Goal: Task Accomplishment & Management: Complete application form

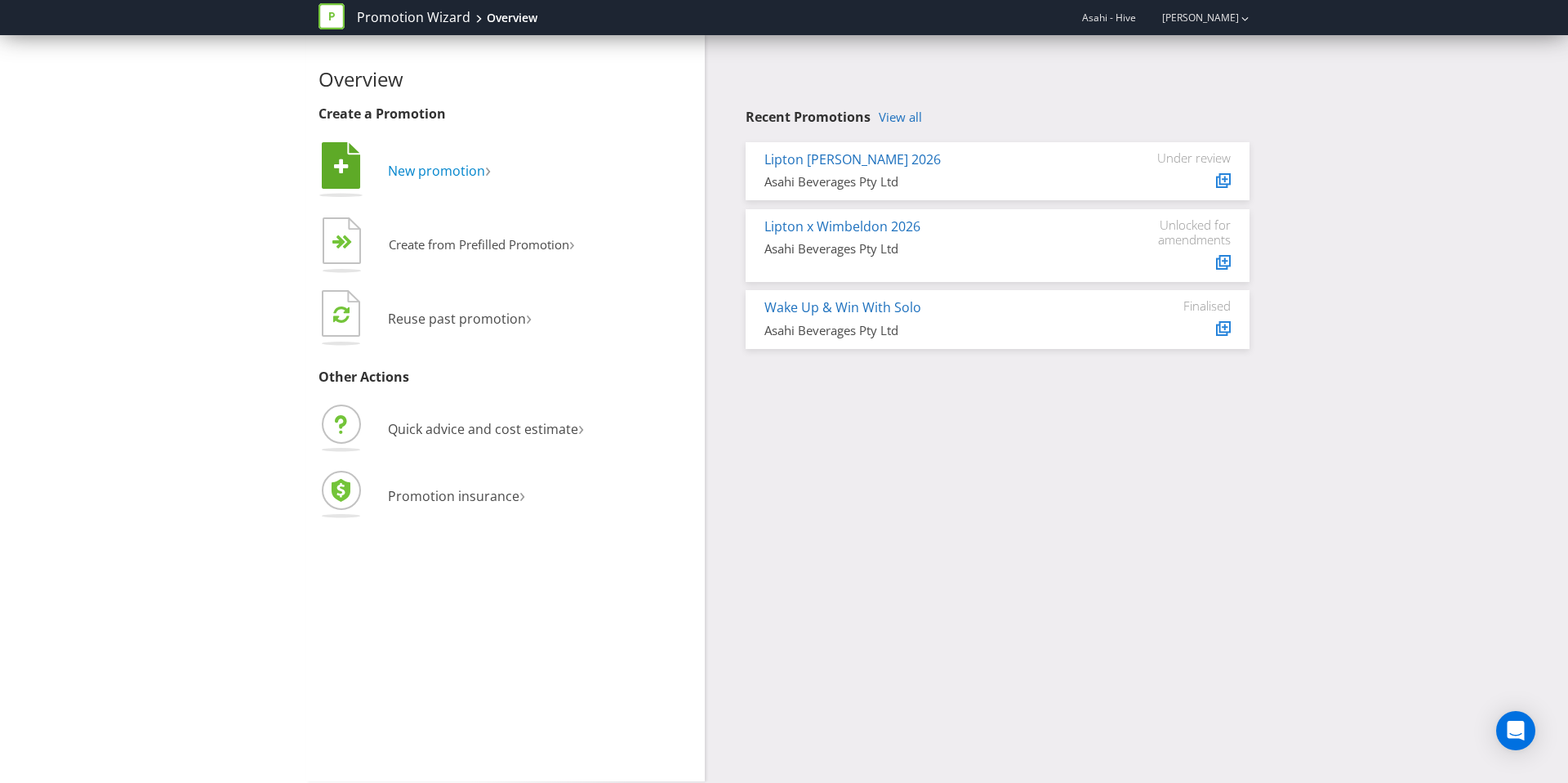
click at [440, 169] on span "New promotion" at bounding box center [436, 171] width 98 height 18
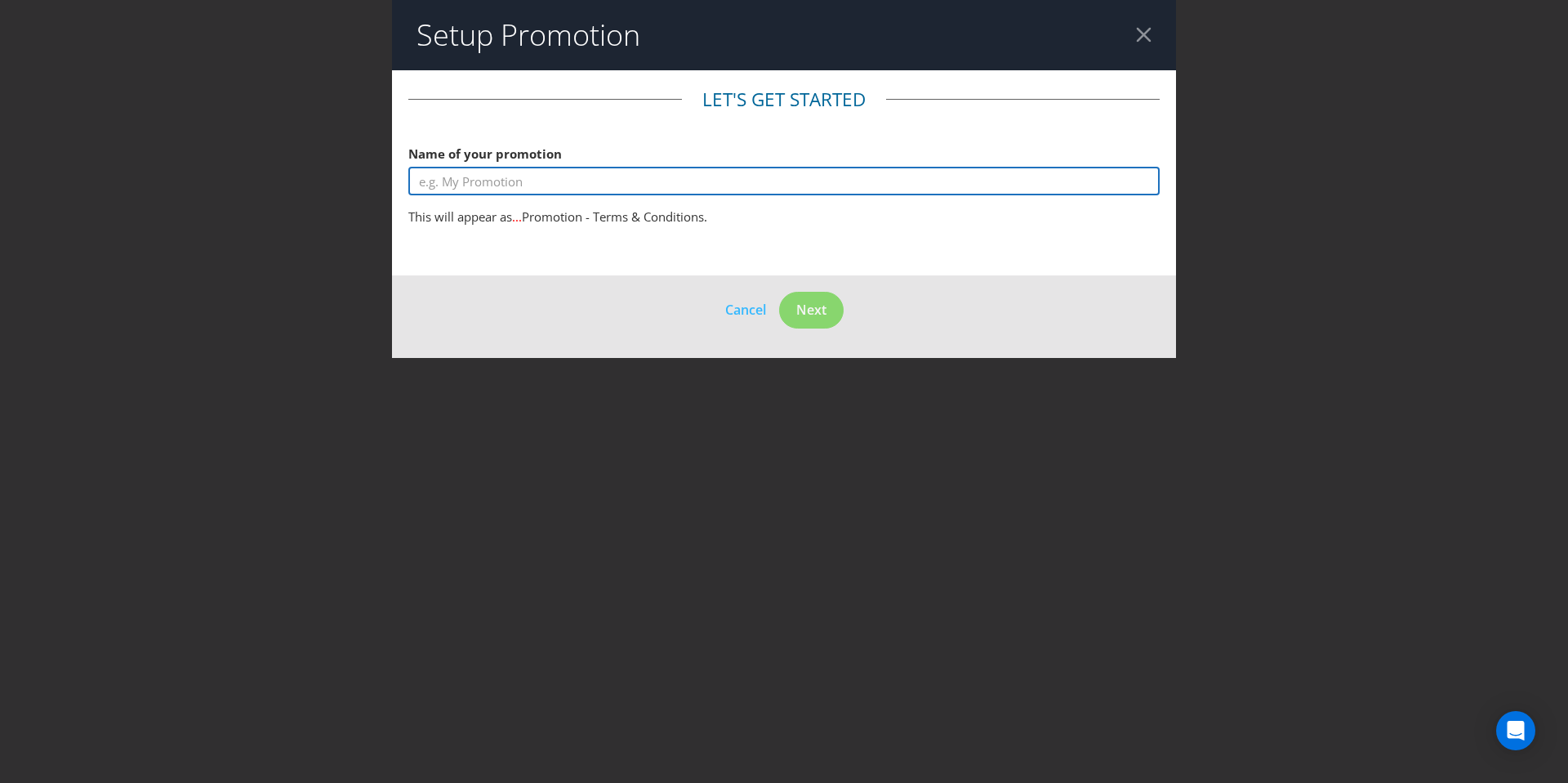
click at [587, 187] on input "text" at bounding box center [784, 181] width 751 height 29
drag, startPoint x: 581, startPoint y: 178, endPoint x: 412, endPoint y: 189, distance: 169.4
click at [411, 189] on input "BP" at bounding box center [784, 181] width 751 height 29
click at [612, 177] on input "Asahi x BP CTW $100 Every 10 Minutues" at bounding box center [784, 181] width 751 height 29
type input "Asahi x BP CTW $100 Every 10 Minutes"
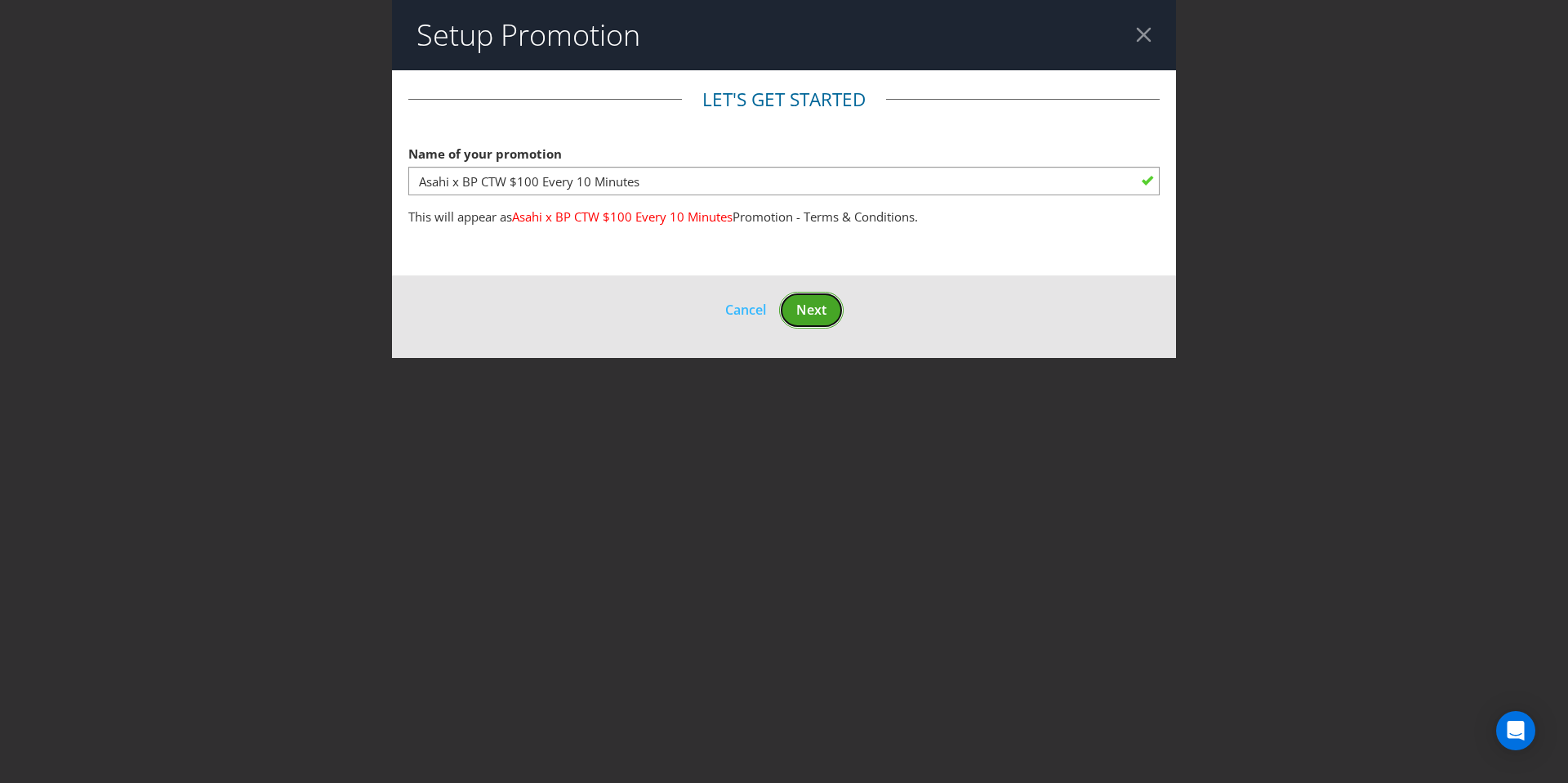
click at [810, 308] on span "Next" at bounding box center [811, 310] width 30 height 18
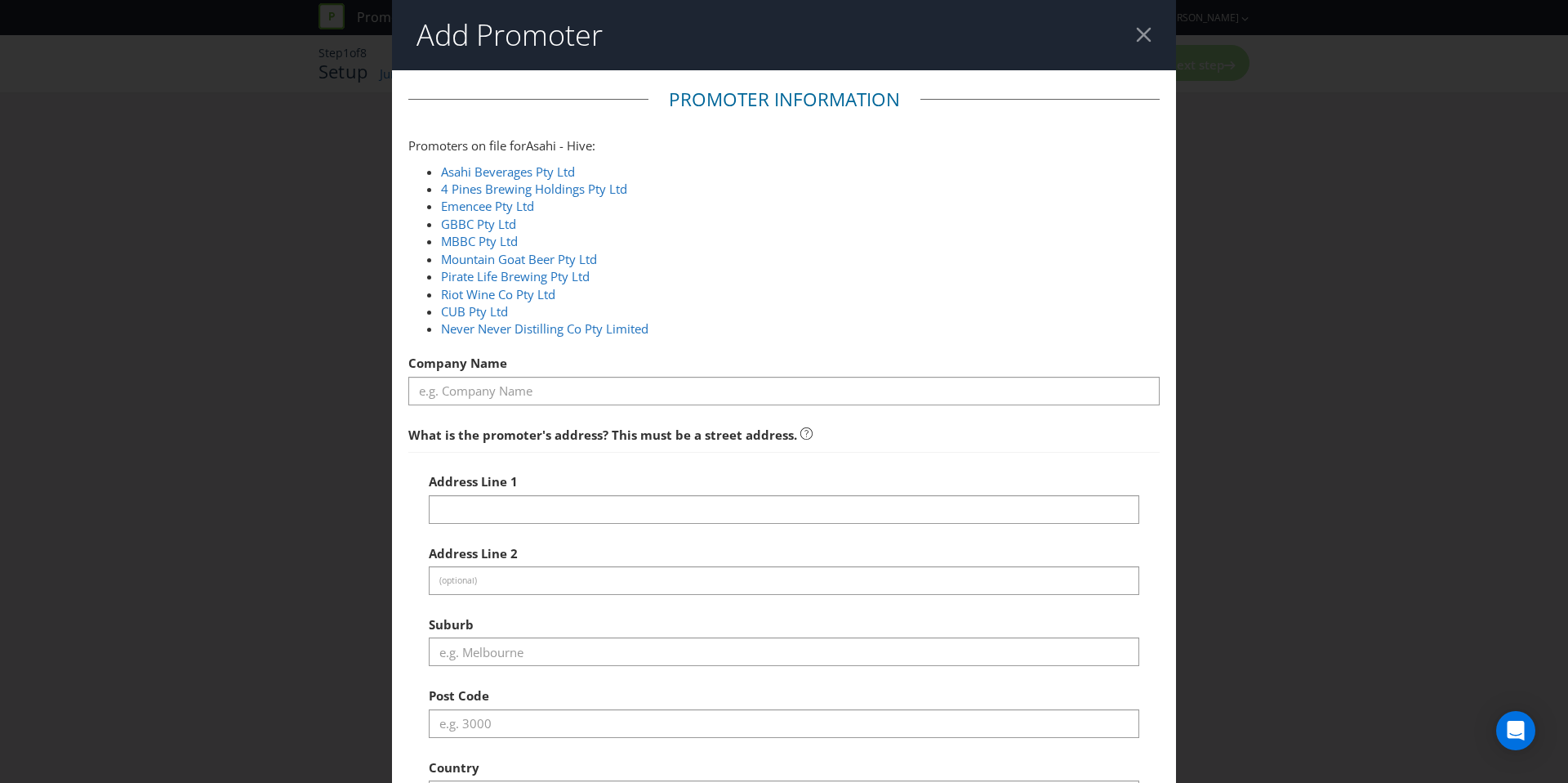
click at [518, 404] on div at bounding box center [784, 405] width 751 height 2
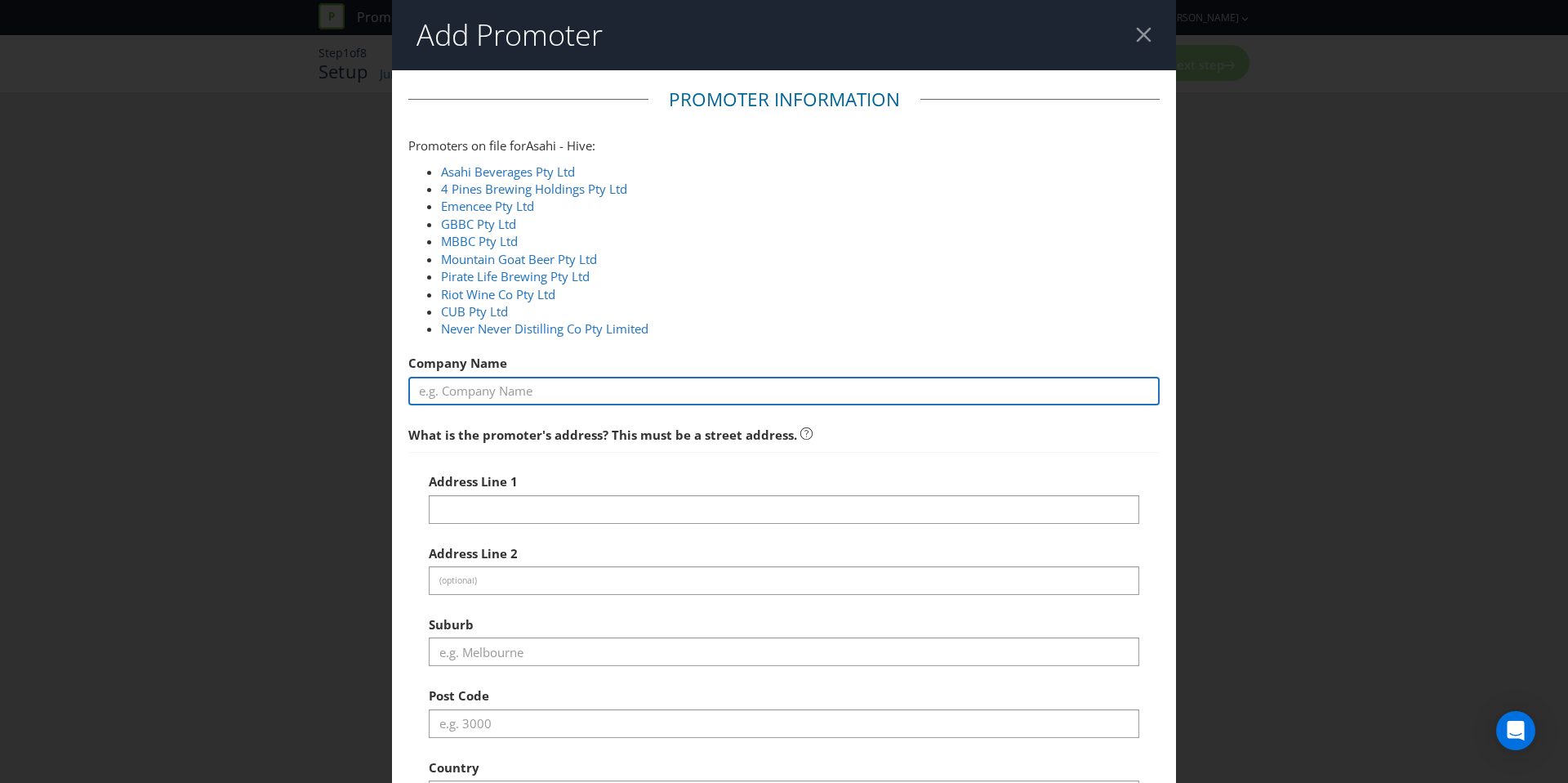
click at [518, 397] on input "text" at bounding box center [784, 391] width 751 height 29
type input "Asahi Beverages Pty Ltd"
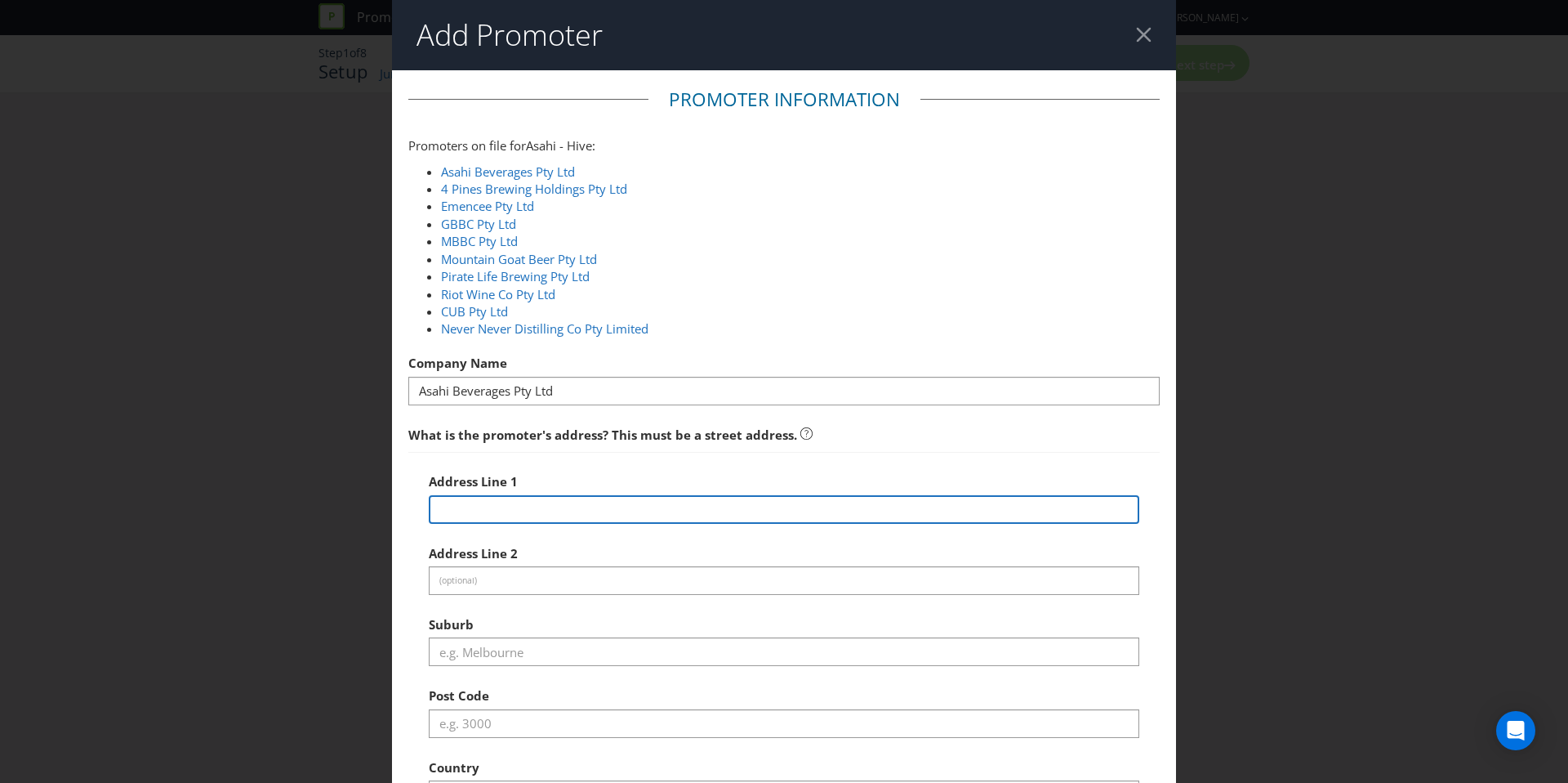
type input "[STREET_ADDRESS]"
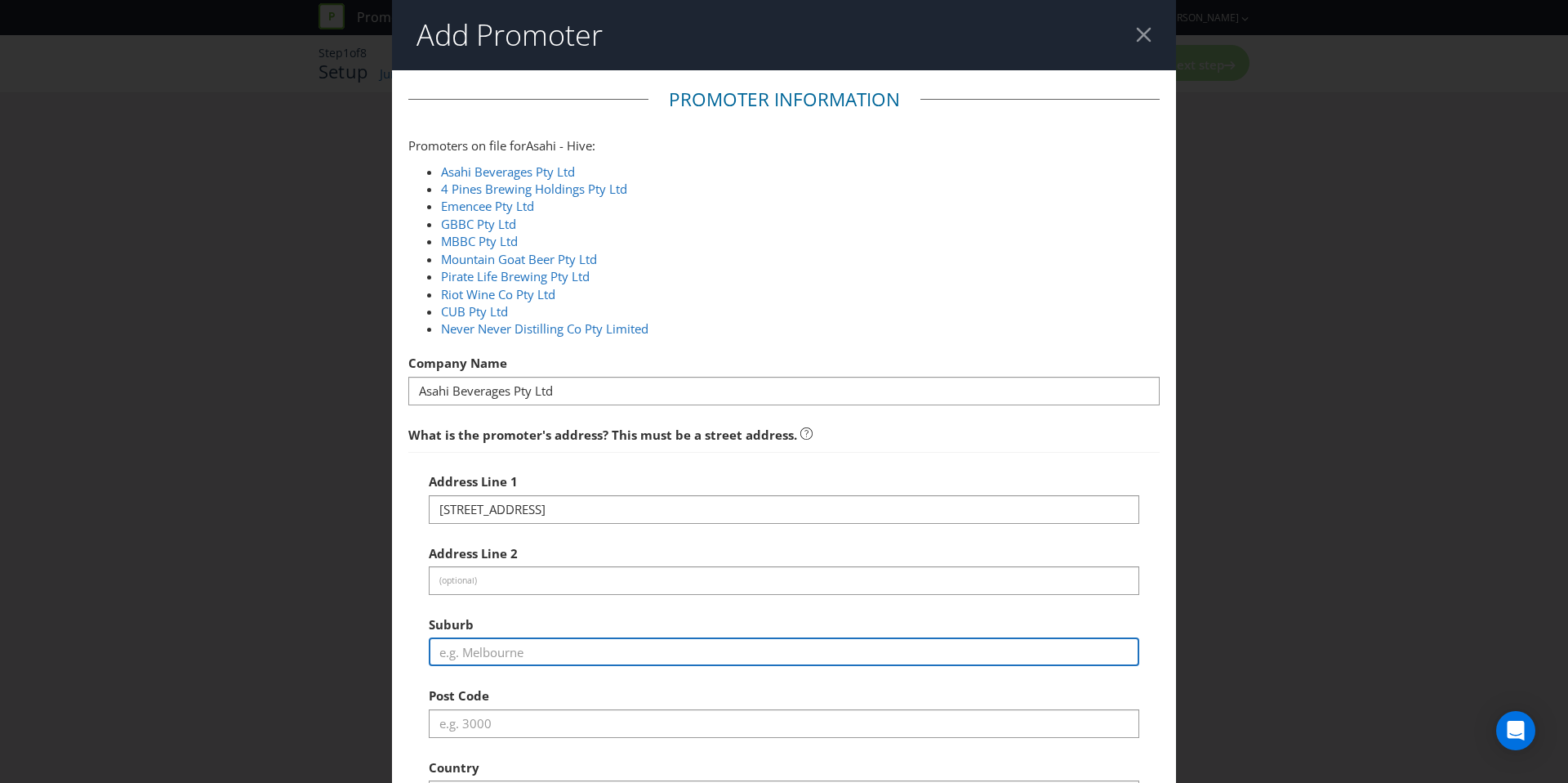
type input "Southbank"
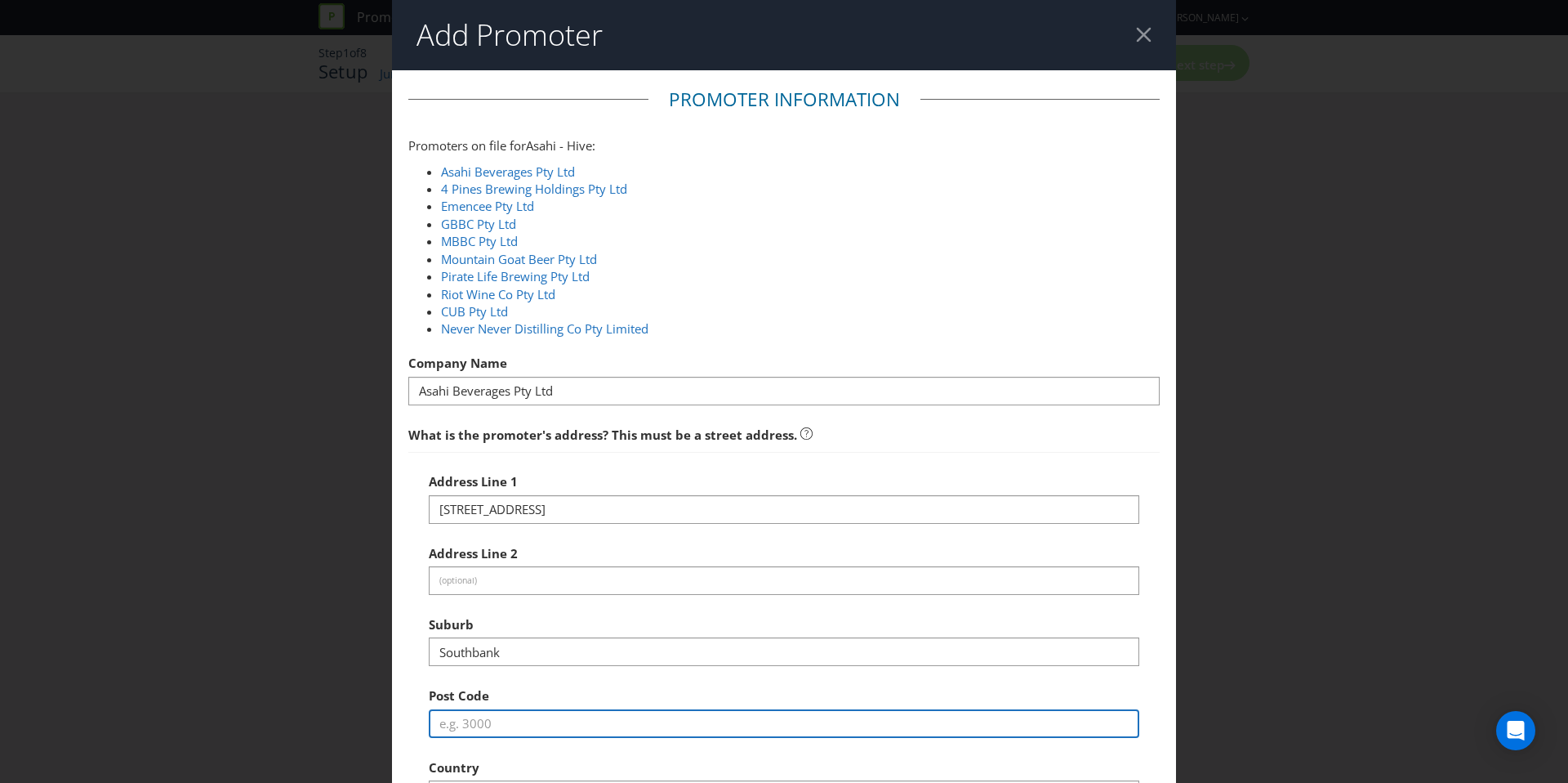
type input "3006"
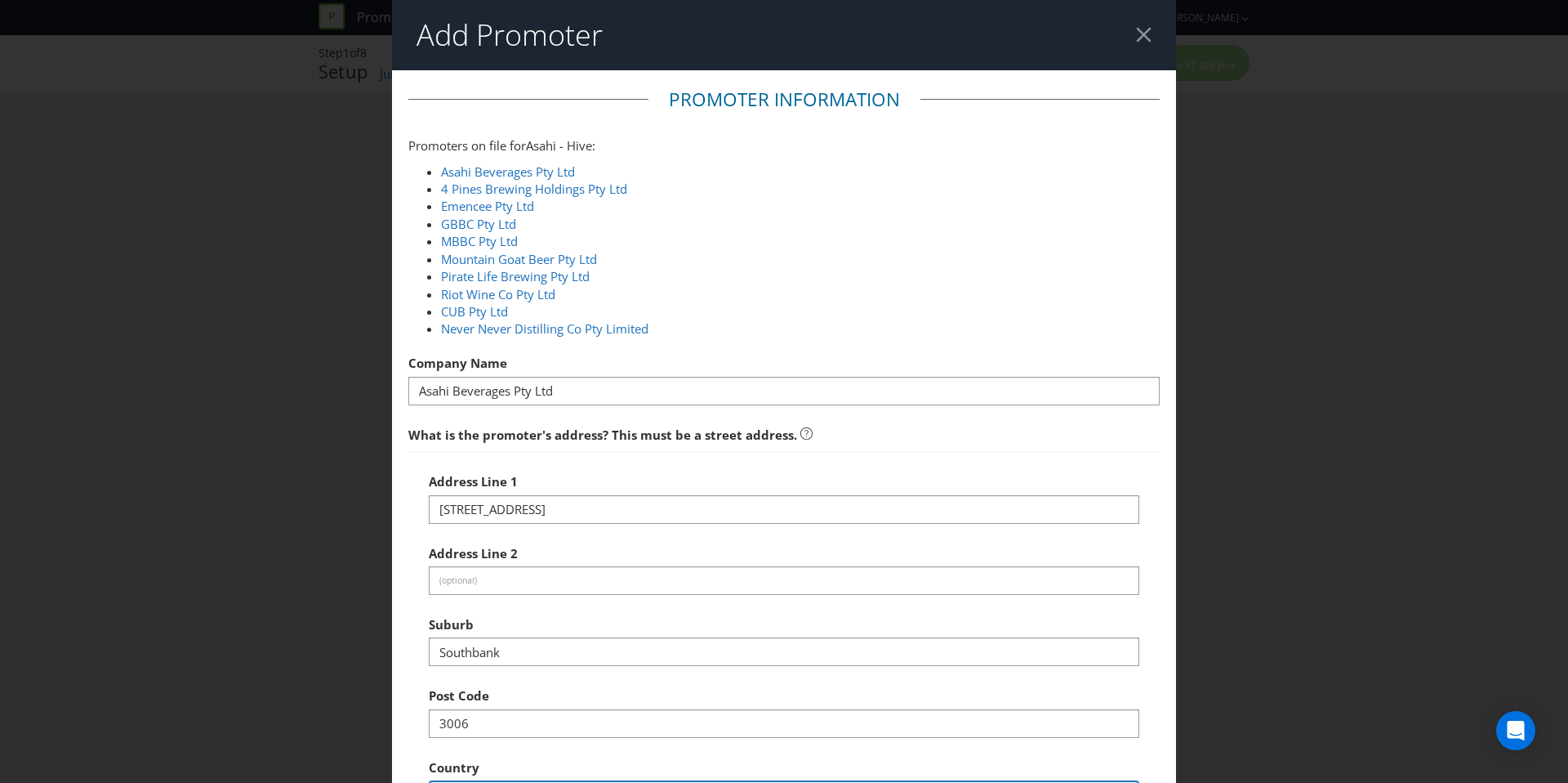
select select "AU"
type input "1800244054"
type input "[EMAIL_ADDRESS][DOMAIN_NAME]"
select select "VIC"
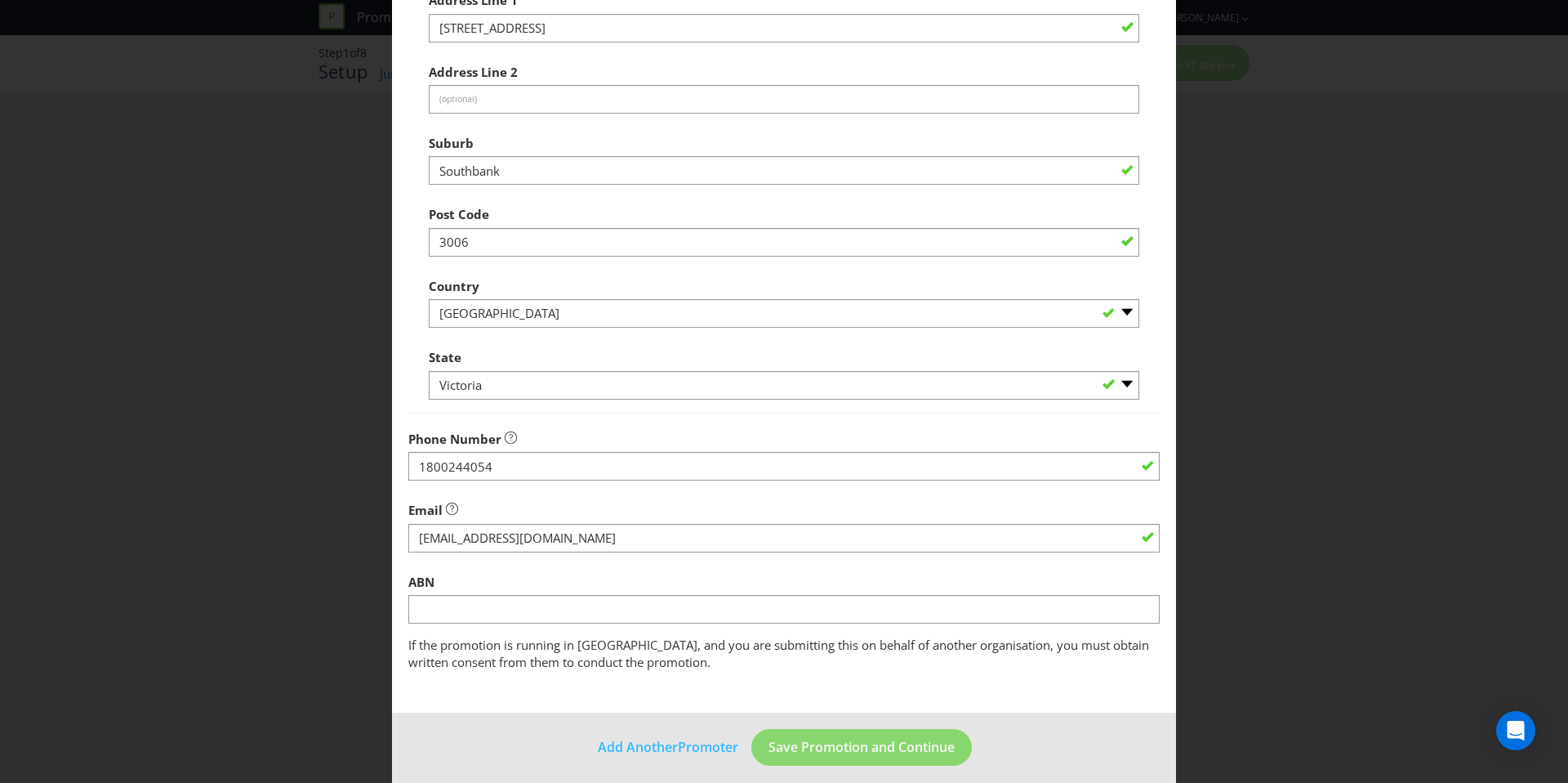
scroll to position [494, 0]
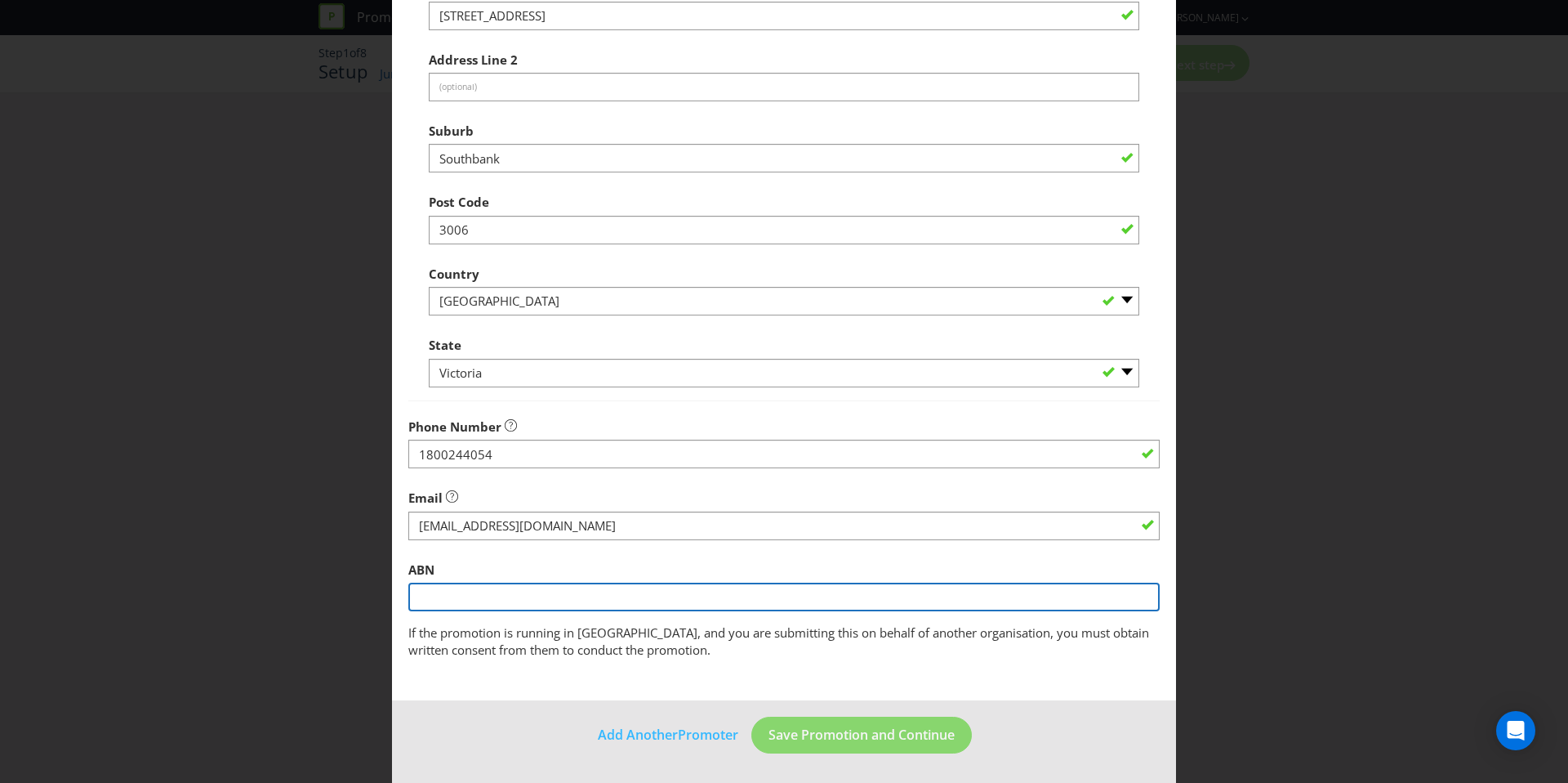
click at [569, 600] on input "text" at bounding box center [784, 596] width 751 height 29
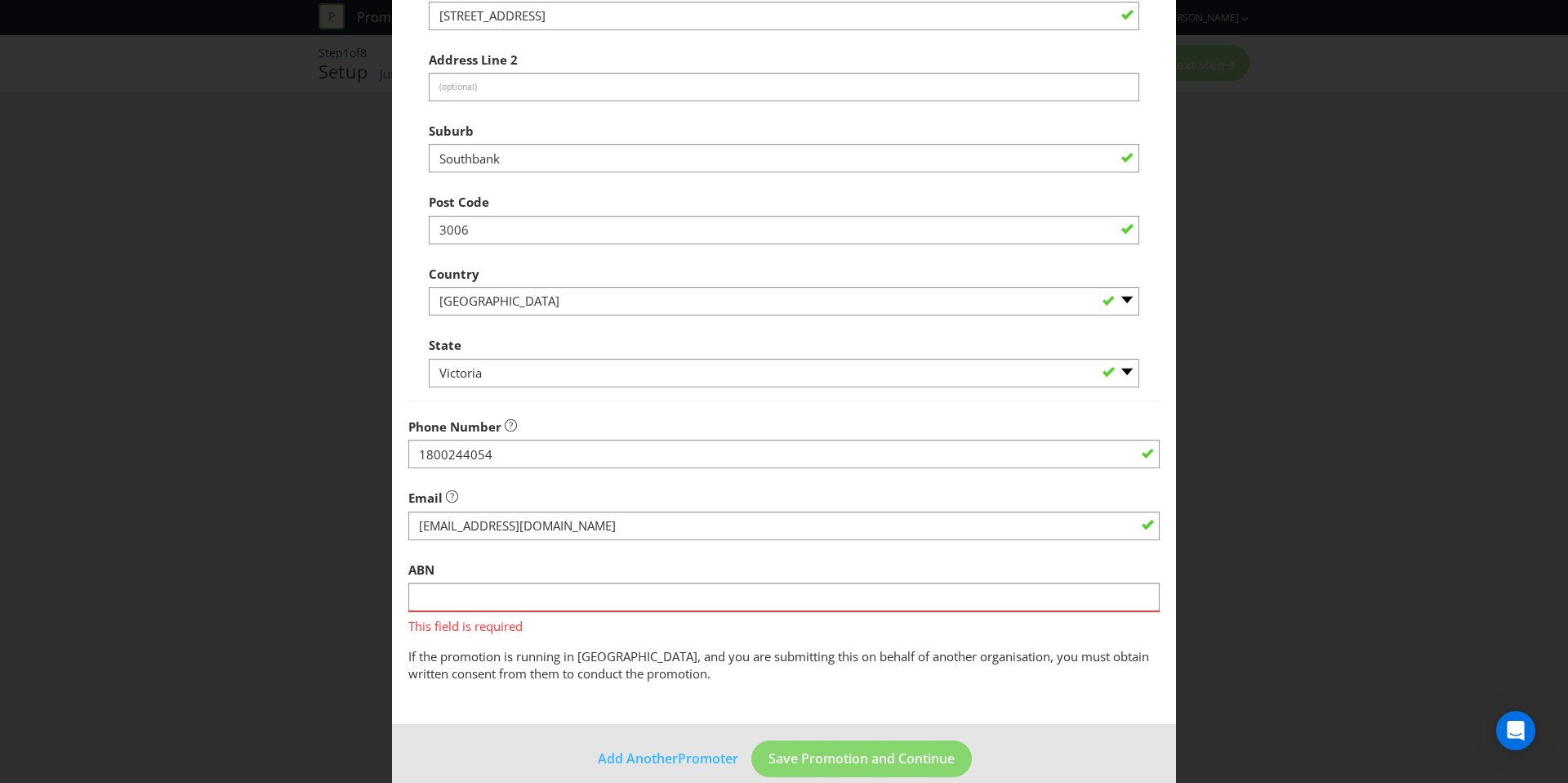
click at [865, 396] on div "Address Line [GEOGRAPHIC_DATA] Address Line 2 (optional) Suburb Southbank Post …" at bounding box center [784, 180] width 751 height 443
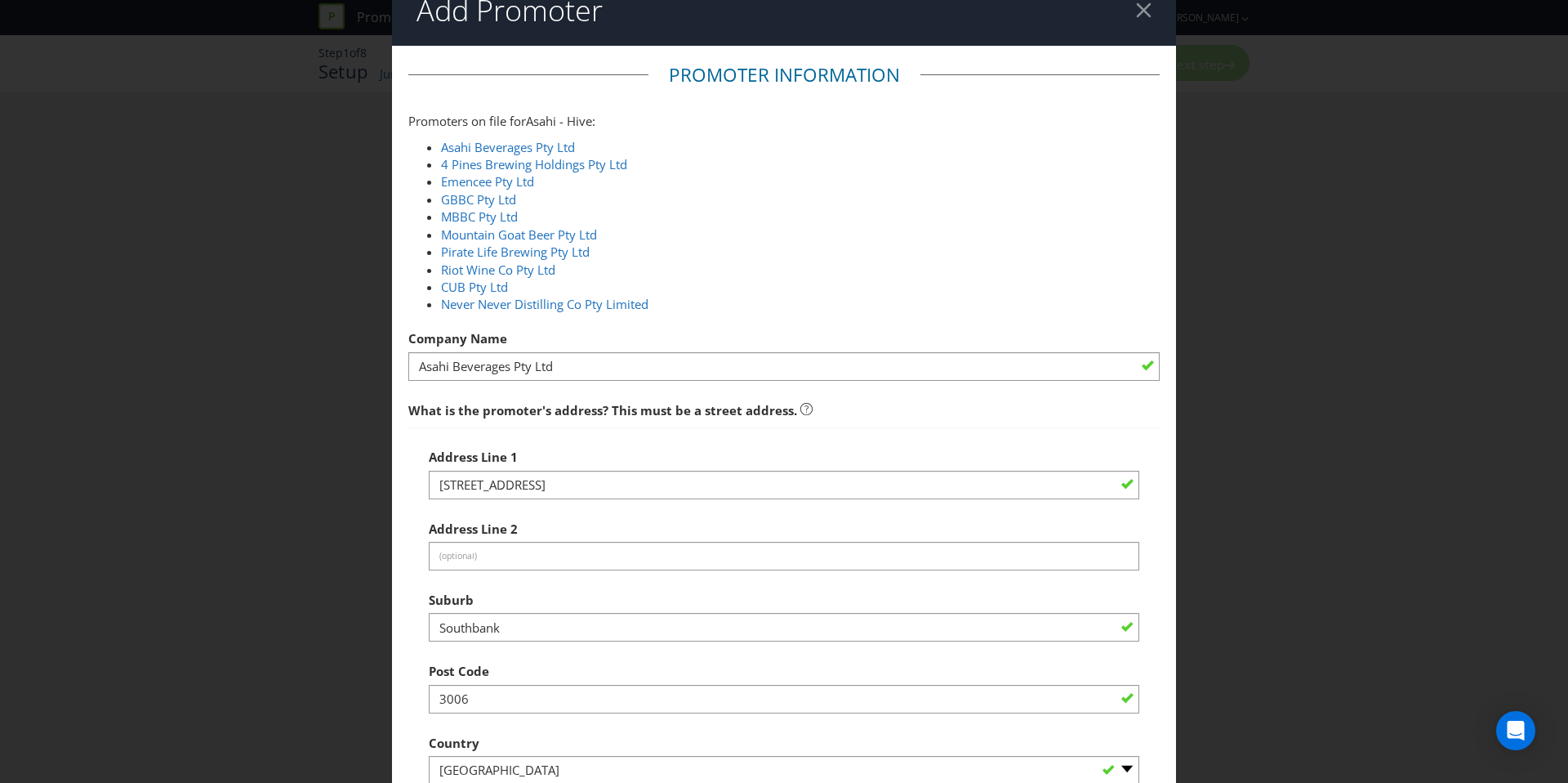
scroll to position [0, 0]
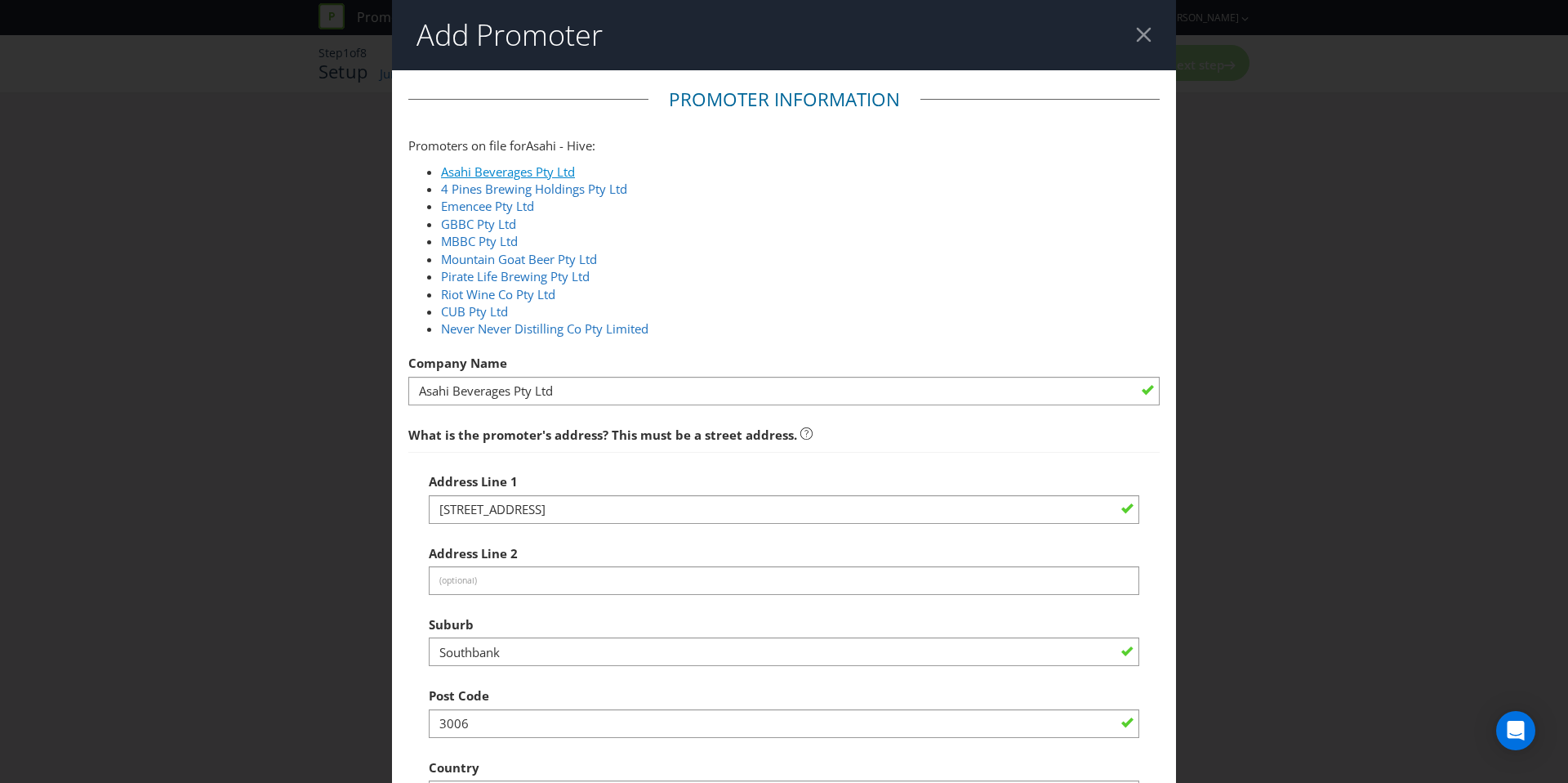
click at [489, 172] on link "Asahi Beverages Pty Ltd" at bounding box center [507, 171] width 134 height 17
type input "1800 244 054"
type input "51 004 243 994"
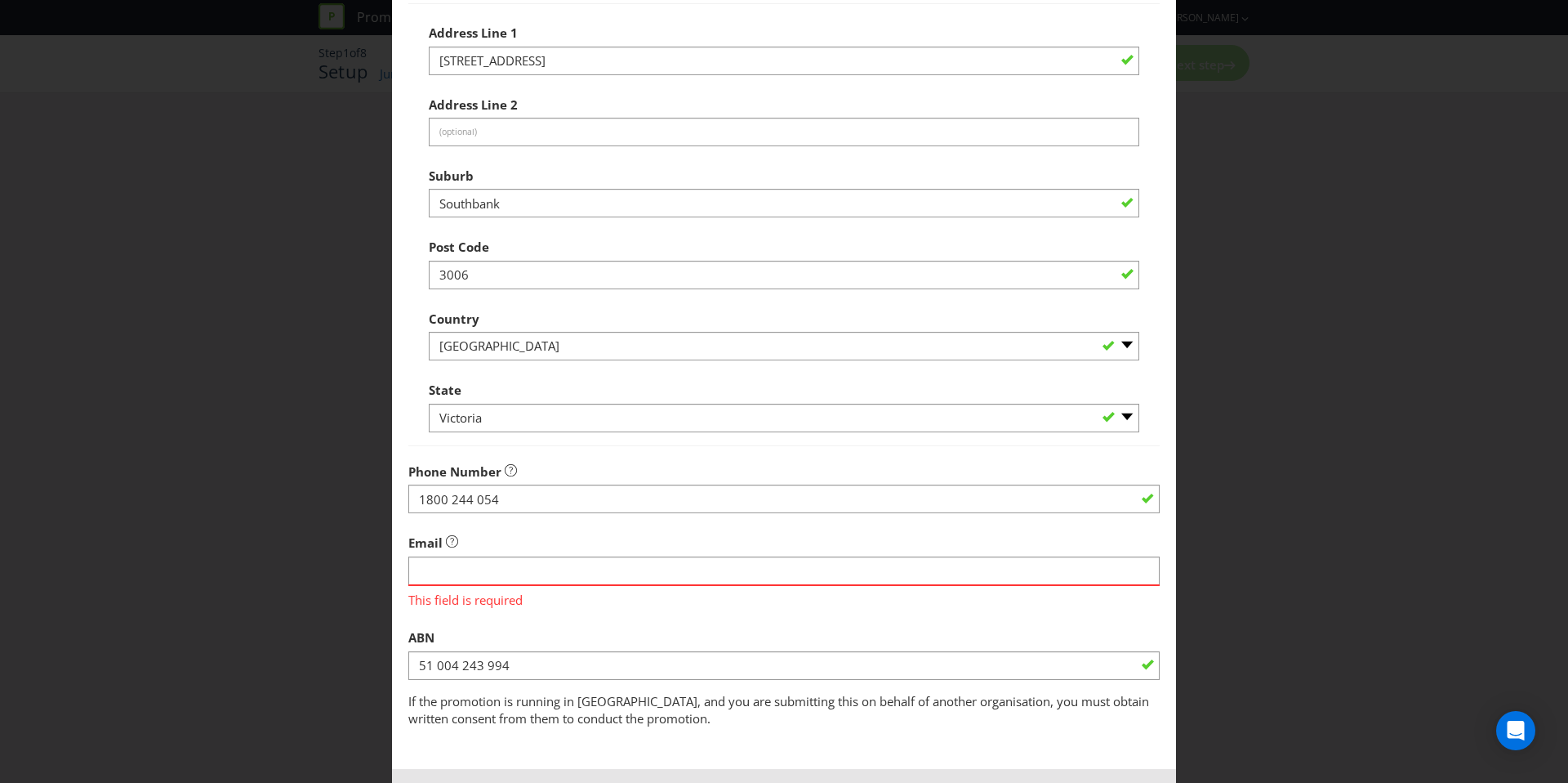
scroll to position [517, 0]
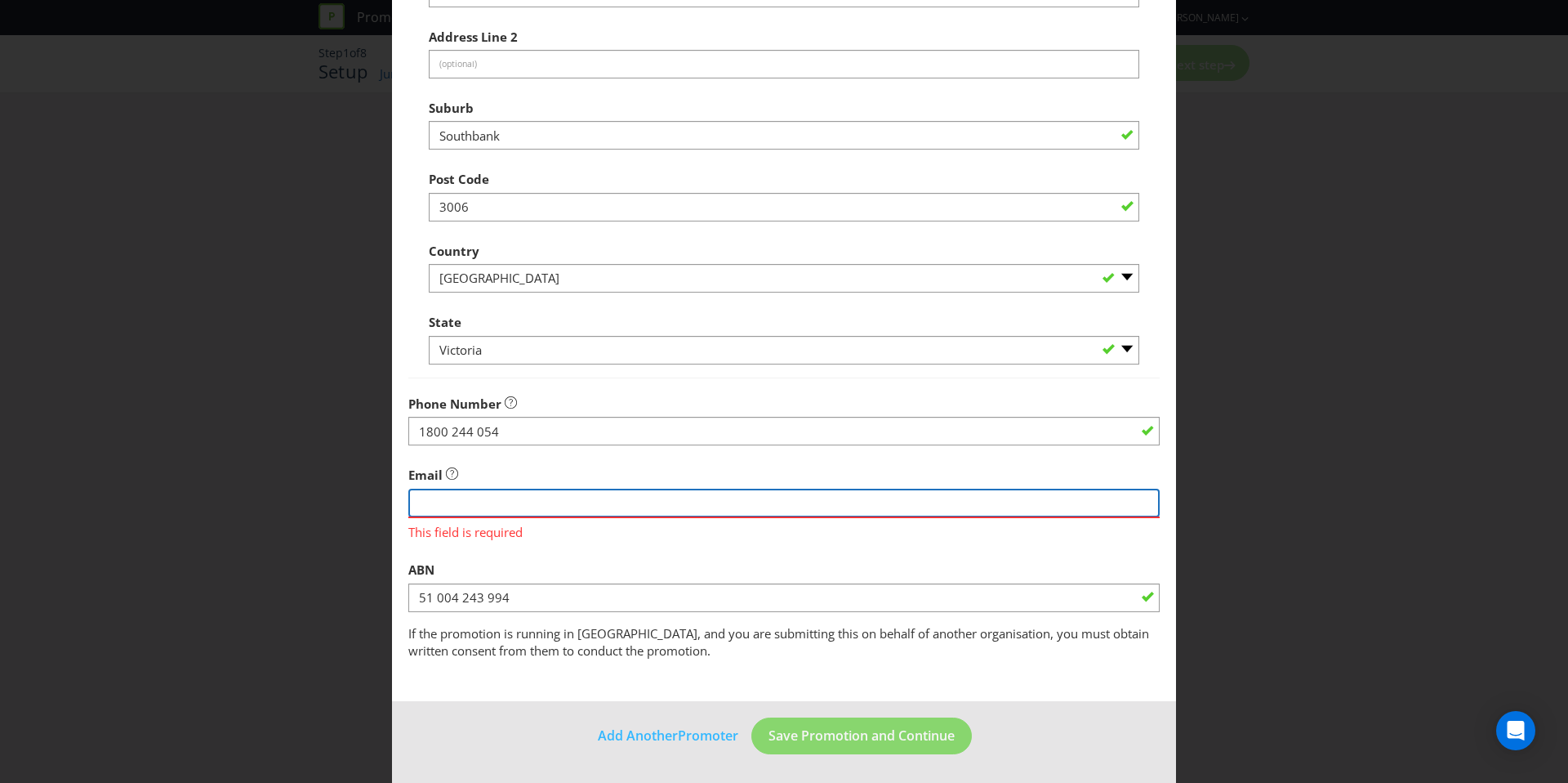
click at [549, 505] on input "string" at bounding box center [784, 502] width 751 height 29
type input "[EMAIL_ADDRESS][DOMAIN_NAME]"
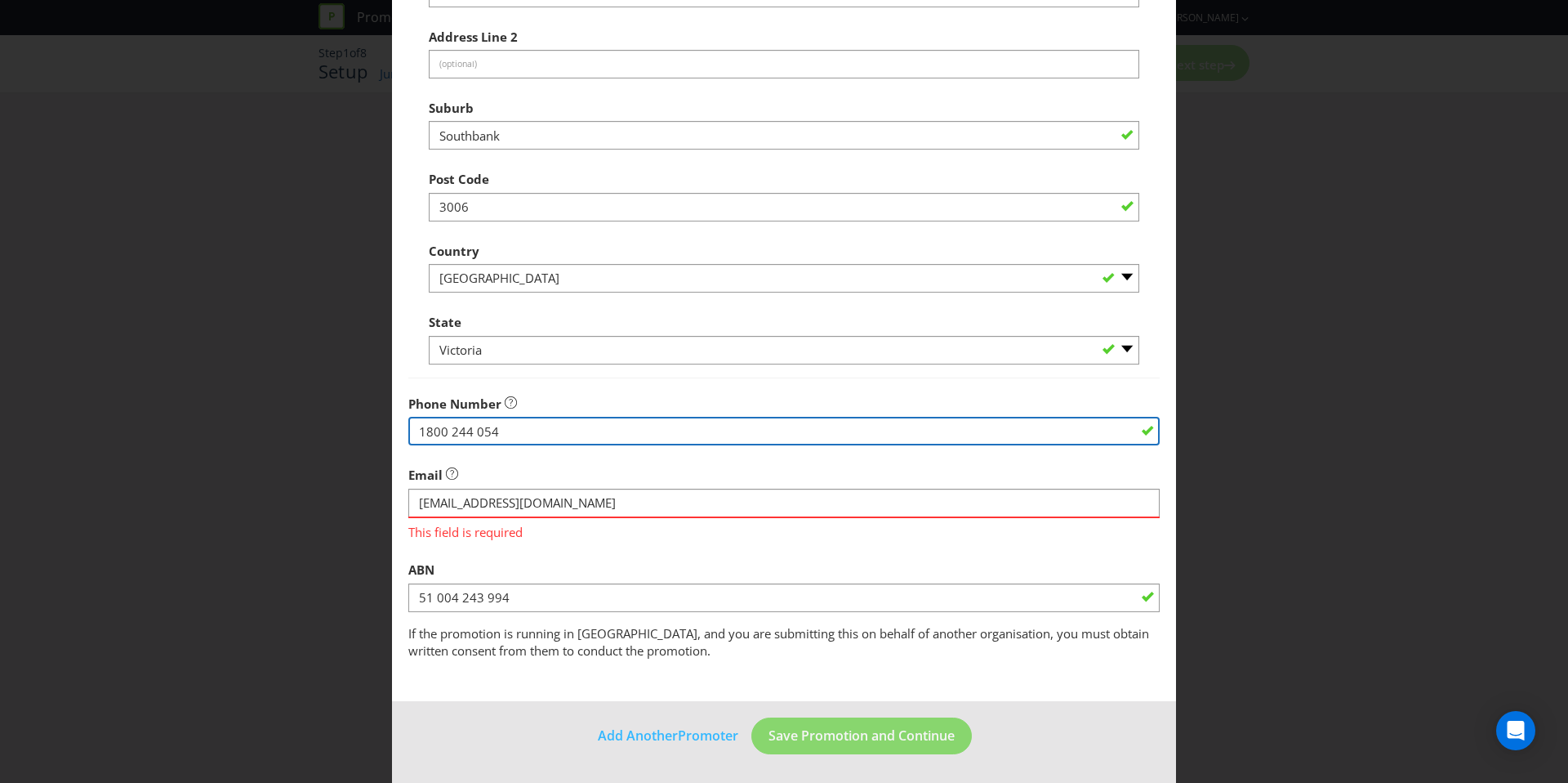
type input "1800244054"
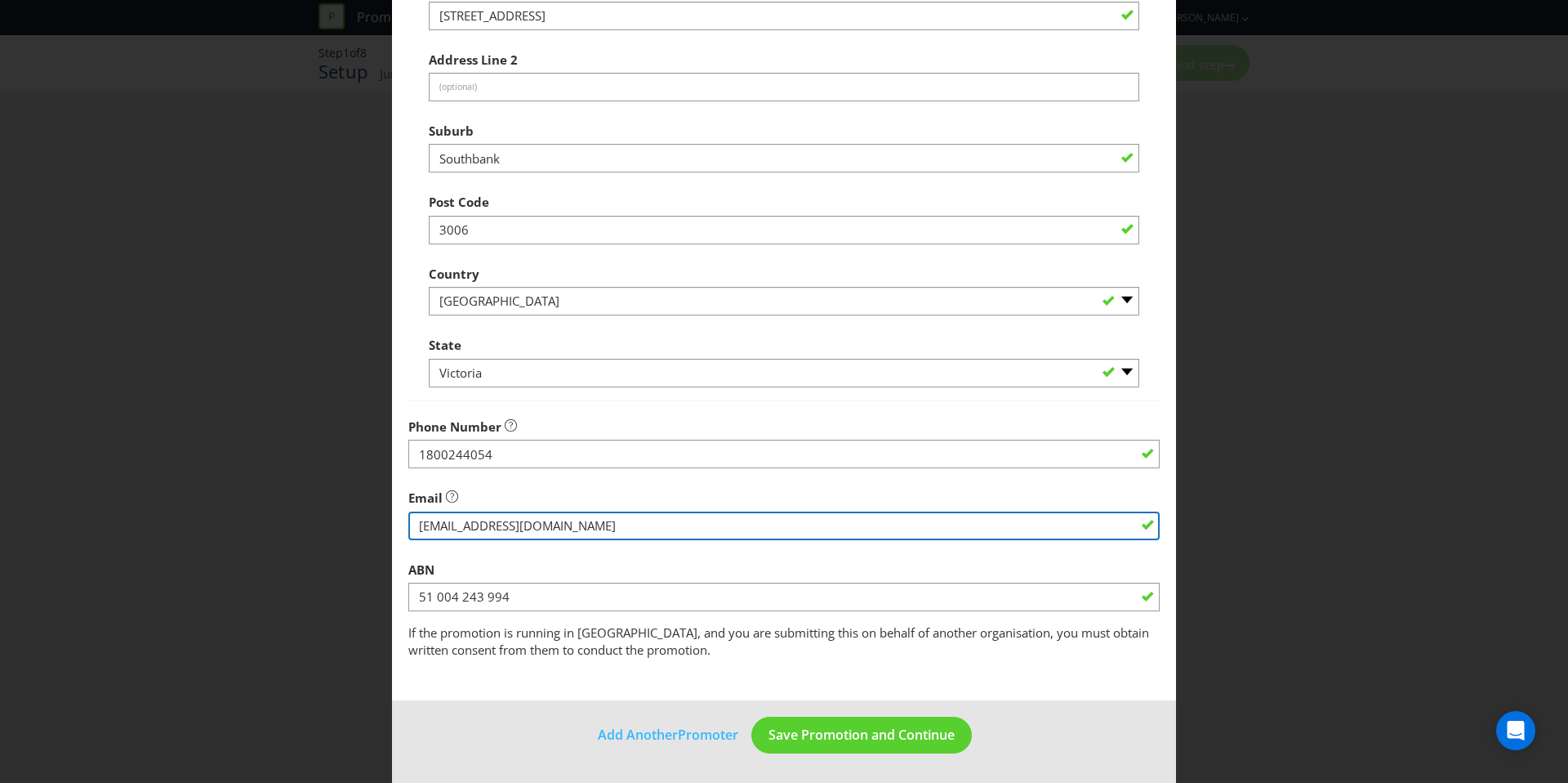
scroll to position [494, 0]
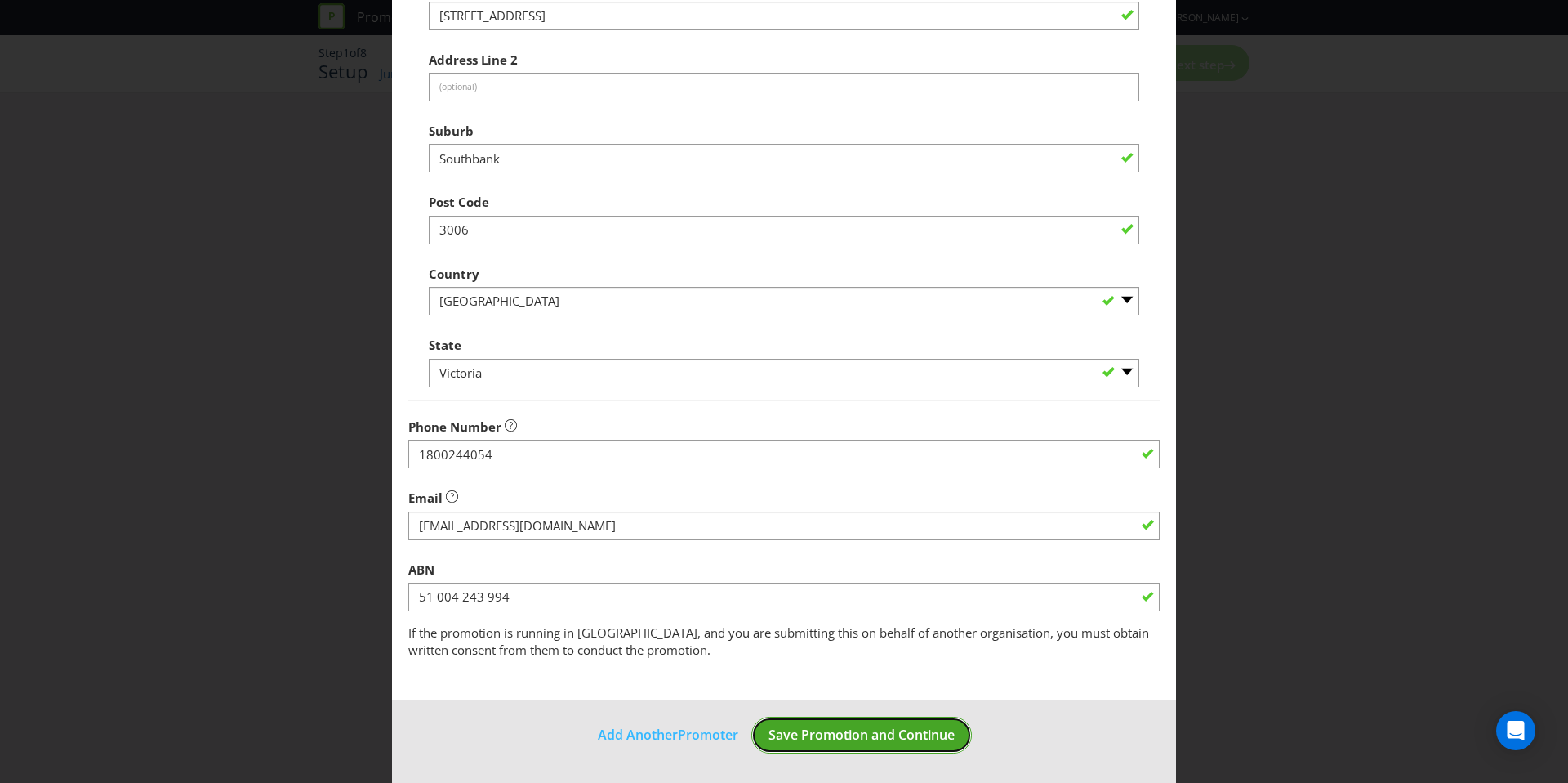
click at [872, 729] on span "Save Promotion and Continue" at bounding box center [862, 735] width 186 height 18
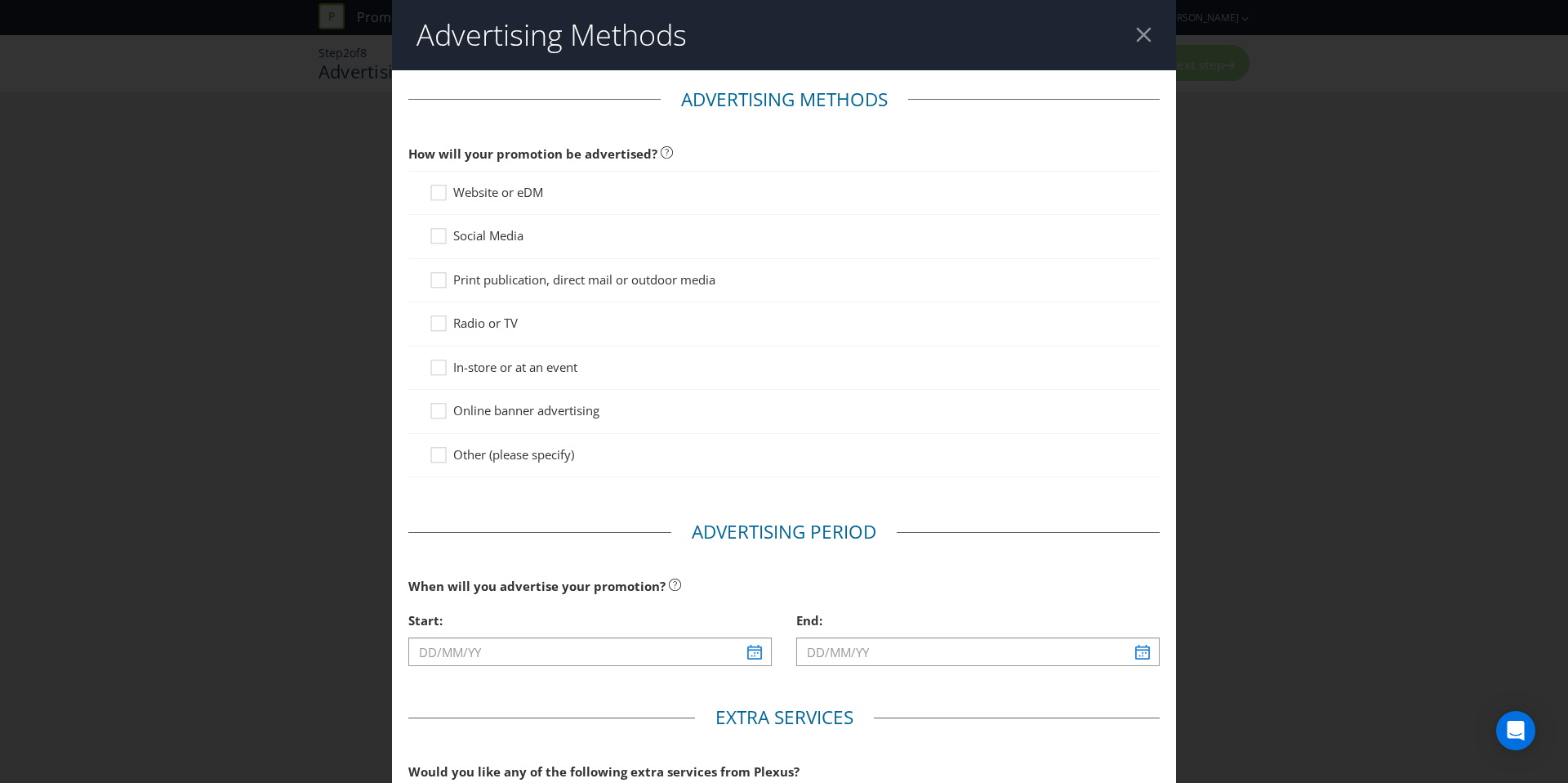
click at [528, 205] on div "Website or eDM" at bounding box center [784, 193] width 751 height 44
click at [513, 195] on span "Website or eDM" at bounding box center [498, 193] width 90 height 17
click at [0, 0] on input "Website or eDM" at bounding box center [0, 0] width 0 height 0
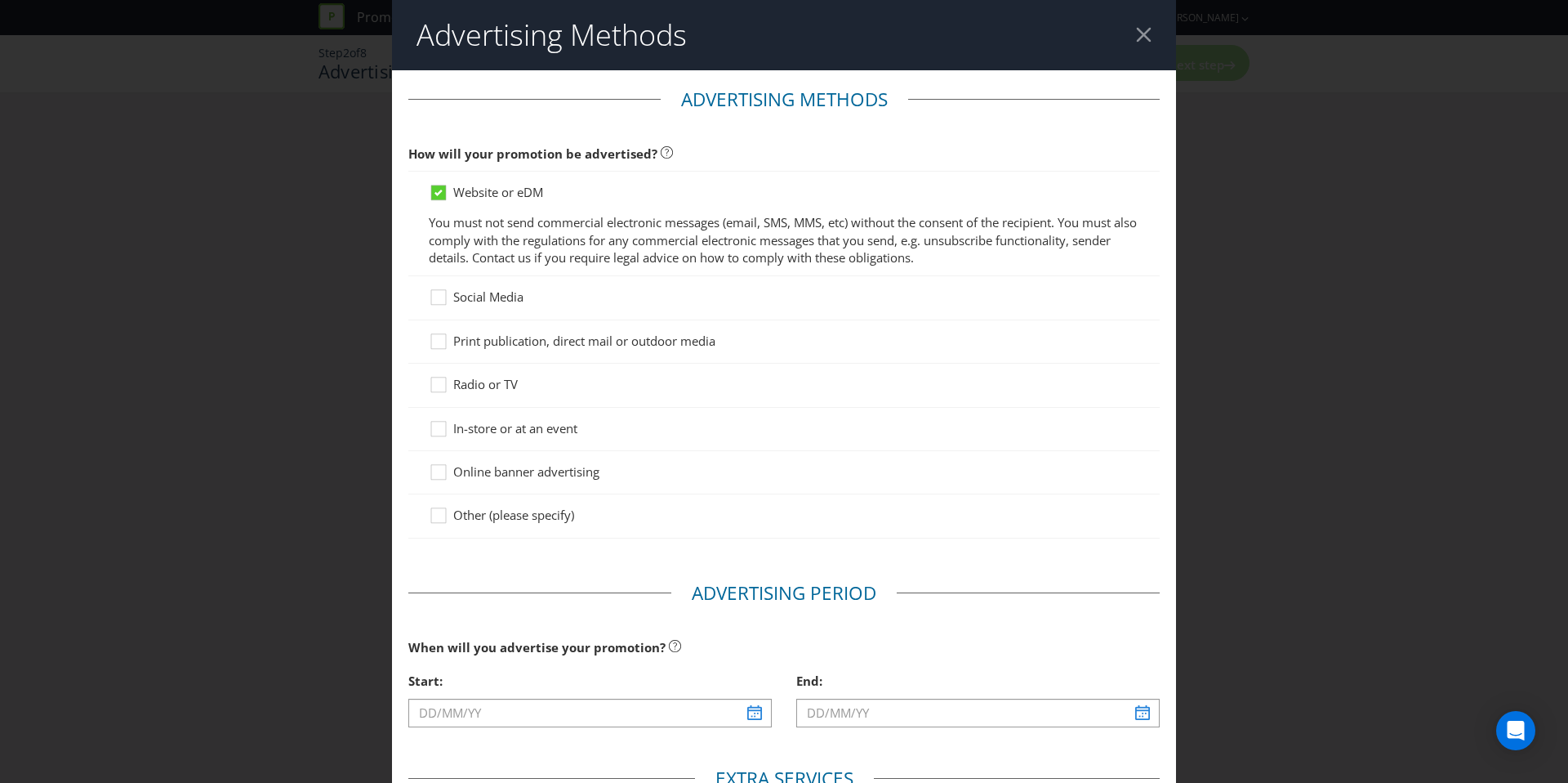
click at [497, 308] on div "Social Media" at bounding box center [784, 298] width 751 height 43
click at [495, 296] on span "Social Media" at bounding box center [488, 297] width 70 height 17
click at [0, 0] on input "Social Media" at bounding box center [0, 0] width 0 height 0
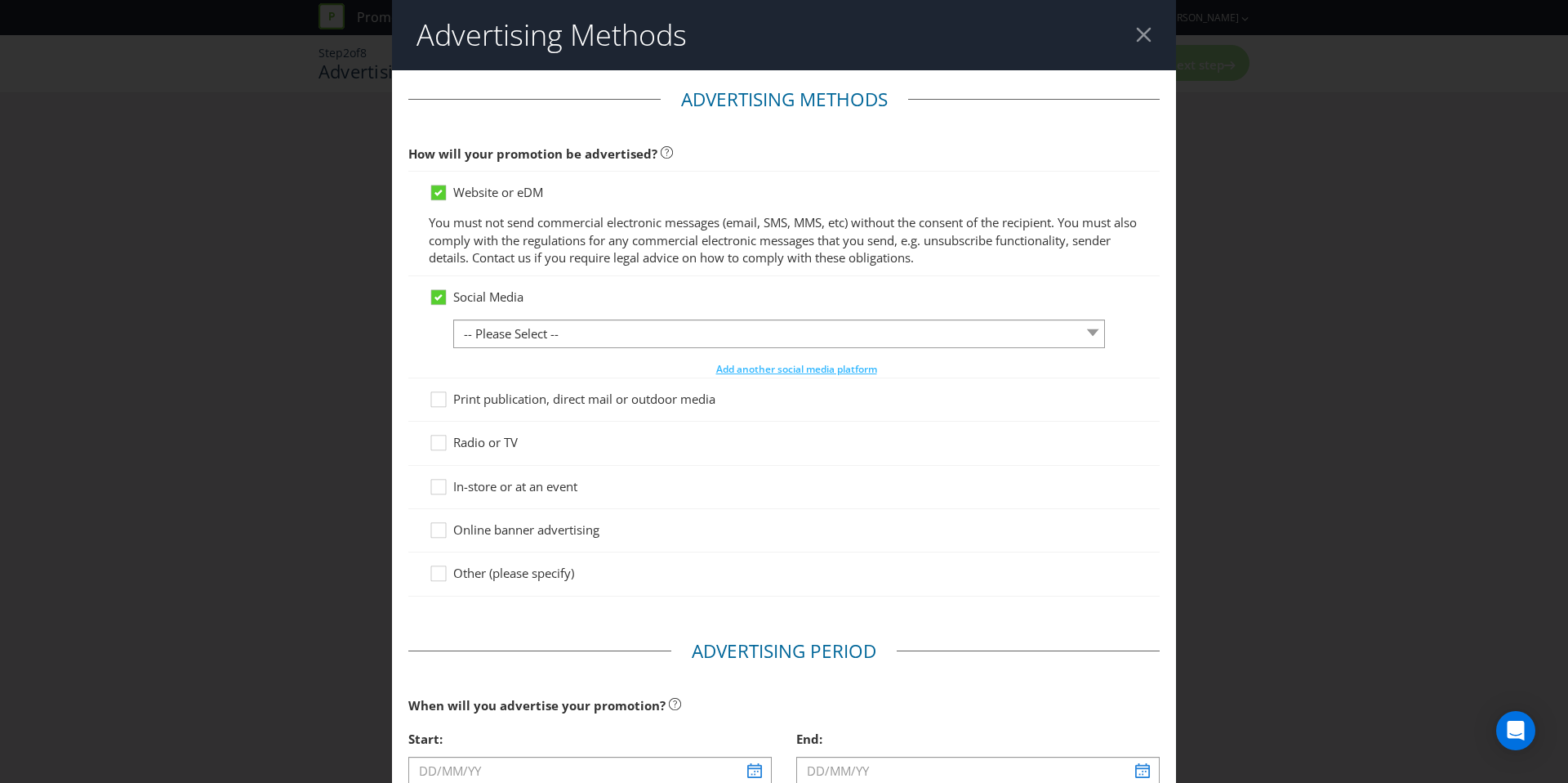
click at [531, 392] on span "Print publication, direct mail or outdoor media" at bounding box center [584, 399] width 262 height 17
click at [0, 0] on input "Print publication, direct mail or outdoor media" at bounding box center [0, 0] width 0 height 0
click at [498, 299] on span "Social Media" at bounding box center [488, 297] width 70 height 17
click at [0, 0] on input "Social Media" at bounding box center [0, 0] width 0 height 0
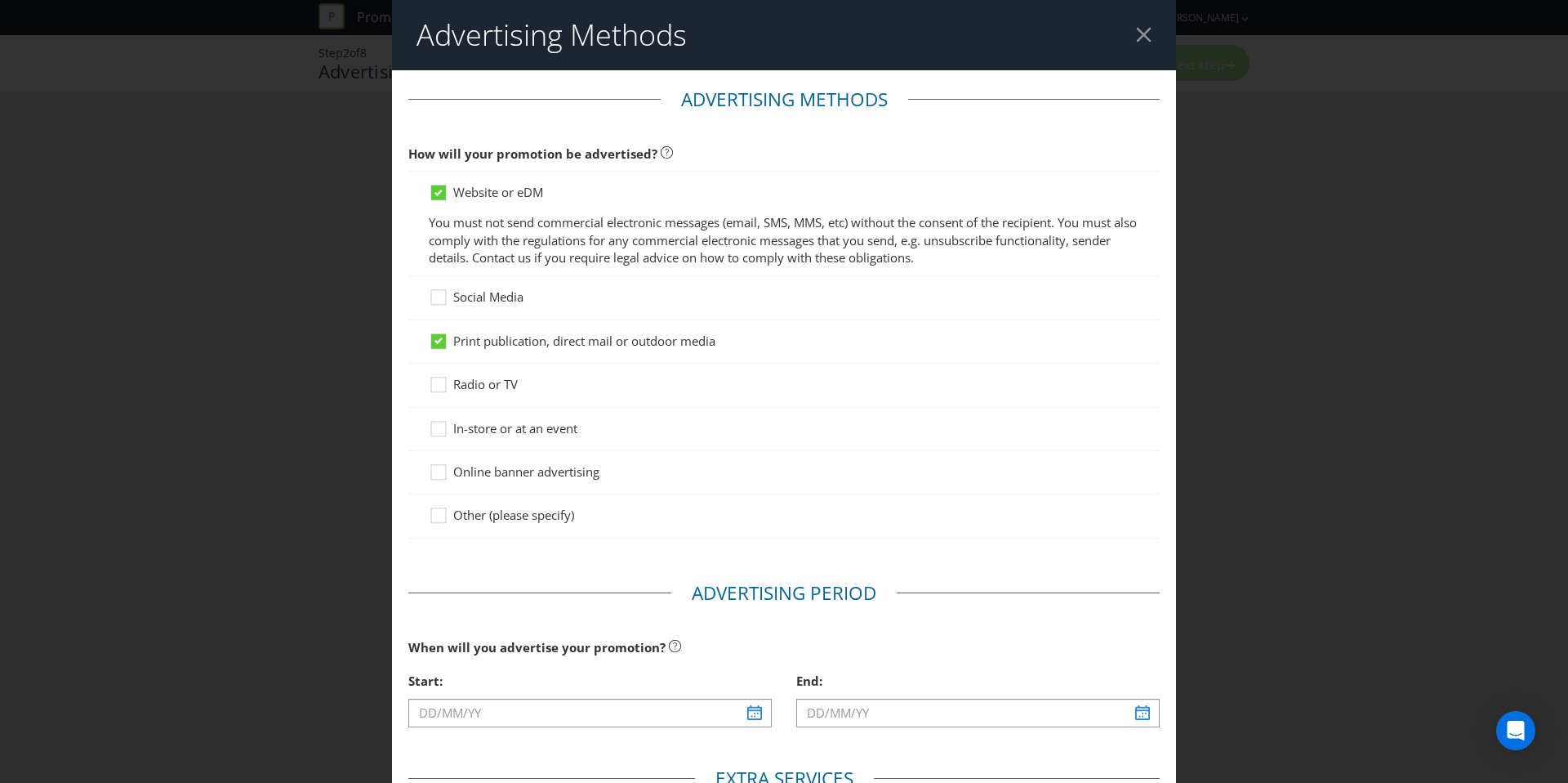
click at [503, 424] on span "In-store or at an event" at bounding box center [515, 428] width 124 height 17
click at [0, 0] on input "In-store or at an event" at bounding box center [0, 0] width 0 height 0
click at [518, 462] on div "Online banner advertising" at bounding box center [784, 473] width 751 height 43
click at [525, 471] on span "Online banner advertising" at bounding box center [526, 472] width 146 height 17
click at [0, 0] on input "Online banner advertising" at bounding box center [0, 0] width 0 height 0
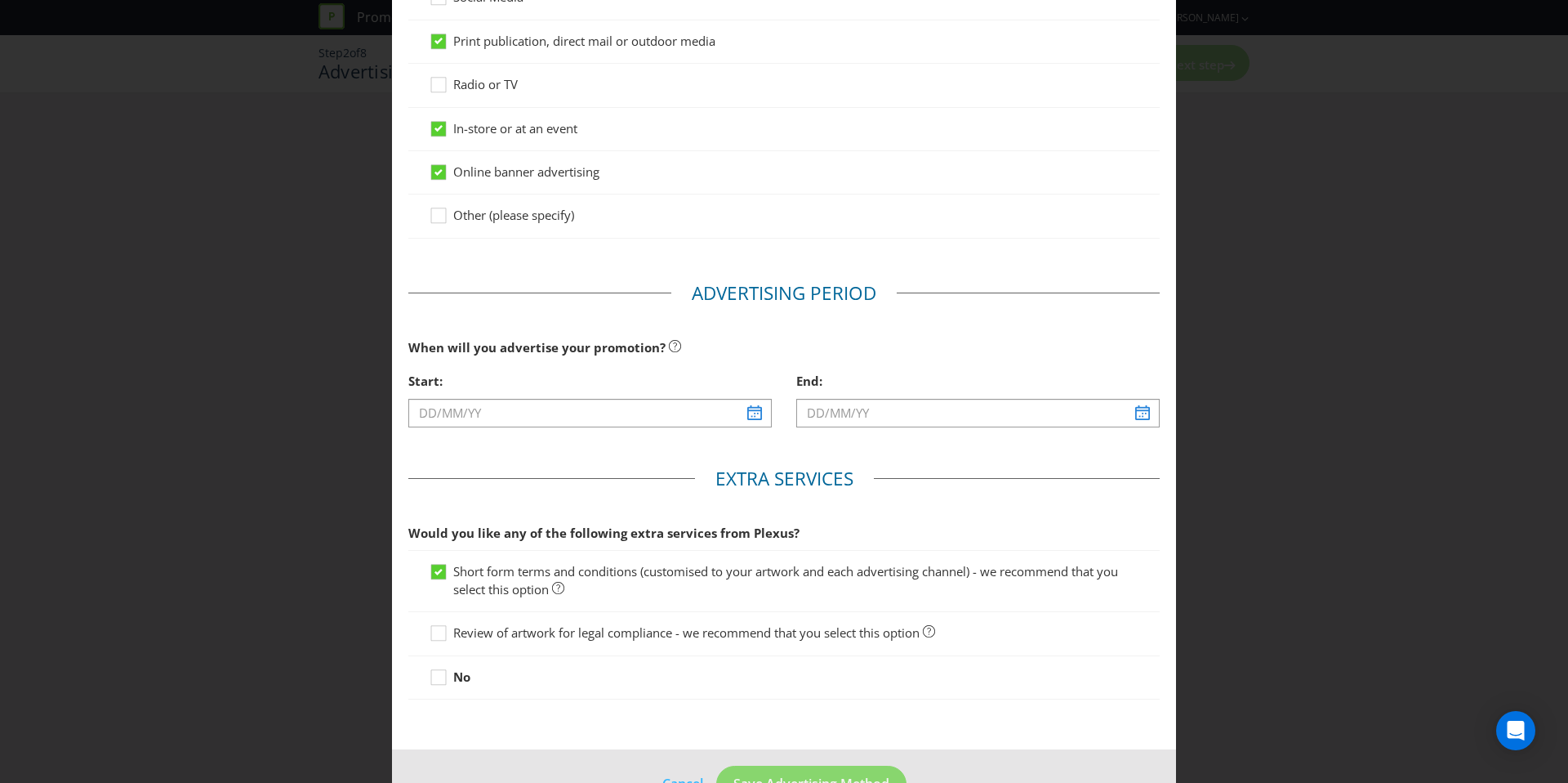
scroll to position [303, 0]
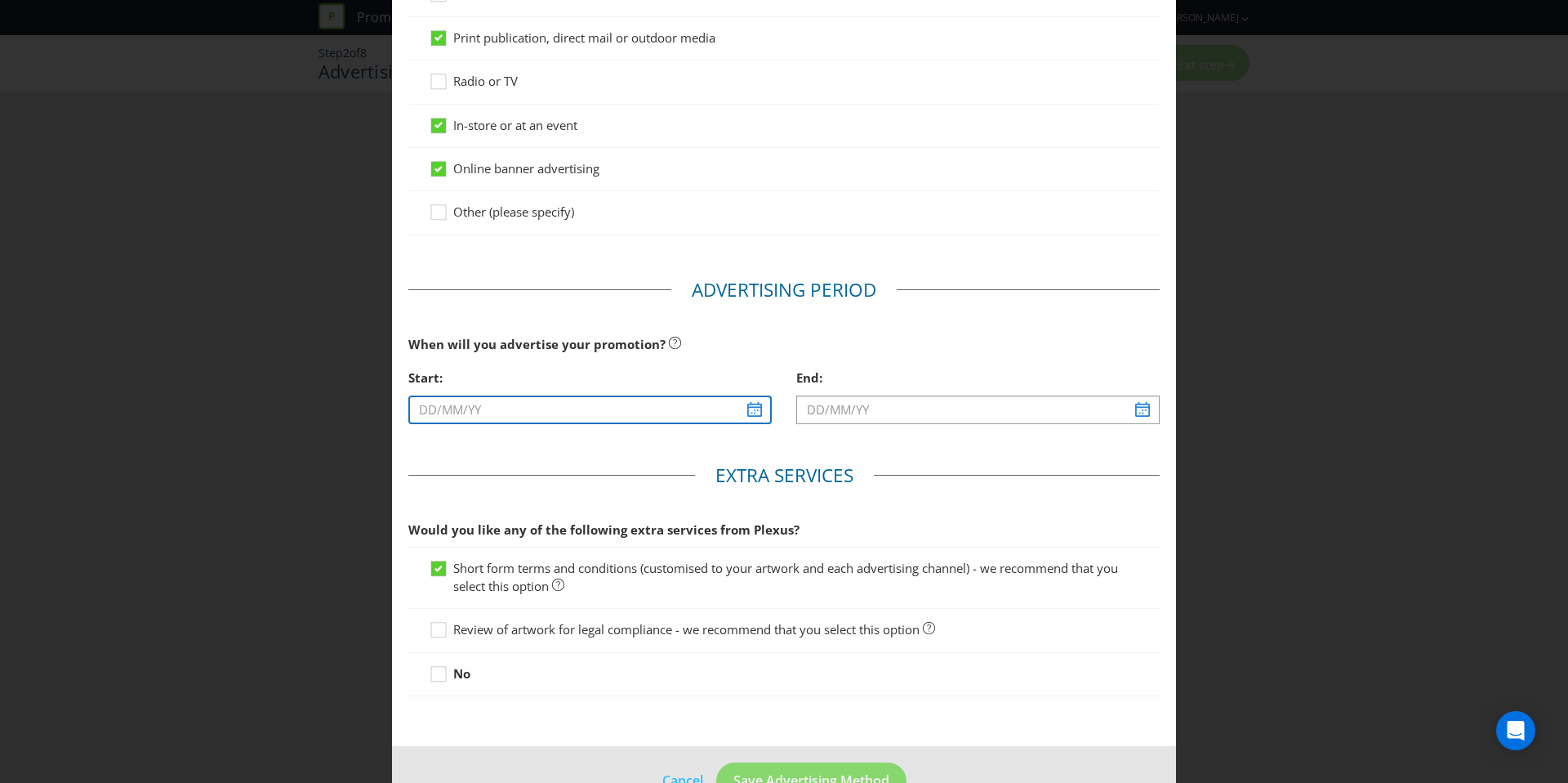
click at [750, 409] on input "text" at bounding box center [590, 409] width 364 height 29
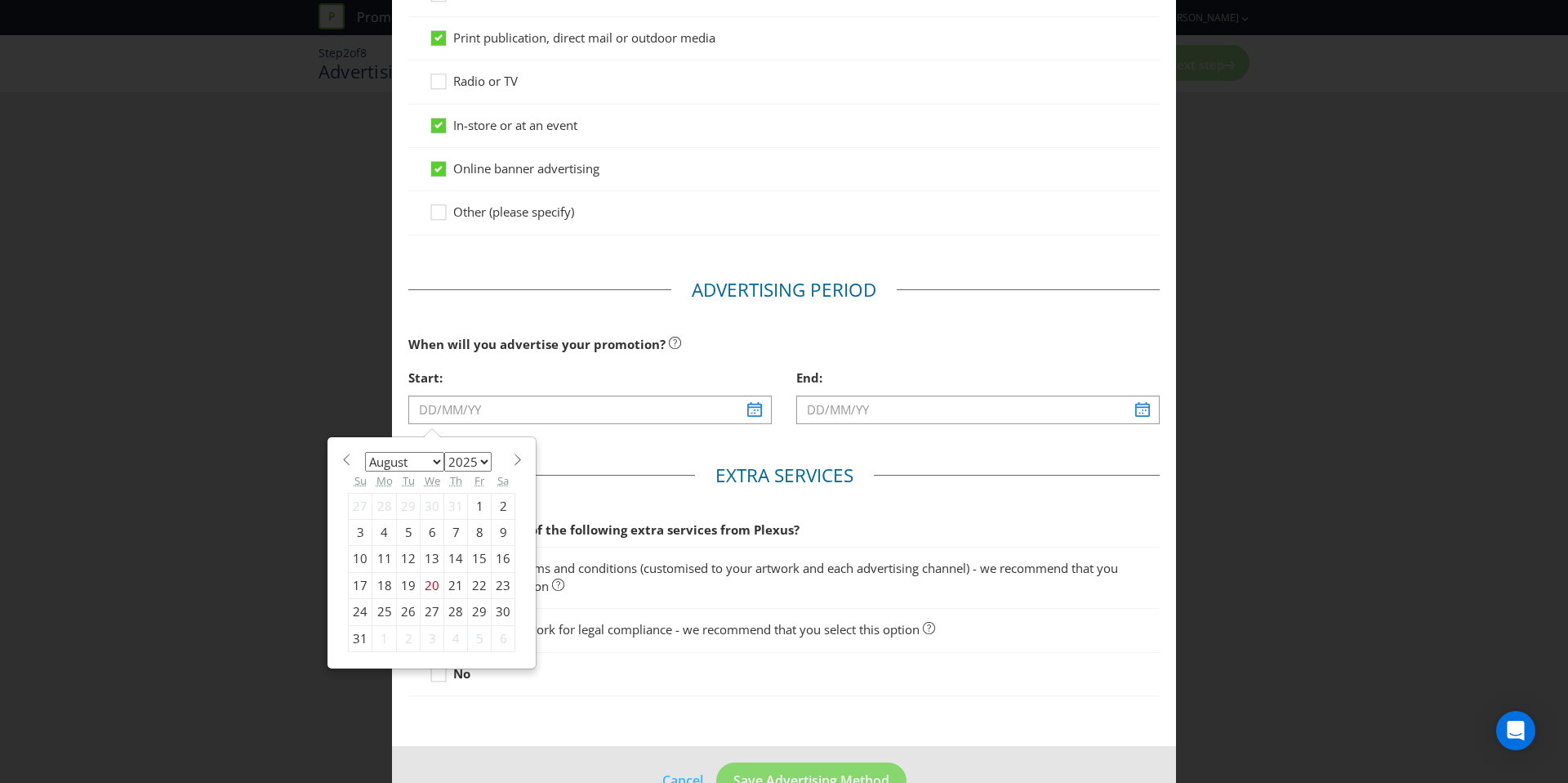
click at [471, 445] on div "January February March April May June July August September October November [D…" at bounding box center [432, 552] width 184 height 215
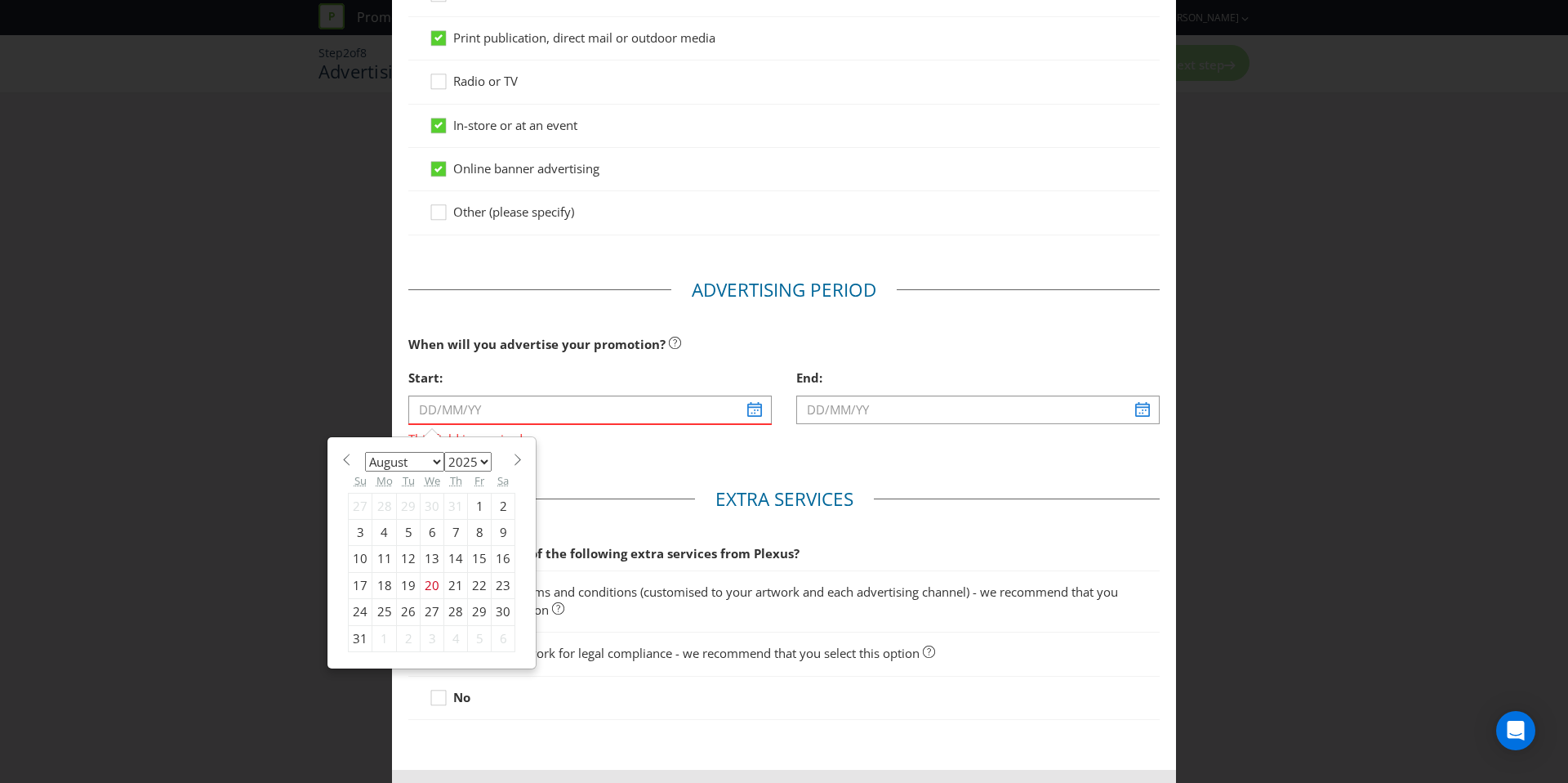
click at [511, 453] on span at bounding box center [517, 459] width 12 height 12
select select "10"
click at [499, 499] on div "1" at bounding box center [504, 506] width 24 height 26
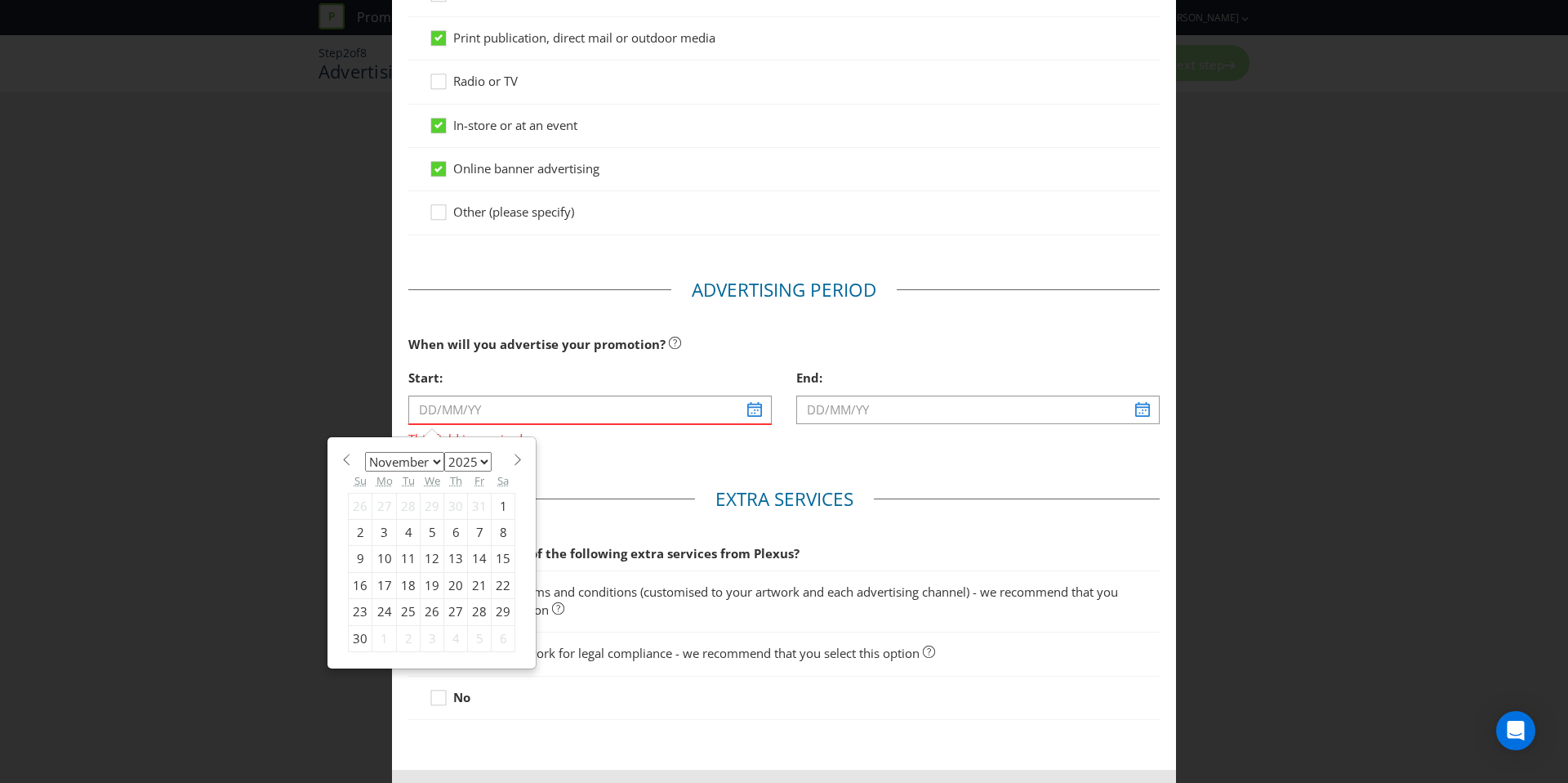
type input "[DATE]"
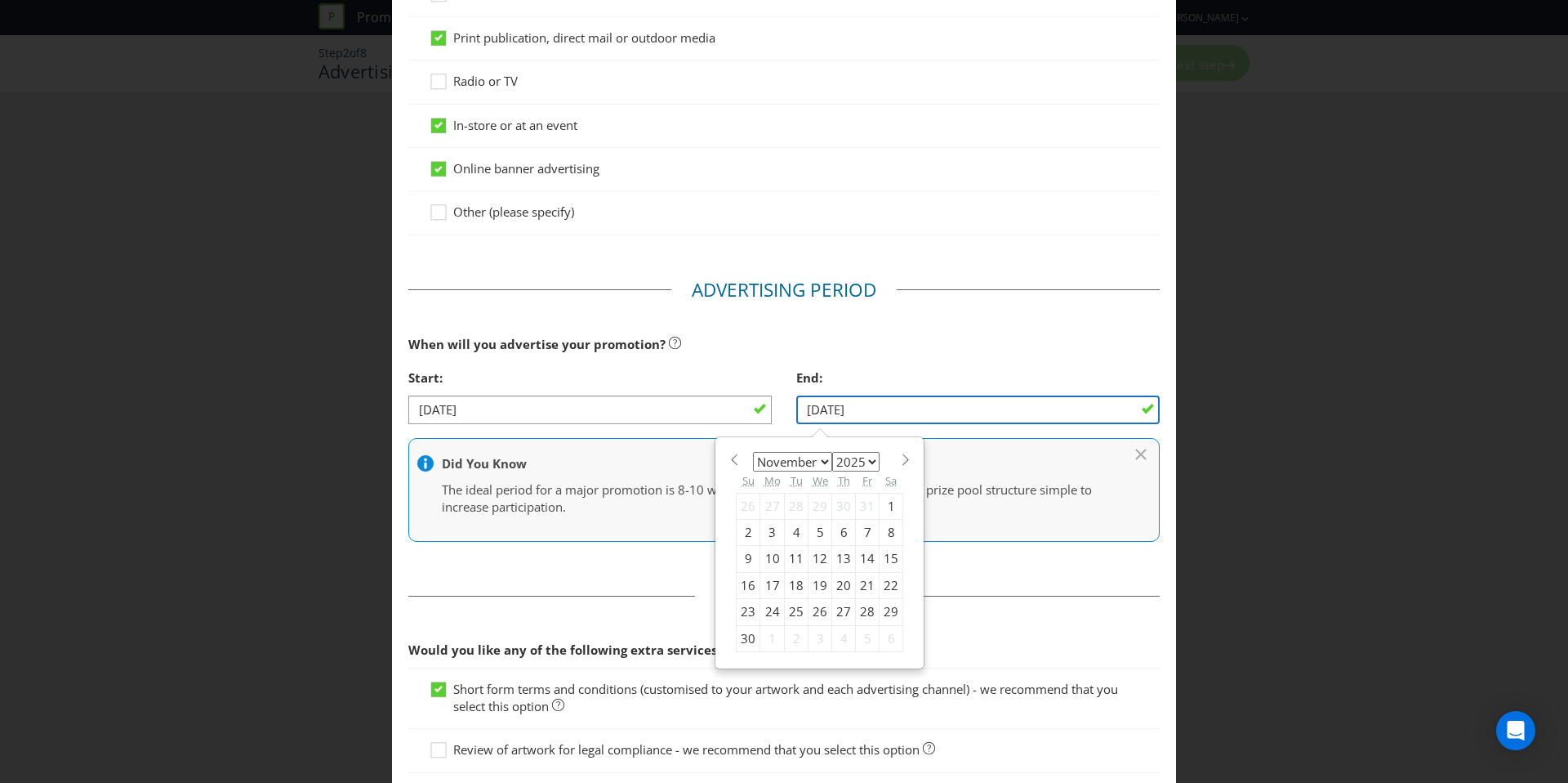
click at [1037, 408] on input "[DATE]" at bounding box center [978, 409] width 364 height 29
click at [864, 611] on div "28" at bounding box center [868, 612] width 24 height 26
type input "[DATE]"
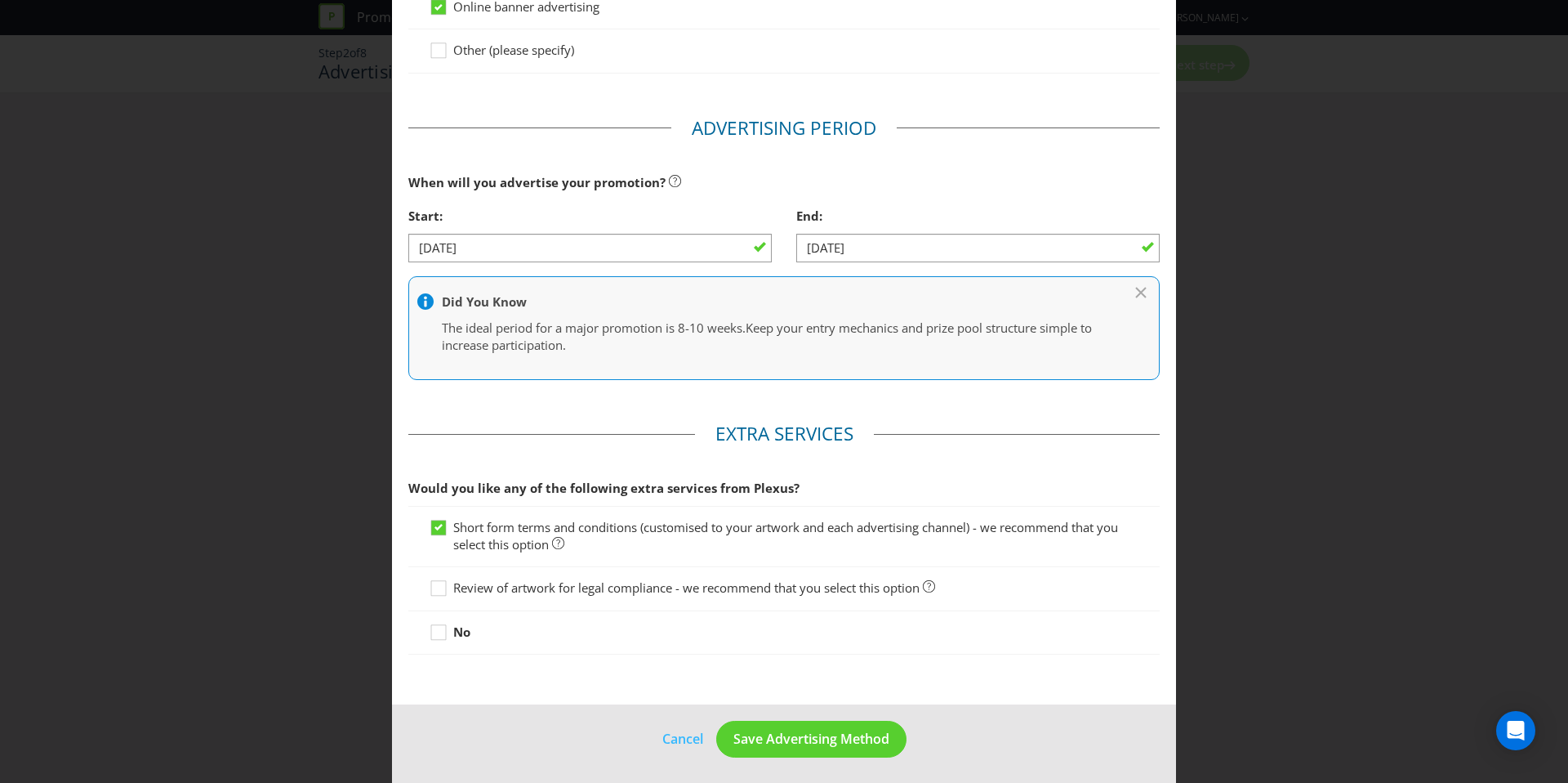
scroll to position [469, 0]
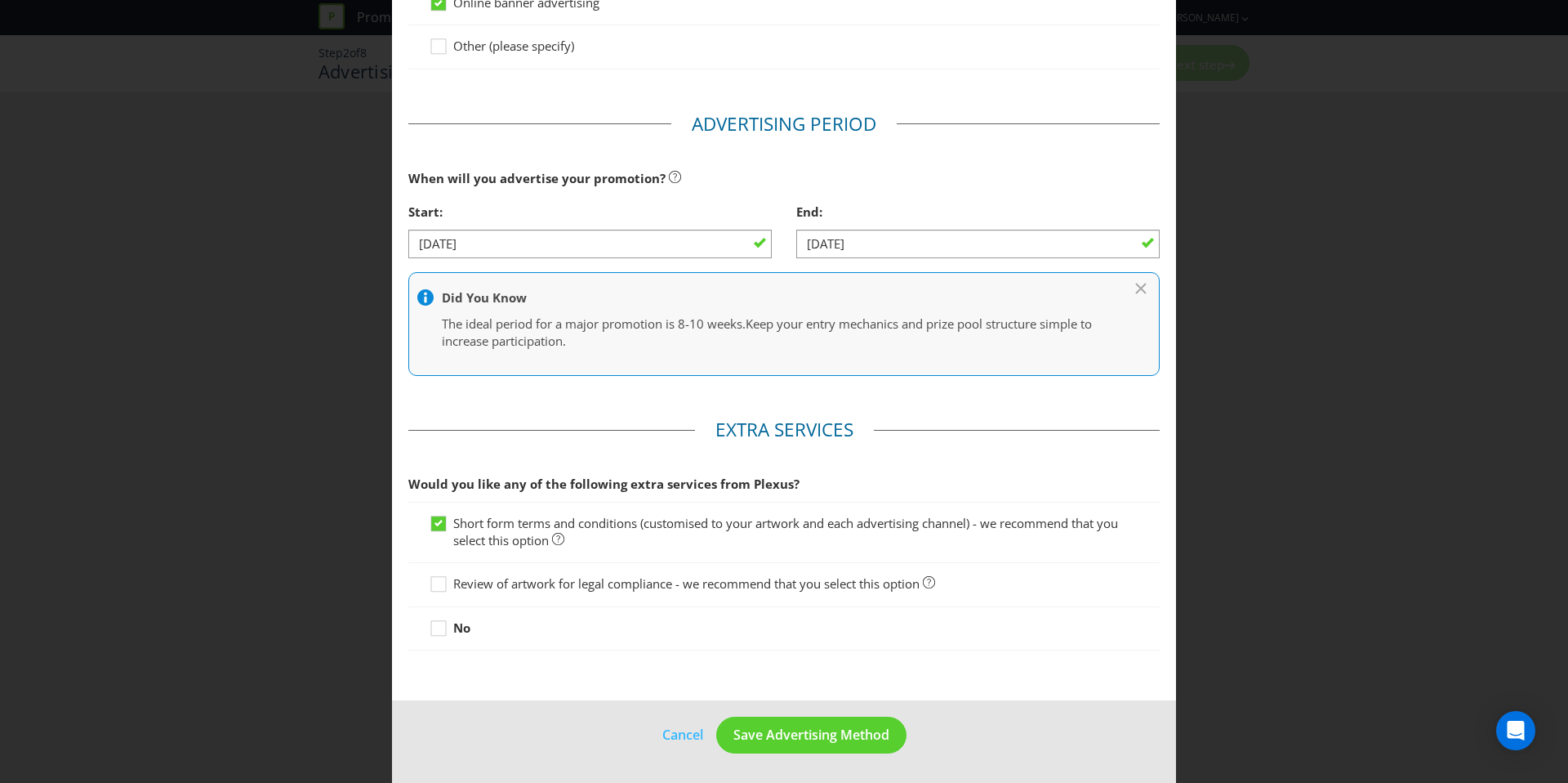
click at [656, 582] on span "Review of artwork for legal compliance - we recommend that you select this opti…" at bounding box center [686, 583] width 466 height 17
click at [0, 0] on input "Review of artwork for legal compliance - we recommend that you select this opti…" at bounding box center [0, 0] width 0 height 0
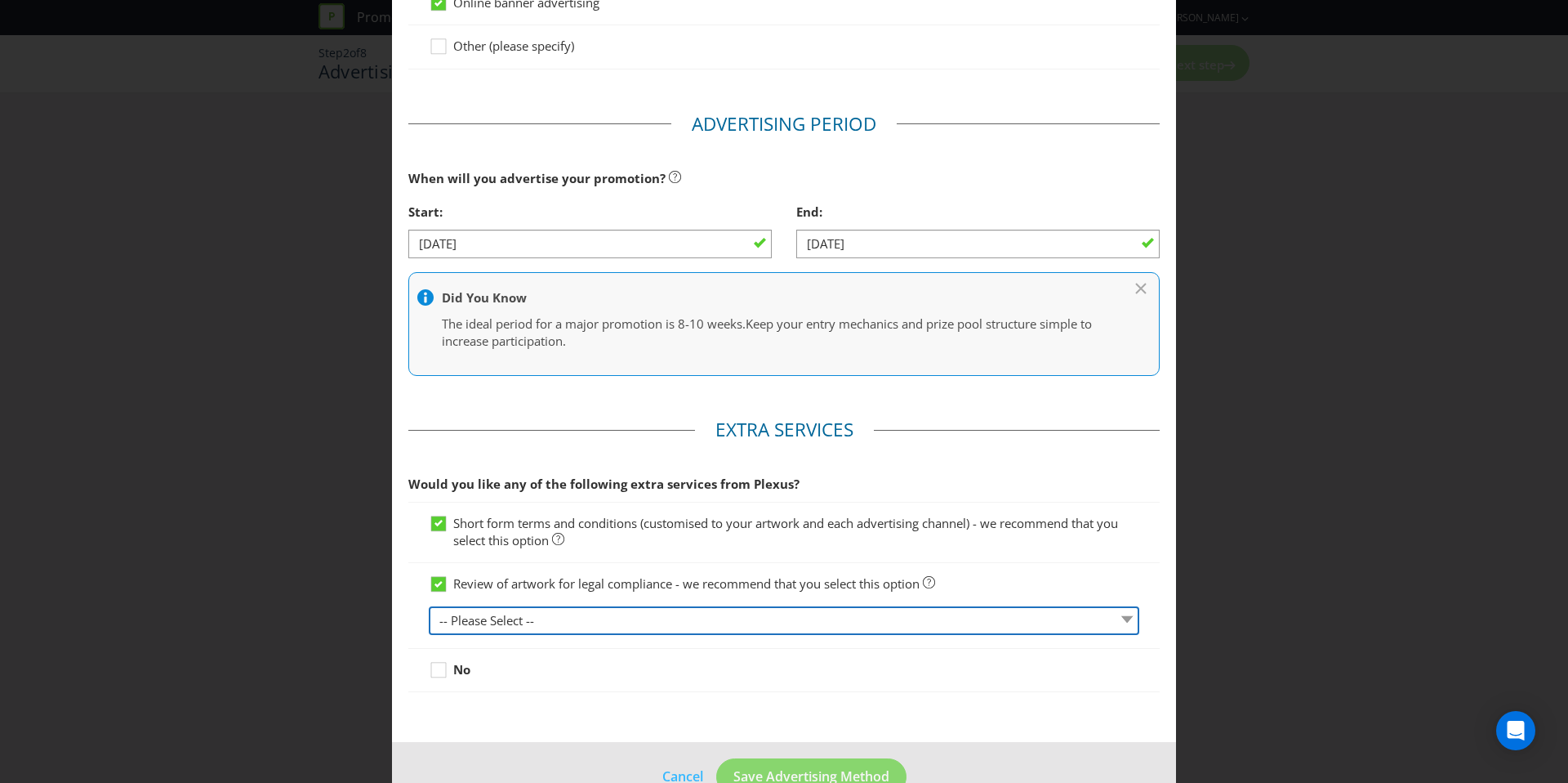
click at [670, 617] on select "-- Please Select -- 1 piece 2-4 pieces (provided at same time) 5-7 pieces (prov…" at bounding box center [784, 620] width 711 height 29
select select "MARKETING_REVIEW_1"
click at [429, 606] on select "-- Please Select -- 1 piece 2-4 pieces (provided at same time) 5-7 pieces (prov…" at bounding box center [784, 620] width 711 height 29
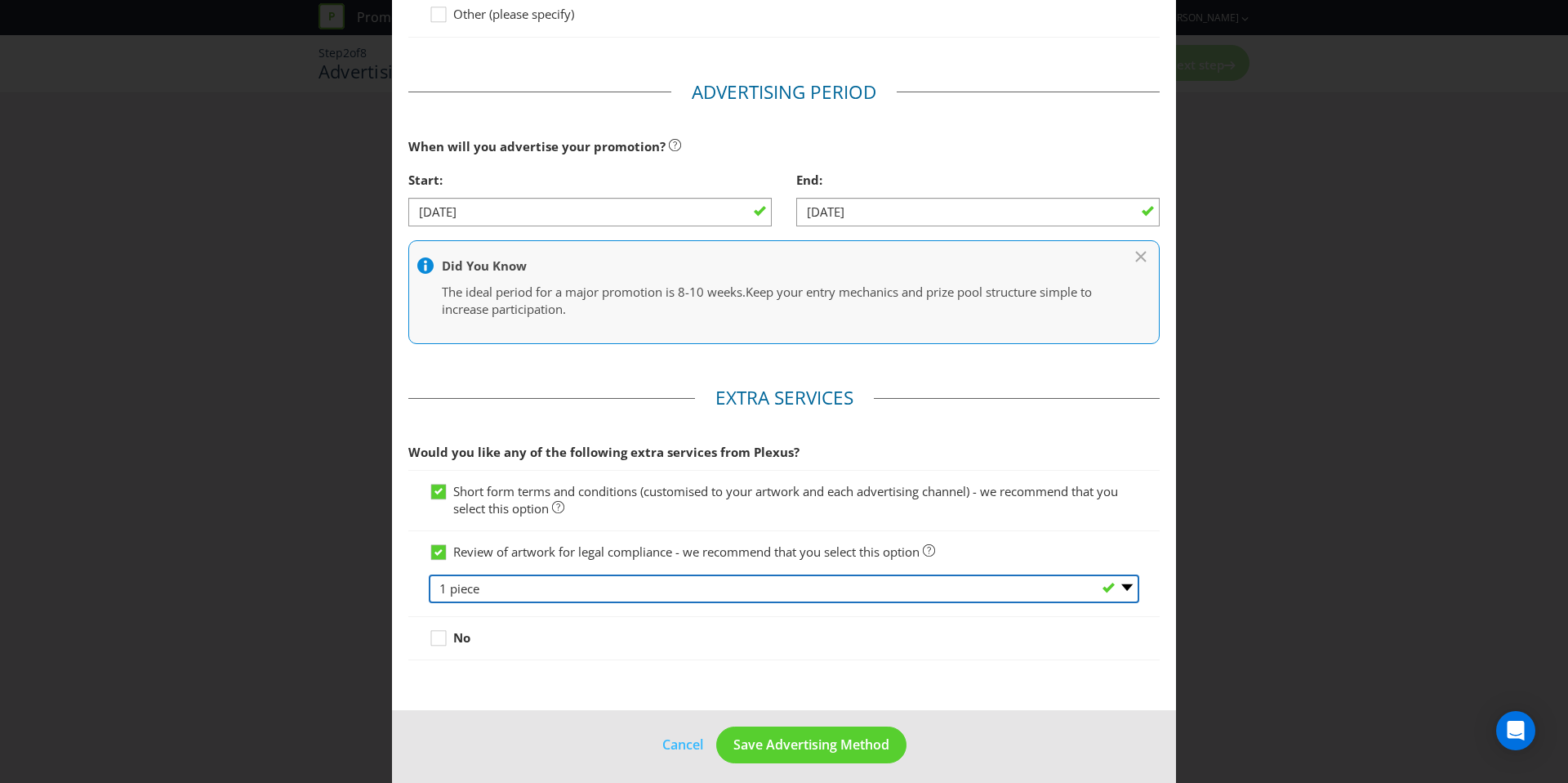
scroll to position [510, 0]
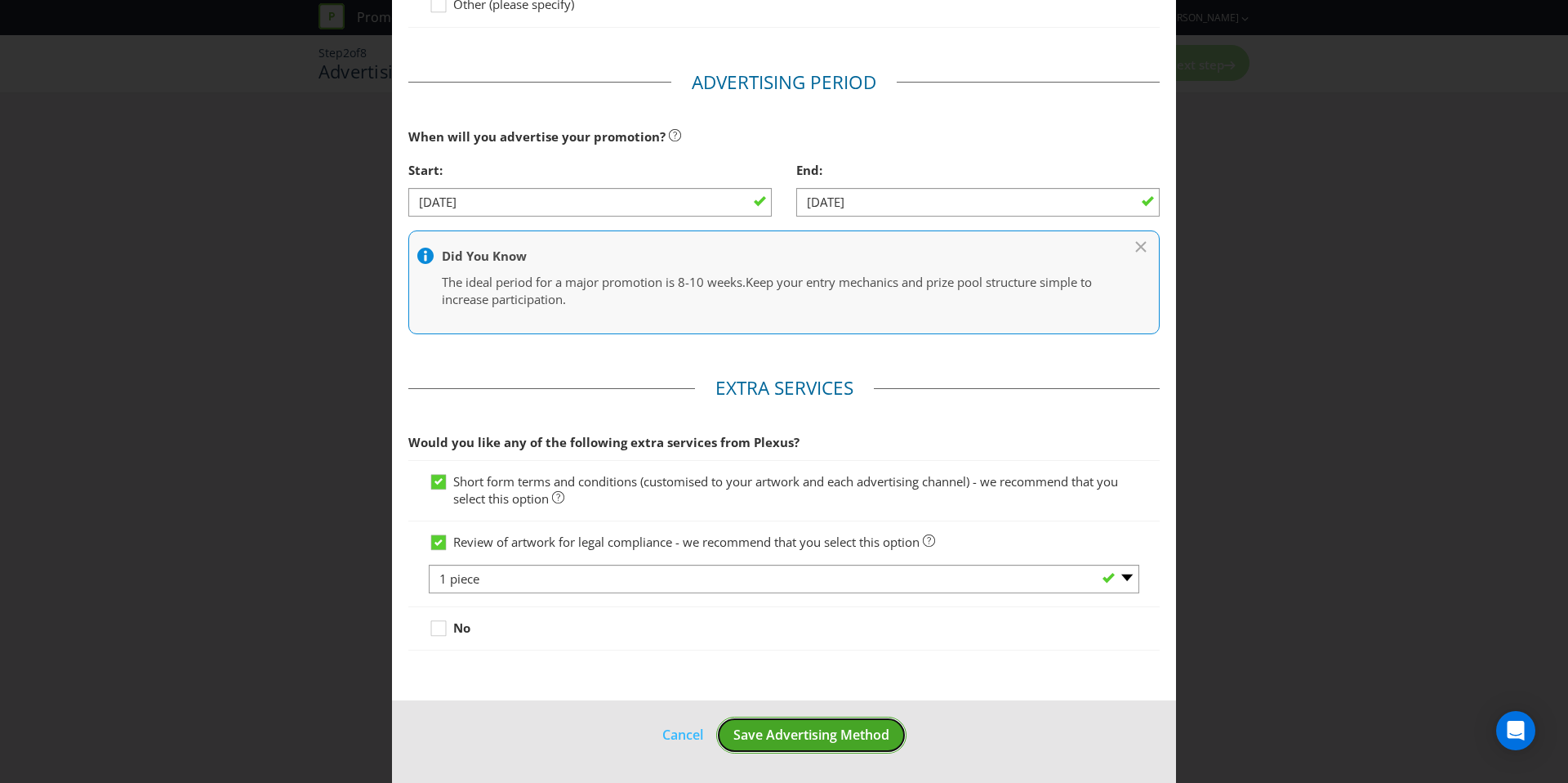
click at [785, 721] on button "Save Advertising Method" at bounding box center [811, 735] width 191 height 37
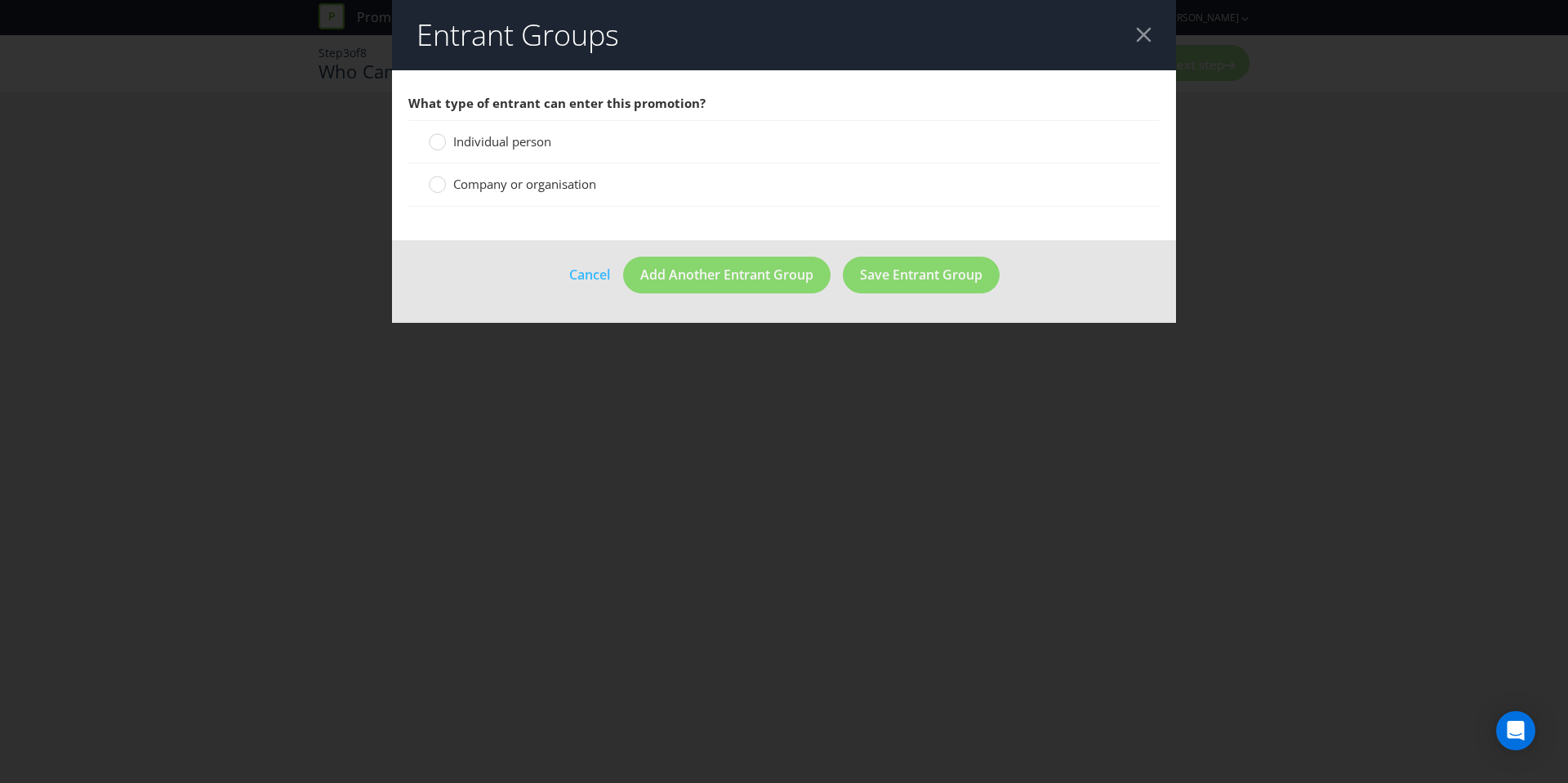
click at [496, 136] on span "Individual person" at bounding box center [502, 142] width 98 height 17
click at [0, 0] on input "Individual person" at bounding box center [0, 0] width 0 height 0
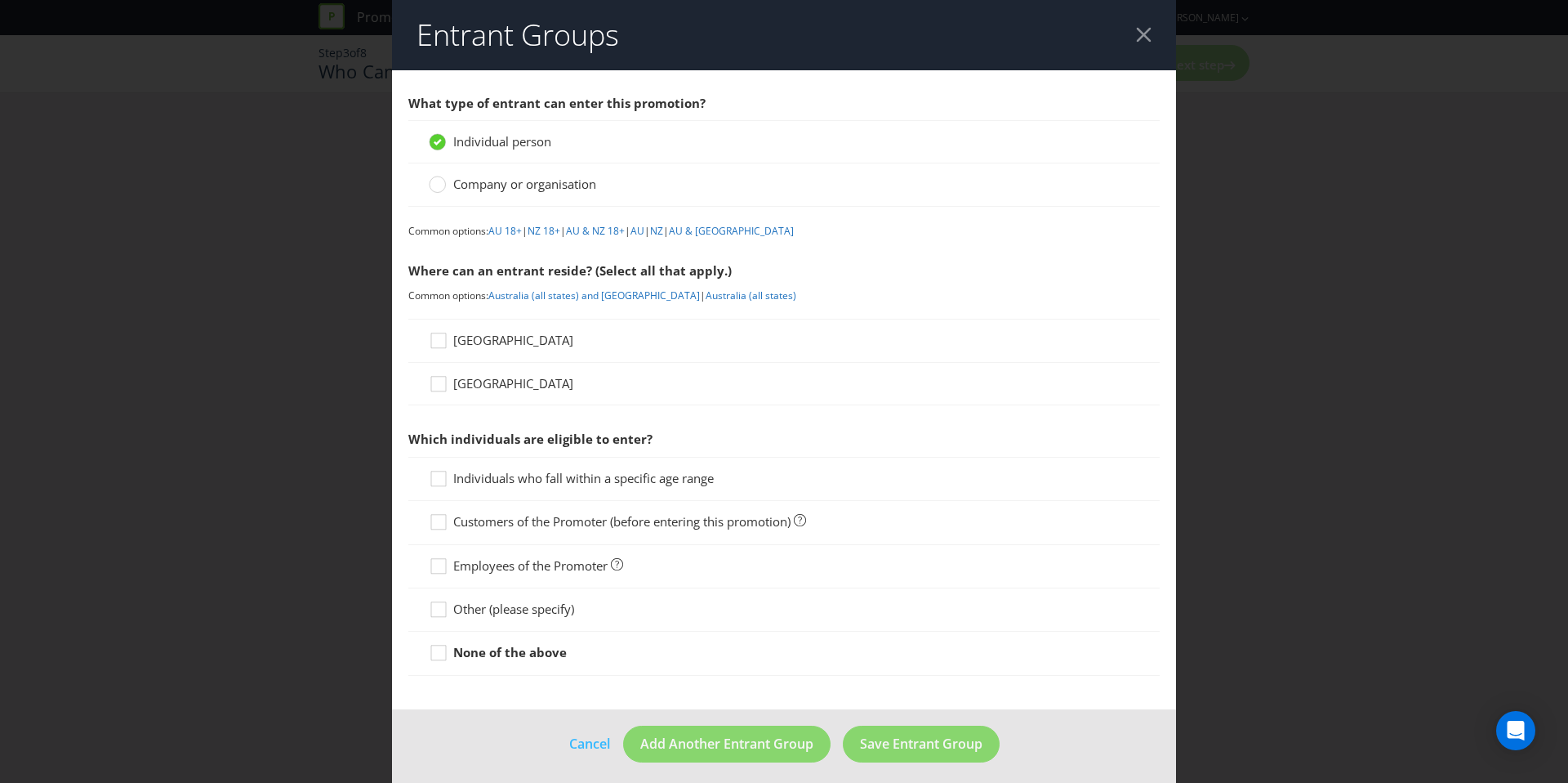
drag, startPoint x: 494, startPoint y: 340, endPoint x: 494, endPoint y: 351, distance: 11.0
click at [494, 340] on span "[GEOGRAPHIC_DATA]" at bounding box center [513, 340] width 120 height 17
click at [0, 0] on input "[GEOGRAPHIC_DATA]" at bounding box center [0, 0] width 0 height 0
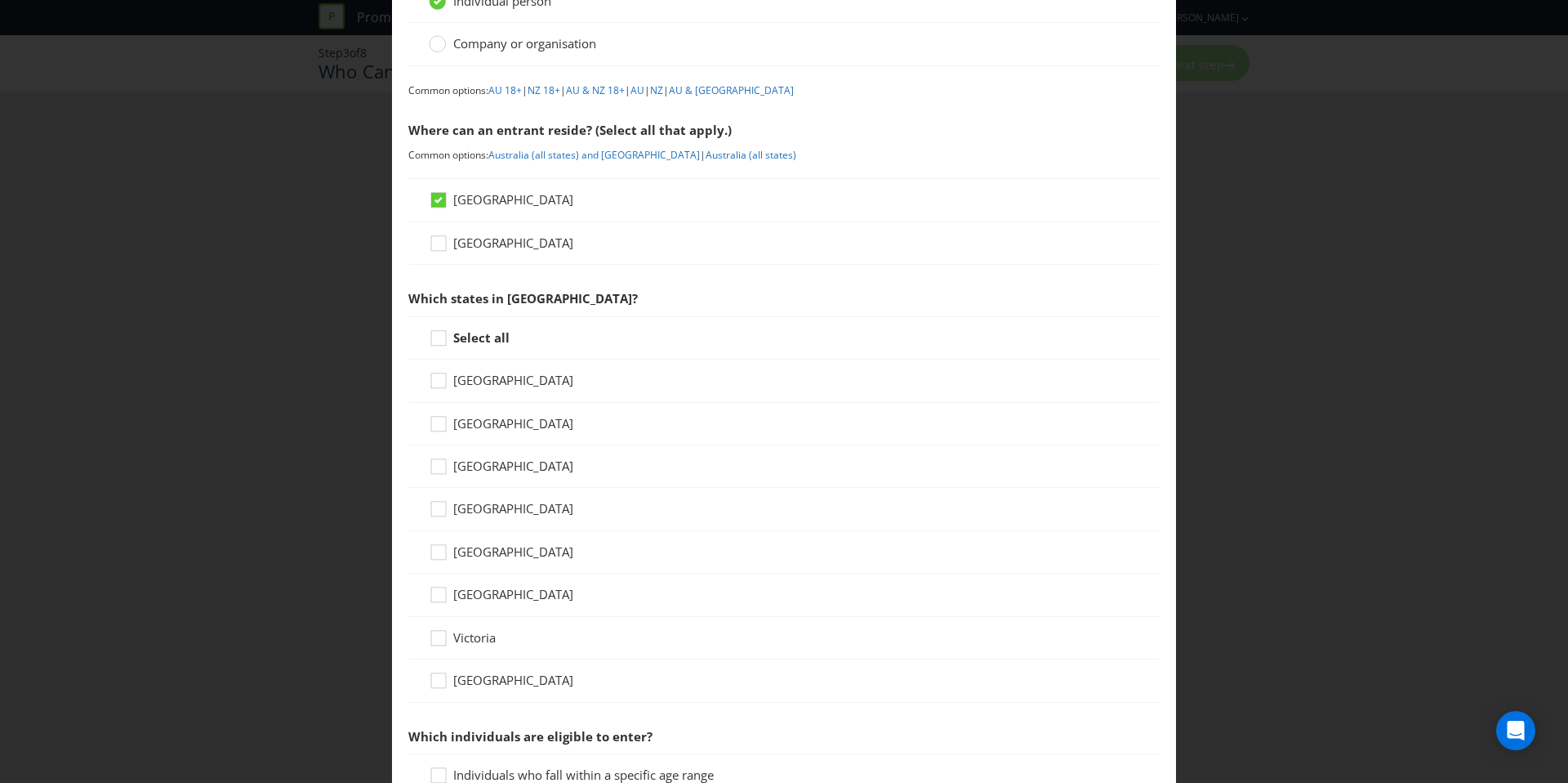
click at [484, 336] on strong "Select all" at bounding box center [481, 337] width 56 height 17
click at [0, 0] on input "Select all" at bounding box center [0, 0] width 0 height 0
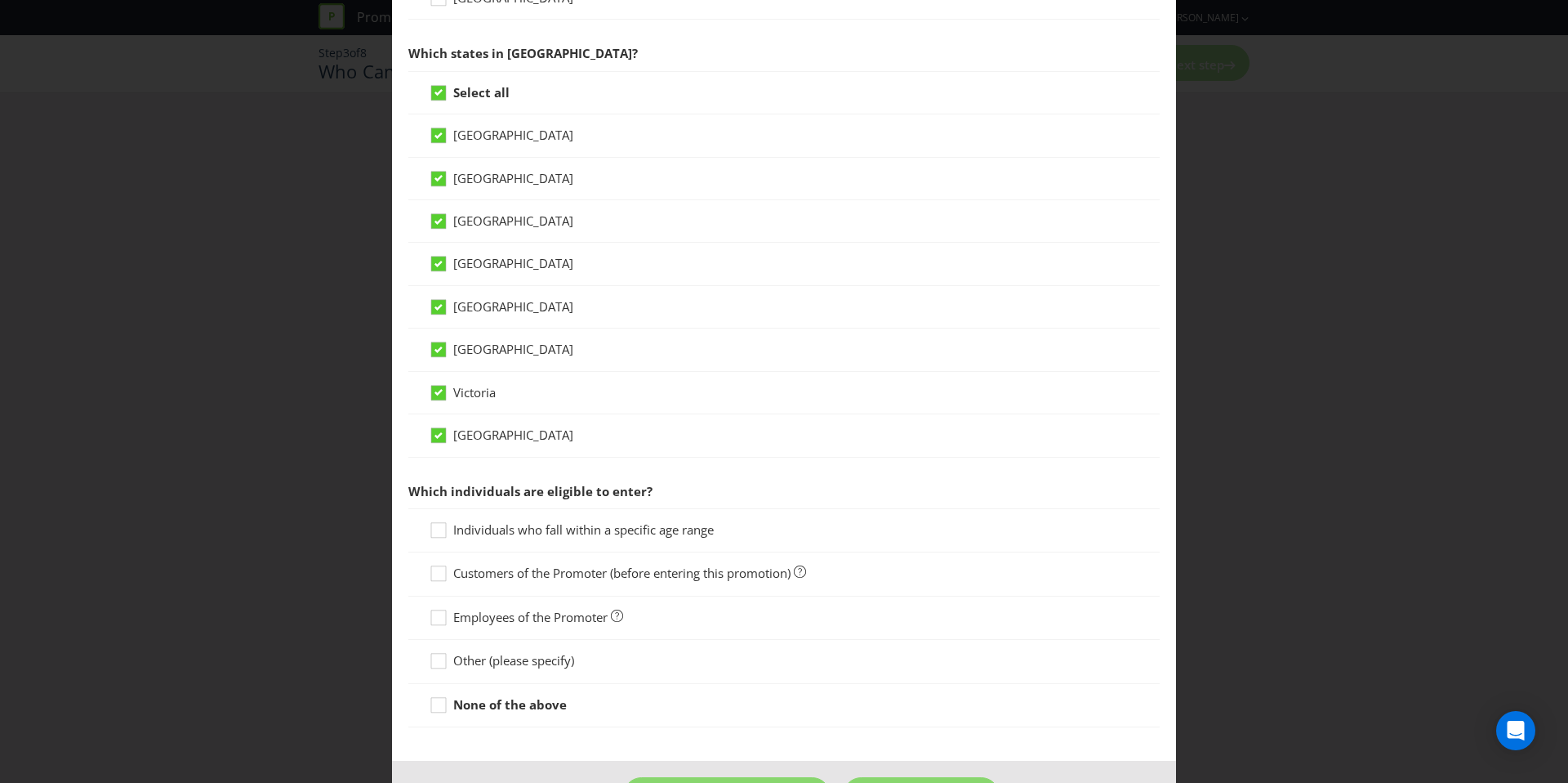
scroll to position [446, 0]
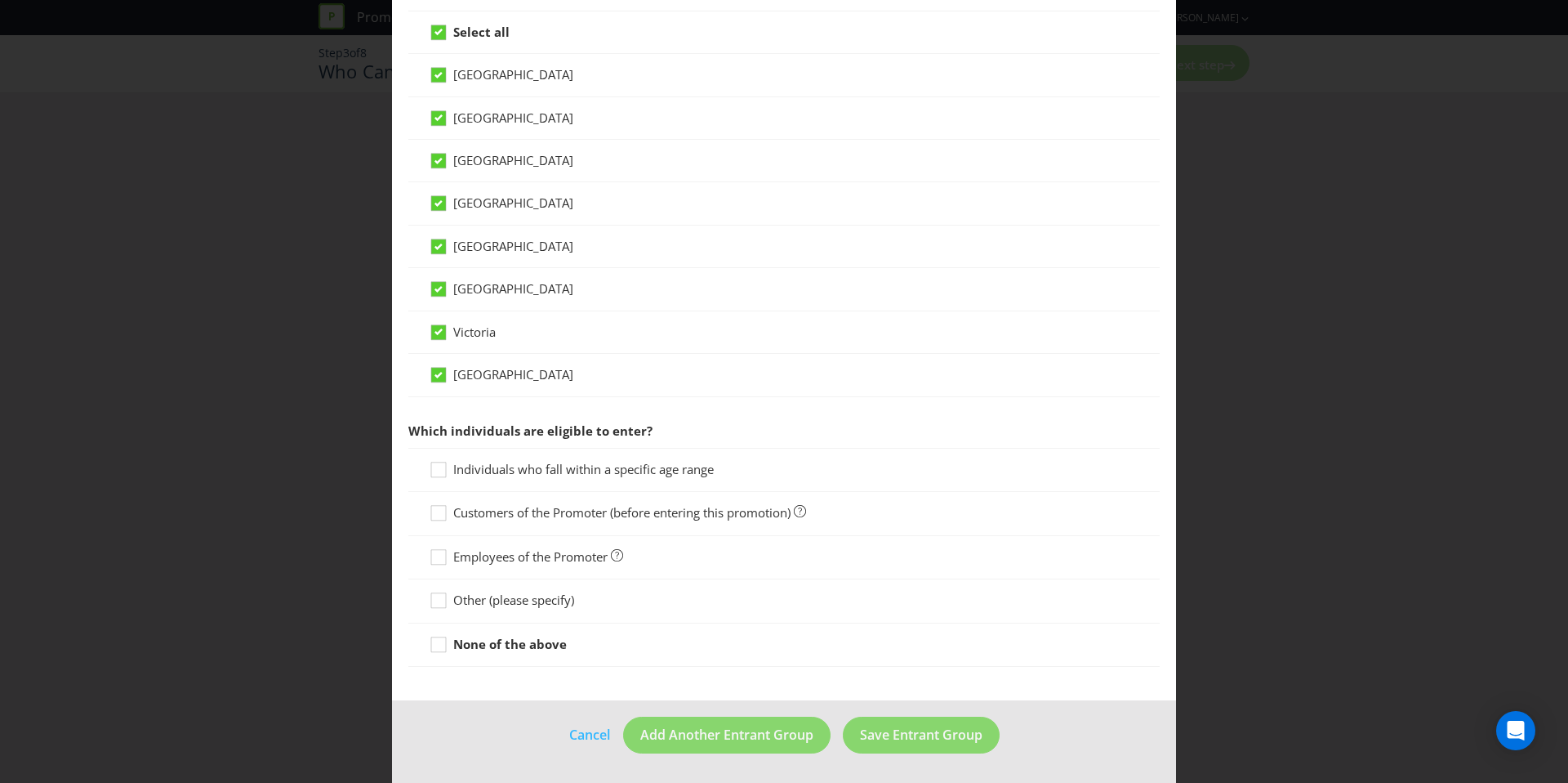
click at [494, 481] on div "Individuals who fall within a specific age range" at bounding box center [784, 470] width 751 height 44
click at [495, 476] on span "Individuals who fall within a specific age range" at bounding box center [583, 469] width 261 height 17
click at [0, 0] on input "Individuals who fall within a specific age range" at bounding box center [0, 0] width 0 height 0
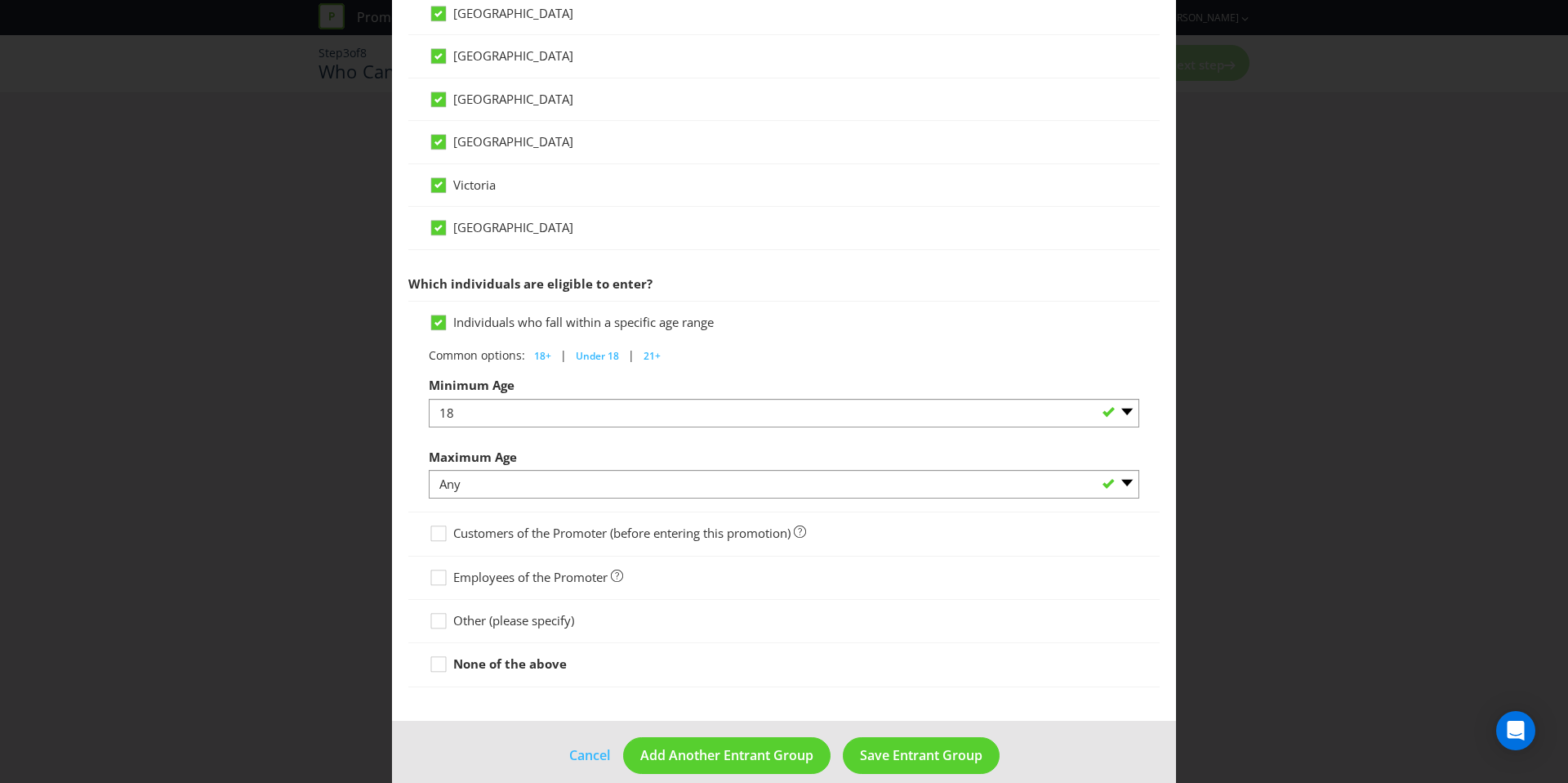
scroll to position [614, 0]
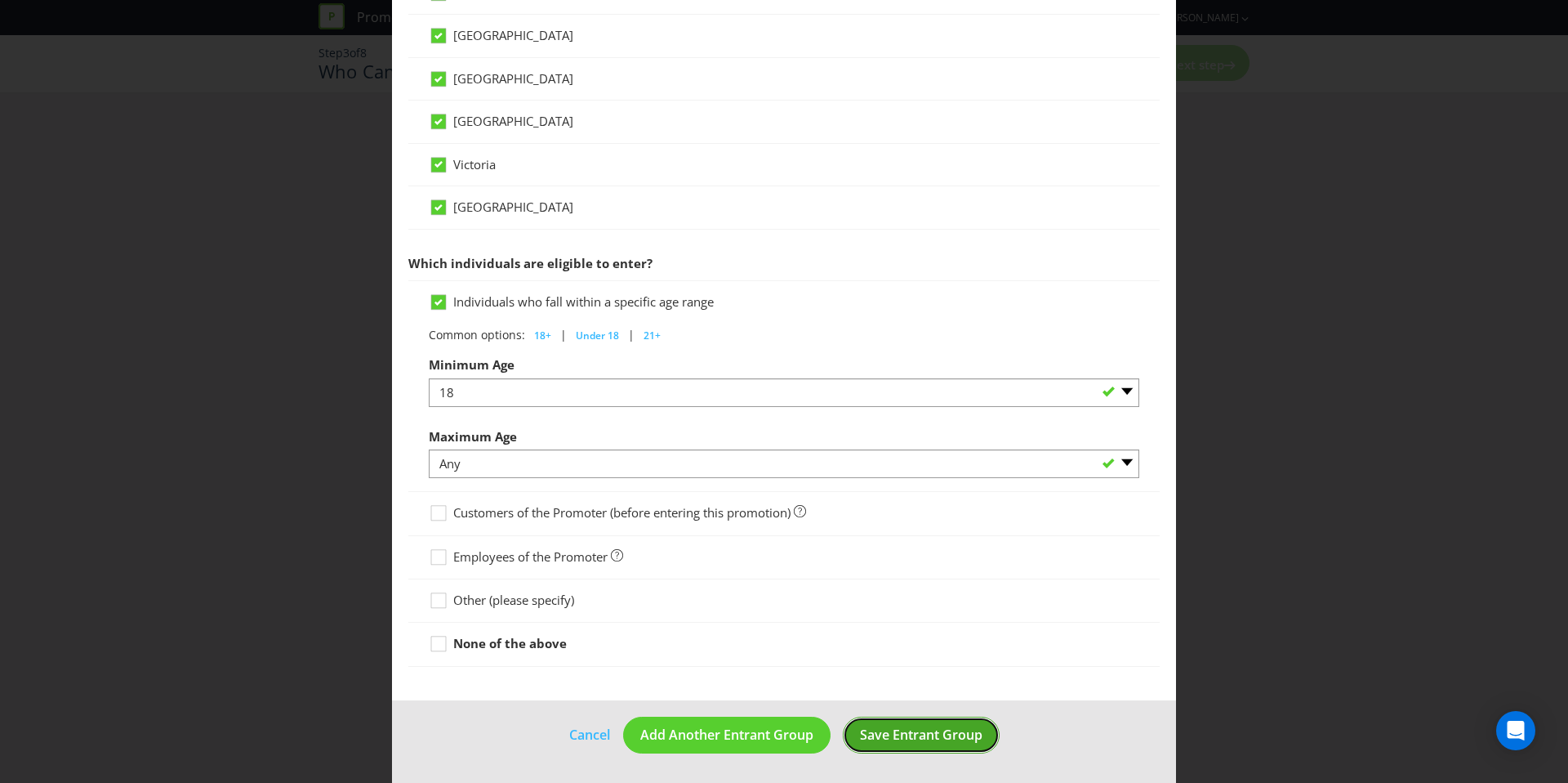
click at [936, 734] on span "Save Entrant Group" at bounding box center [921, 735] width 122 height 18
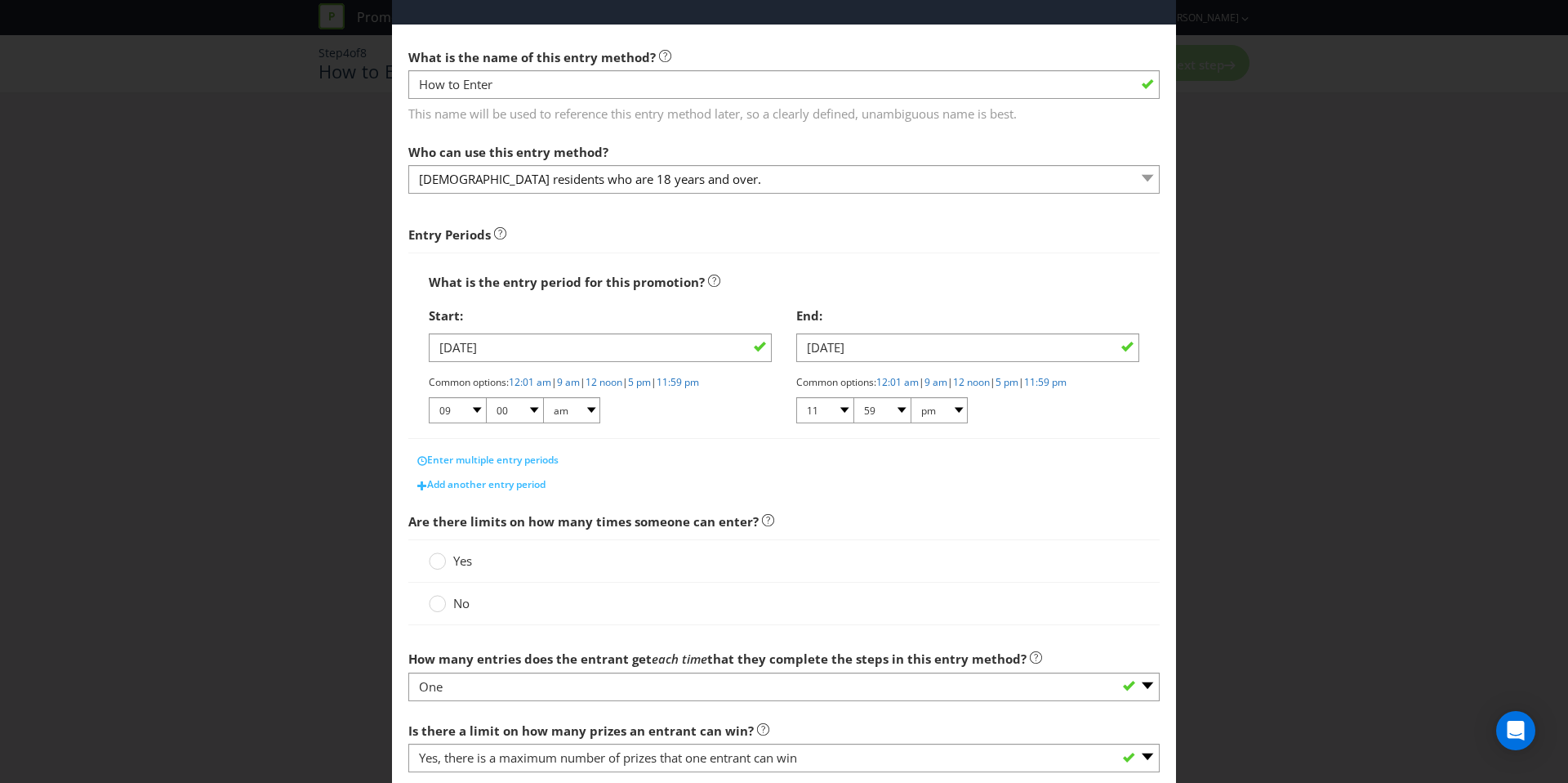
scroll to position [60, 0]
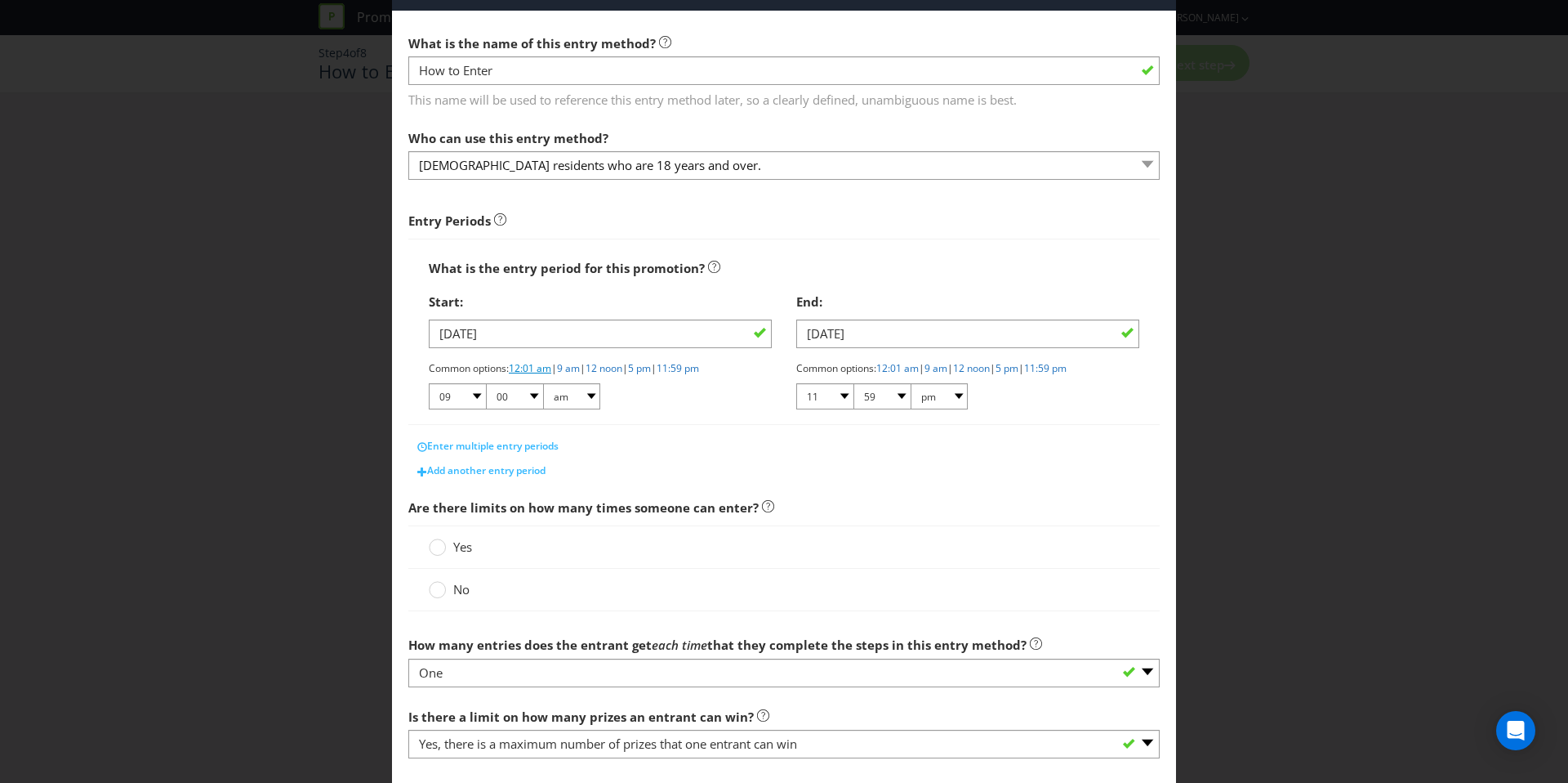
click at [539, 372] on link "12:01 am" at bounding box center [530, 368] width 42 height 14
select select "12"
select select "01"
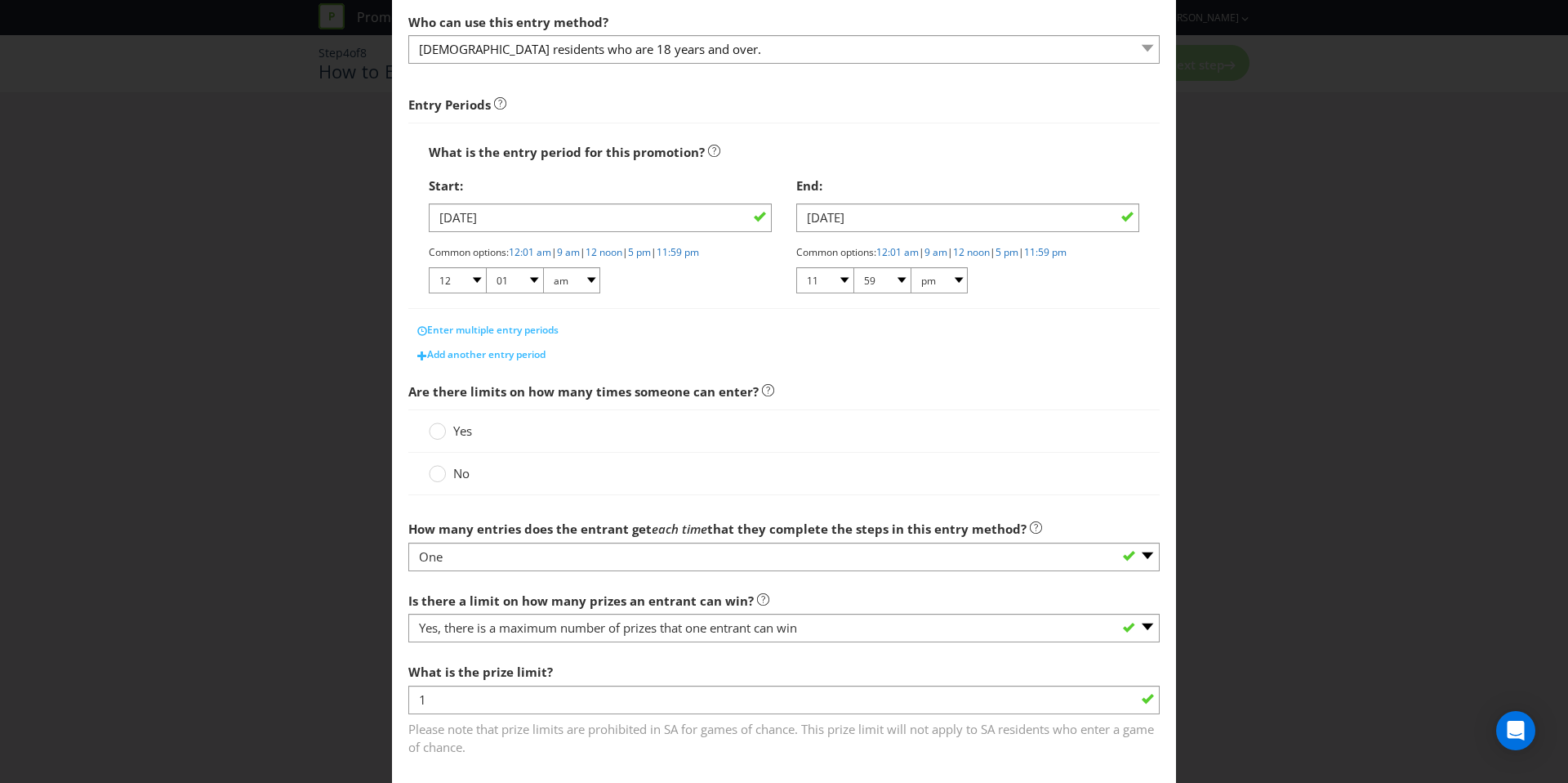
scroll to position [182, 0]
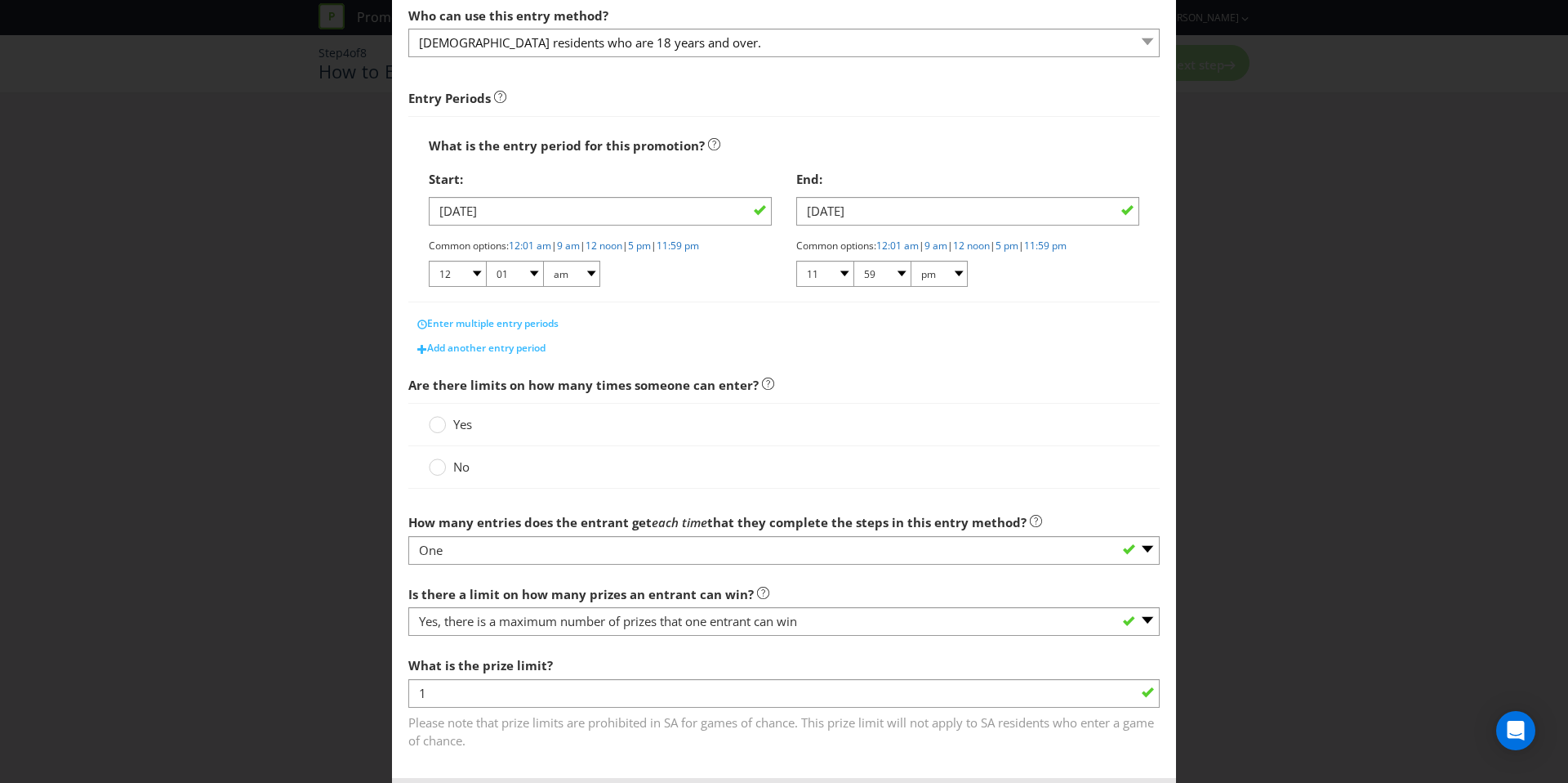
click at [466, 417] on span "Yes" at bounding box center [462, 424] width 18 height 17
click at [0, 0] on input "Yes" at bounding box center [0, 0] width 0 height 0
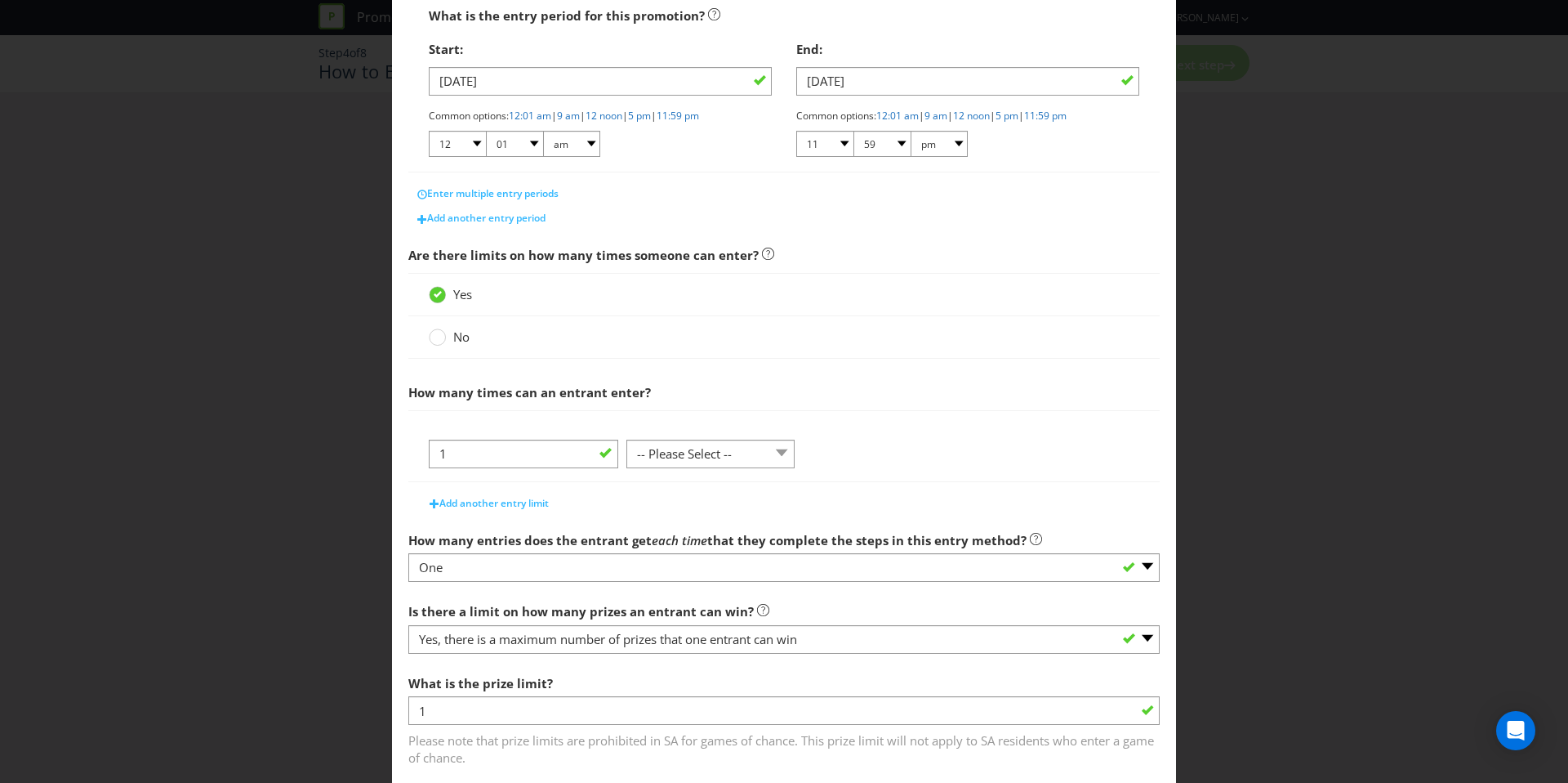
scroll to position [320, 0]
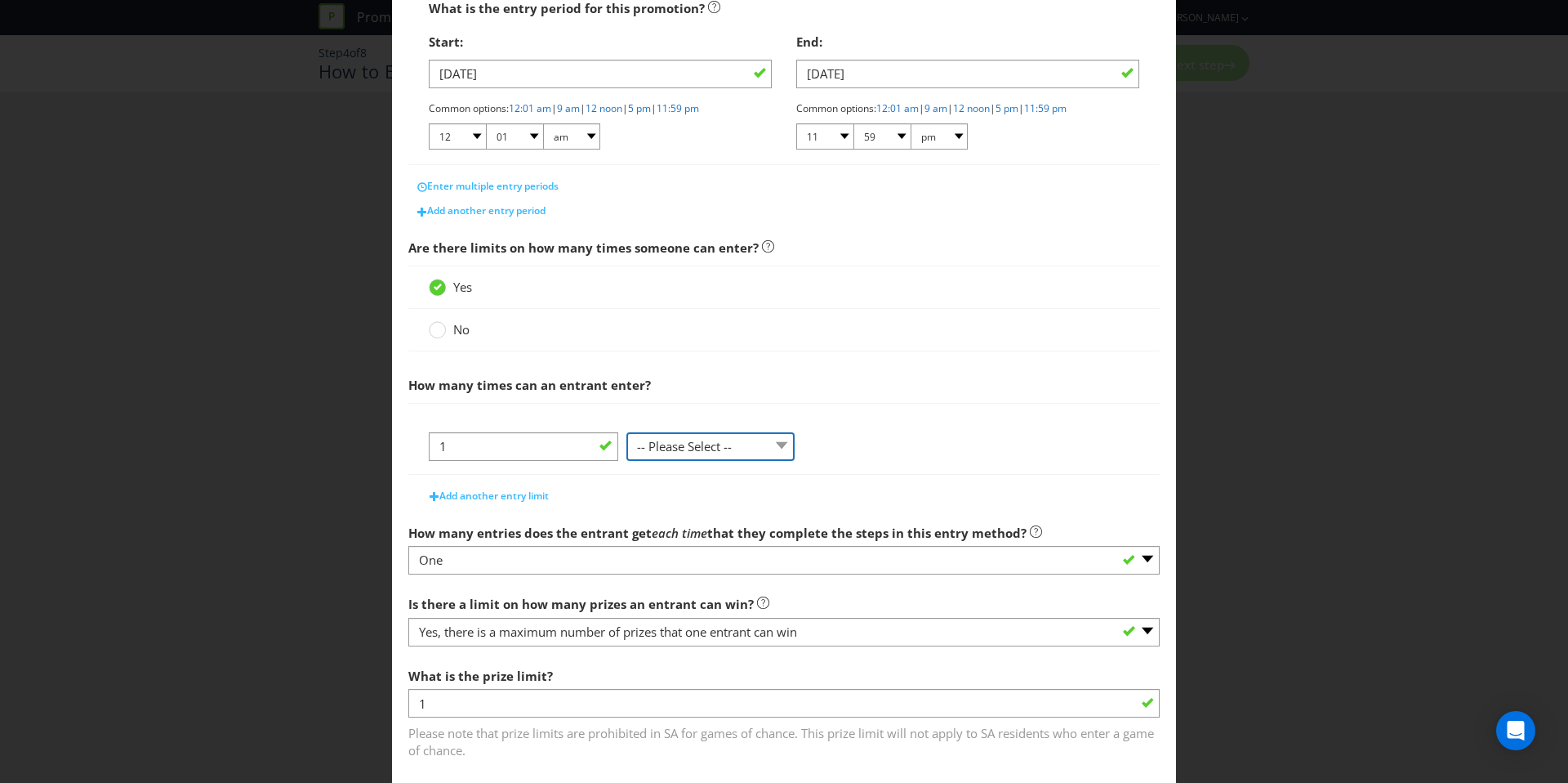
click at [665, 449] on select "-- Please Select -- per person per day per purchase per transaction Other (plea…" at bounding box center [710, 446] width 168 height 29
select select "PER_TRANSACTION"
click at [626, 432] on select "-- Please Select -- per person per day per purchase per transaction Other (plea…" at bounding box center [710, 446] width 168 height 29
click at [484, 497] on span "Add another entry limit" at bounding box center [494, 495] width 110 height 14
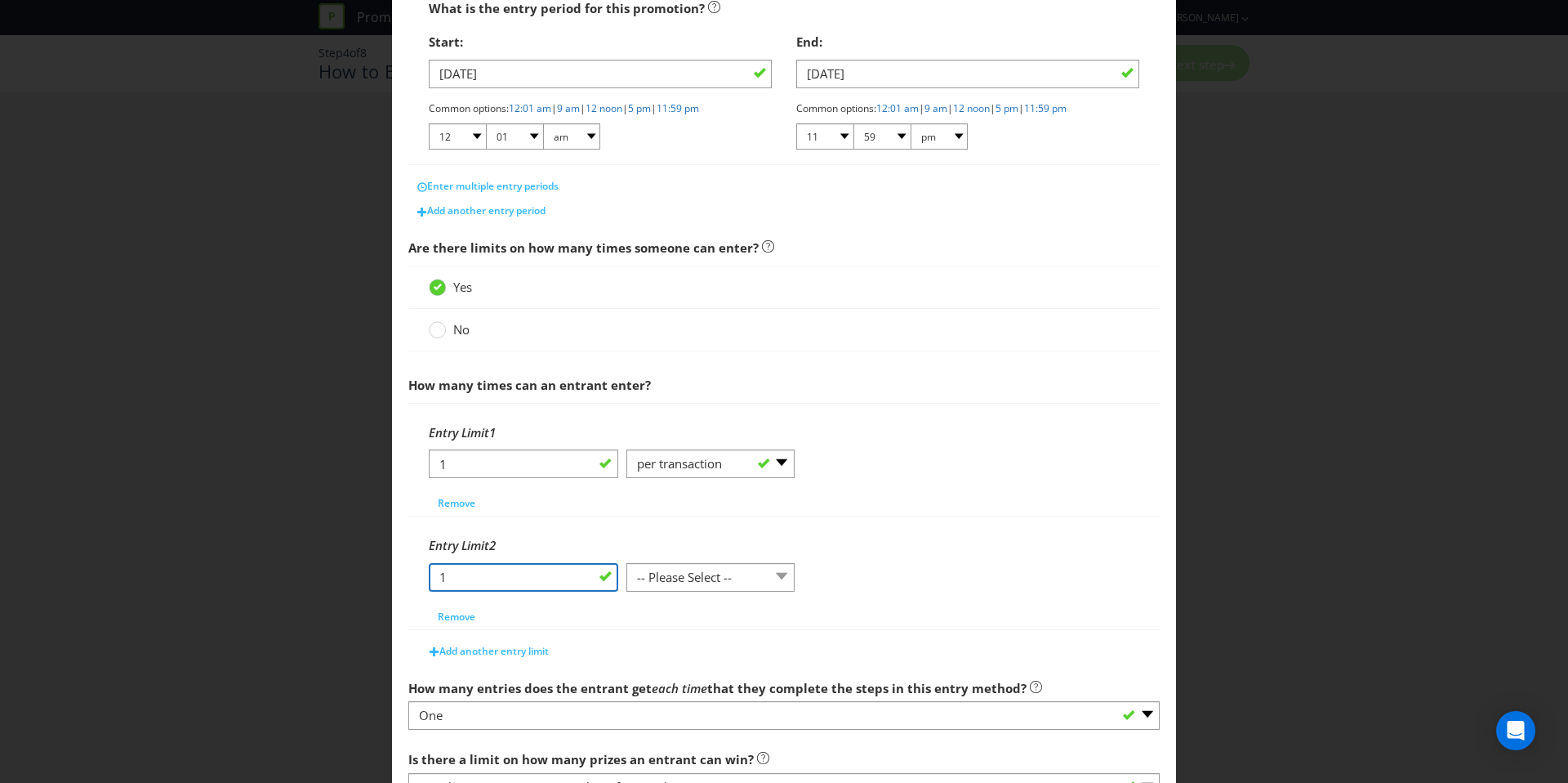
click at [511, 580] on input "1" at bounding box center [524, 577] width 190 height 29
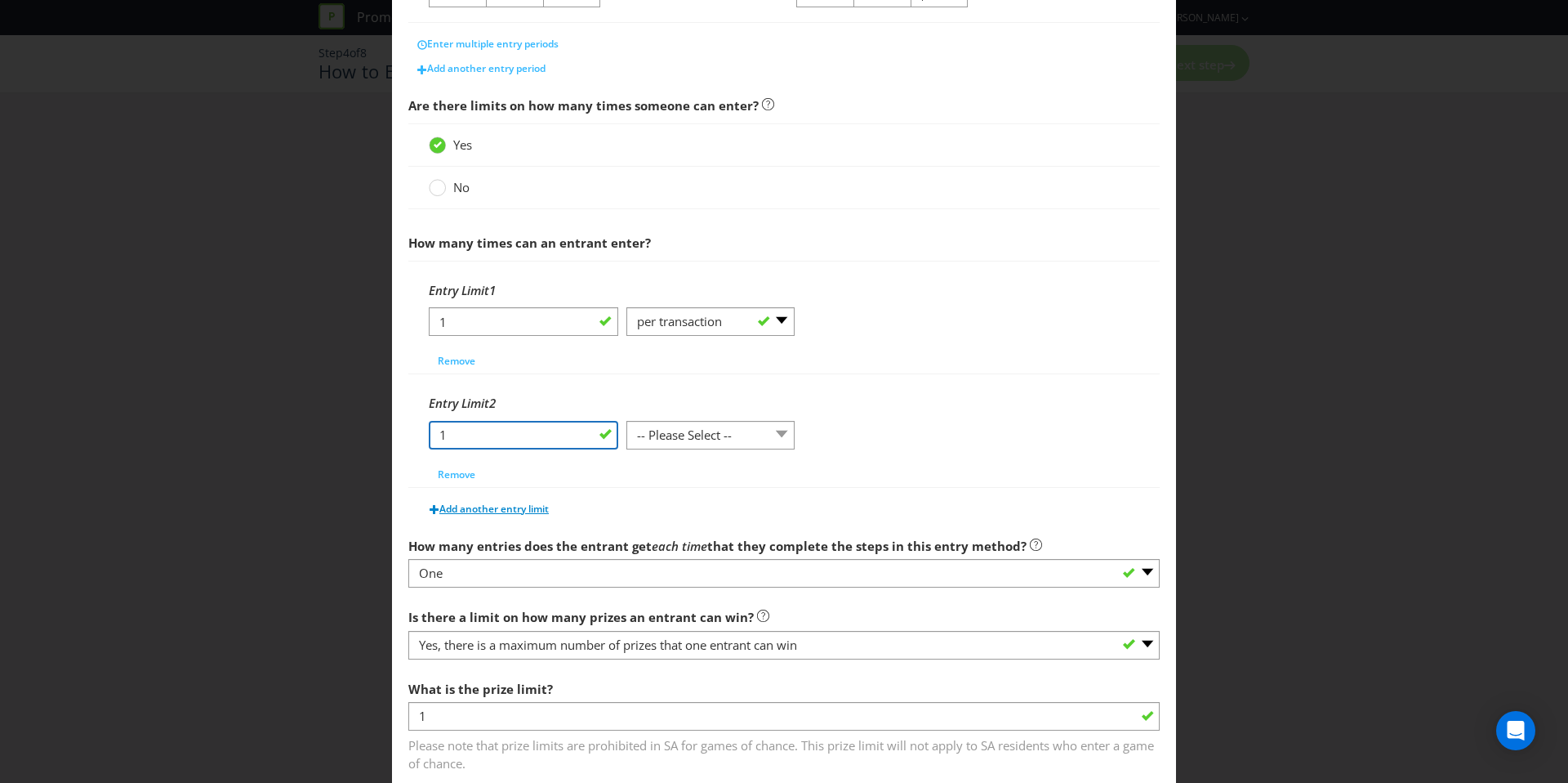
scroll to position [466, 0]
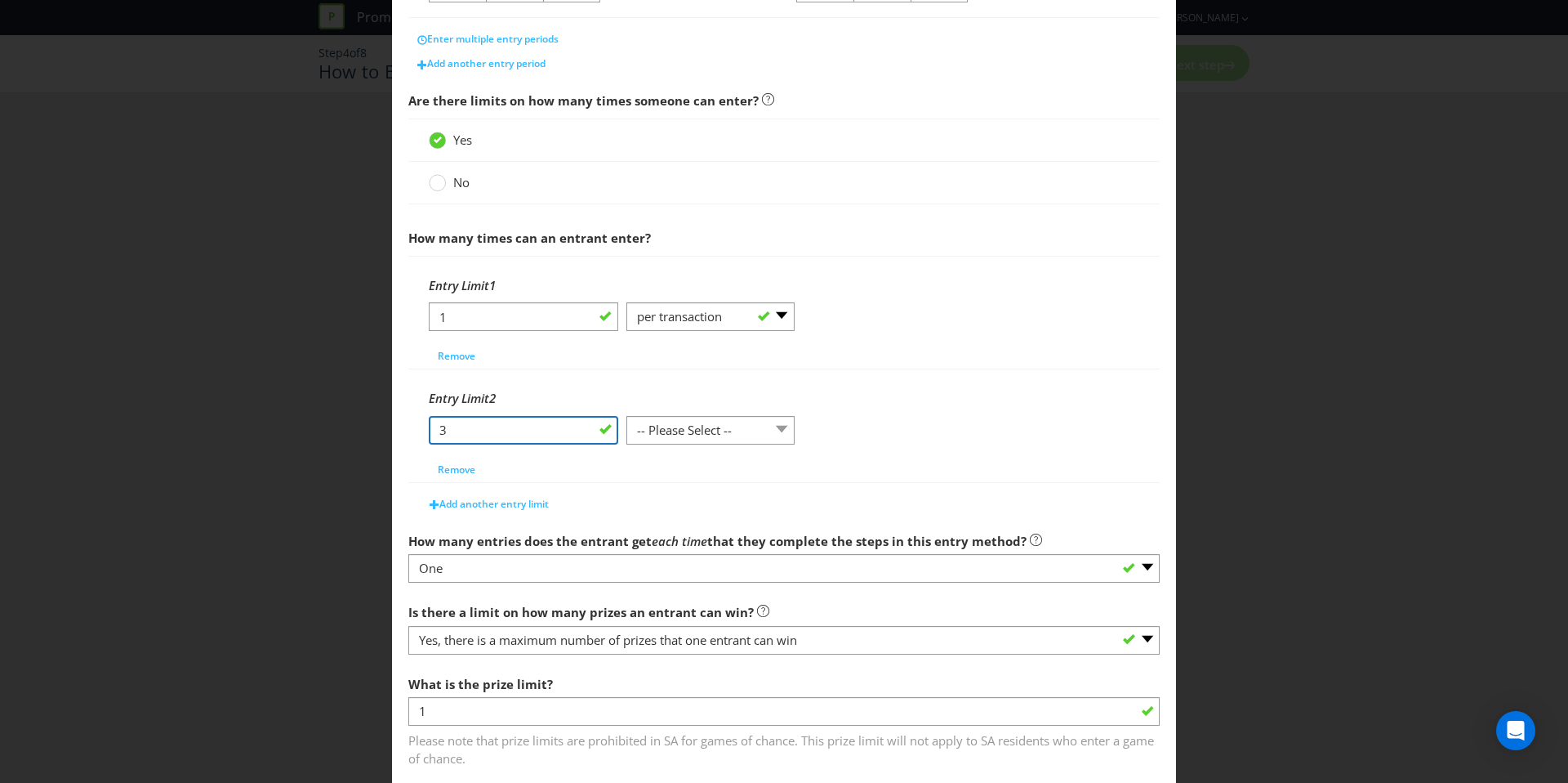
type input "3"
click at [657, 430] on select "-- Please Select -- per person per day per purchase per transaction Other (plea…" at bounding box center [710, 429] width 168 height 29
select select "PER_DAY"
click at [626, 415] on select "-- Please Select -- per person per day per purchase per transaction Other (plea…" at bounding box center [710, 429] width 168 height 29
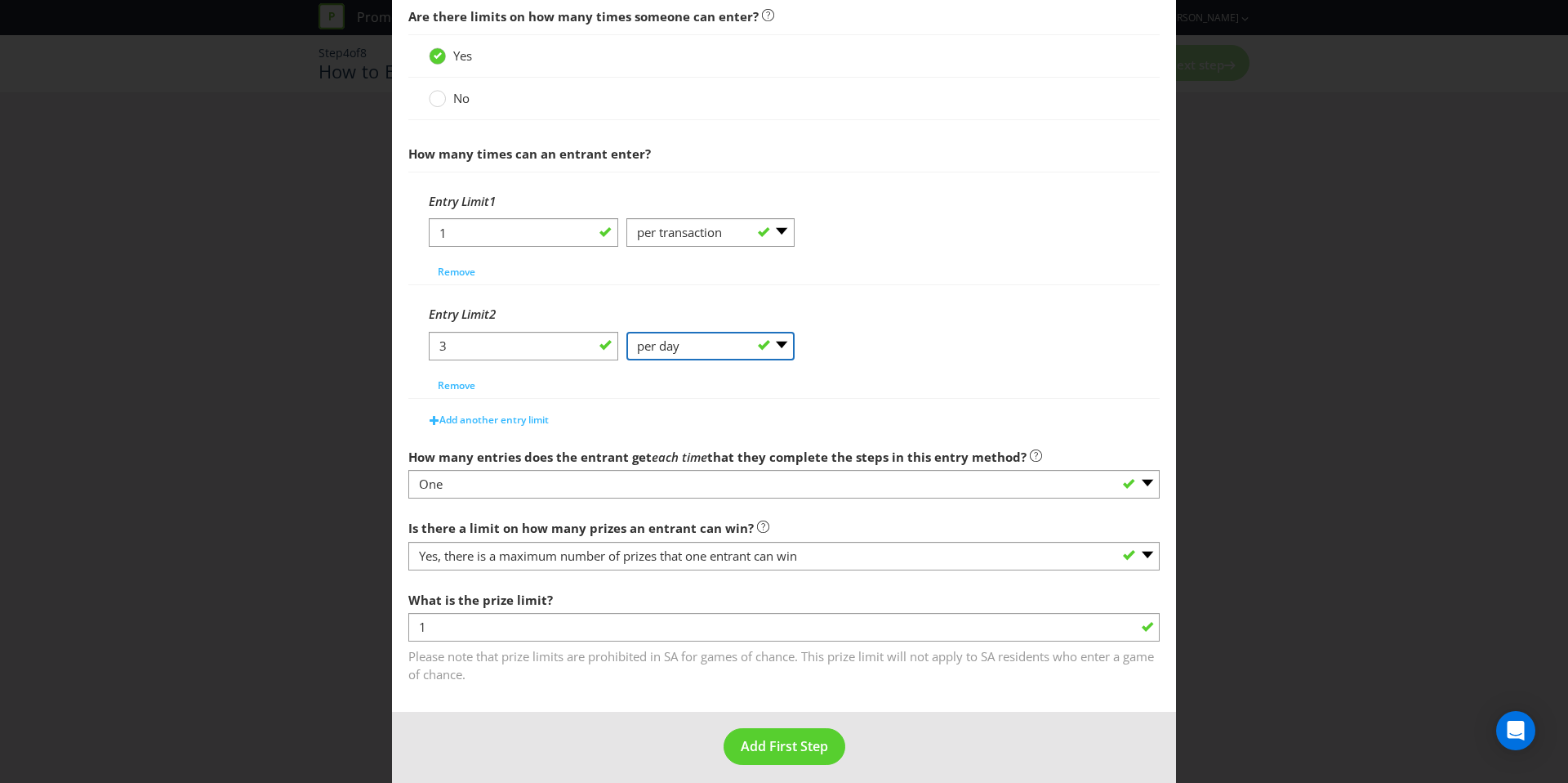
scroll to position [562, 0]
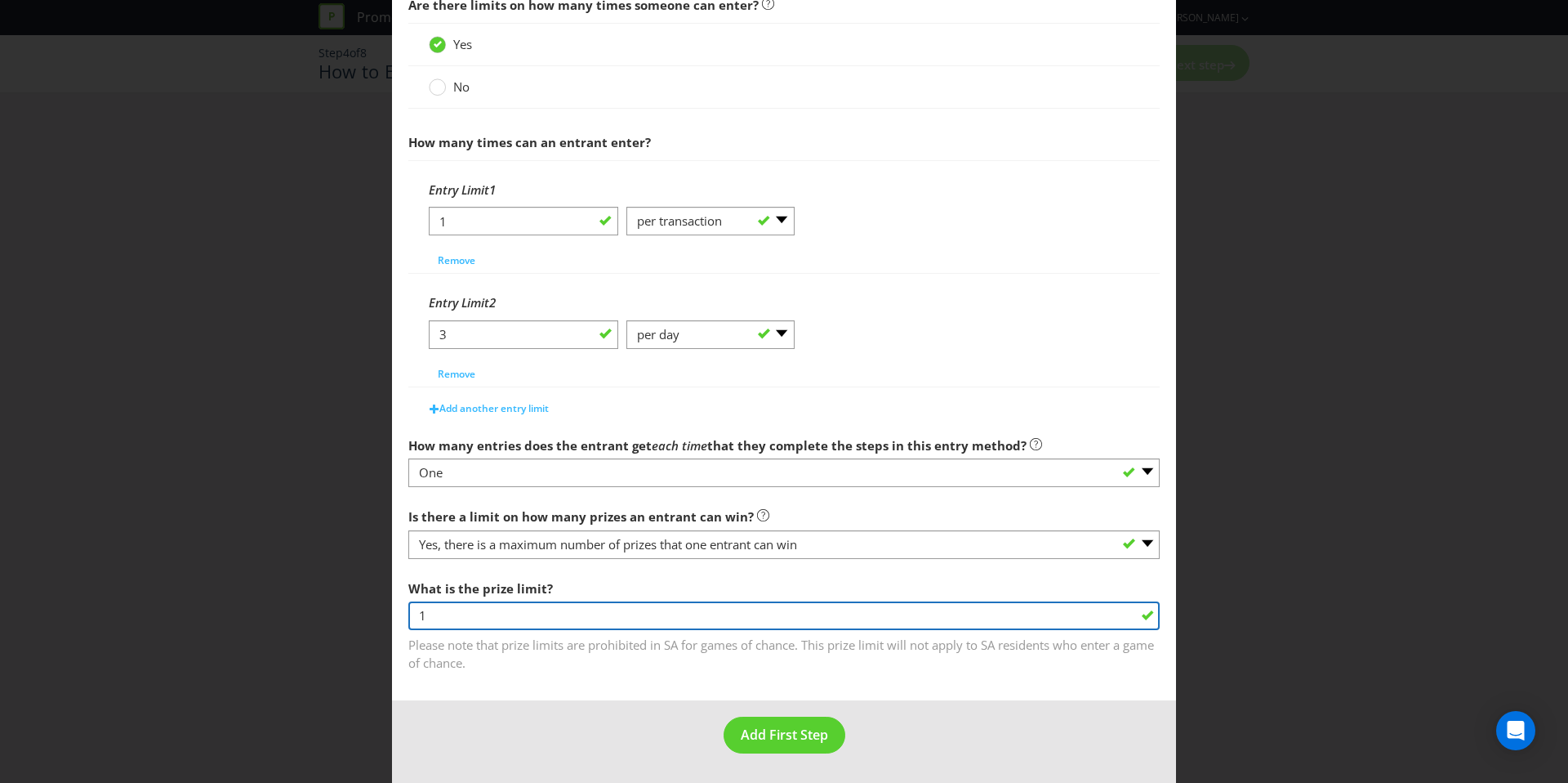
click at [516, 613] on input "1" at bounding box center [784, 615] width 751 height 29
type input "3"
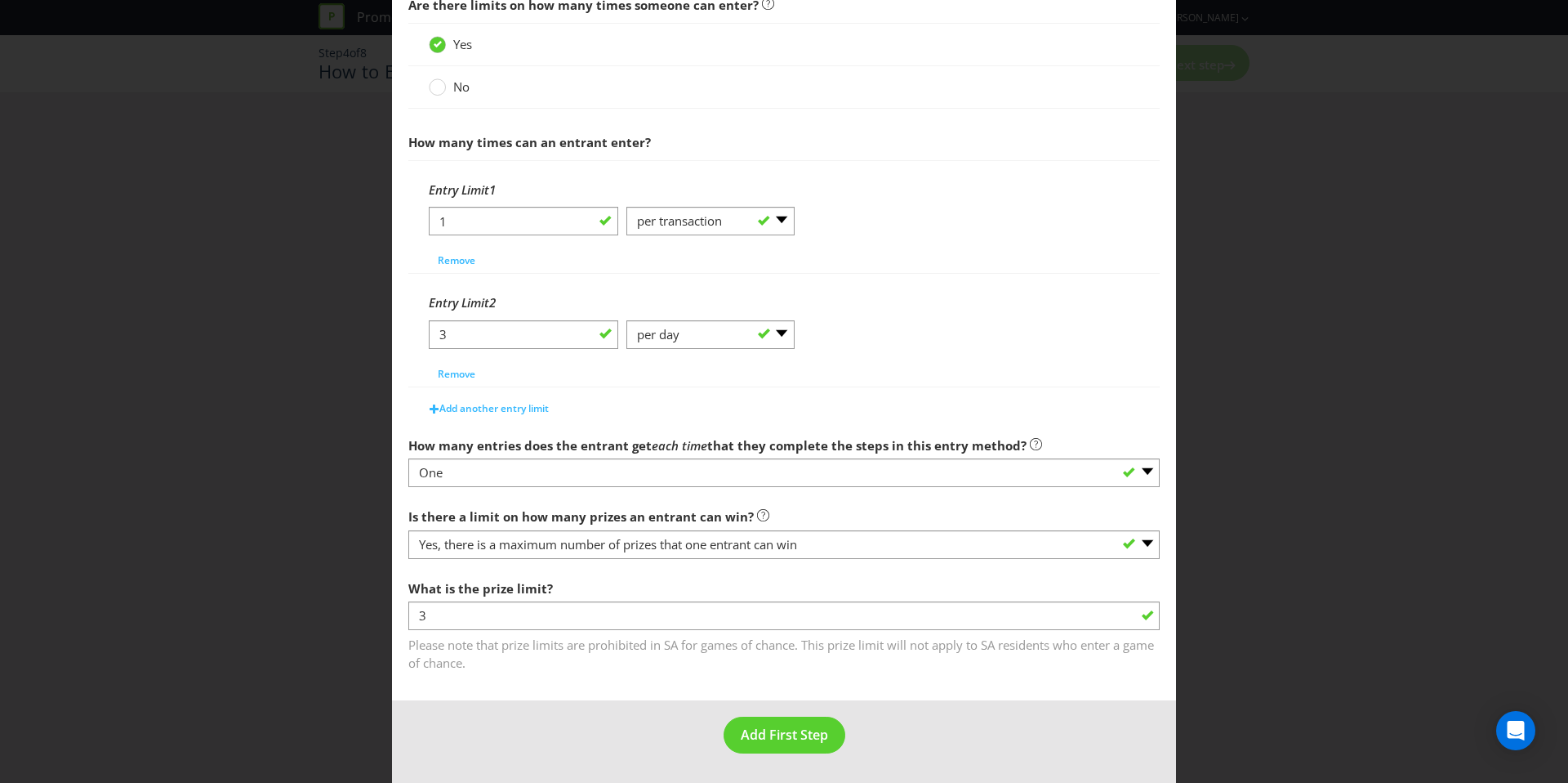
click at [570, 567] on span "Is there a limit on how many prizes an entrant can win? -- Please select -- Yes…" at bounding box center [784, 586] width 751 height 171
click at [786, 732] on span "Add First Step" at bounding box center [784, 735] width 87 height 18
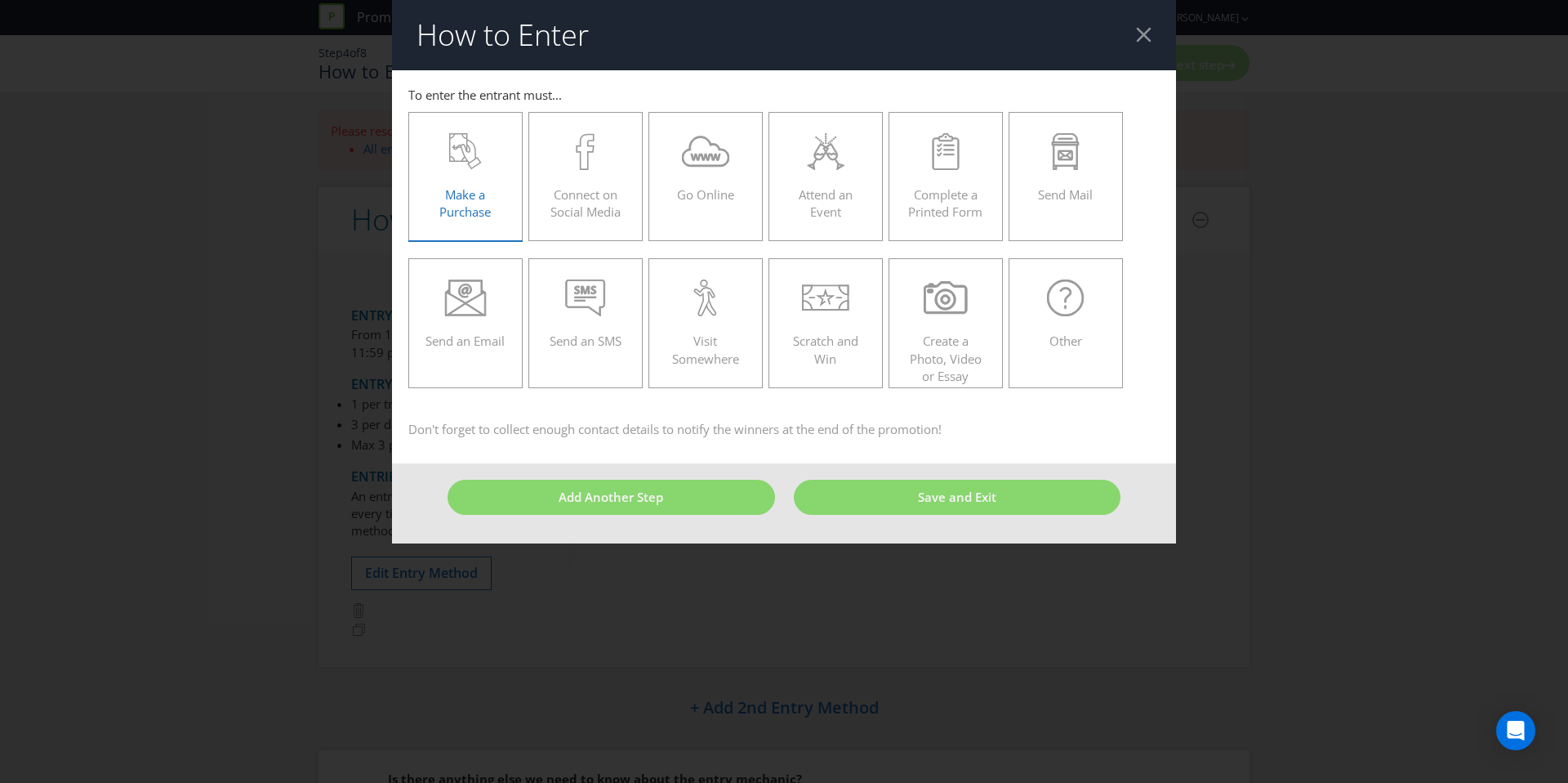
click at [485, 212] on span "Make a Purchase" at bounding box center [465, 203] width 52 height 33
click at [0, 0] on input "Make a Purchase" at bounding box center [0, 0] width 0 height 0
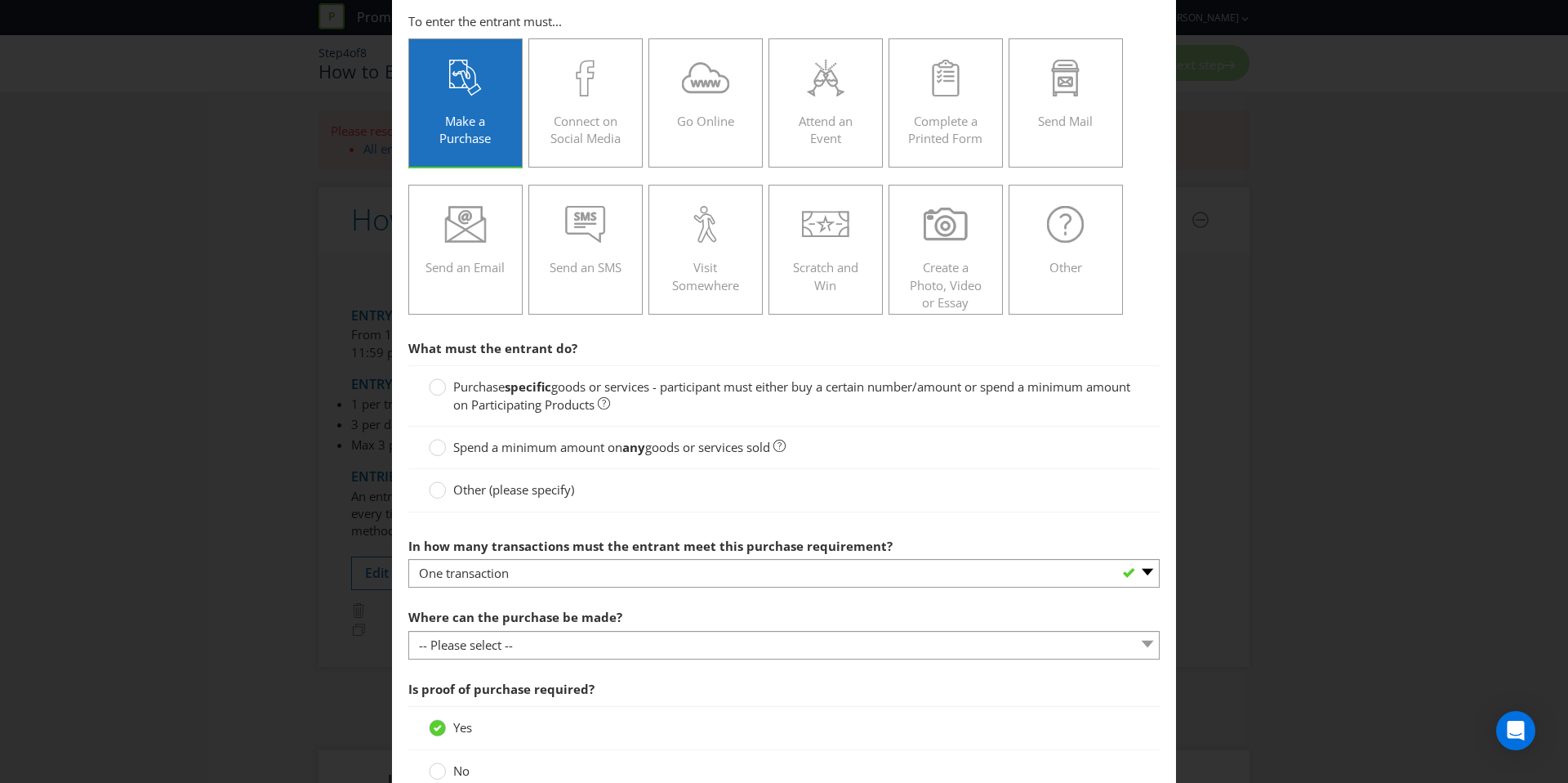
scroll to position [145, 0]
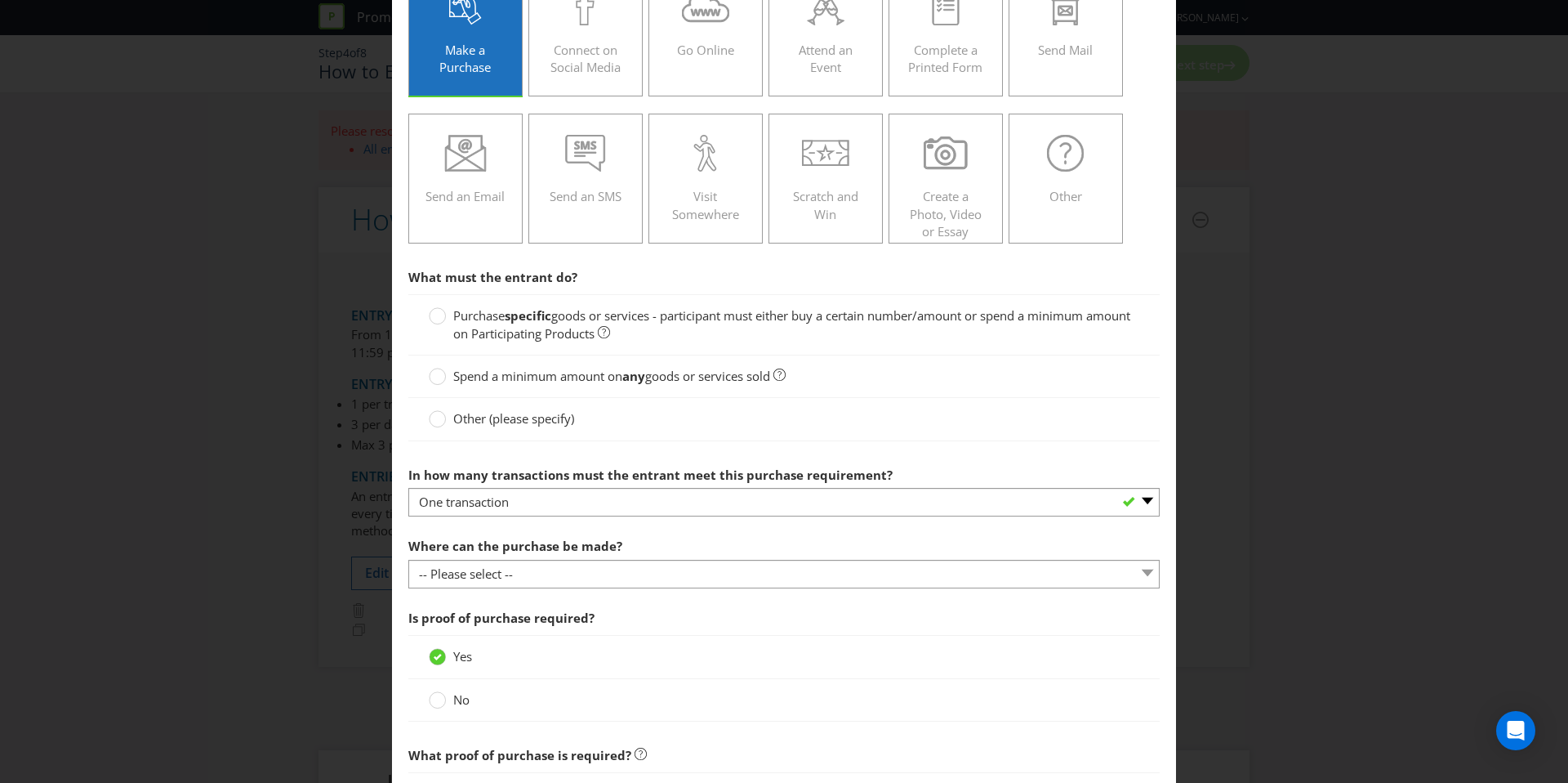
click at [555, 333] on span "goods or services - participant must either buy a certain number/amount or spen…" at bounding box center [791, 324] width 677 height 33
click at [0, 0] on input "Purchase specific goods or services - participant must either buy a certain num…" at bounding box center [0, 0] width 0 height 0
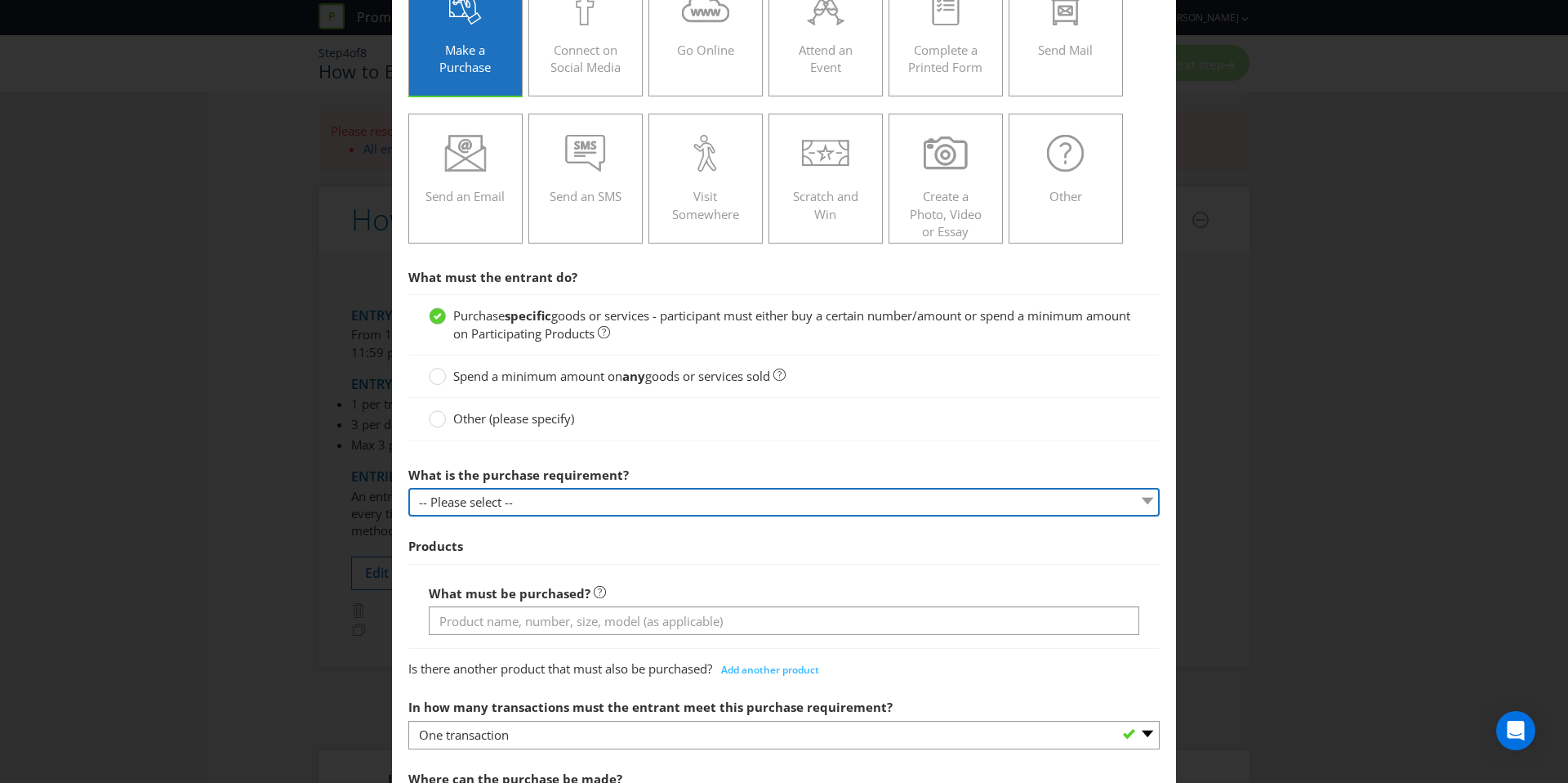
click at [544, 496] on select "-- Please select -- Buy a certain number of these products or services Spend a …" at bounding box center [784, 502] width 751 height 29
select select "MINIMUM_QUANTITY"
click at [409, 488] on select "-- Please select -- Buy a certain number of these products or services Spend a …" at bounding box center [784, 502] width 751 height 29
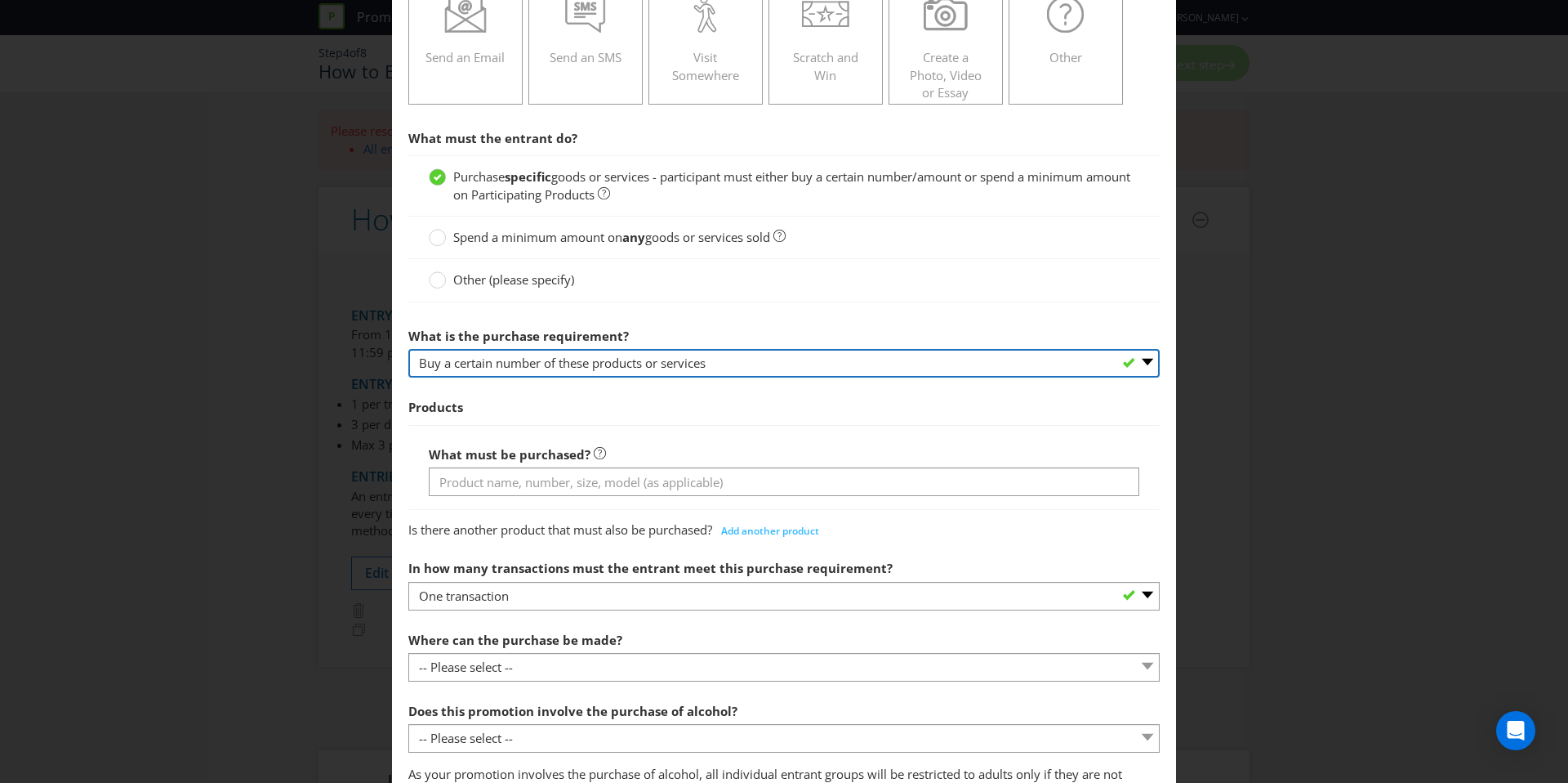
scroll to position [288, 0]
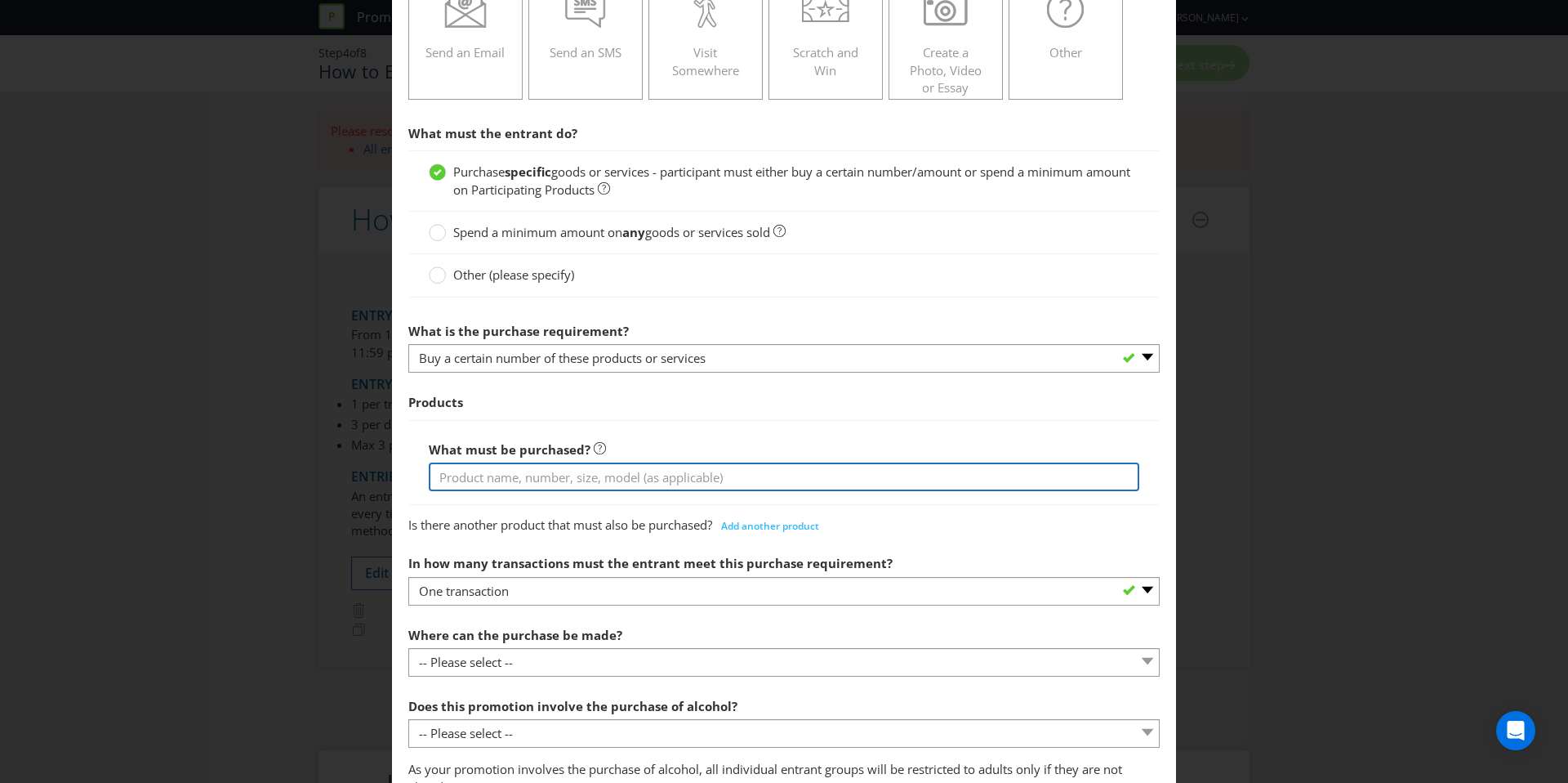
click at [561, 479] on input "text" at bounding box center [784, 476] width 711 height 29
drag, startPoint x: 465, startPoint y: 481, endPoint x: 523, endPoint y: 481, distance: 58.0
click at [523, 481] on input "any two (2) or more participating Asahi Lifestyle Beverage (G-Active, Gatorade,…" at bounding box center [784, 476] width 711 height 29
drag, startPoint x: 550, startPoint y: 480, endPoint x: 466, endPoint y: 480, distance: 84.0
click at [466, 480] on input "any two (2) or more participating Asahi Lifestyle Beverage (G-Active, Gatorade,…" at bounding box center [784, 476] width 711 height 29
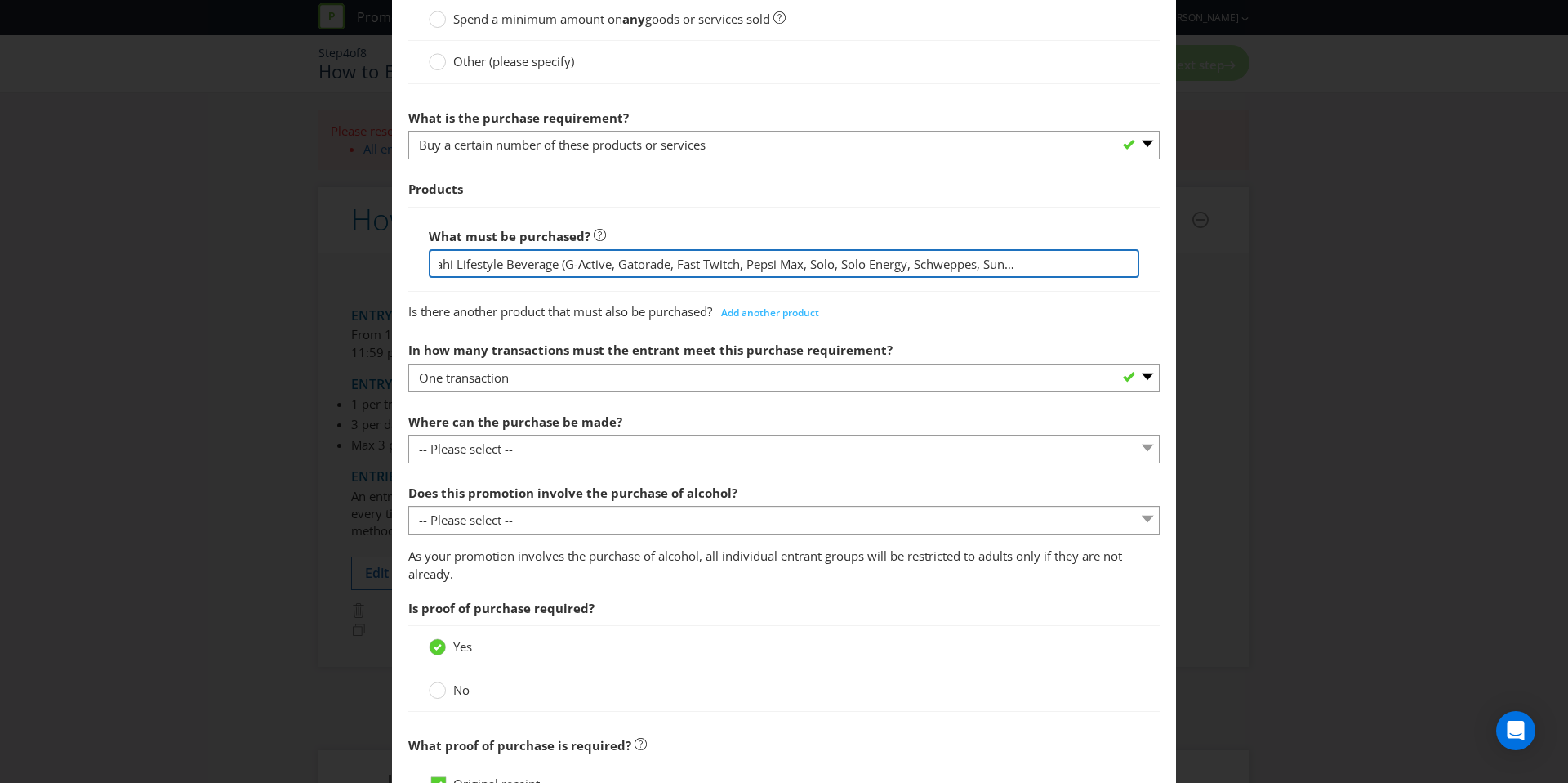
scroll to position [522, 0]
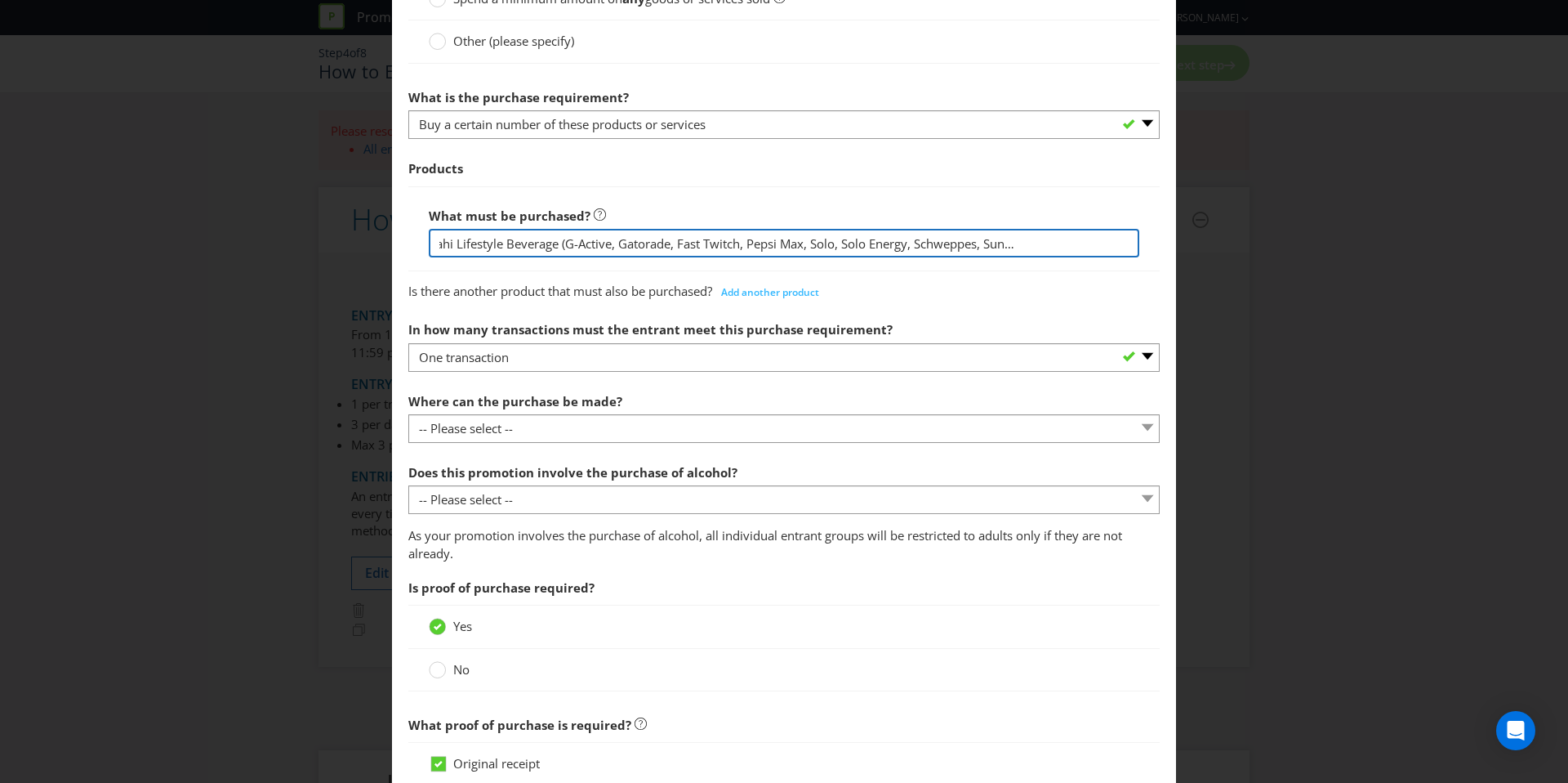
type input "any participating Asahi Lifestyle Beverage (G-Active, Gatorade, Fast Twitch, Pe…"
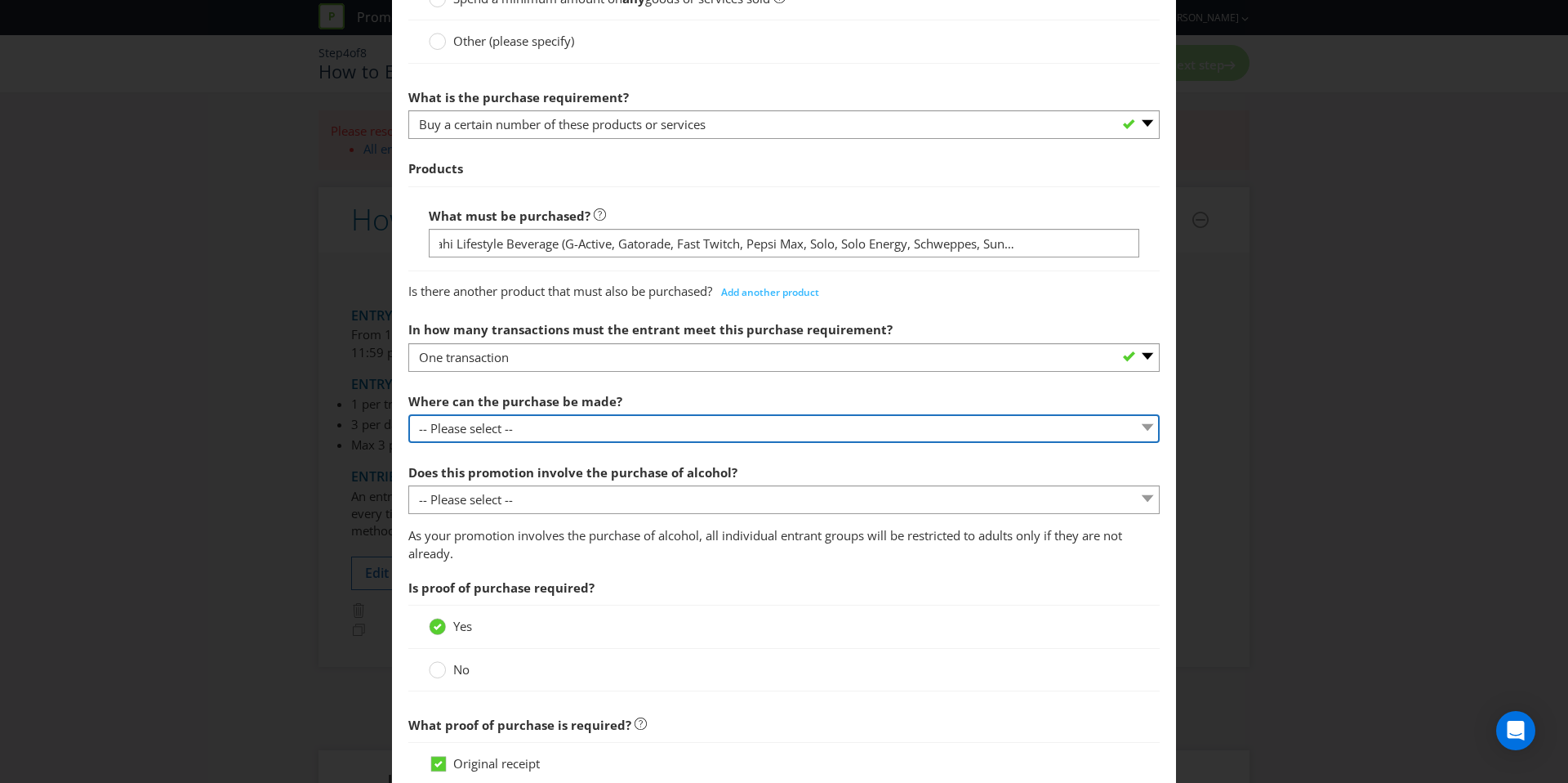
click at [597, 426] on select "-- Please select -- Any stores displaying promotional material (including onlin…" at bounding box center [784, 428] width 751 height 29
select select "SPECIFIC"
click at [409, 415] on select "-- Please select -- Any stores displaying promotional material (including onlin…" at bounding box center [784, 428] width 751 height 29
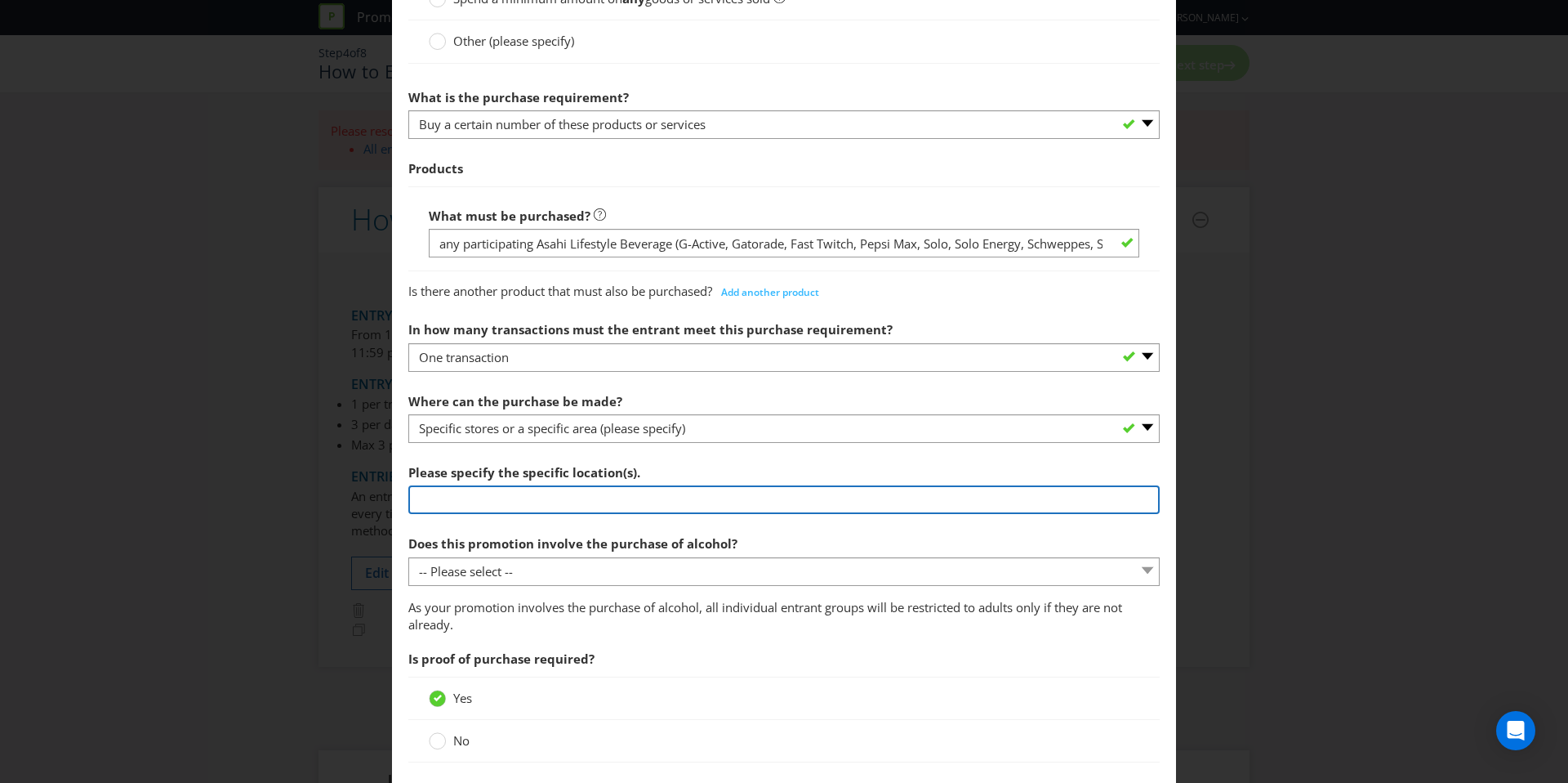
click at [593, 506] on input "text" at bounding box center [784, 499] width 751 height 29
click at [418, 506] on input "BP Stores" at bounding box center [784, 499] width 751 height 29
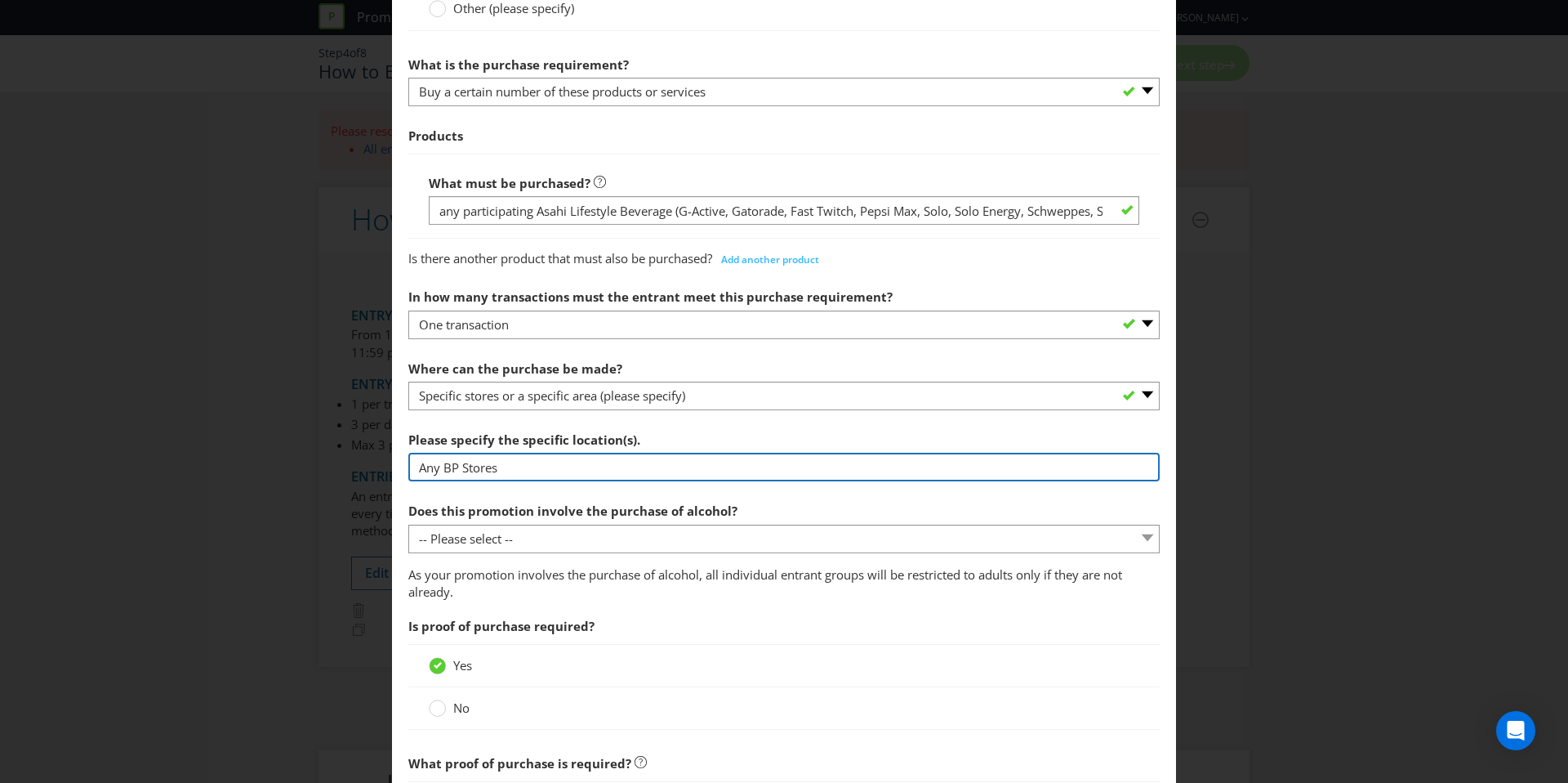
type input "Any BP Stores"
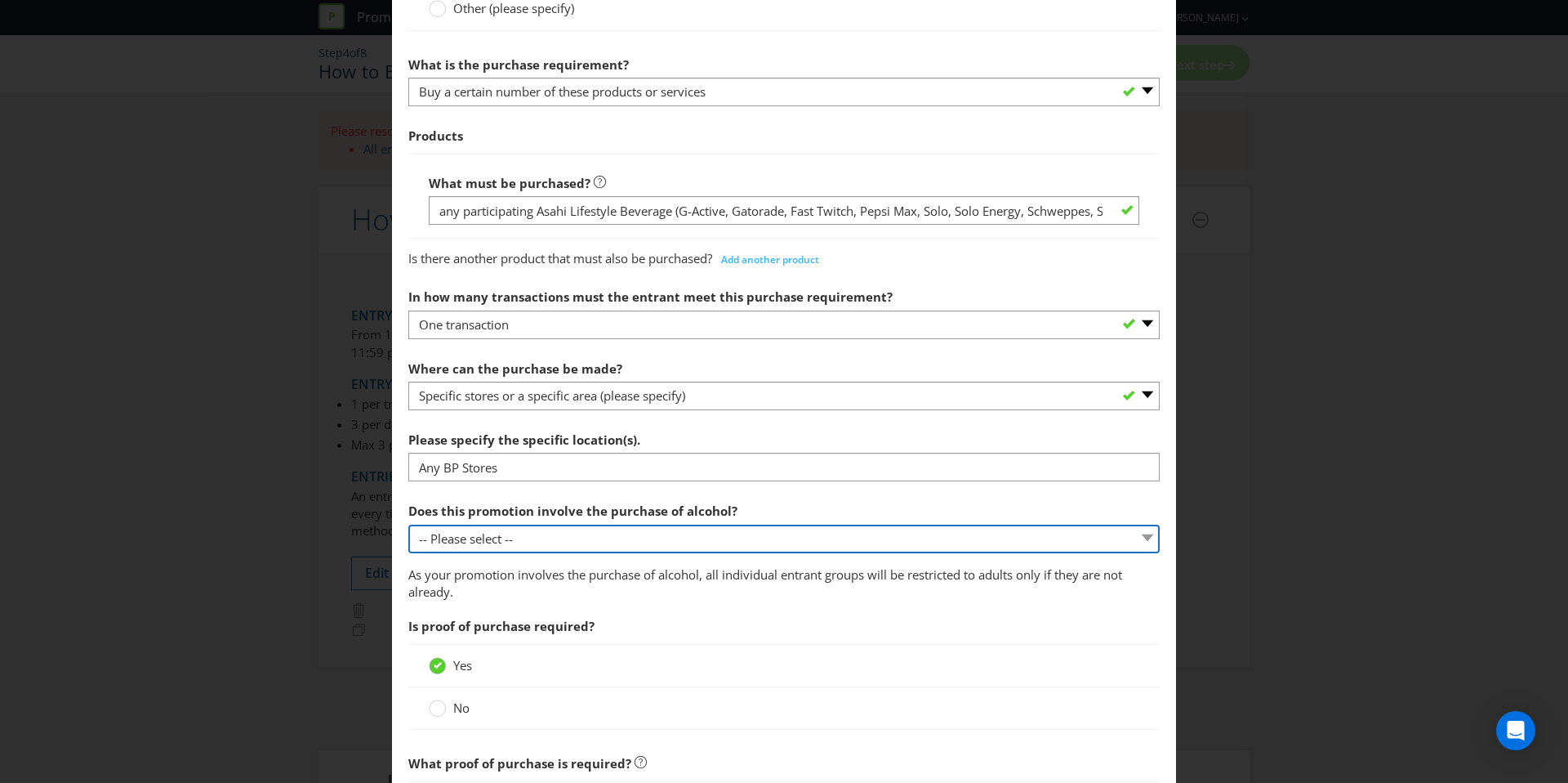
click at [522, 526] on select "-- Please select -- Yes, for on-premises consumption Yes, for off-premises cons…" at bounding box center [784, 538] width 751 height 29
select select "NO"
click at [409, 524] on select "-- Please select -- Yes, for on-premises consumption Yes, for off-premises cons…" at bounding box center [784, 538] width 751 height 29
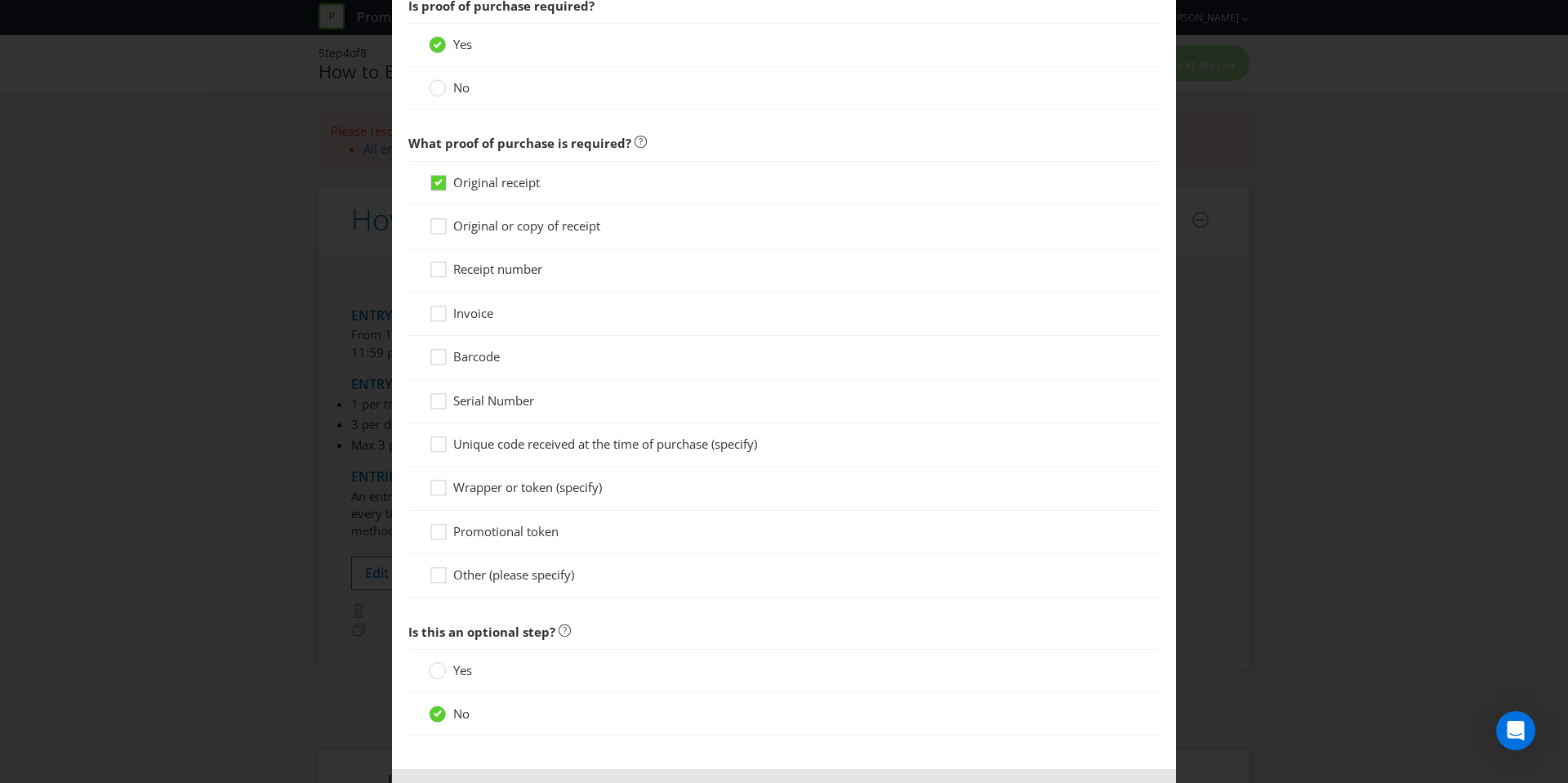
scroll to position [1198, 0]
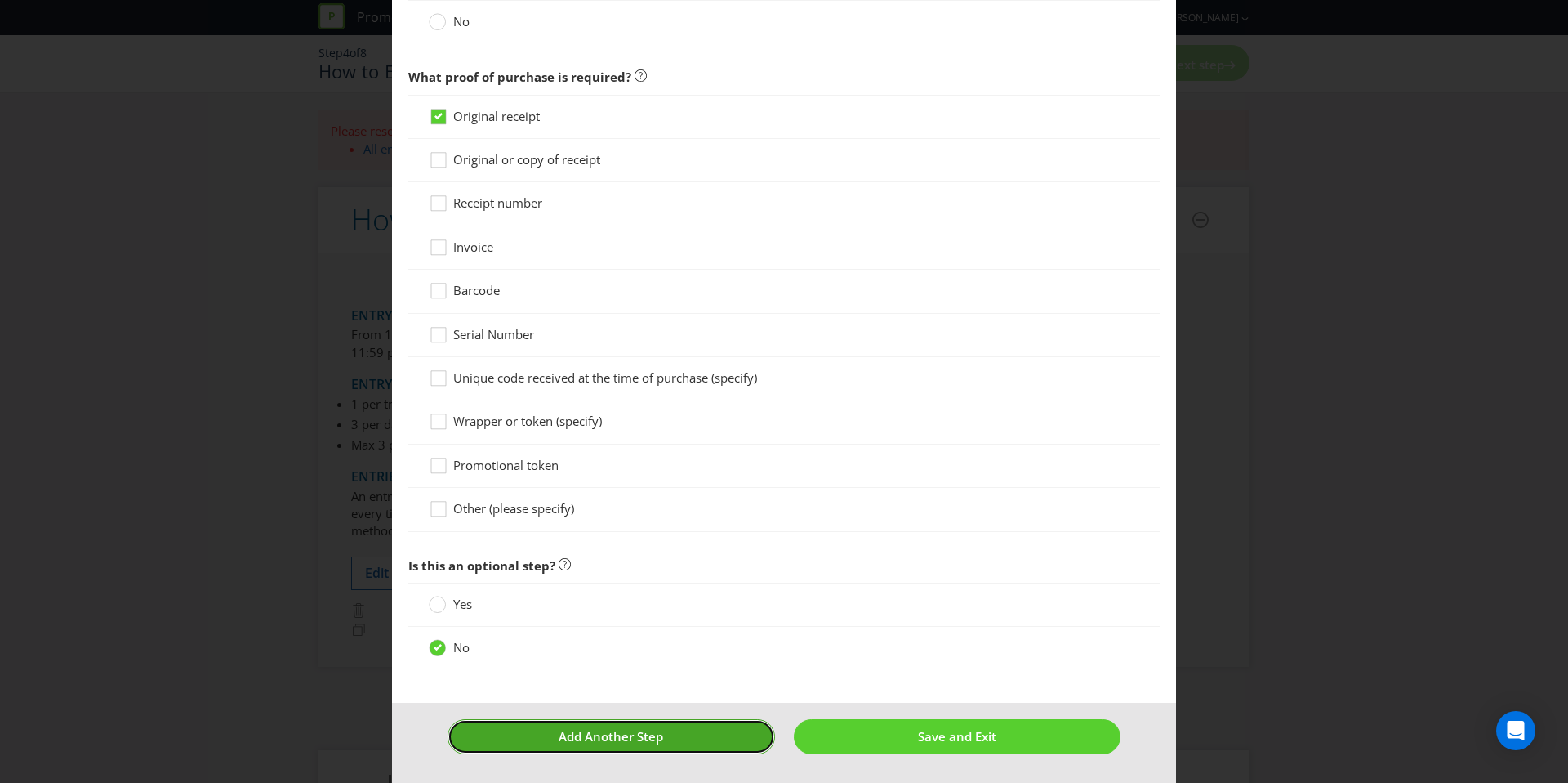
click at [678, 731] on button "Add Another Step" at bounding box center [611, 737] width 328 height 35
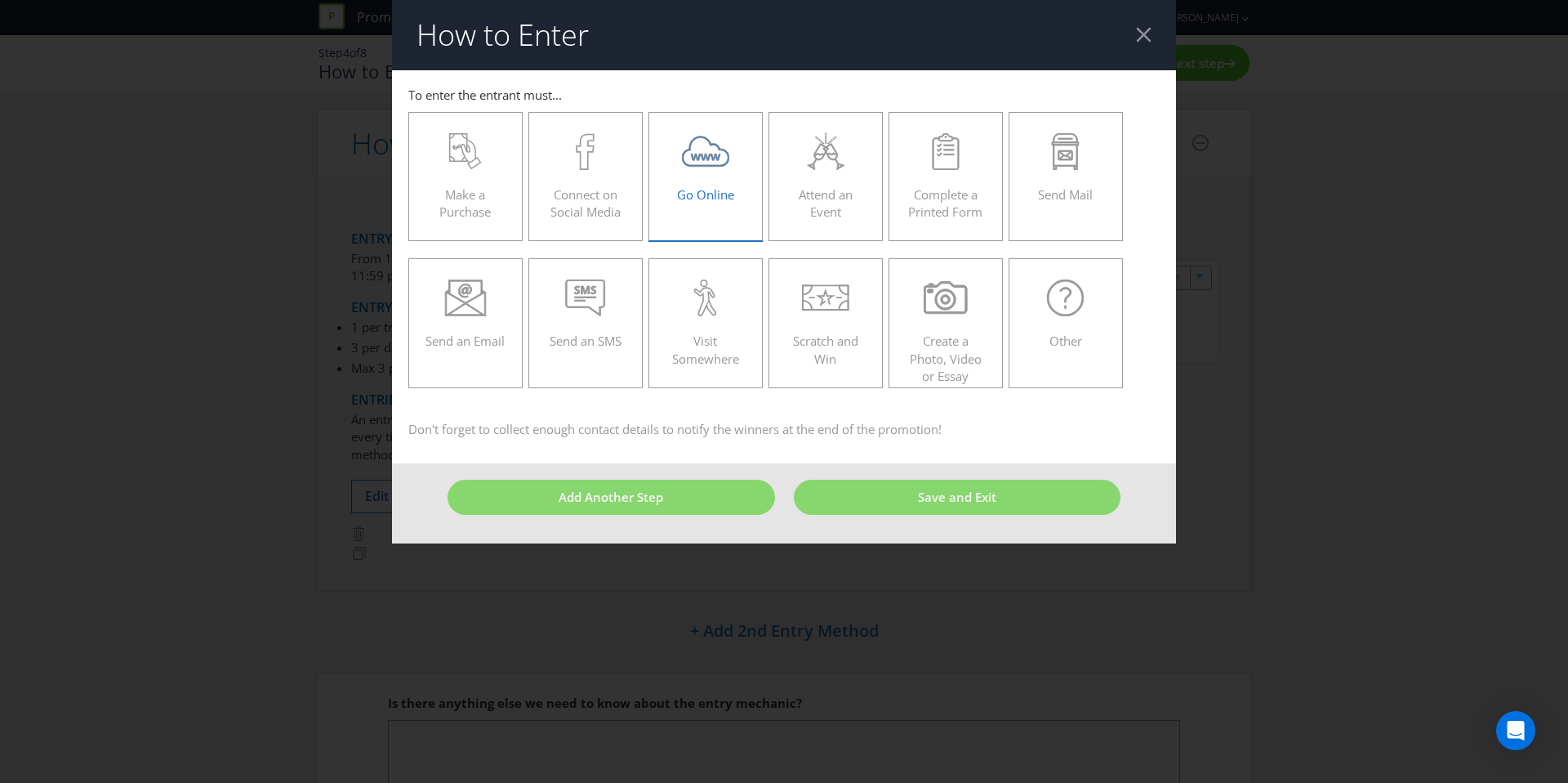
click at [714, 208] on label "Go Online" at bounding box center [705, 177] width 114 height 129
click at [0, 0] on input "Go Online" at bounding box center [0, 0] width 0 height 0
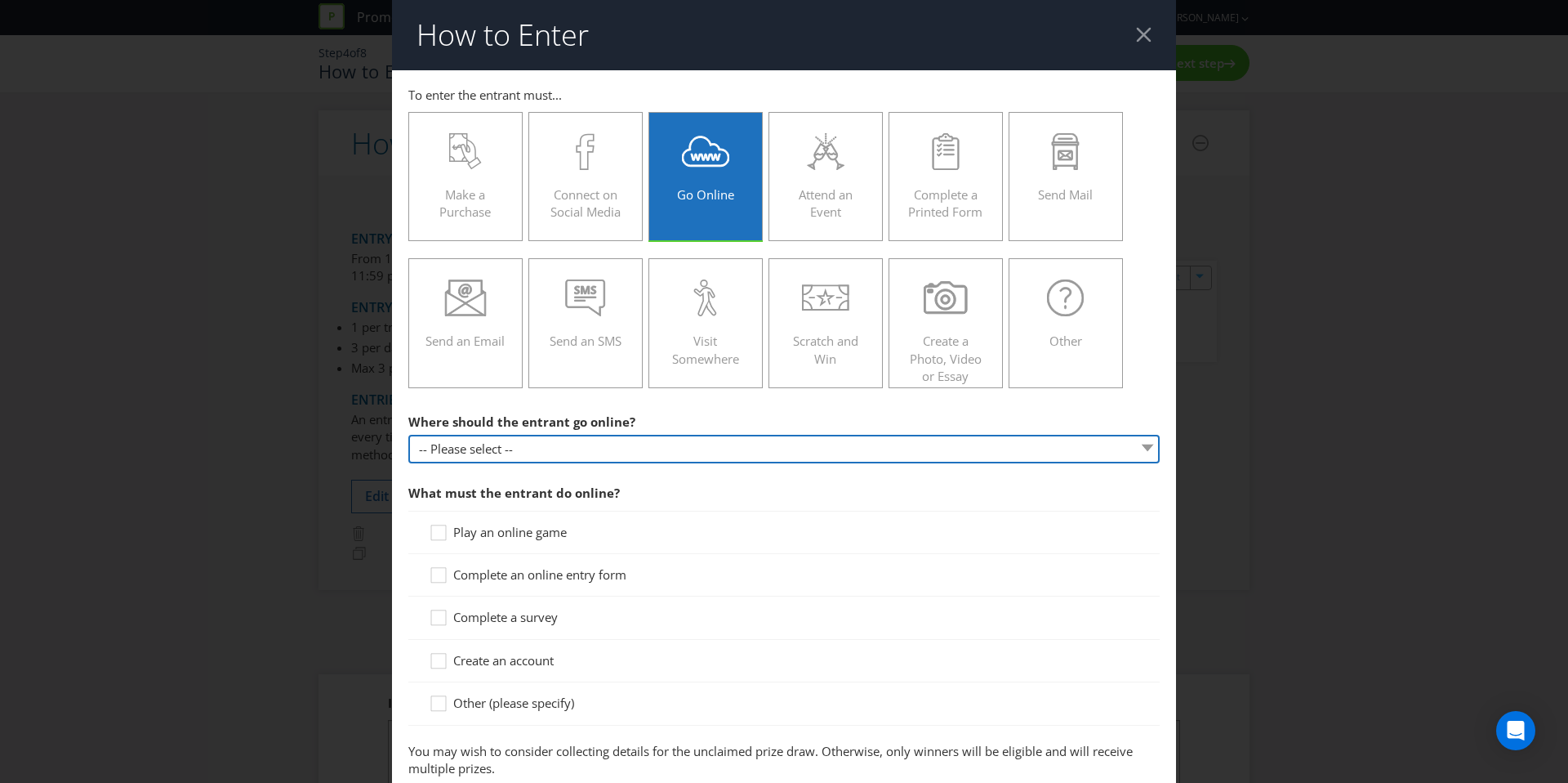
click at [575, 458] on select "-- Please select -- At a specific URL Using a direct link sent to the entrant b…" at bounding box center [784, 449] width 751 height 29
select select "SPECIFIC_URL"
click at [409, 435] on select "-- Please select -- At a specific URL Using a direct link sent to the entrant b…" at bounding box center [784, 449] width 751 height 29
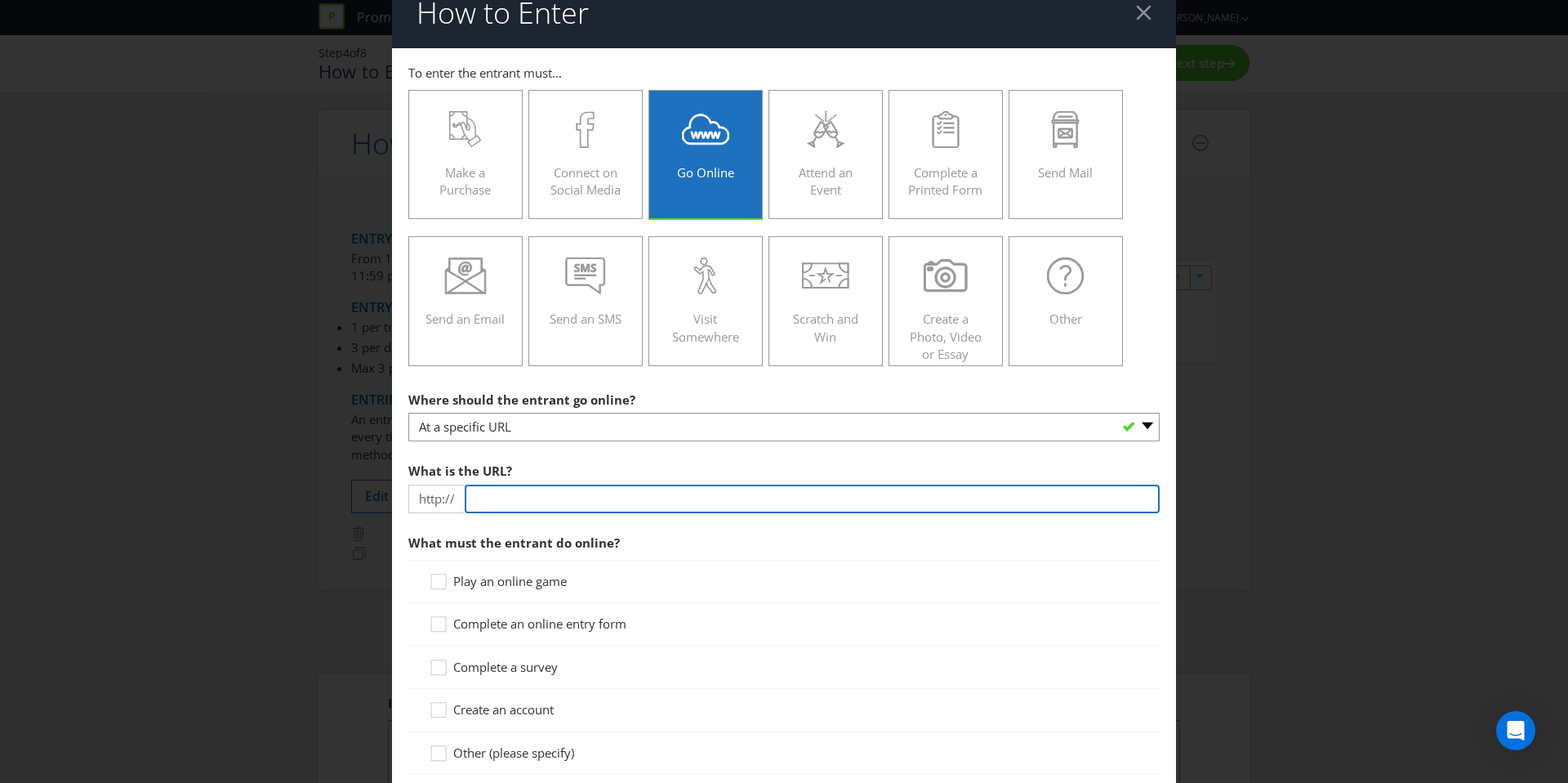
click at [529, 503] on input "text" at bounding box center [812, 498] width 695 height 29
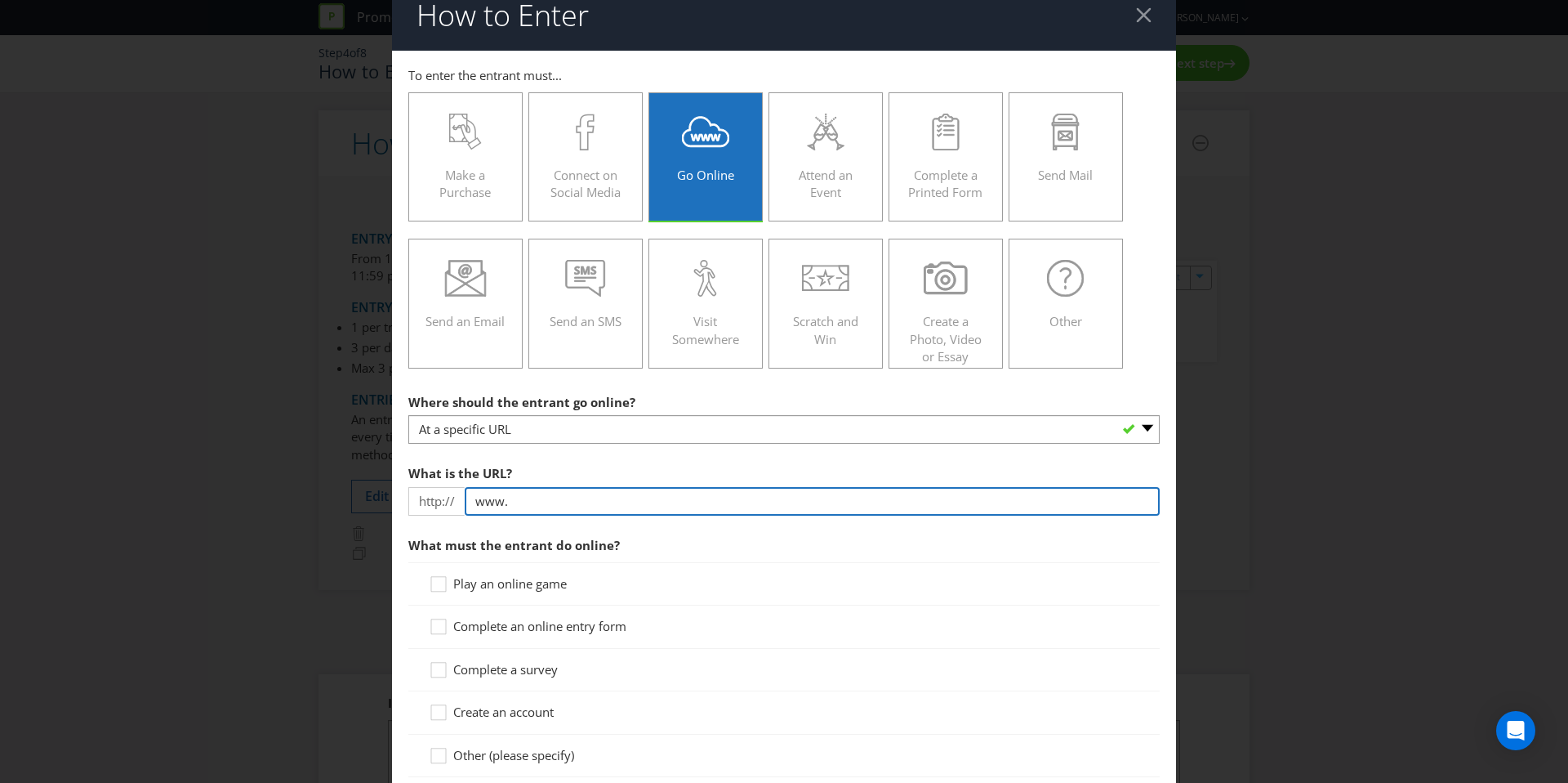
type input "www."
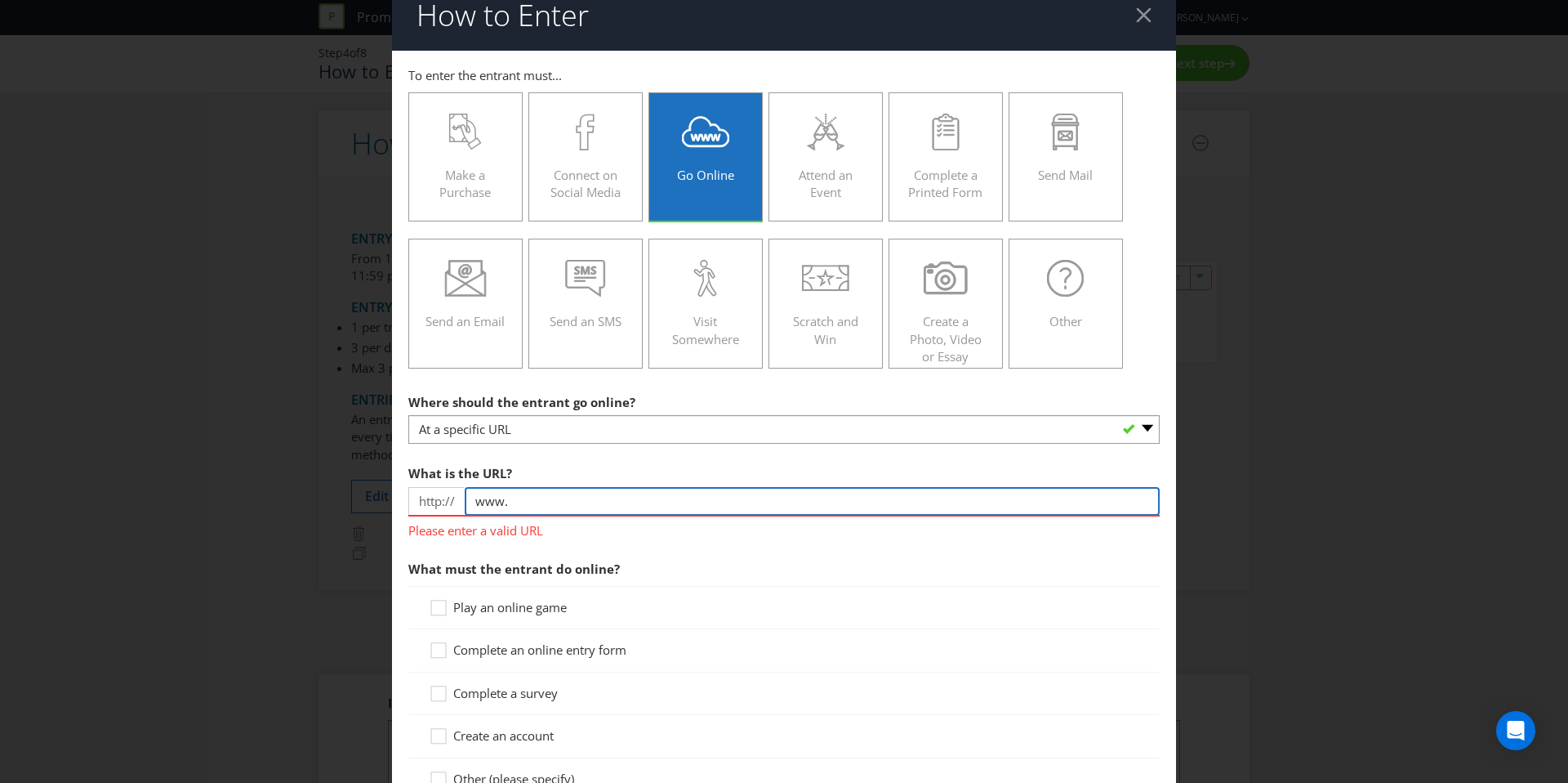
drag, startPoint x: 539, startPoint y: 496, endPoint x: 412, endPoint y: 497, distance: 127.0
click at [412, 497] on div "http:// www." at bounding box center [784, 501] width 751 height 29
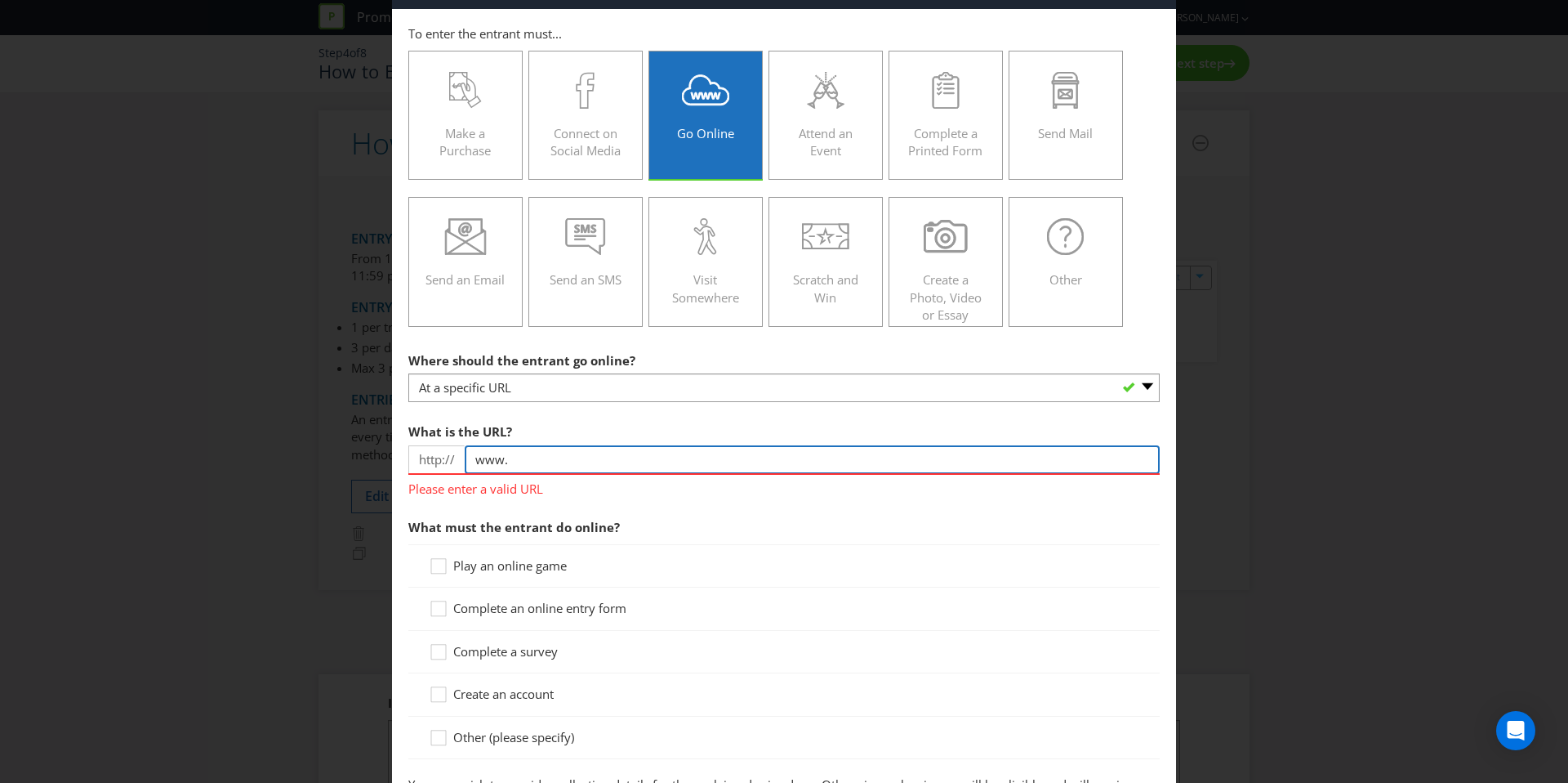
scroll to position [64, 0]
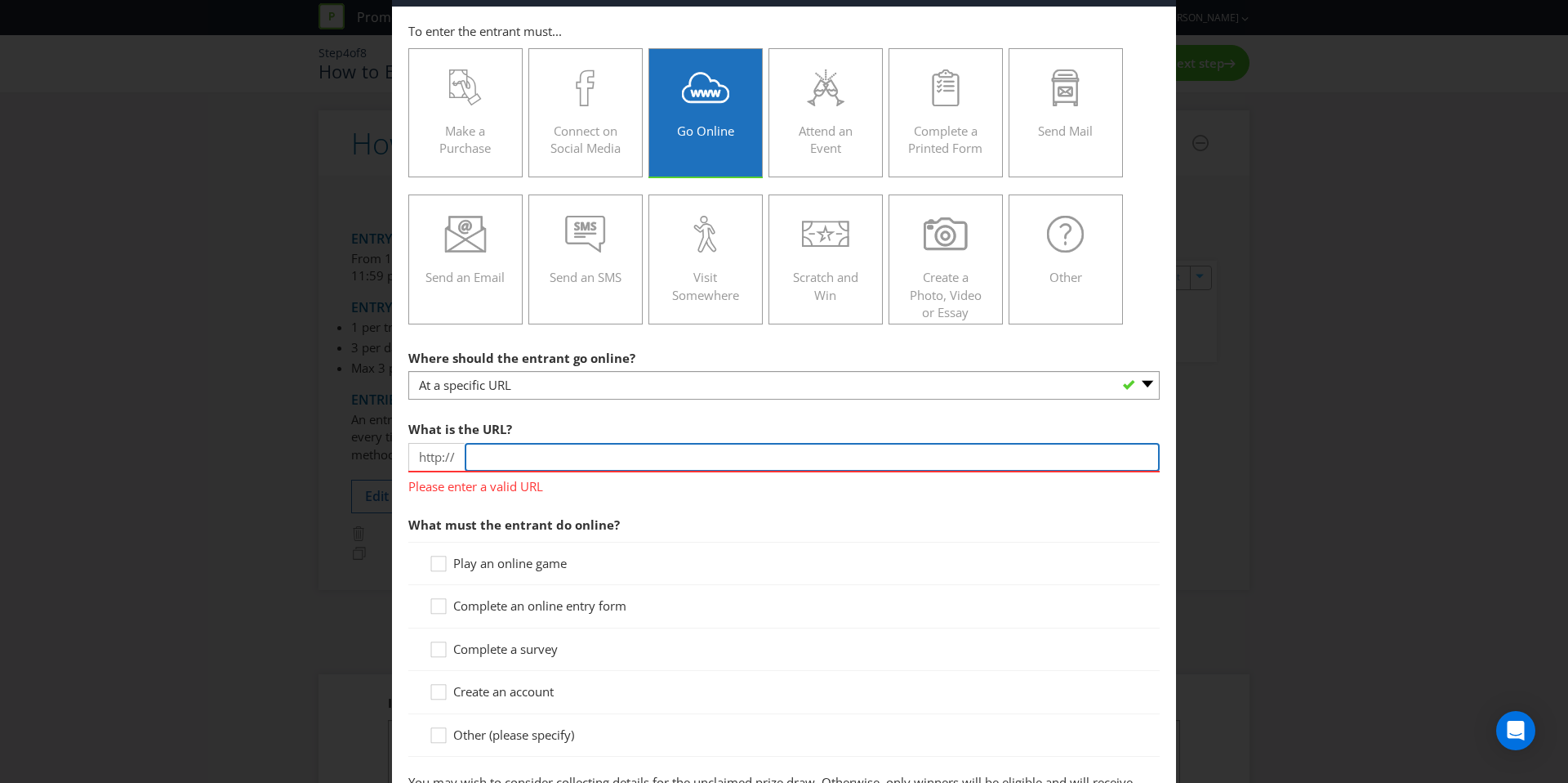
type input "s"
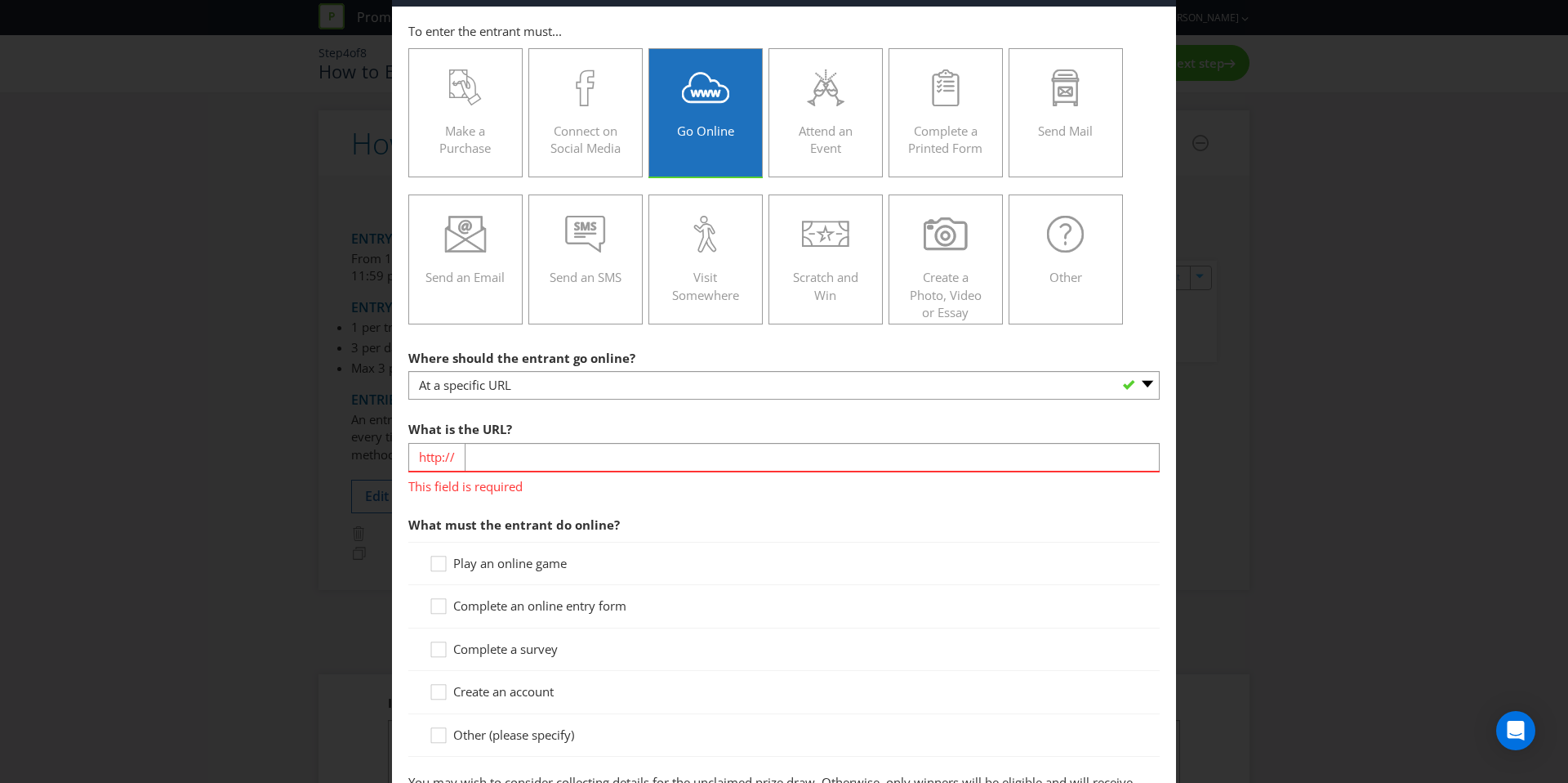
click at [561, 409] on section "Where should the entrant go online? -- Please select -- At a specific URL Using…" at bounding box center [784, 575] width 751 height 467
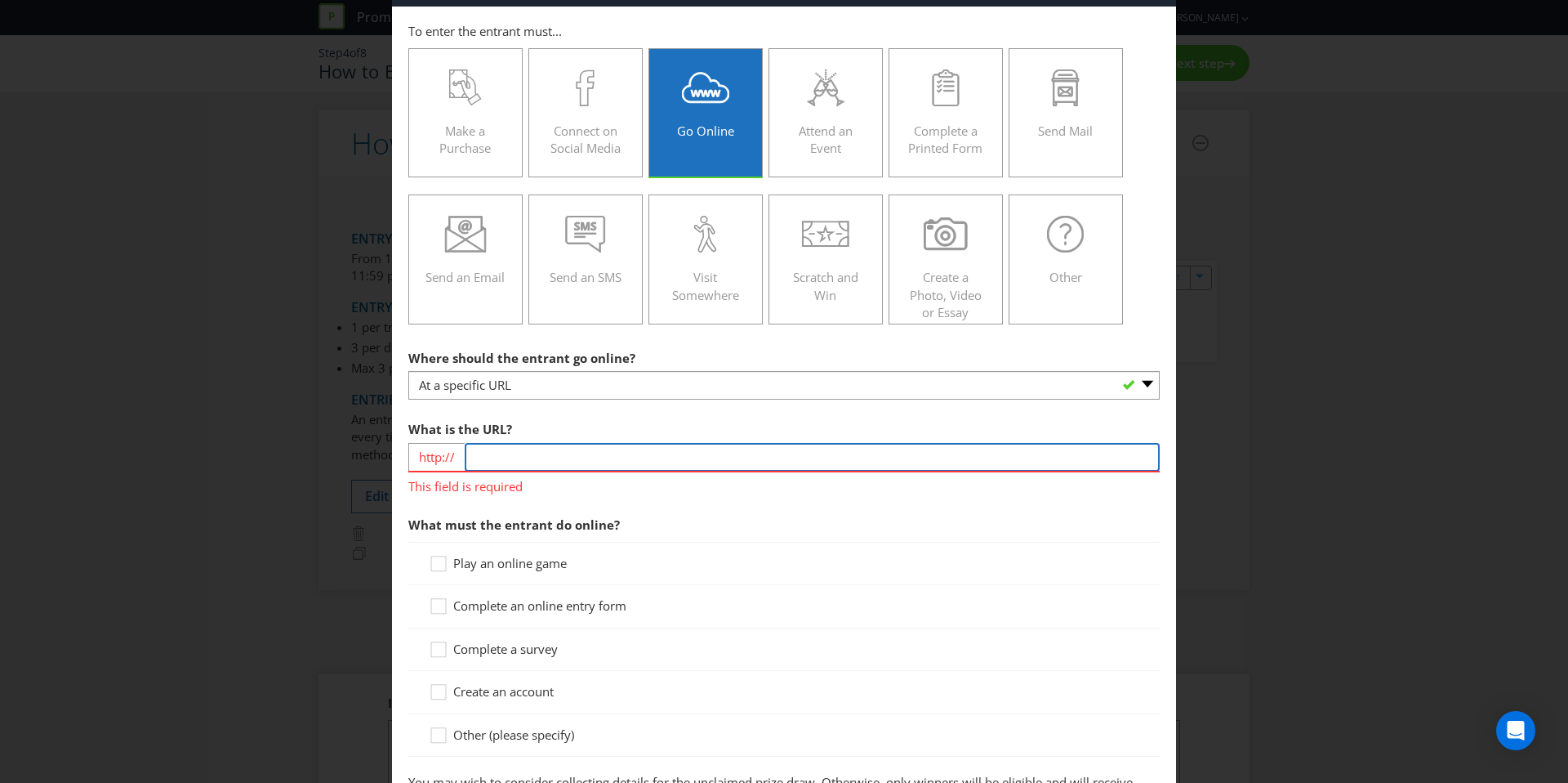
click at [526, 462] on input "text" at bounding box center [812, 457] width 695 height 29
type input "[DOMAIN_NAME]"
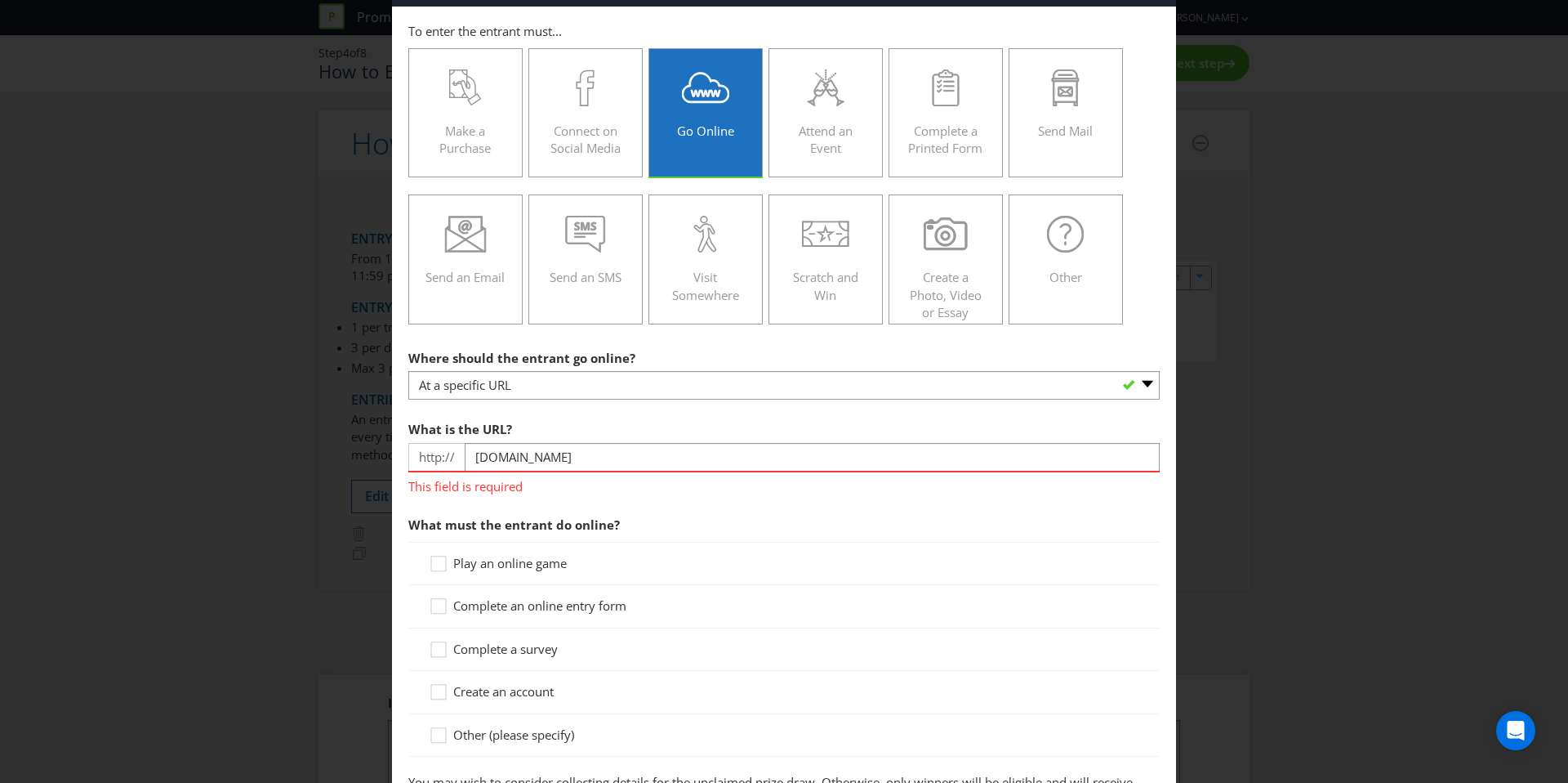
click at [612, 500] on section "Where should the entrant go online? -- Please select -- At a specific URL Using…" at bounding box center [784, 575] width 751 height 467
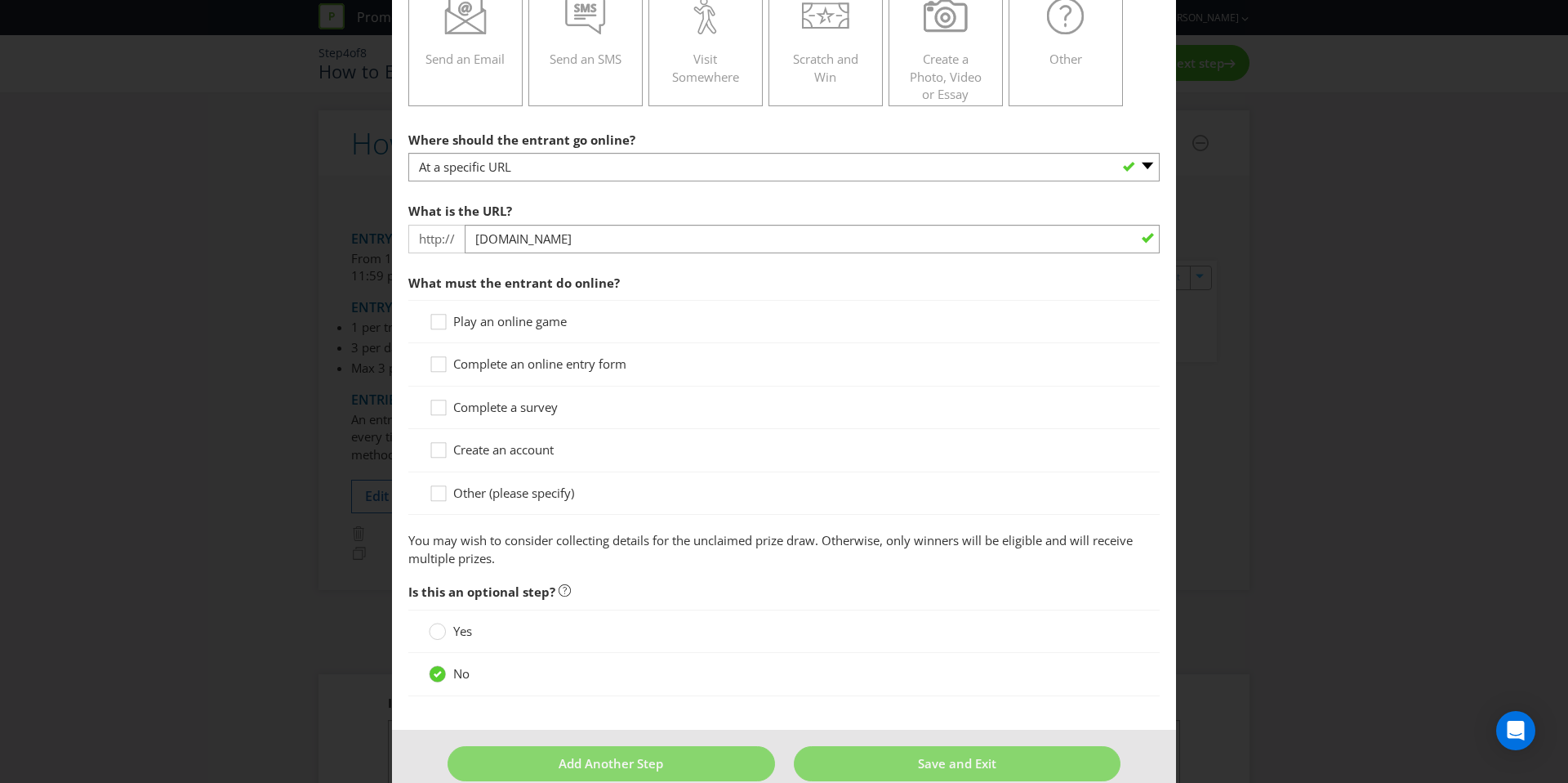
scroll to position [288, 0]
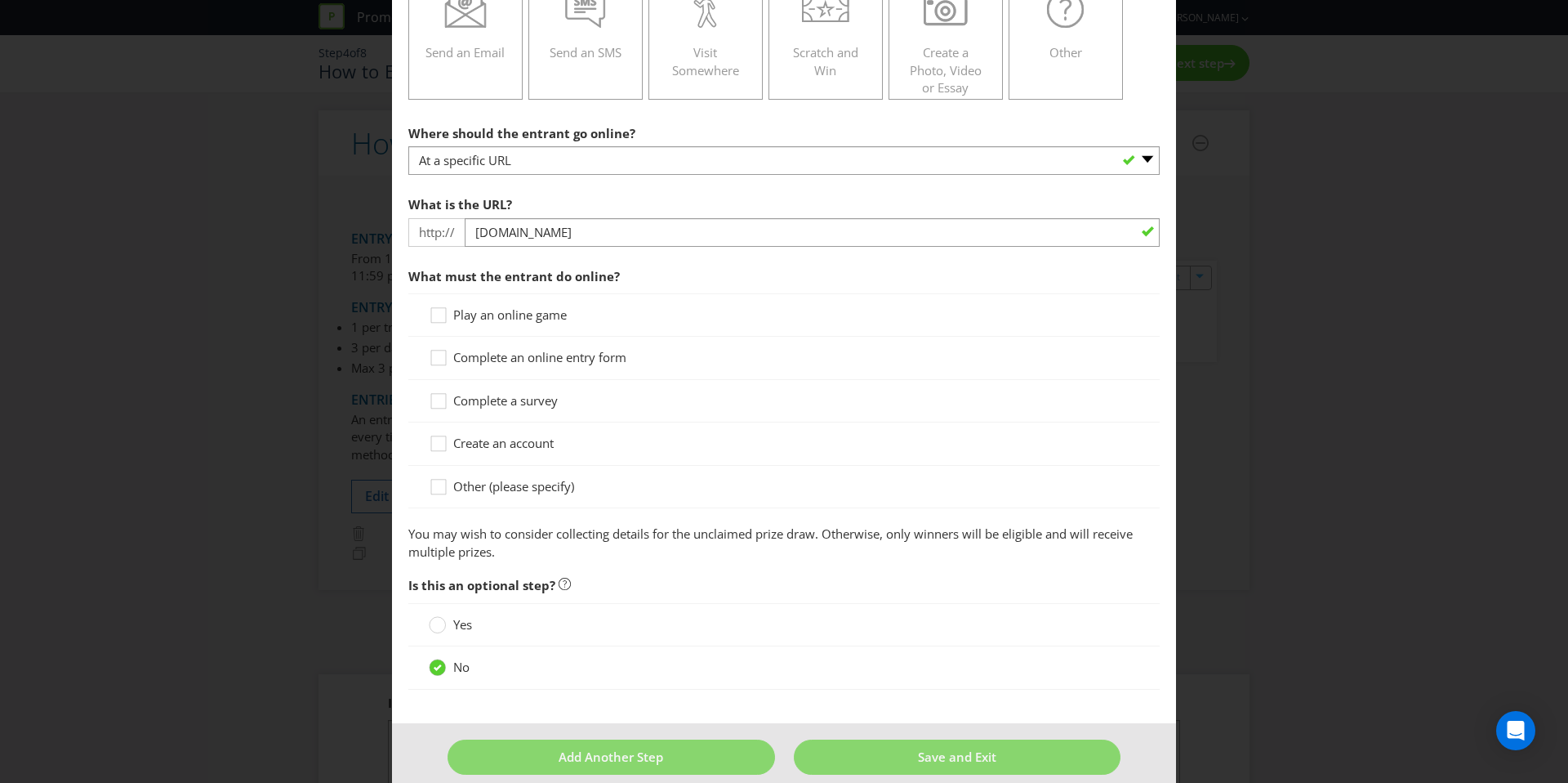
click at [529, 403] on span "Complete a survey" at bounding box center [505, 401] width 105 height 17
click at [0, 0] on input "Complete a survey" at bounding box center [0, 0] width 0 height 0
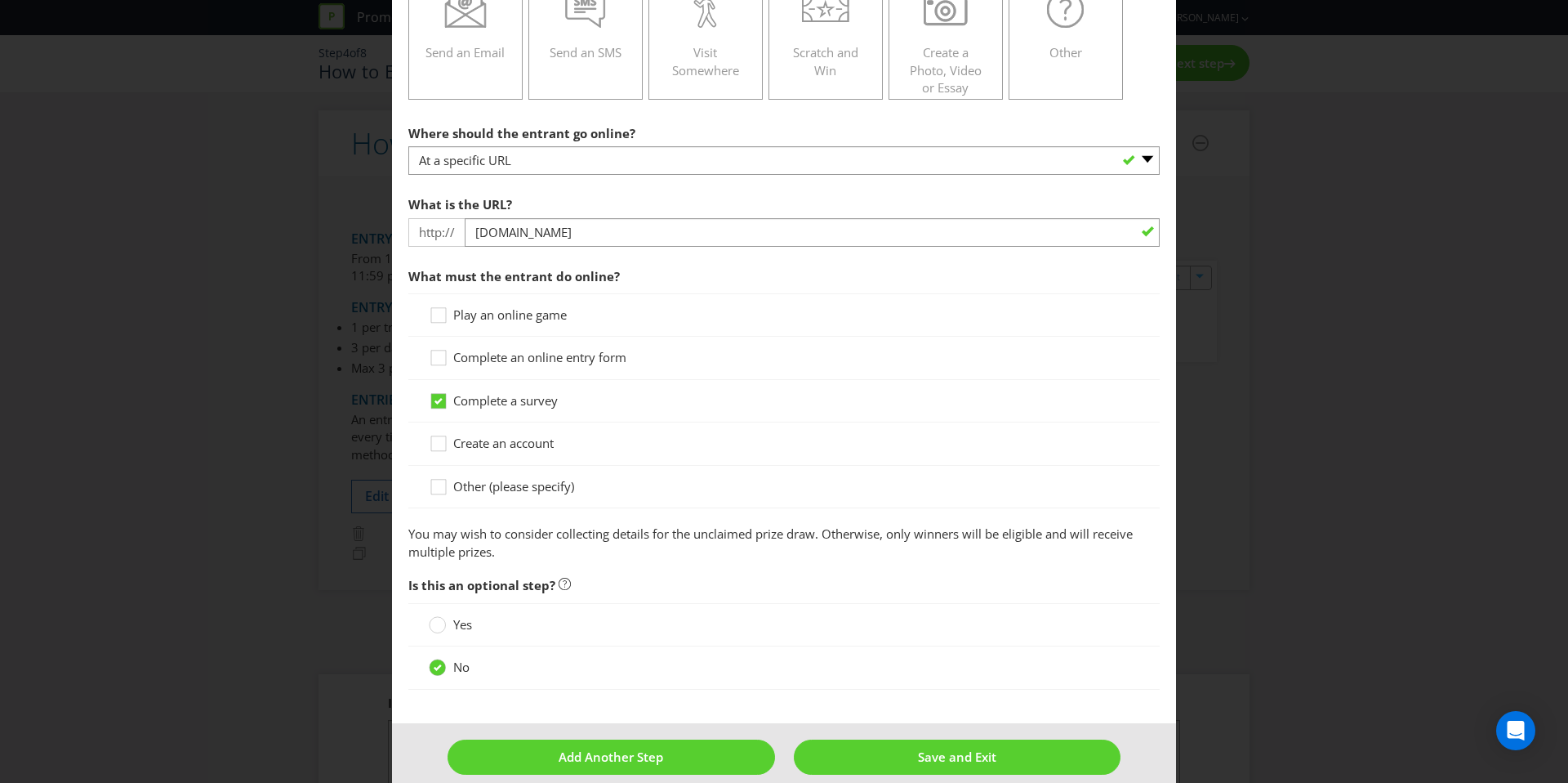
scroll to position [309, 0]
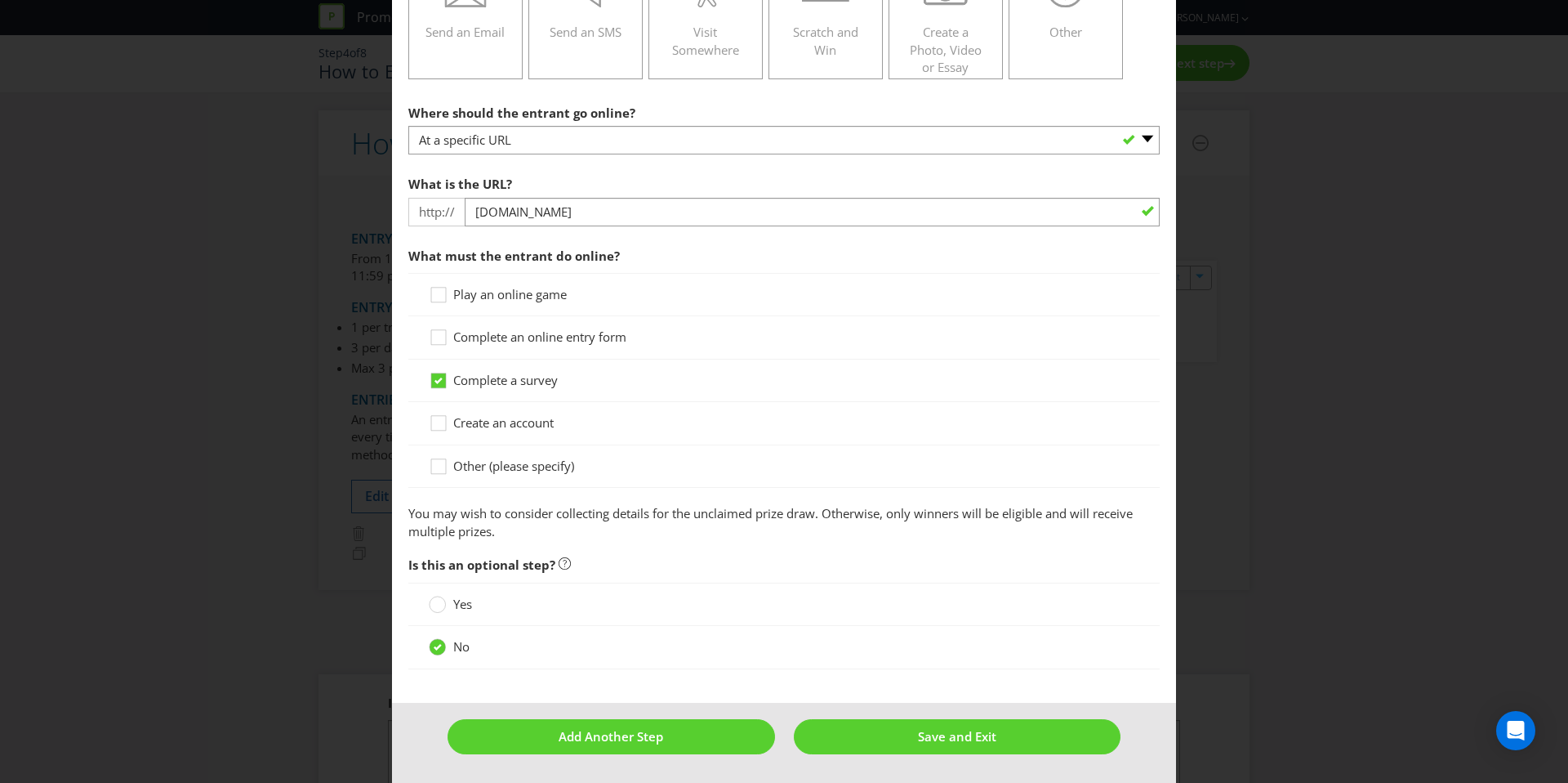
click at [528, 383] on span "Complete a survey" at bounding box center [505, 380] width 105 height 17
click at [0, 0] on input "Complete a survey" at bounding box center [0, 0] width 0 height 0
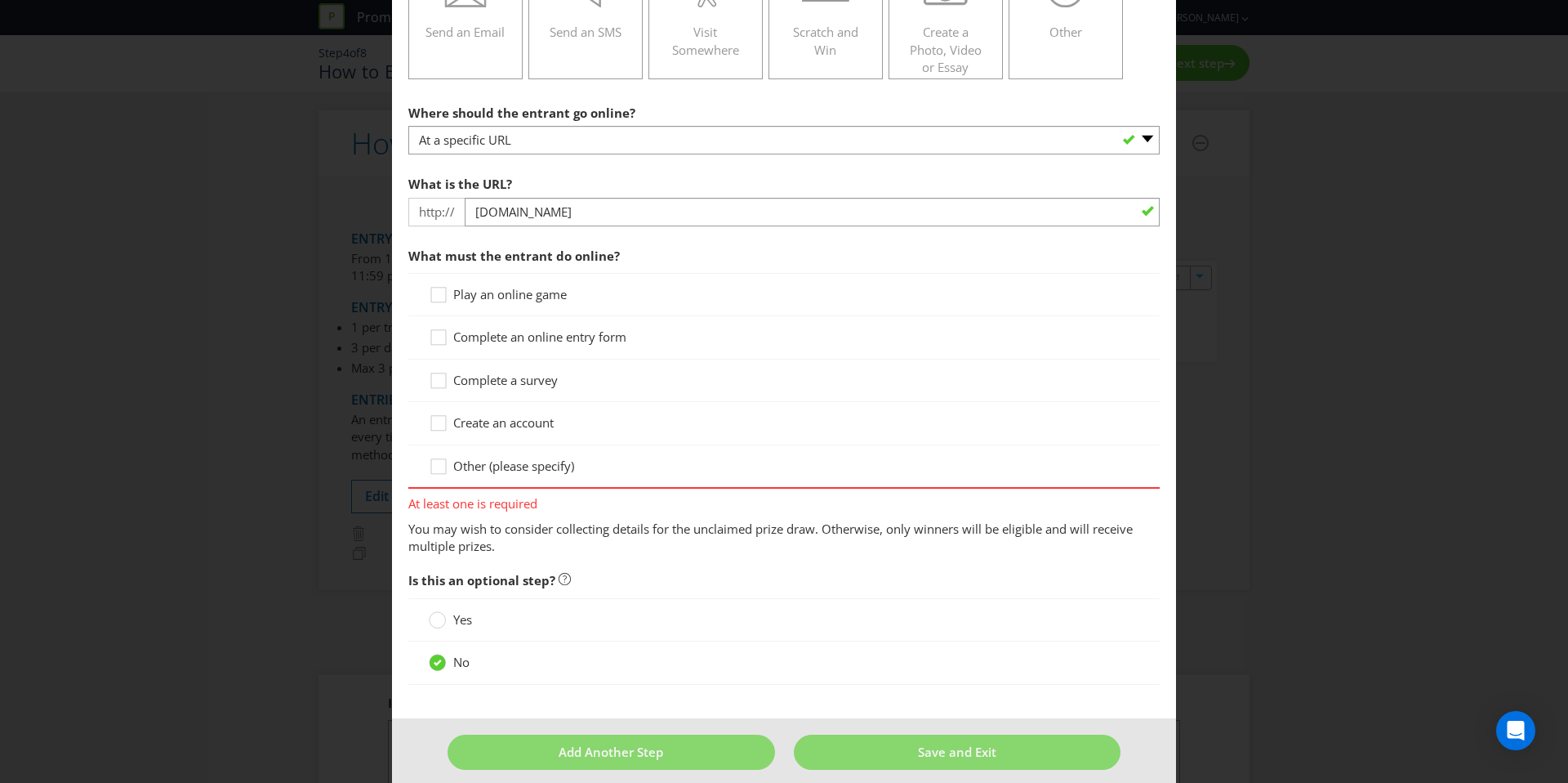
click at [531, 336] on span "Complete an online entry form" at bounding box center [540, 337] width 173 height 17
click at [0, 0] on input "Complete an online entry form" at bounding box center [0, 0] width 0 height 0
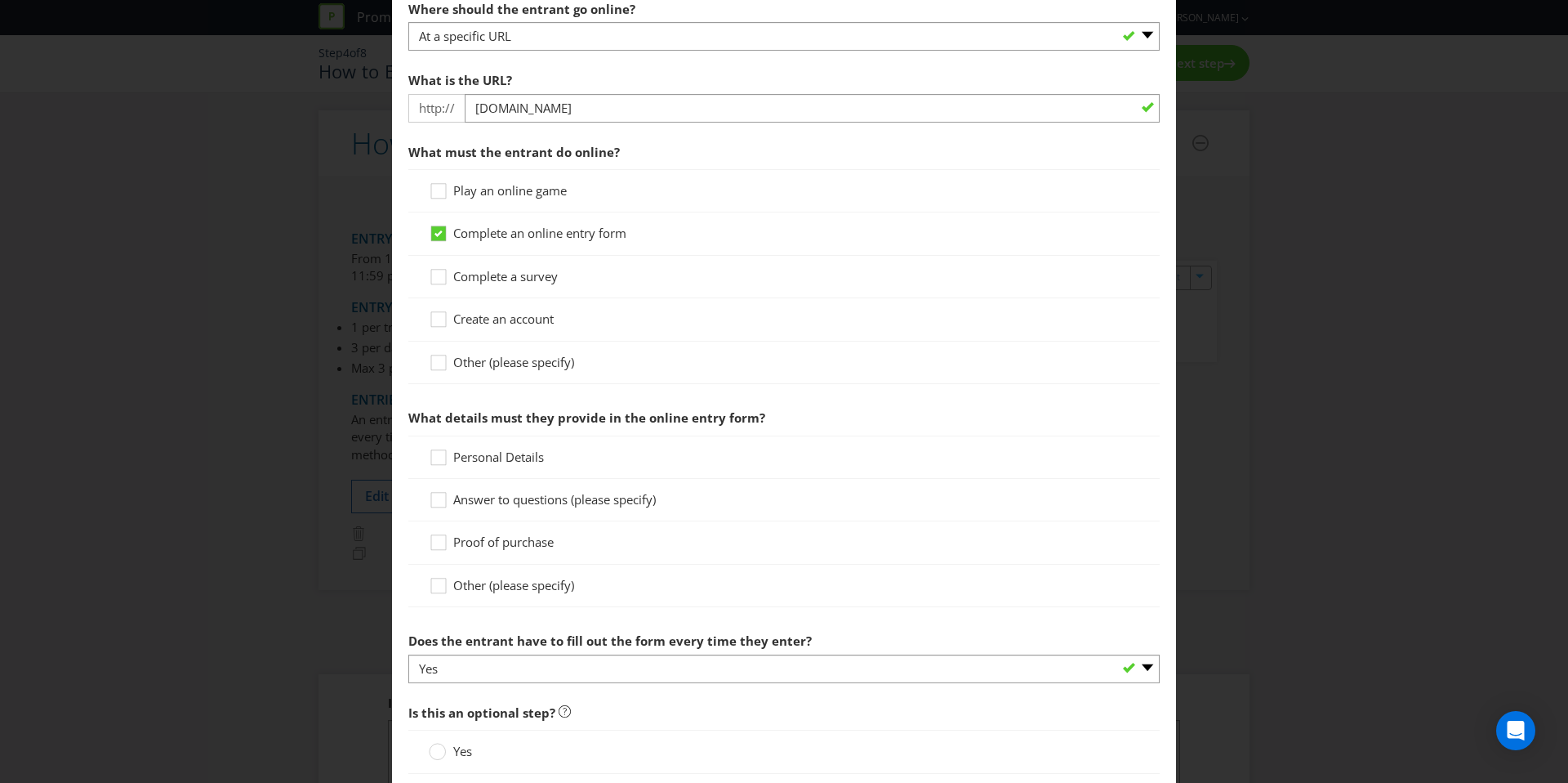
click at [524, 458] on span "Personal Details" at bounding box center [498, 457] width 90 height 17
click at [0, 0] on input "Personal Details" at bounding box center [0, 0] width 0 height 0
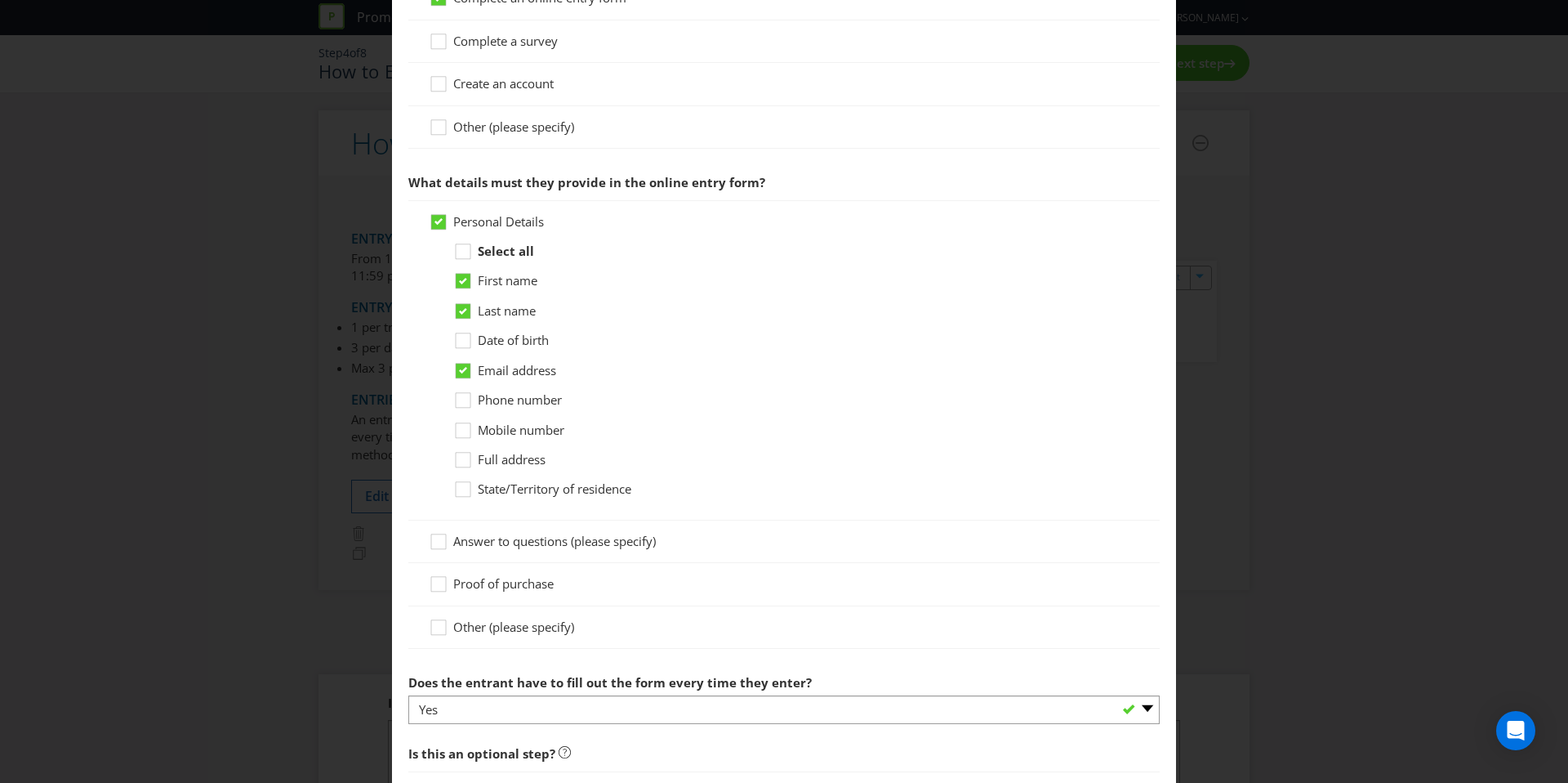
scroll to position [677, 0]
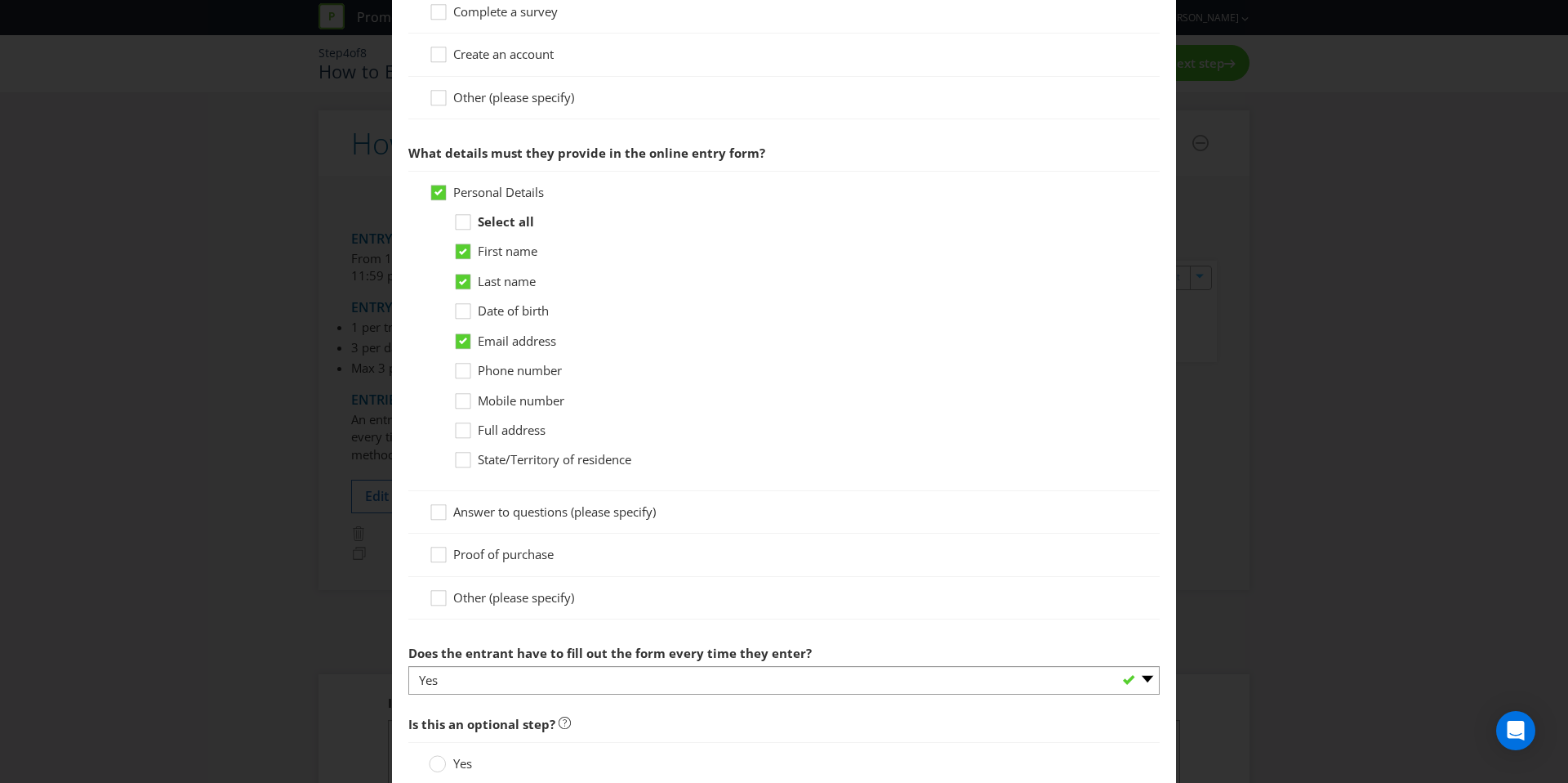
click at [517, 403] on span "Mobile number" at bounding box center [521, 401] width 87 height 17
click at [0, 0] on input "Mobile number" at bounding box center [0, 0] width 0 height 0
click at [552, 459] on span "State/Territory of residence" at bounding box center [554, 460] width 154 height 17
click at [0, 0] on input "State/Territory of residence" at bounding box center [0, 0] width 0 height 0
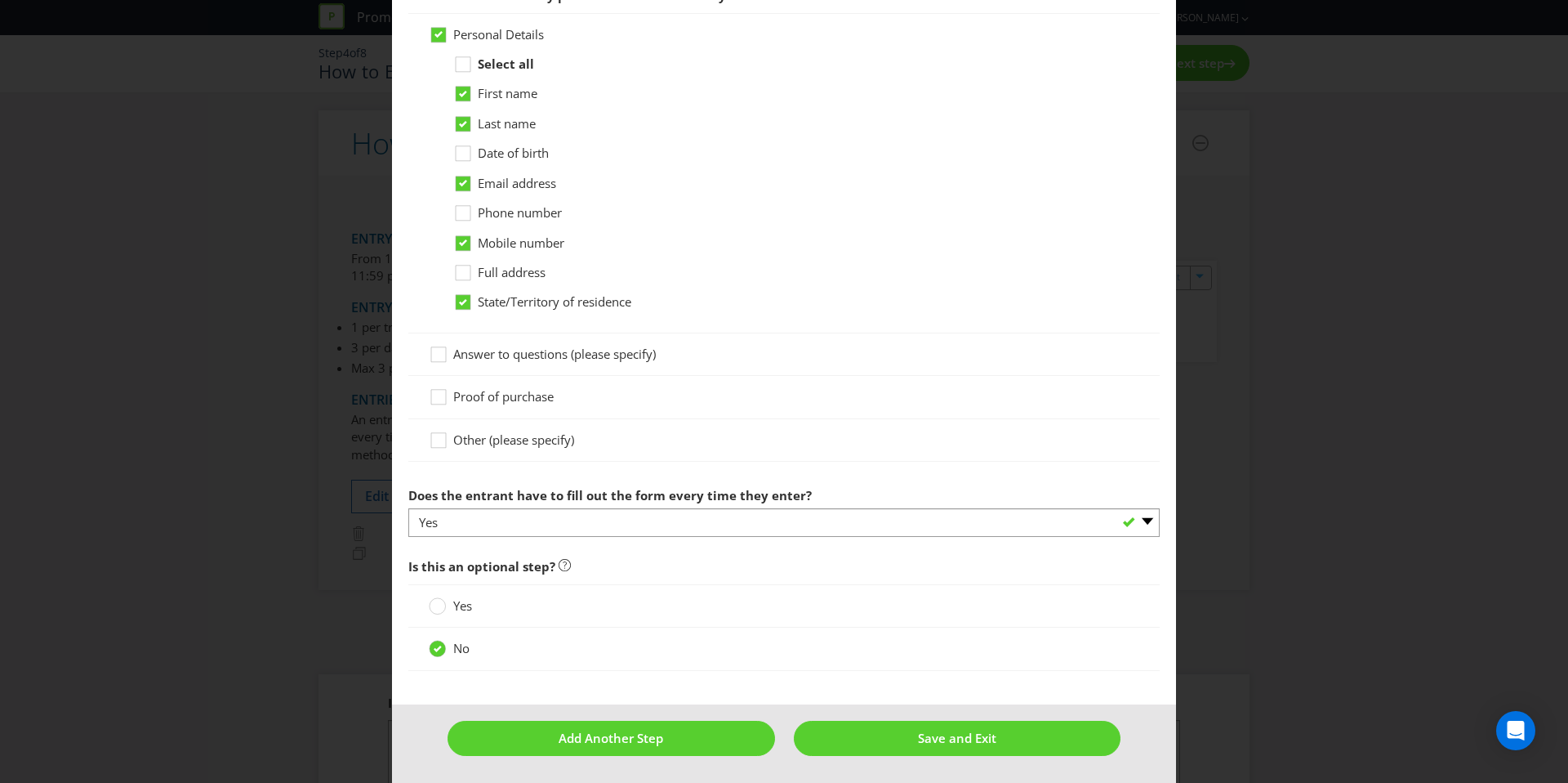
scroll to position [836, 0]
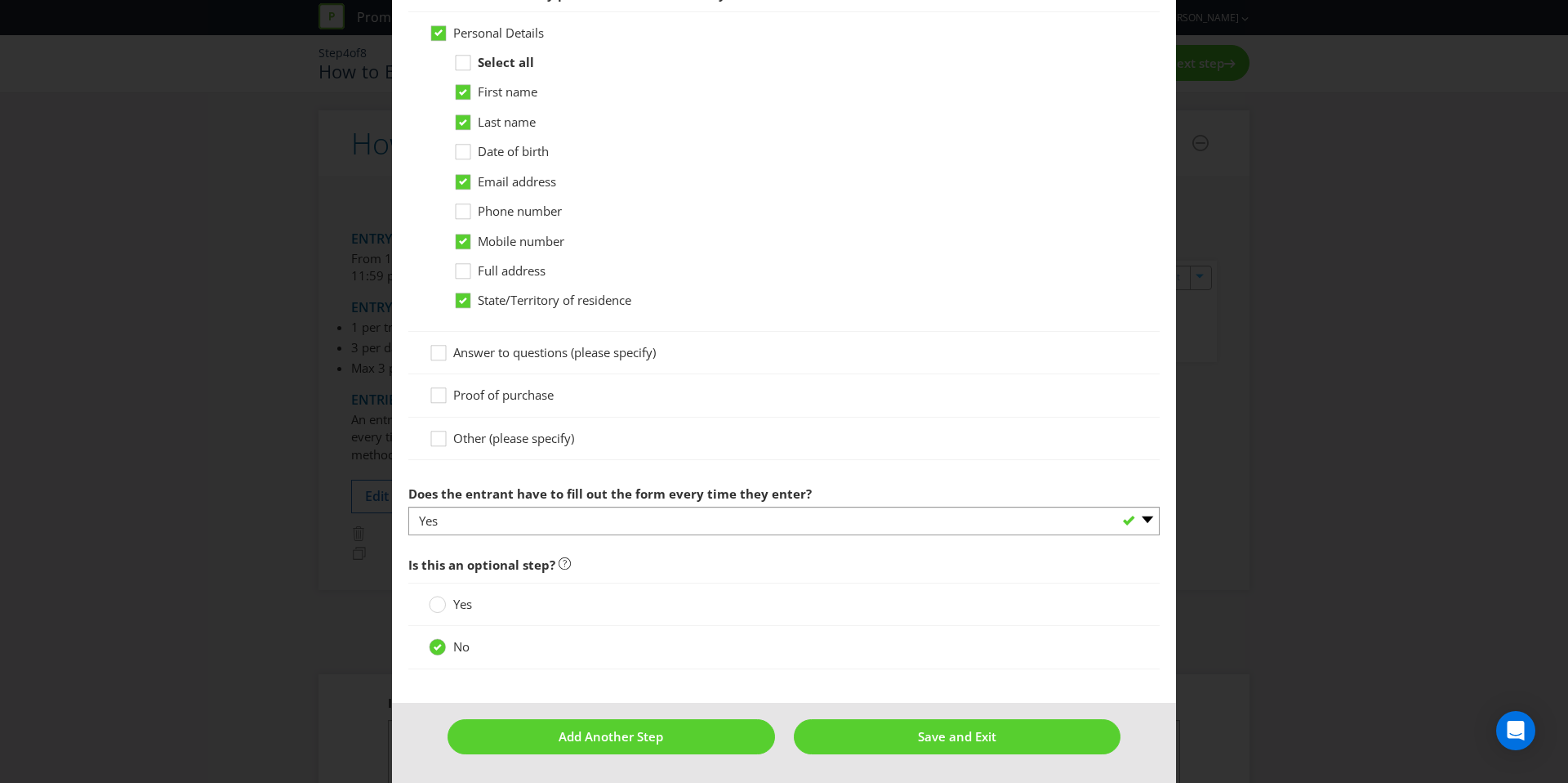
click at [510, 392] on span "Proof of purchase" at bounding box center [503, 395] width 100 height 17
click at [0, 0] on input "Proof of purchase" at bounding box center [0, 0] width 0 height 0
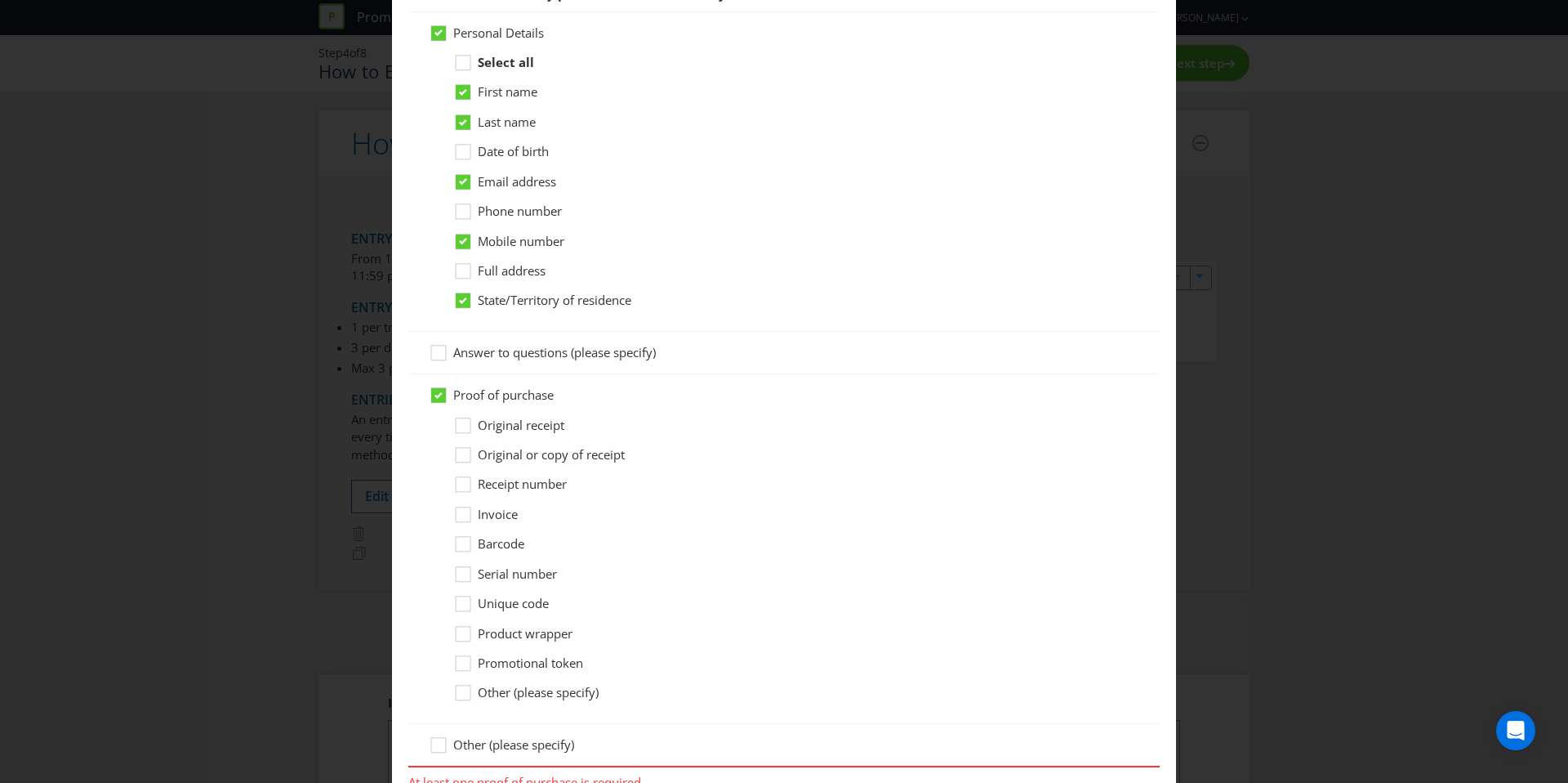
click at [520, 430] on span "Original receipt" at bounding box center [521, 425] width 87 height 17
click at [0, 0] on input "Original receipt" at bounding box center [0, 0] width 0 height 0
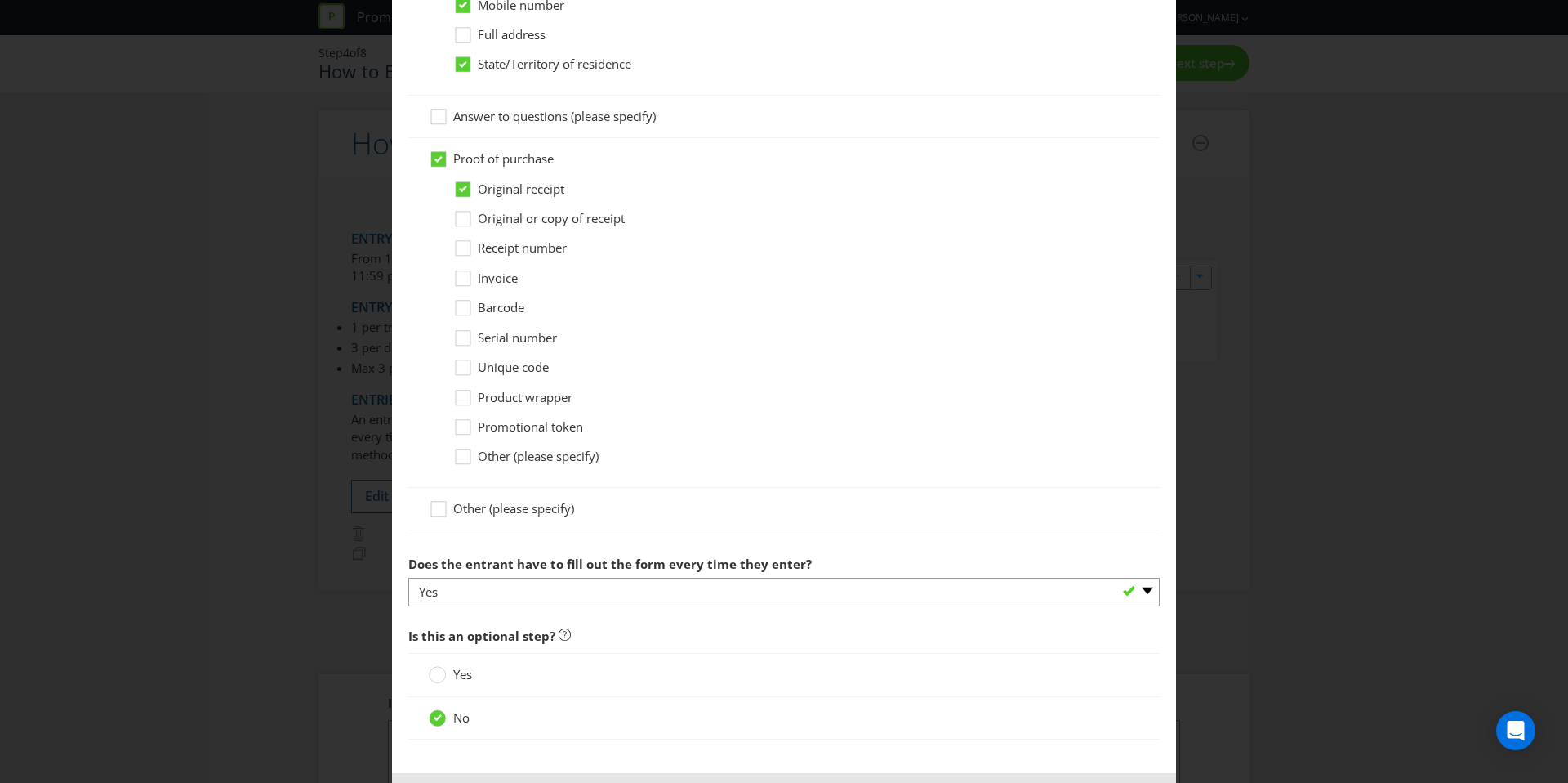
scroll to position [1143, 0]
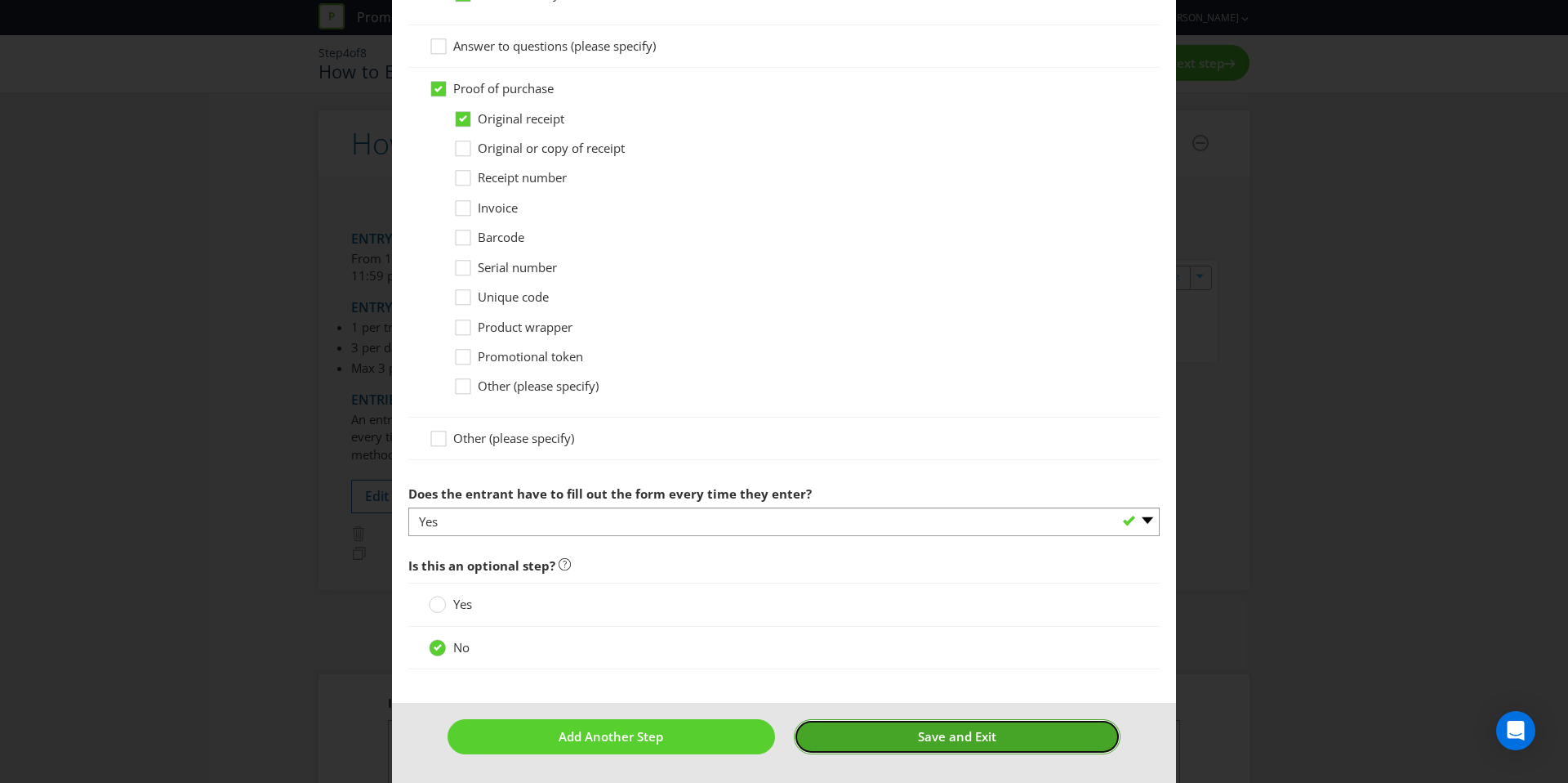
drag, startPoint x: 931, startPoint y: 745, endPoint x: 913, endPoint y: 728, distance: 24.8
click at [913, 728] on button "Save and Exit" at bounding box center [958, 737] width 328 height 35
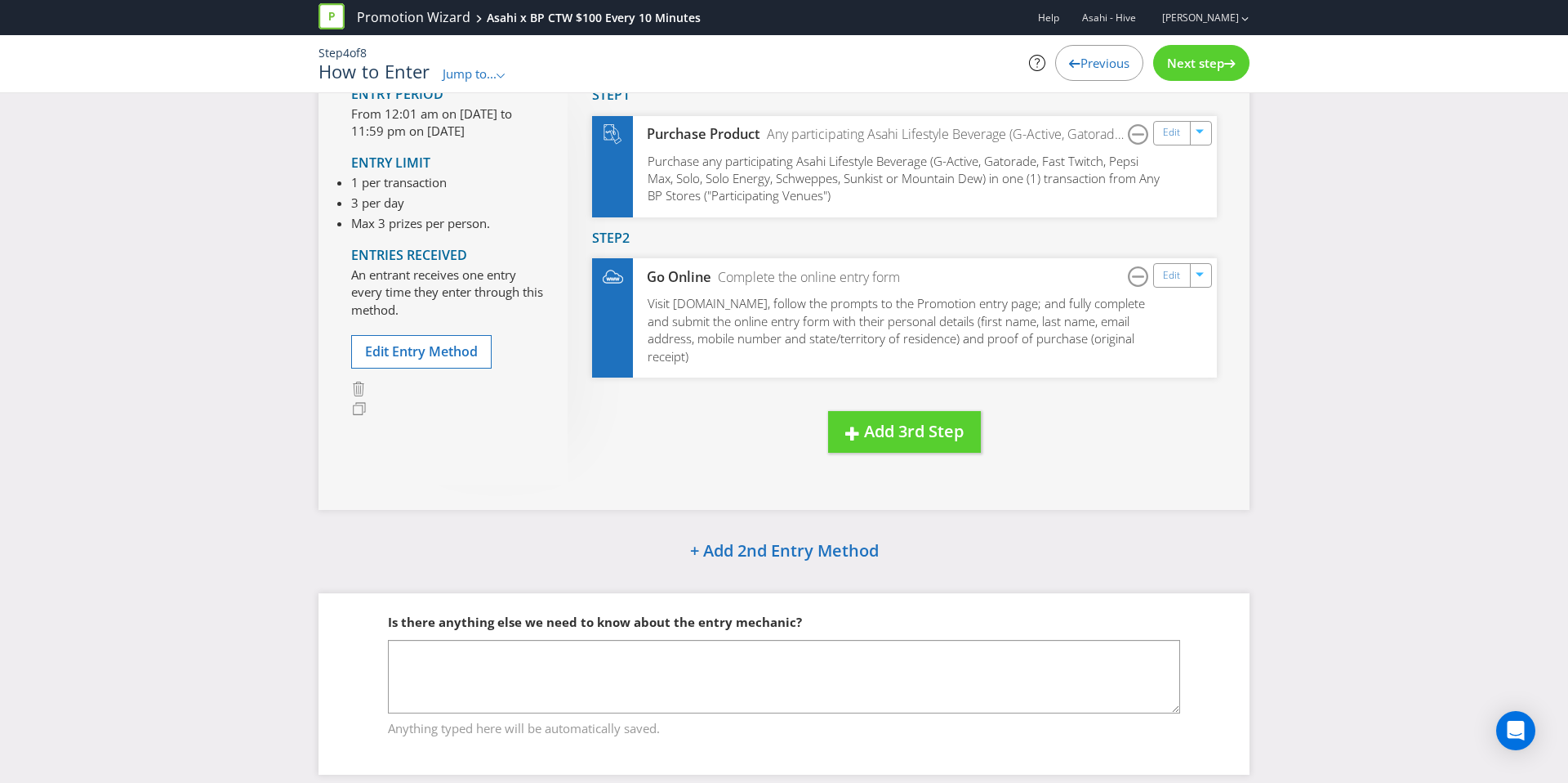
scroll to position [144, 0]
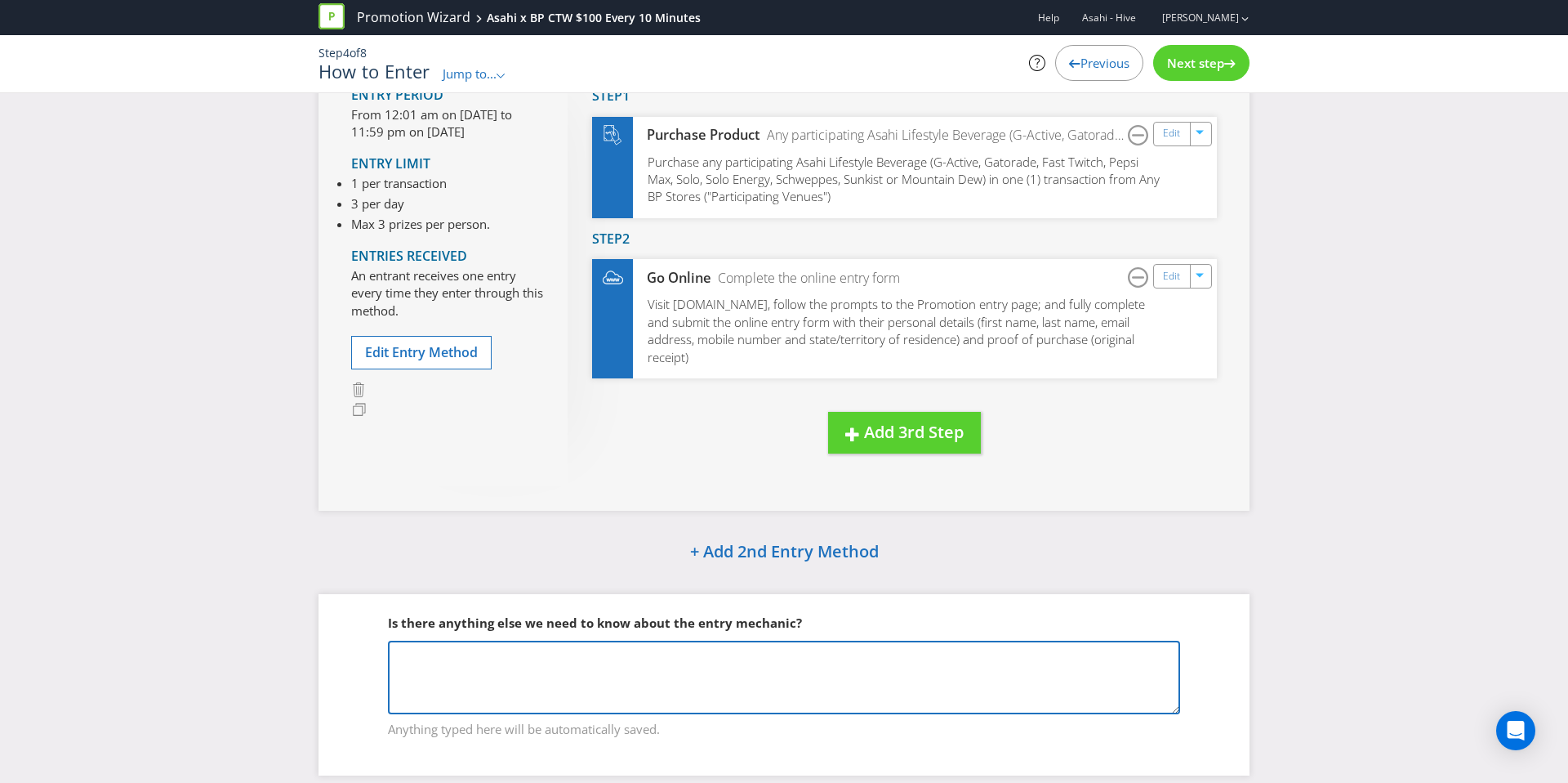
click at [605, 671] on textarea at bounding box center [784, 677] width 792 height 74
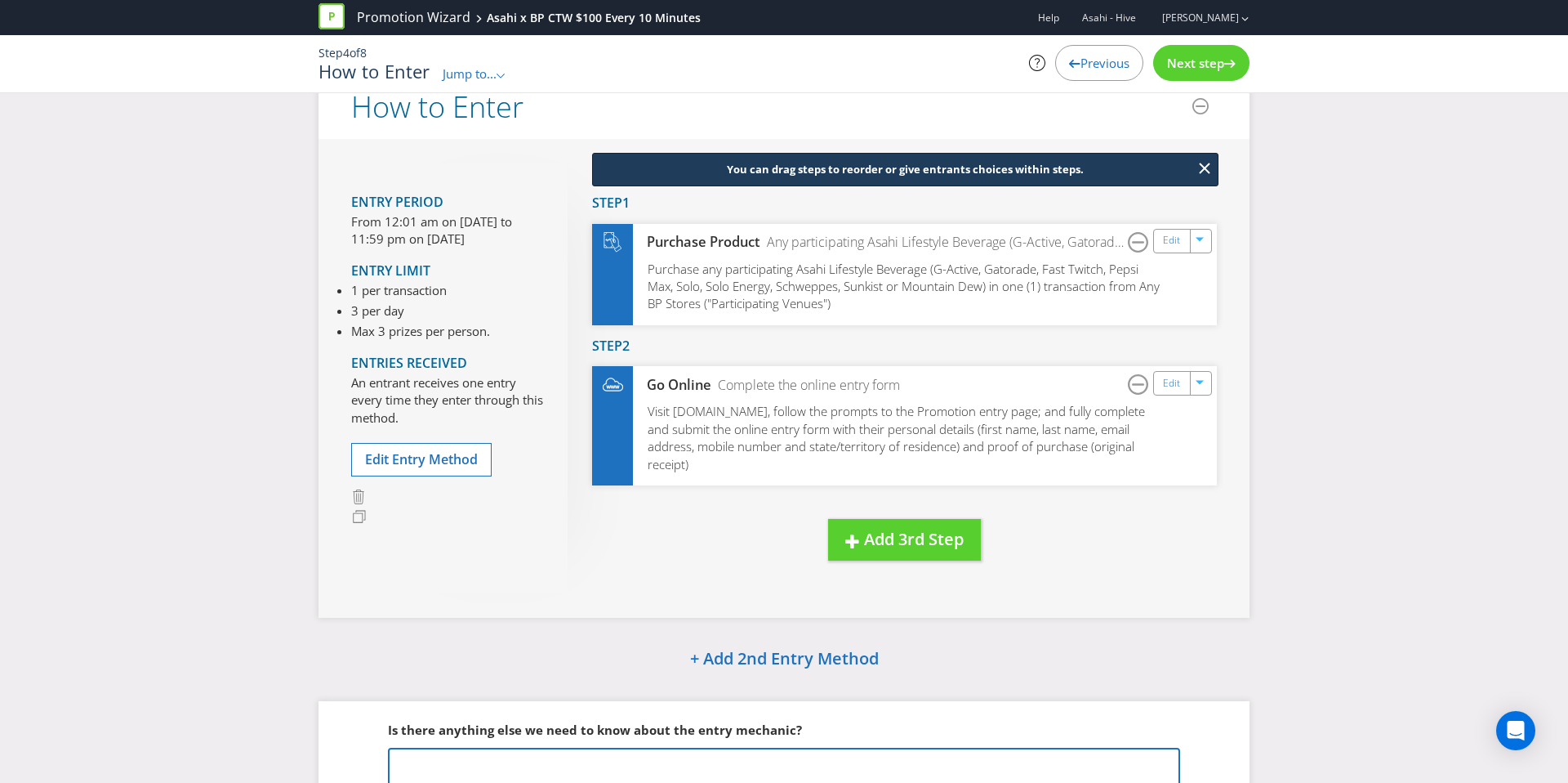
scroll to position [36, 0]
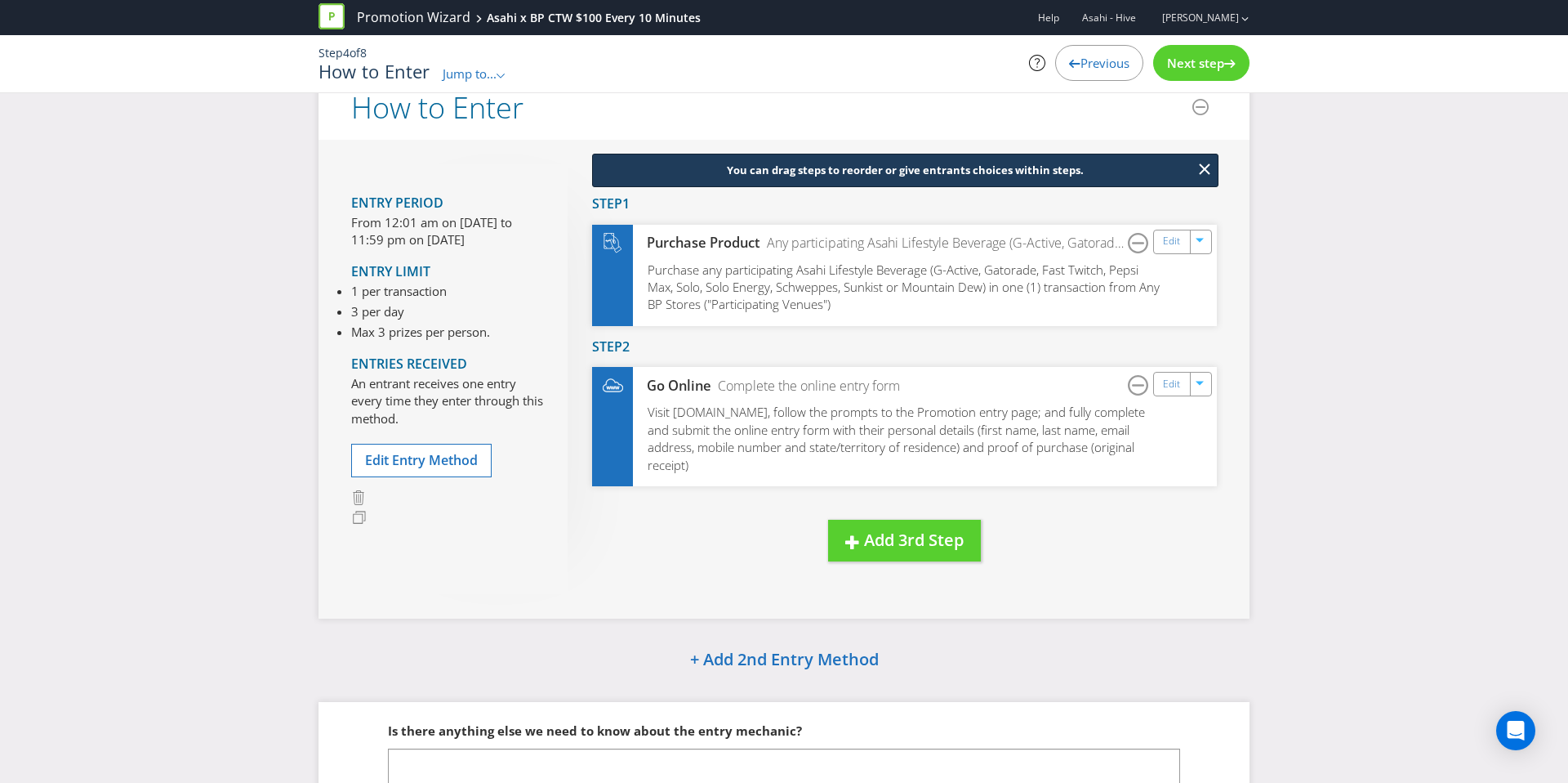
click at [1191, 72] on div "Next step" at bounding box center [1201, 63] width 97 height 36
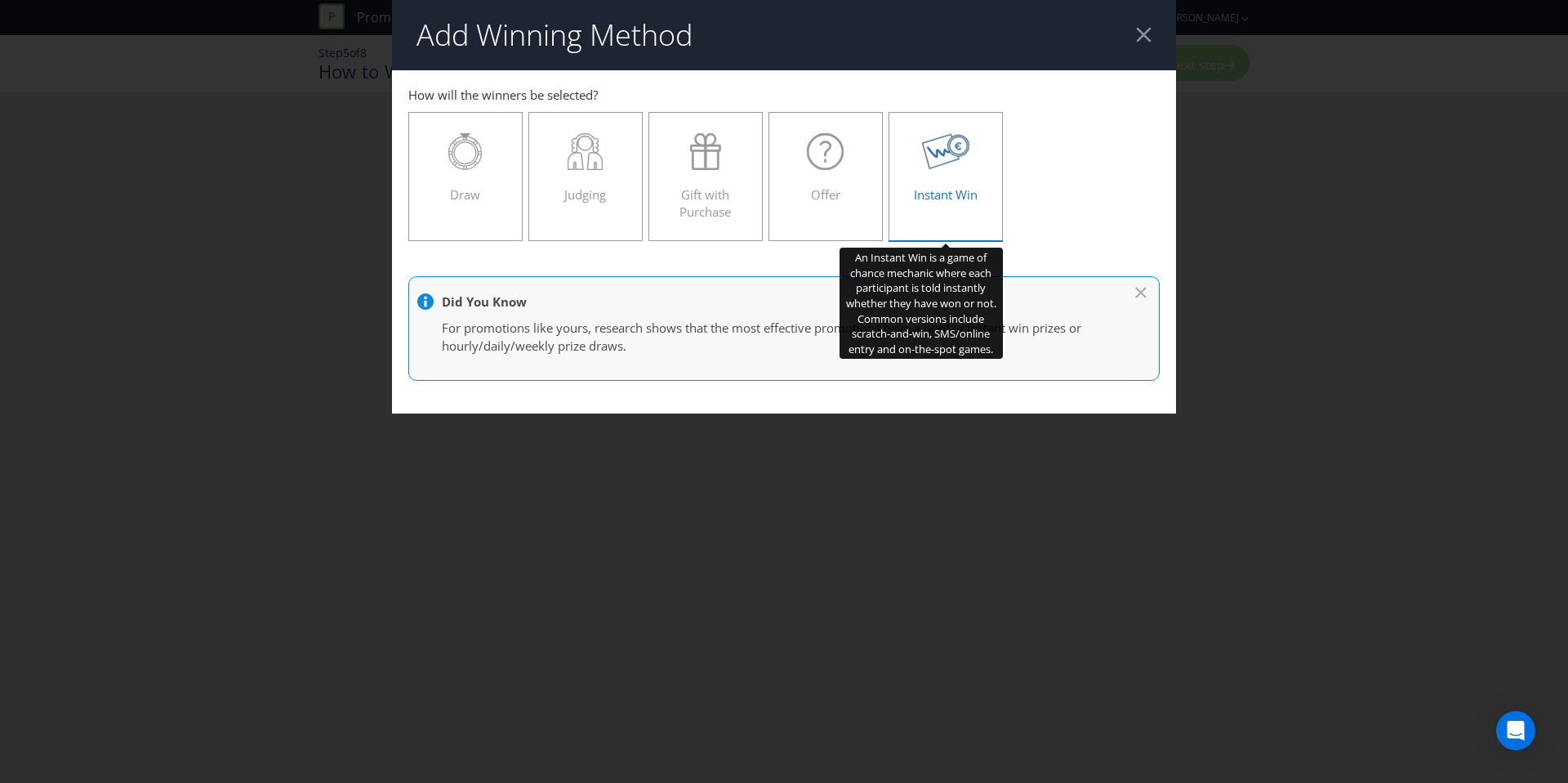
click at [922, 162] on icon at bounding box center [946, 152] width 48 height 37
click at [0, 0] on input "Instant Win" at bounding box center [0, 0] width 0 height 0
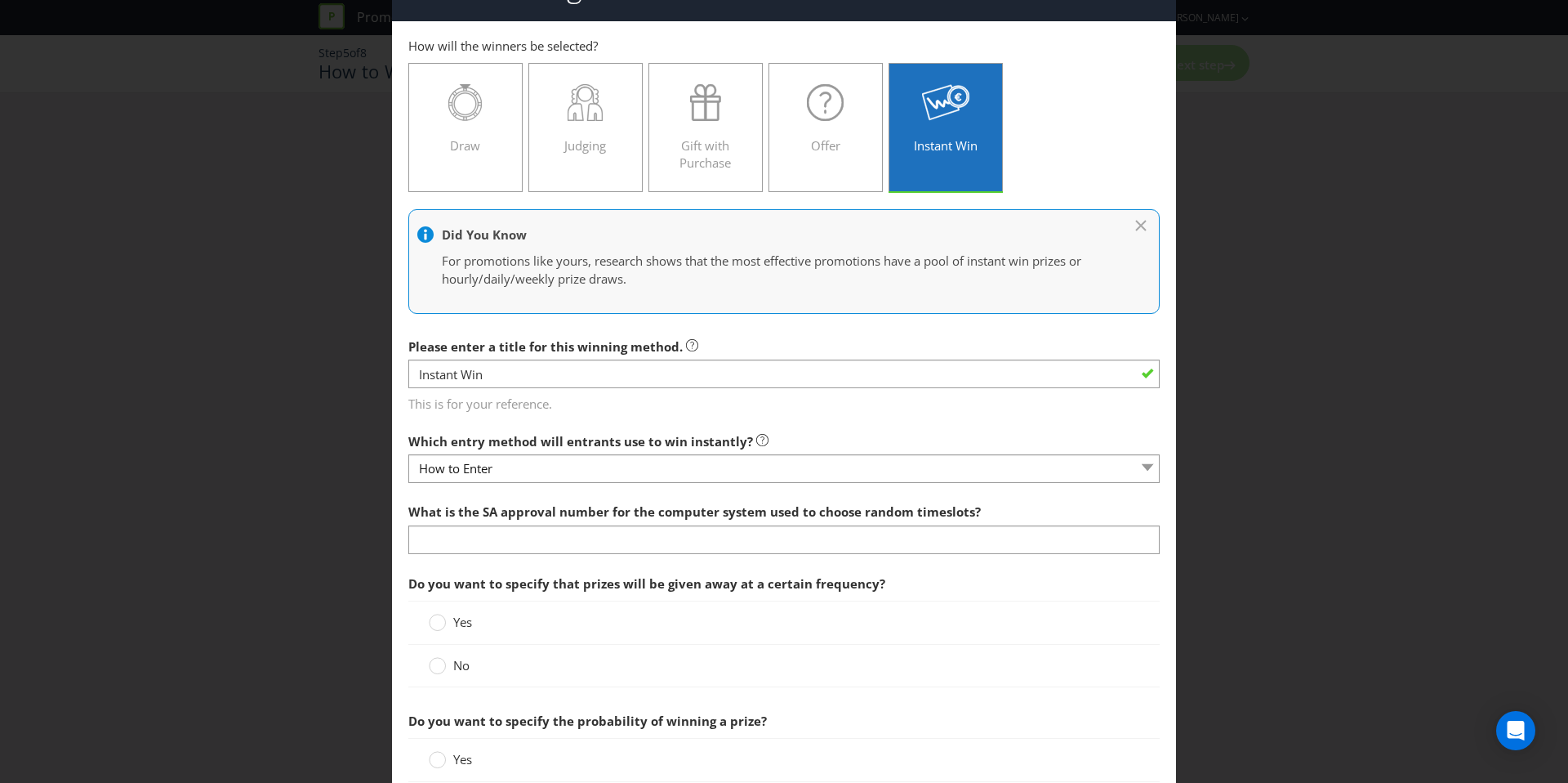
scroll to position [113, 0]
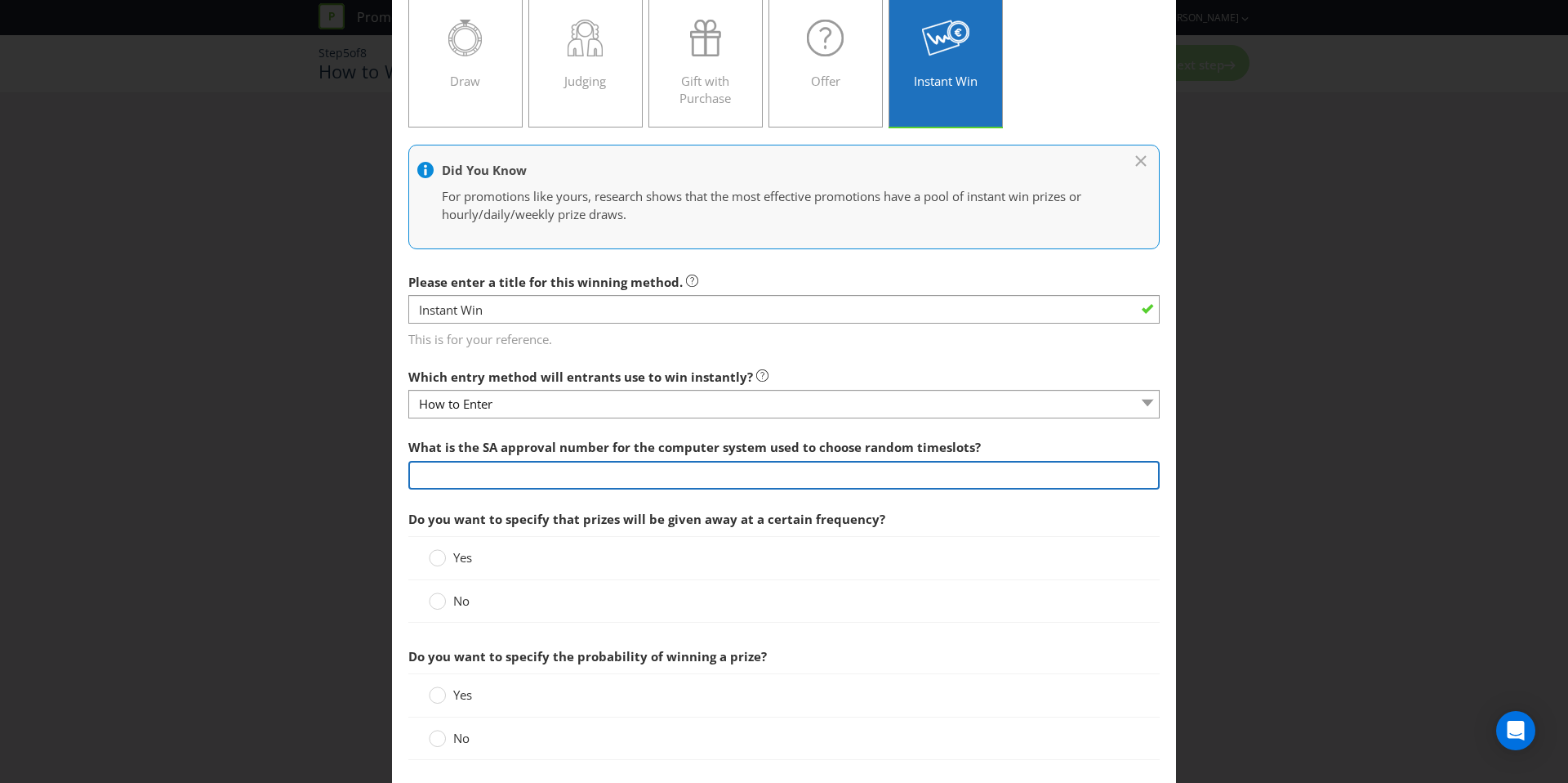
click at [484, 471] on input "text" at bounding box center [784, 474] width 751 height 29
type input "TBC"
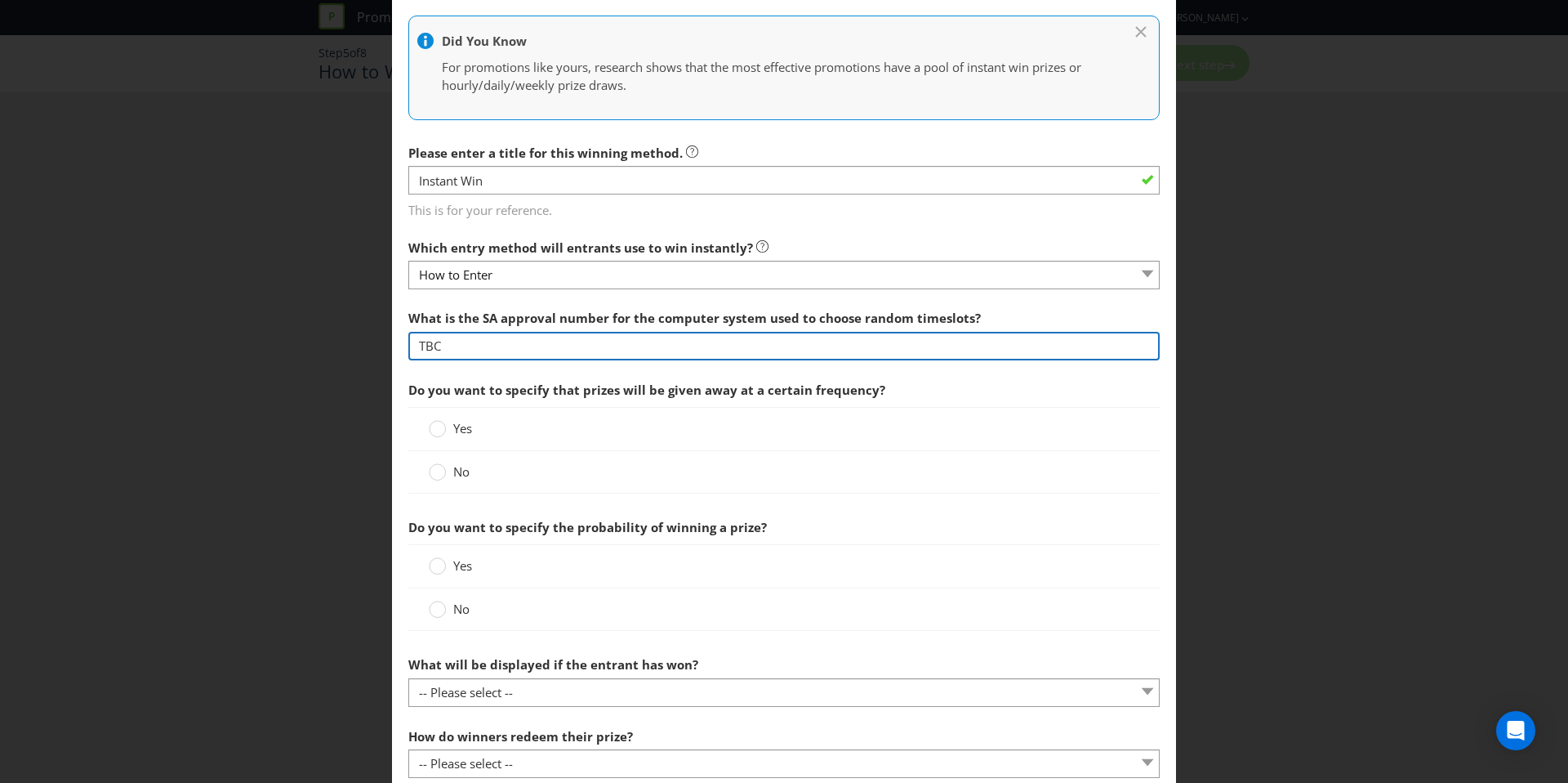
scroll to position [251, 0]
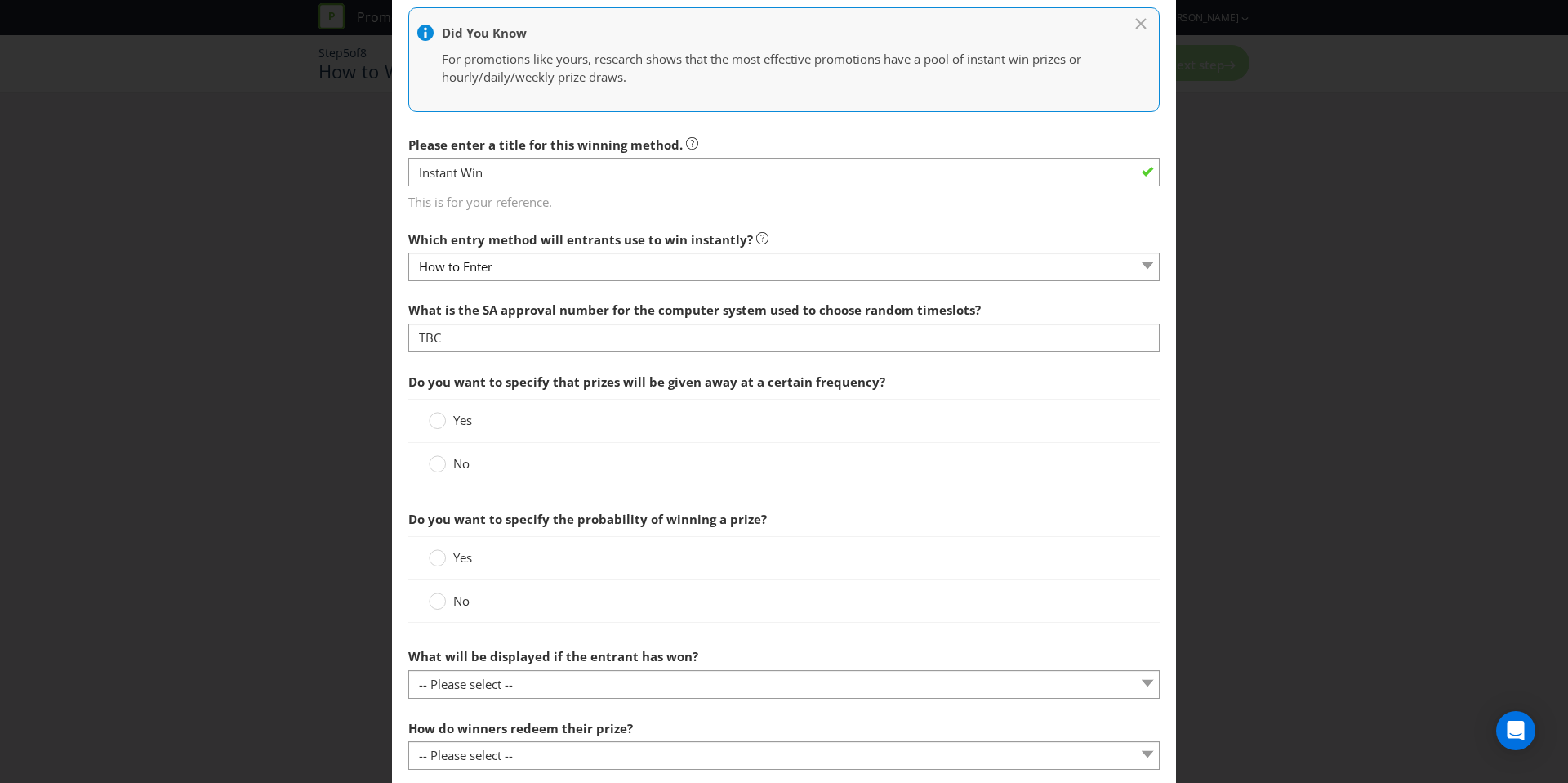
click at [456, 421] on span "Yes" at bounding box center [462, 420] width 18 height 17
click at [0, 0] on input "Yes" at bounding box center [0, 0] width 0 height 0
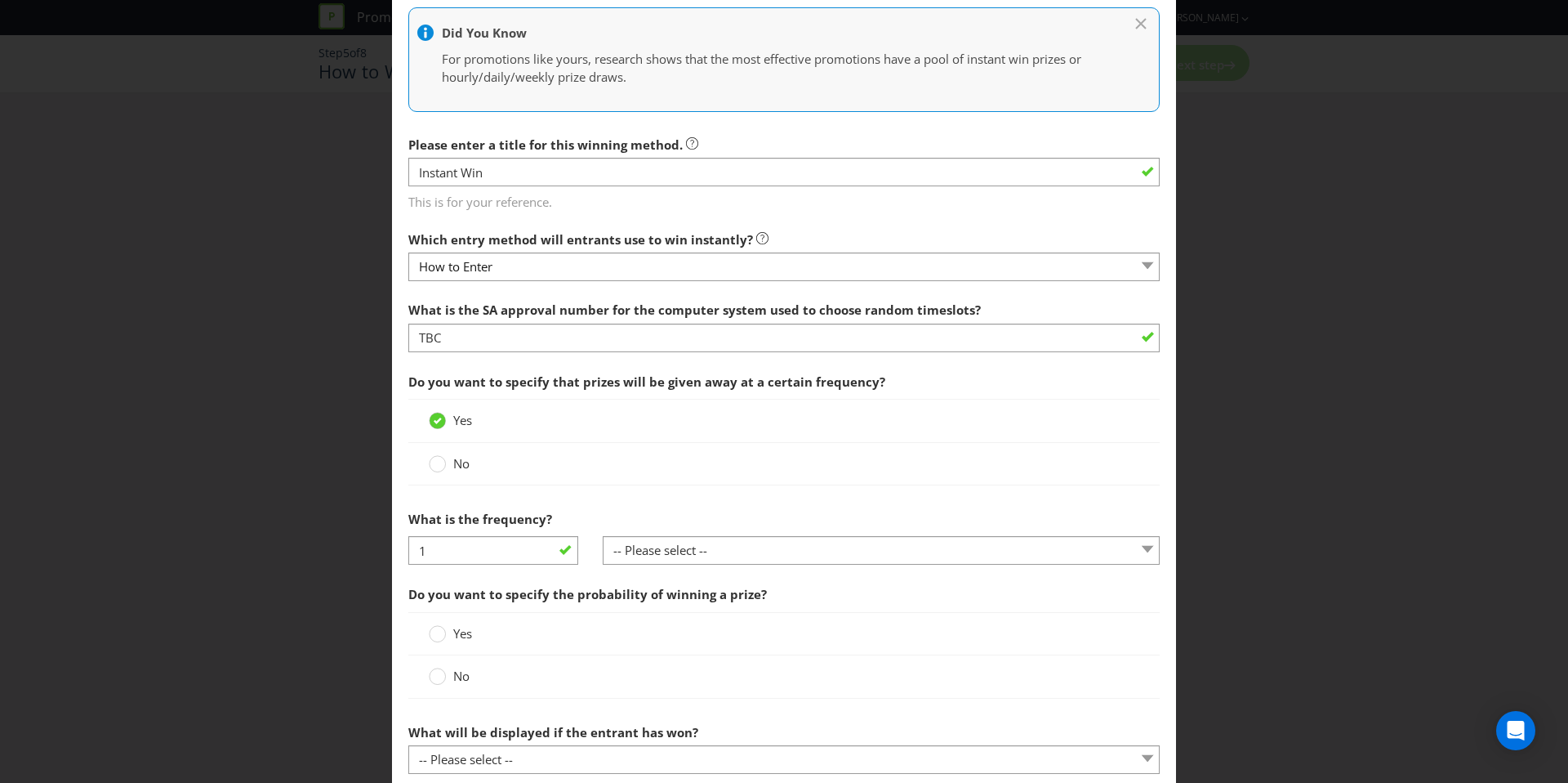
scroll to position [343, 0]
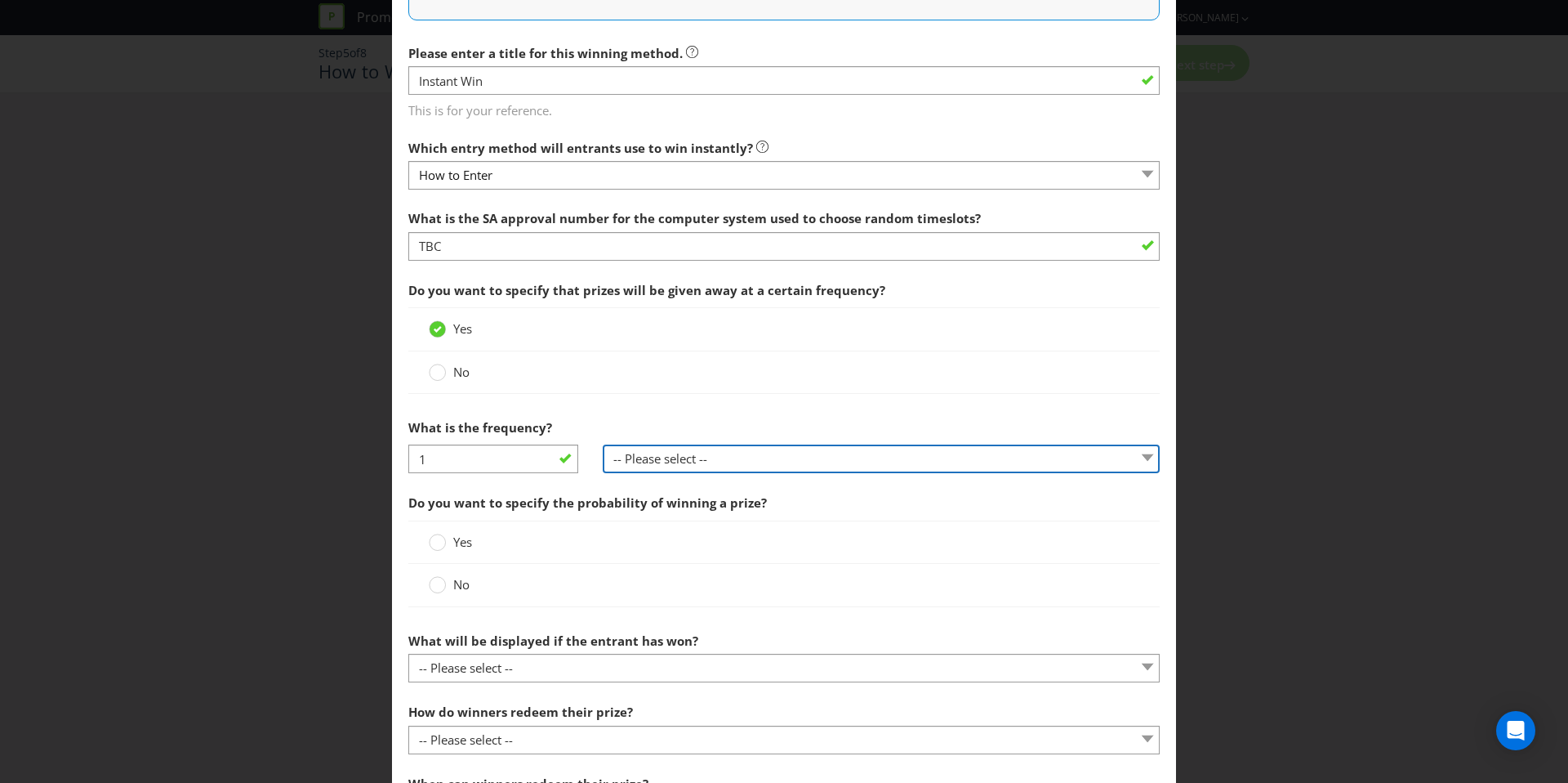
click at [661, 457] on select "-- Please select -- per hour per day per week per month other (please specify)" at bounding box center [882, 459] width 558 height 29
select select "OTHER"
click at [603, 445] on select "-- Please select -- per hour per day per week per month other (please specify)" at bounding box center [882, 459] width 558 height 29
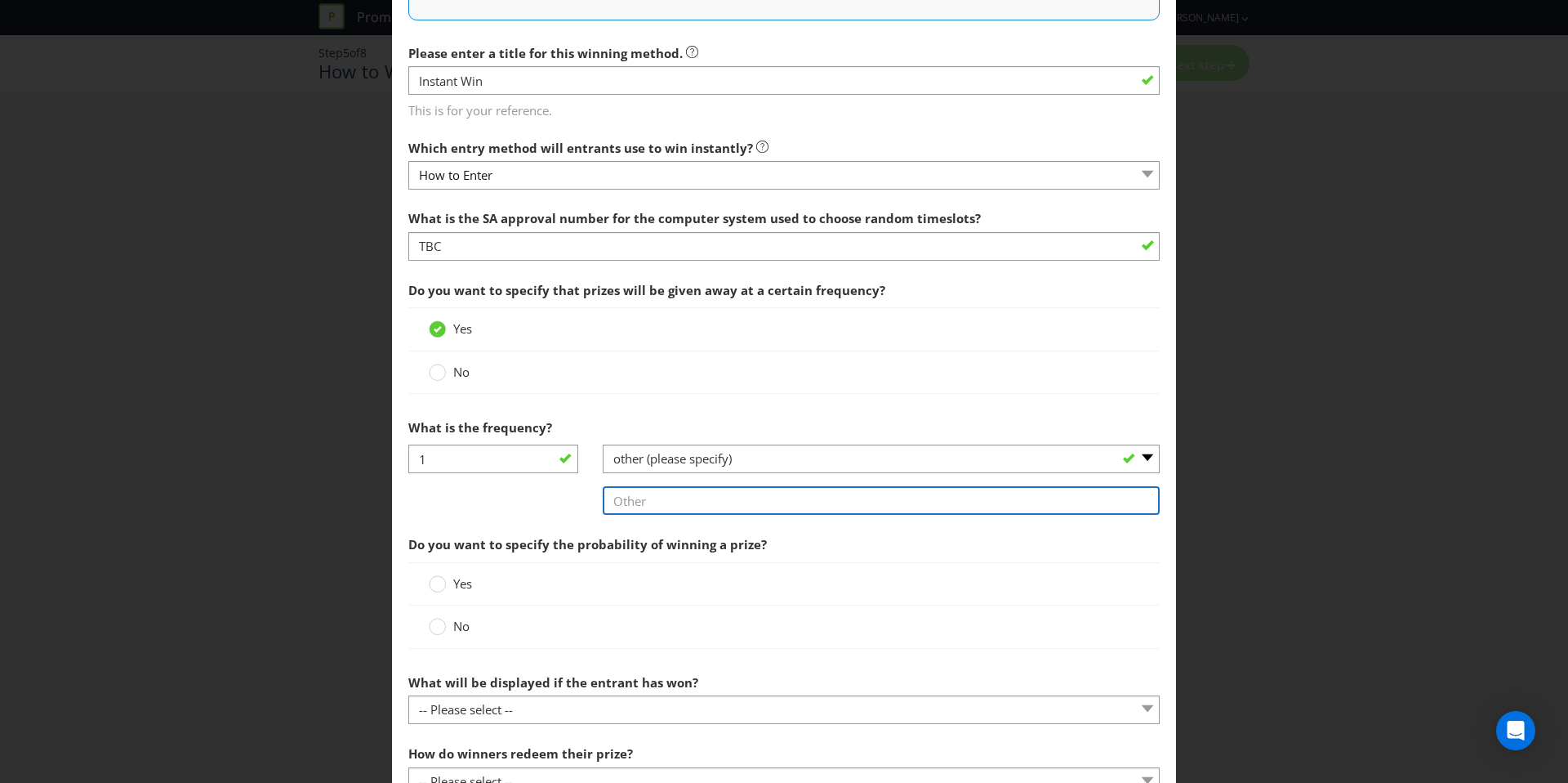
click at [631, 497] on input "text" at bounding box center [882, 500] width 558 height 29
type input "10 minutes"
click at [512, 495] on div "1 -- Please select -- per hour per day per week per month other (please specify…" at bounding box center [784, 486] width 776 height 83
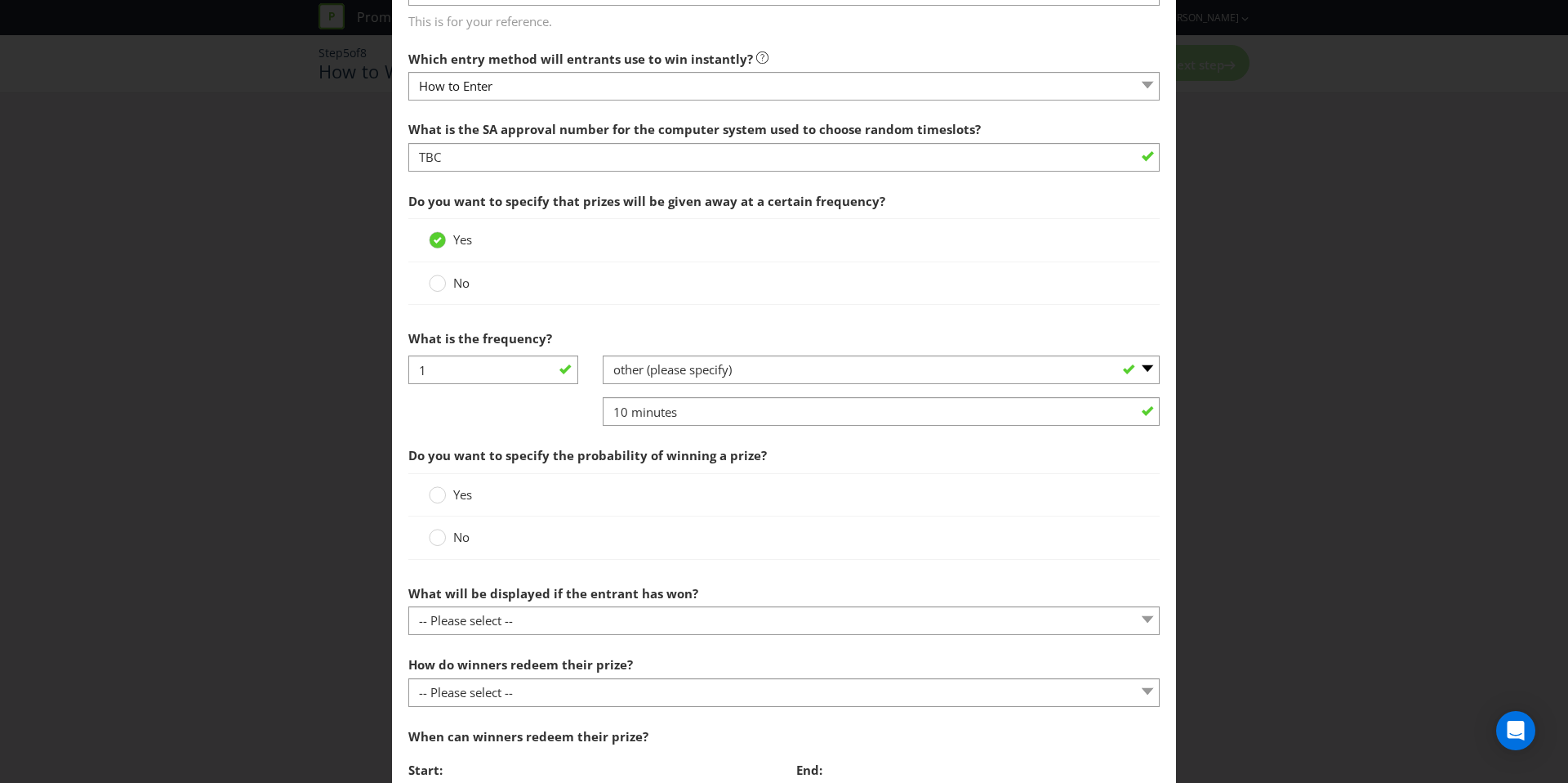
scroll to position [456, 0]
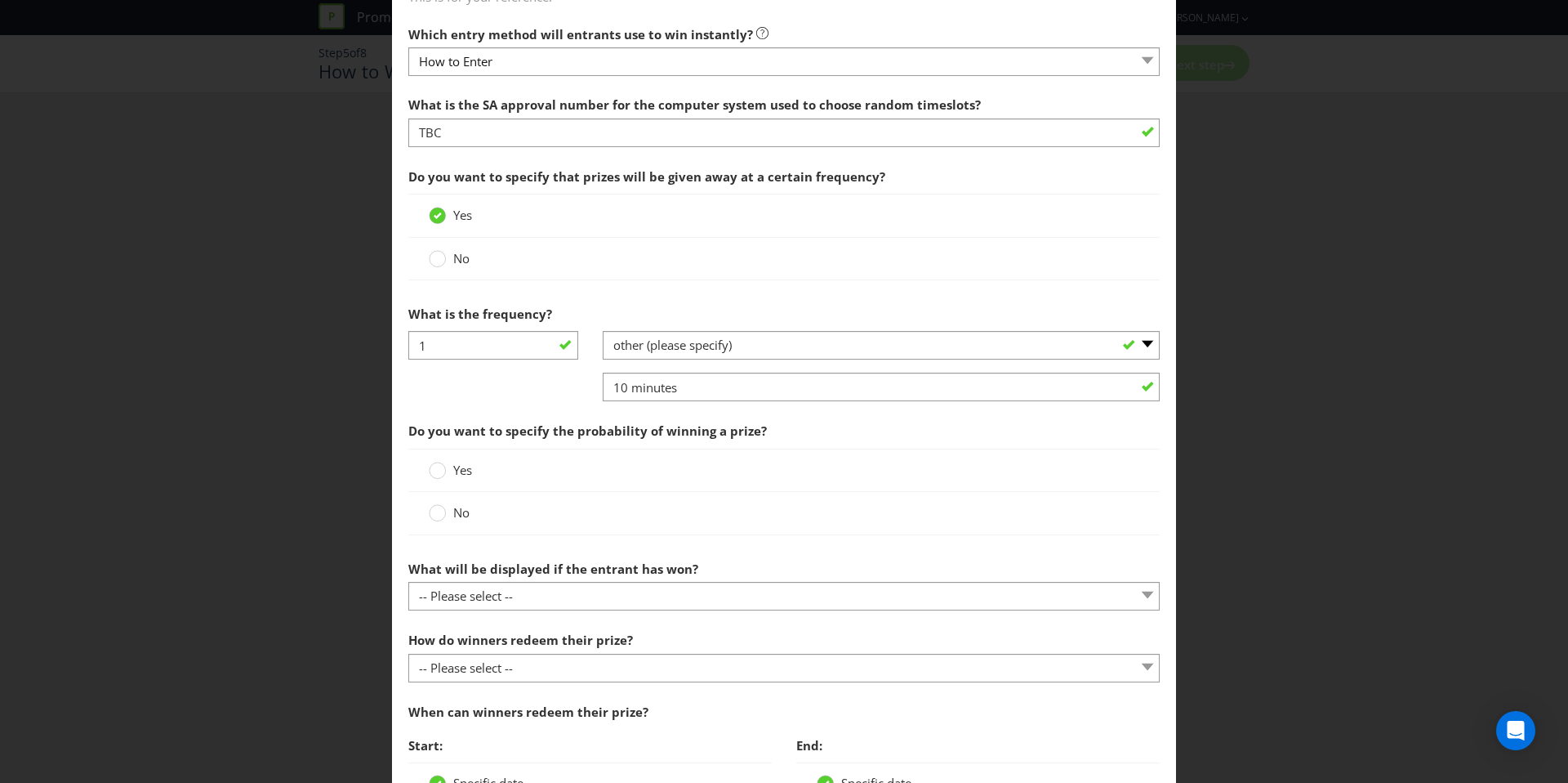
click at [457, 479] on div "Yes" at bounding box center [784, 470] width 751 height 43
click at [459, 470] on span "Yes" at bounding box center [462, 470] width 18 height 17
click at [0, 0] on input "Yes" at bounding box center [0, 0] width 0 height 0
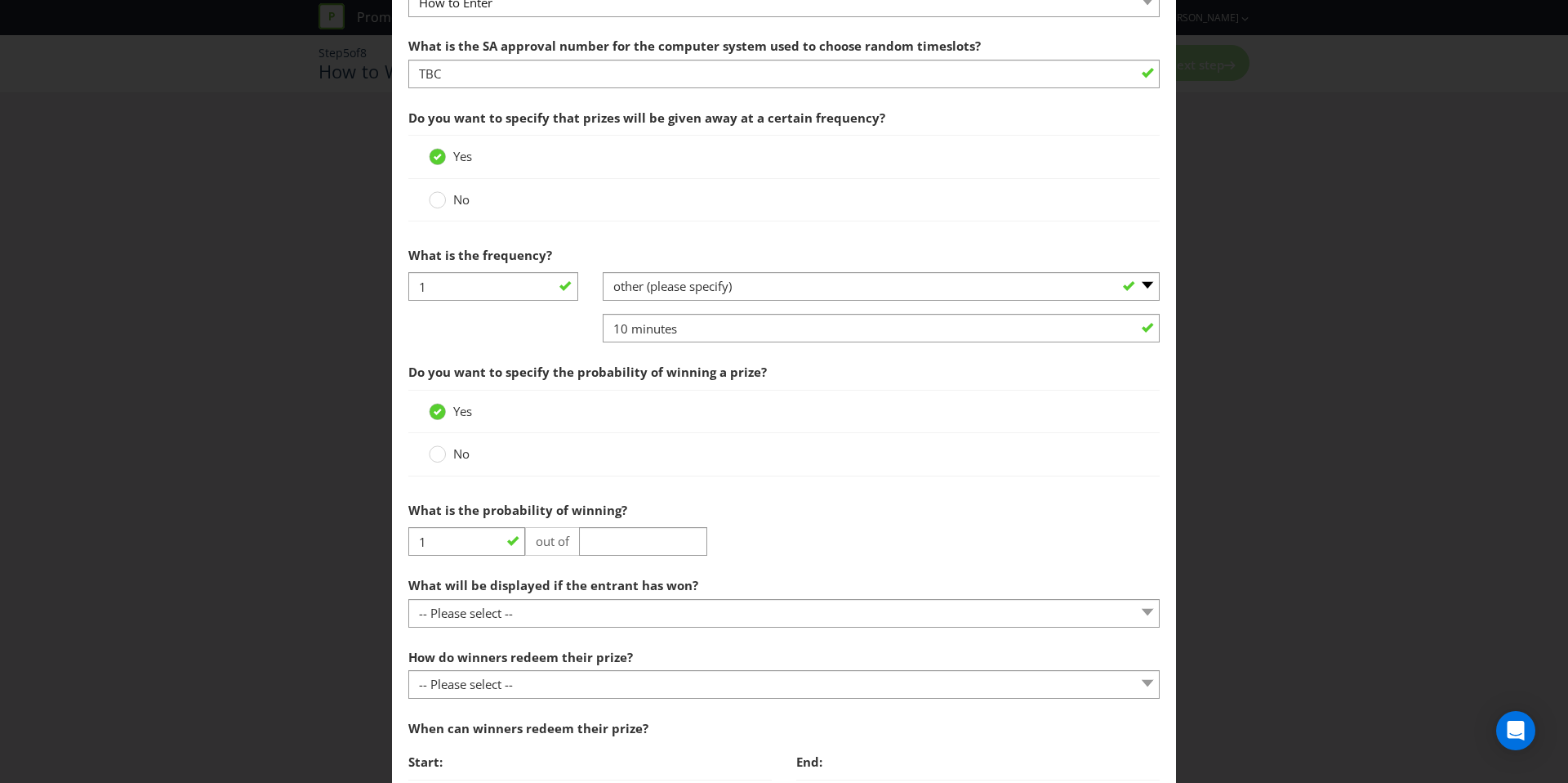
scroll to position [519, 0]
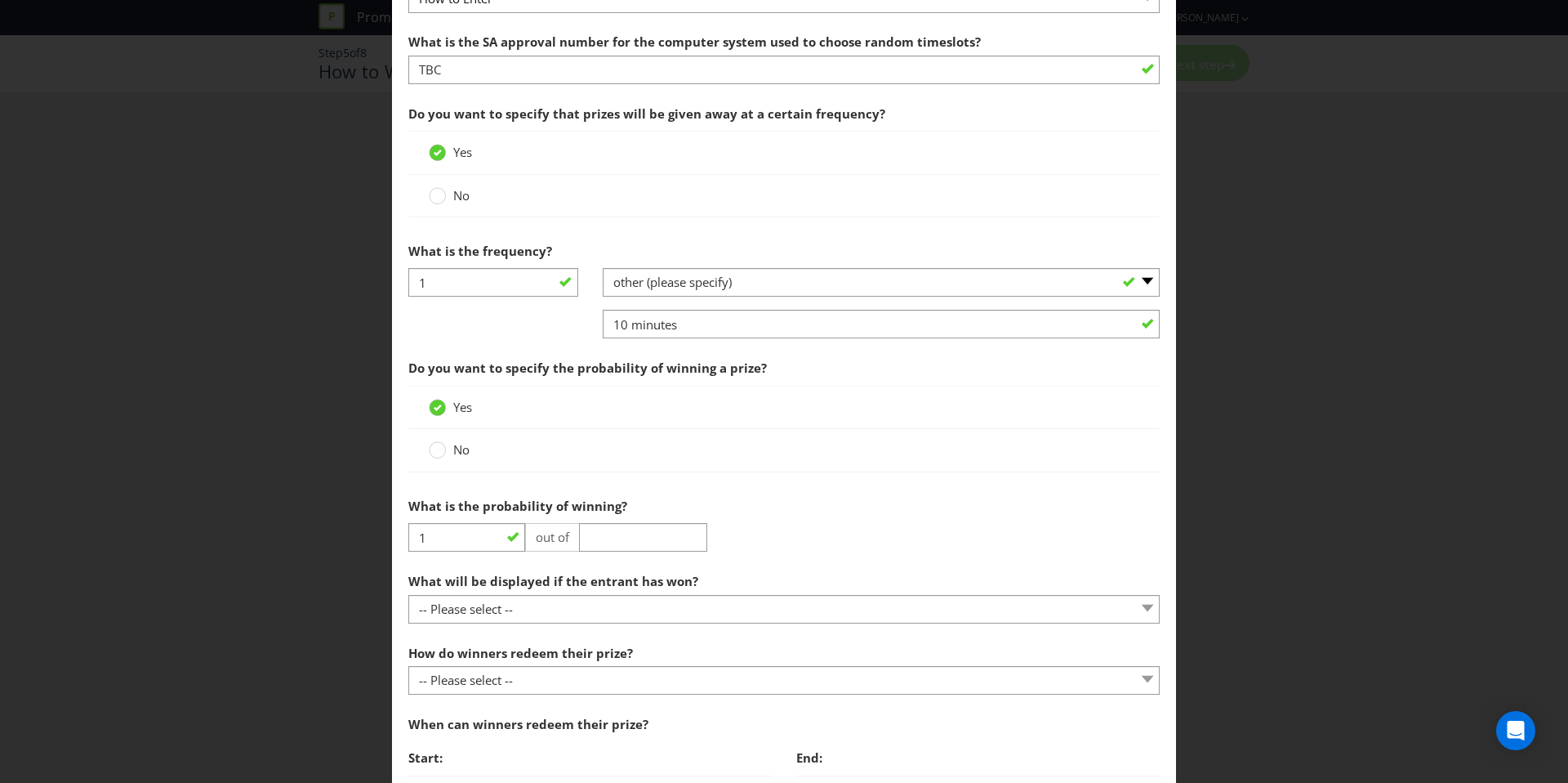
click at [463, 448] on span "No" at bounding box center [461, 450] width 17 height 17
click at [0, 0] on input "No" at bounding box center [0, 0] width 0 height 0
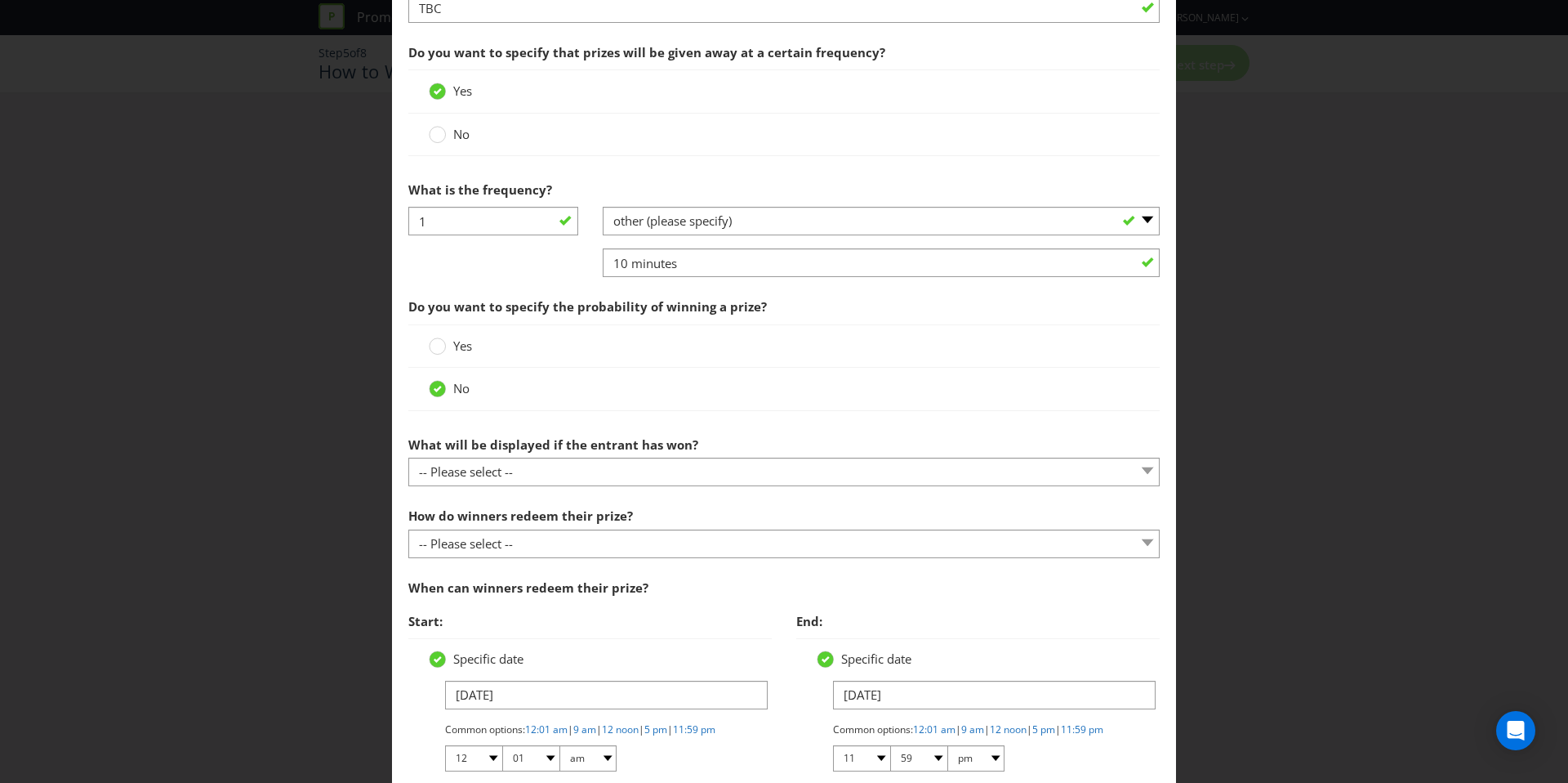
scroll to position [588, 0]
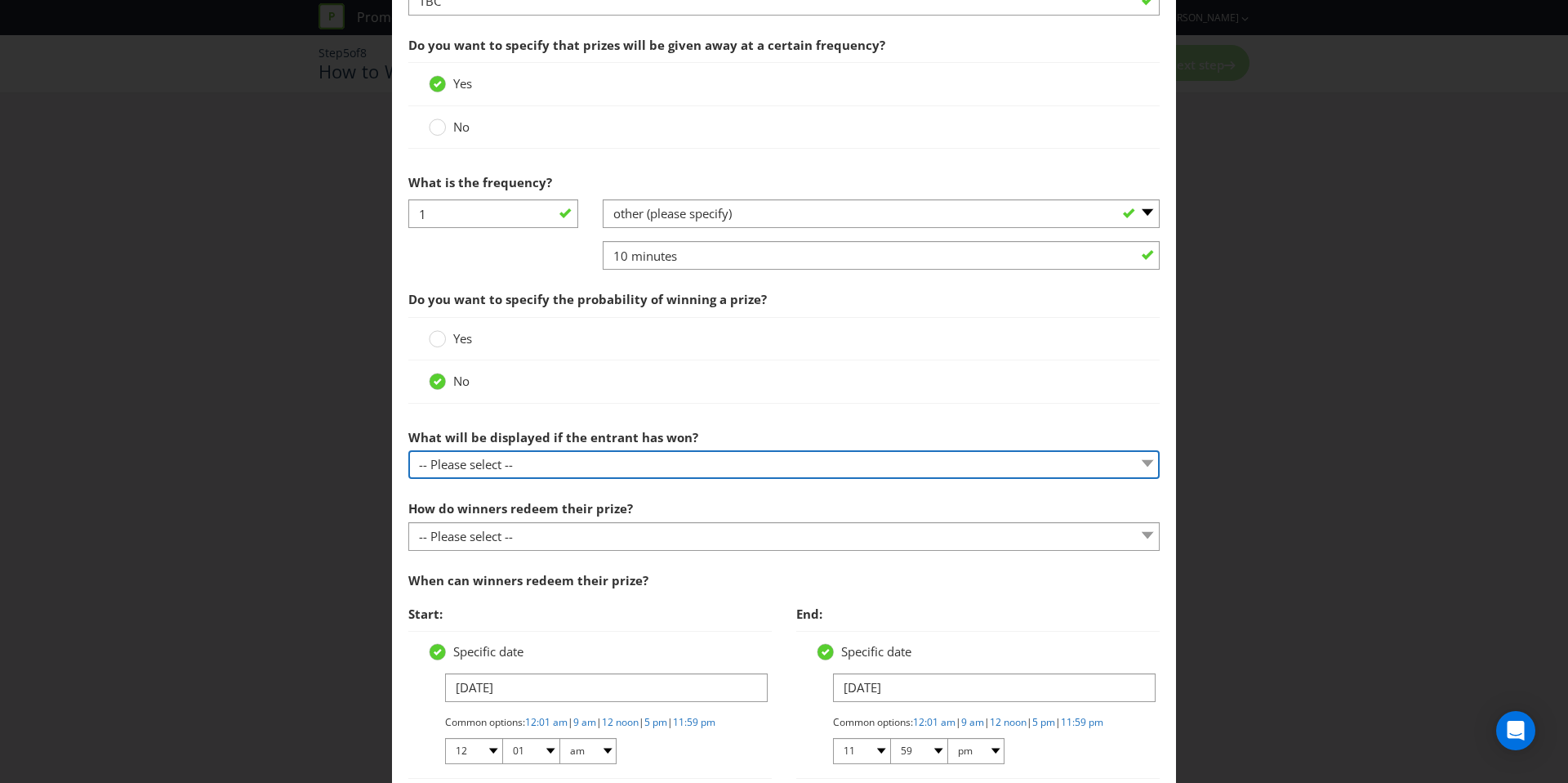
click at [503, 454] on select "-- Please select -- The winner will be notified as appropriate for the entry me…" at bounding box center [784, 464] width 751 height 29
select select "OTHER"
click at [409, 450] on select "-- Please select -- The winner will be notified as appropriate for the entry me…" at bounding box center [784, 464] width 751 height 29
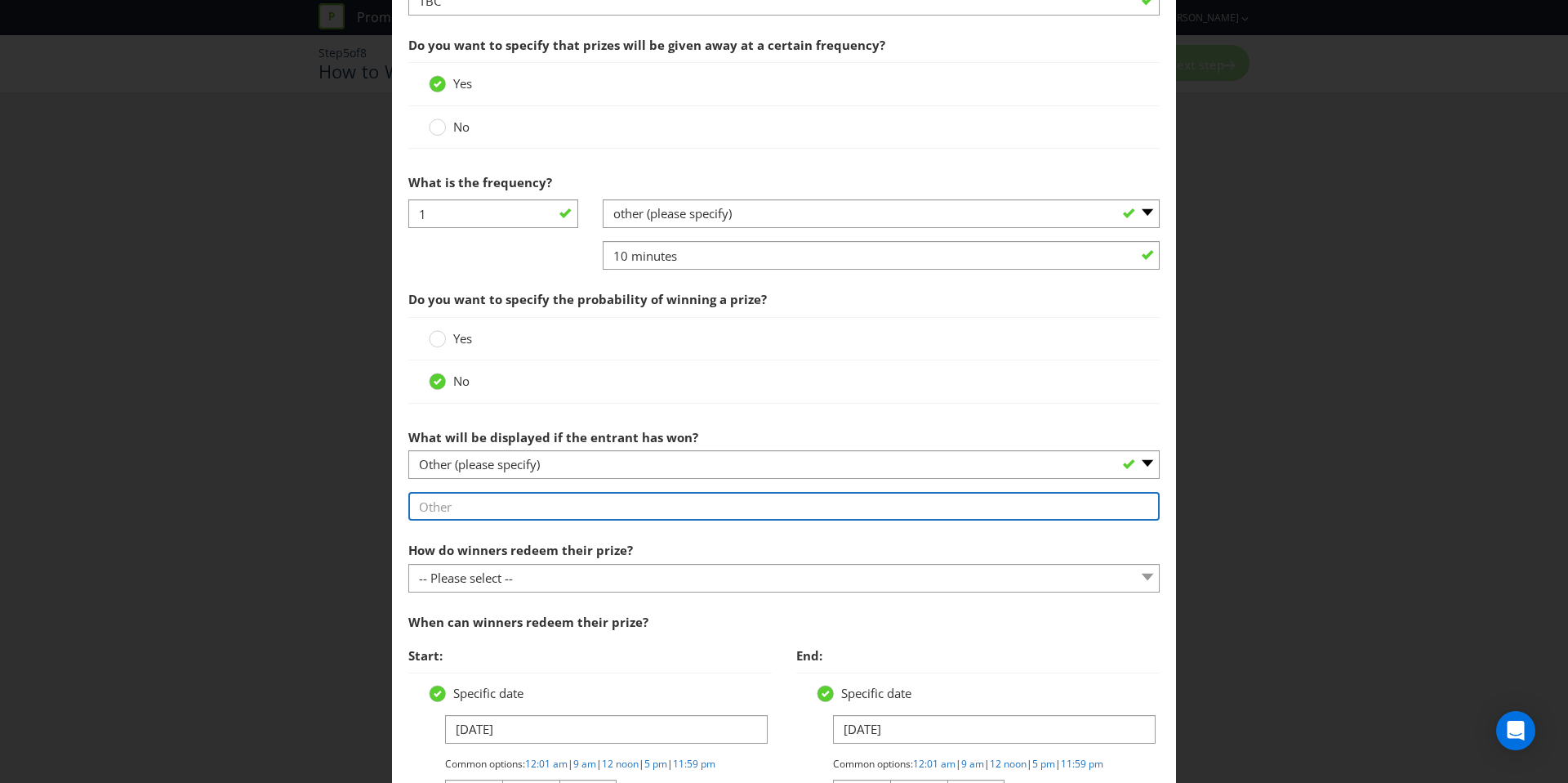
click at [506, 514] on input "text" at bounding box center [784, 506] width 751 height 29
type input "Winner will be notified on screen if they are an instant winner"
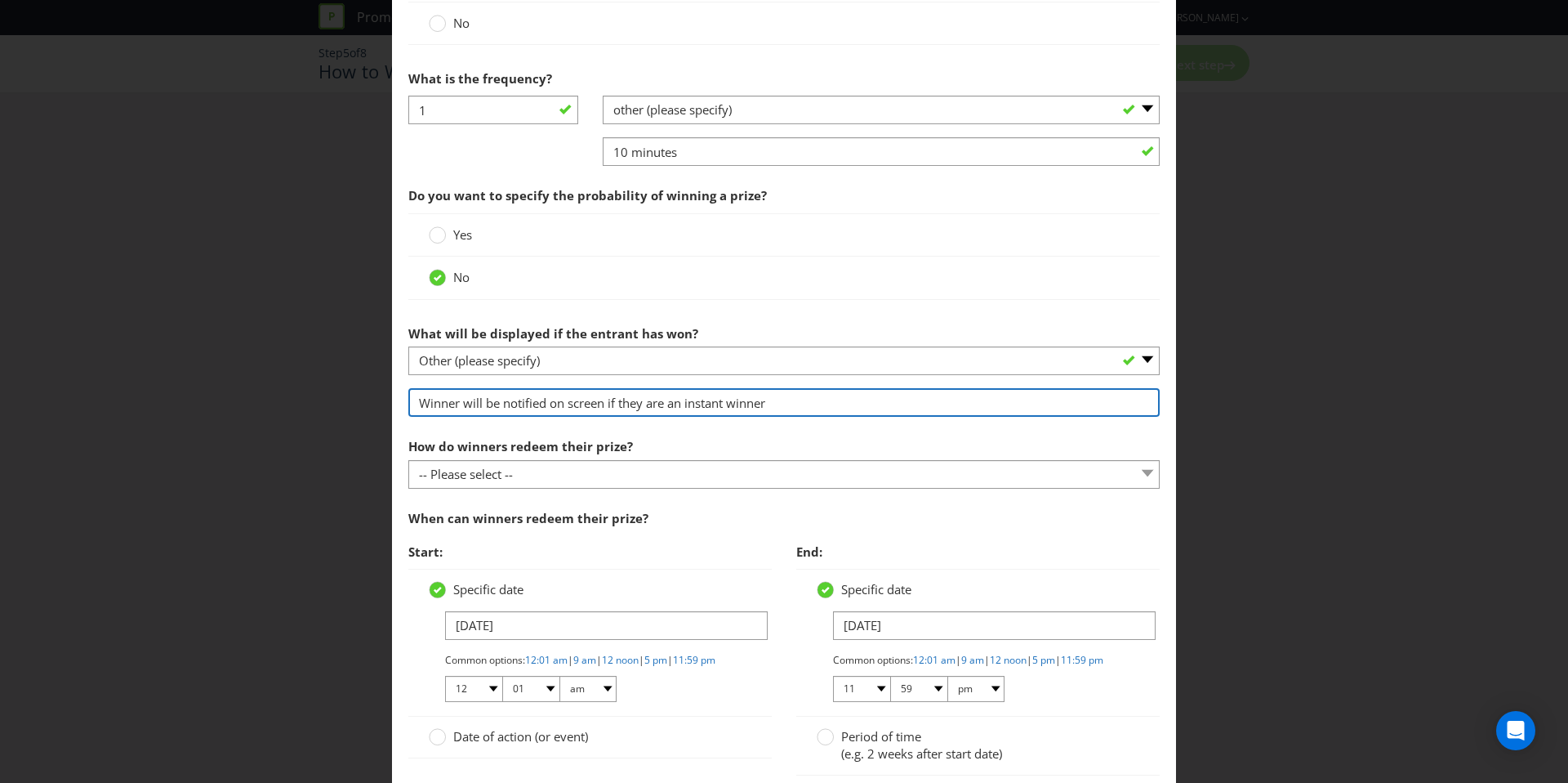
scroll to position [712, 0]
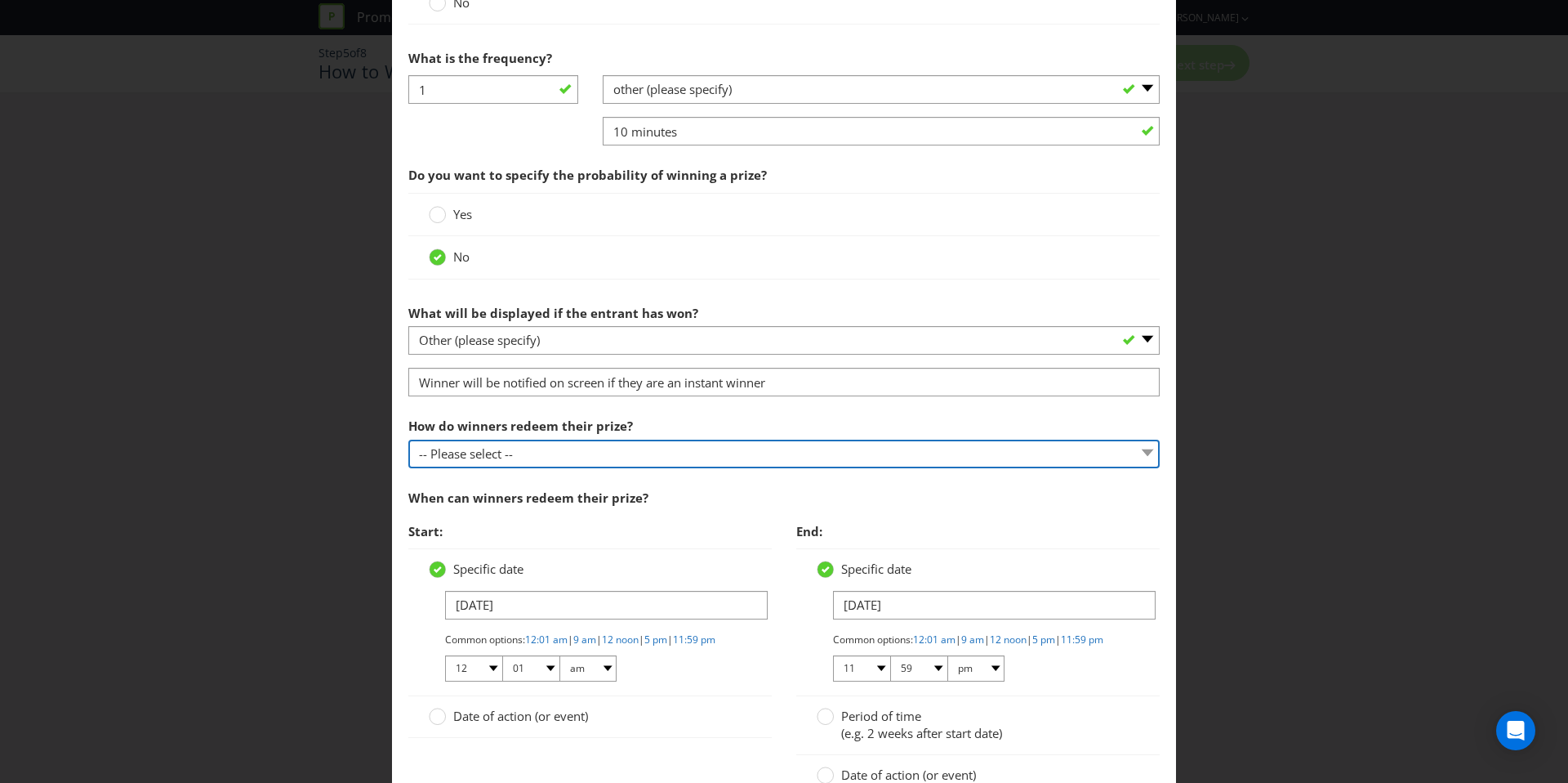
click at [505, 447] on select "-- Please select -- Present winning message to venue staff Follow instructions …" at bounding box center [784, 453] width 751 height 29
select select "INSTRUCTIONS"
click at [409, 439] on select "-- Please select -- Present winning message to venue staff Follow instructions …" at bounding box center [784, 453] width 751 height 29
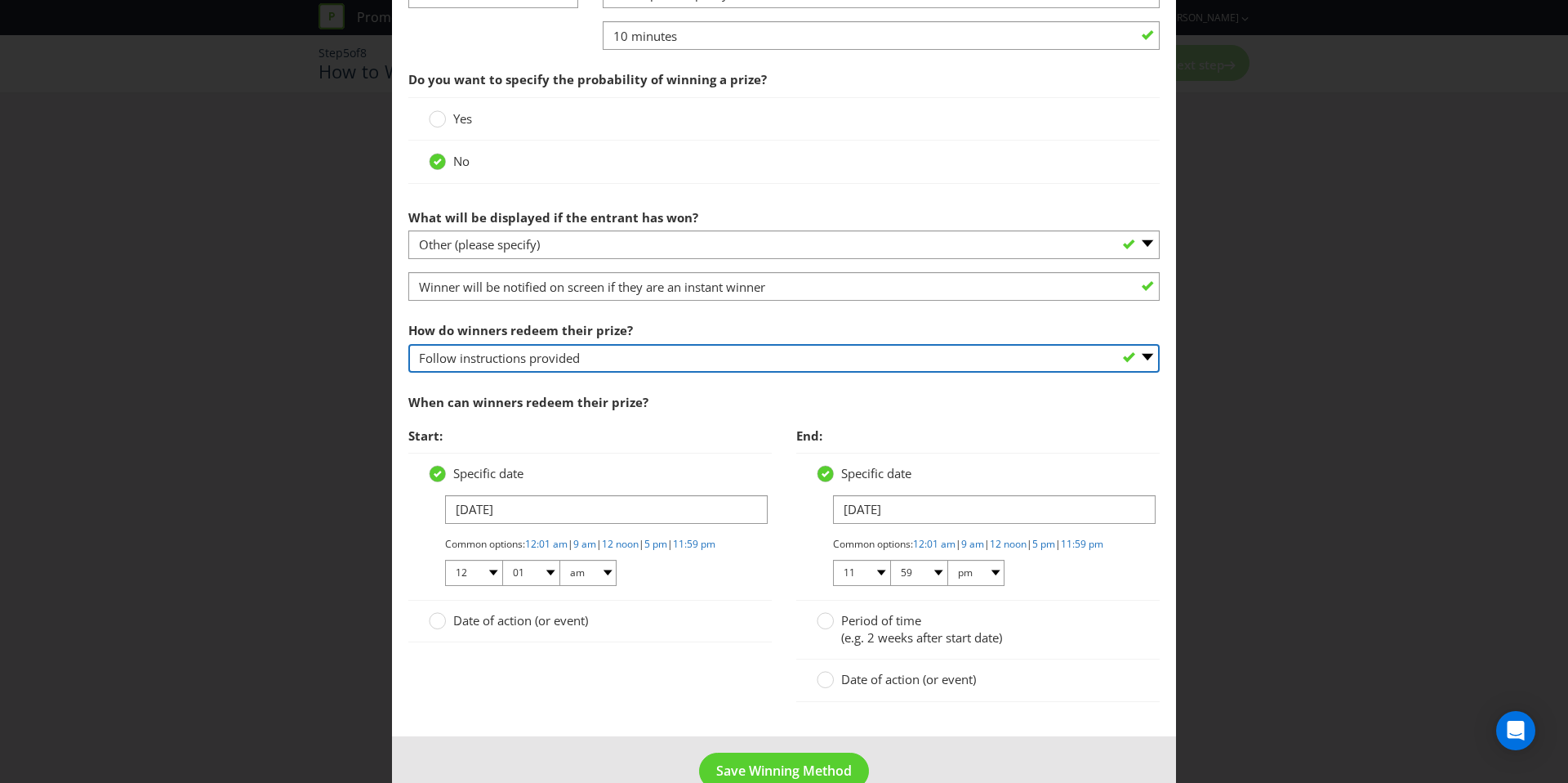
scroll to position [857, 0]
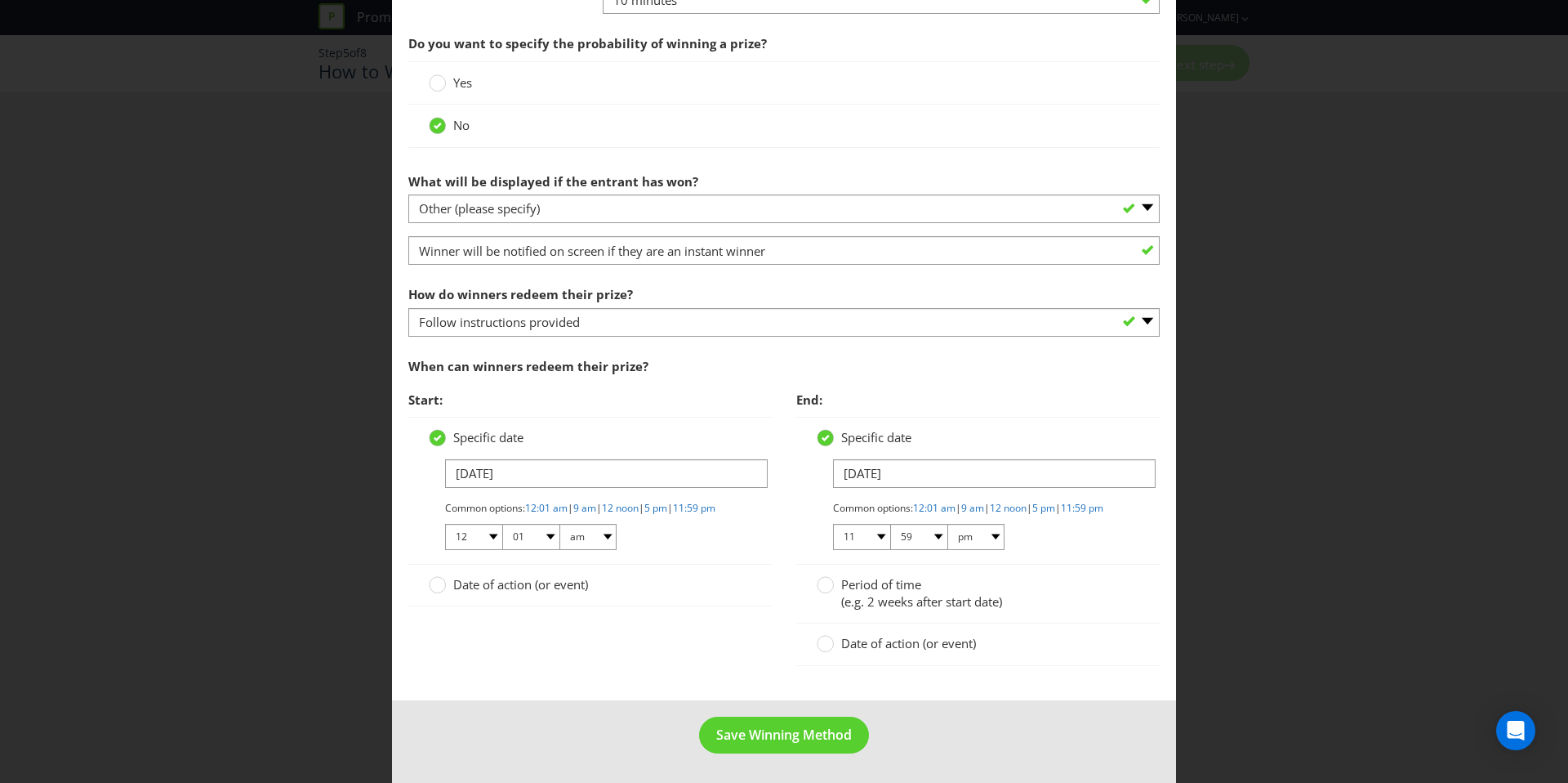
click at [516, 590] on span "Date of action (or event)" at bounding box center [520, 584] width 134 height 17
click at [0, 0] on input "Date of action (or event)" at bounding box center [0, 0] width 0 height 0
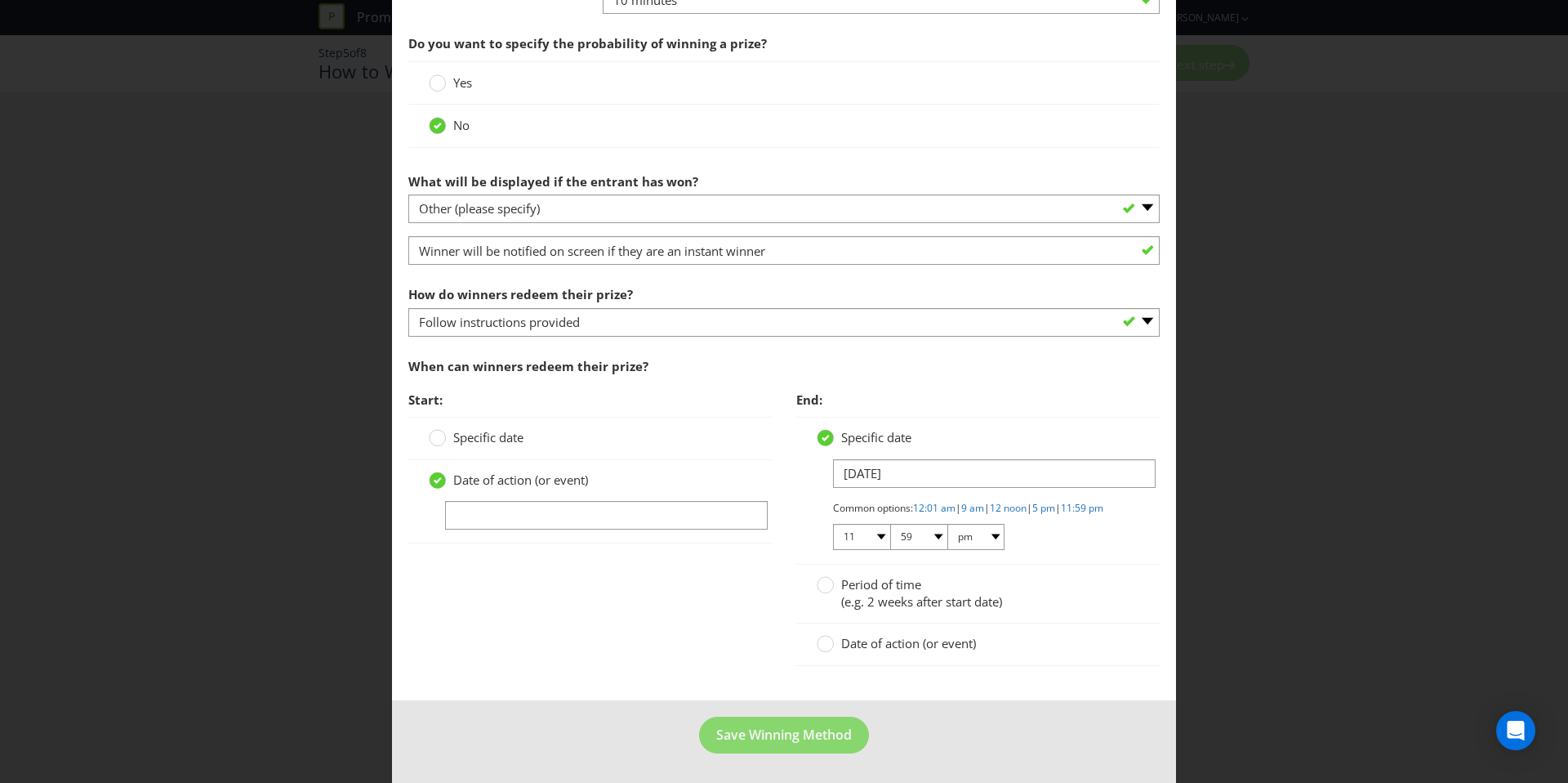
drag, startPoint x: 509, startPoint y: 524, endPoint x: 512, endPoint y: 508, distance: 16.3
click at [509, 524] on div "Date of action (or event)" at bounding box center [590, 501] width 364 height 83
click at [512, 508] on input "text" at bounding box center [606, 515] width 322 height 29
click at [506, 429] on span "Specific date" at bounding box center [488, 438] width 70 height 17
click at [0, 0] on input "Specific date" at bounding box center [0, 0] width 0 height 0
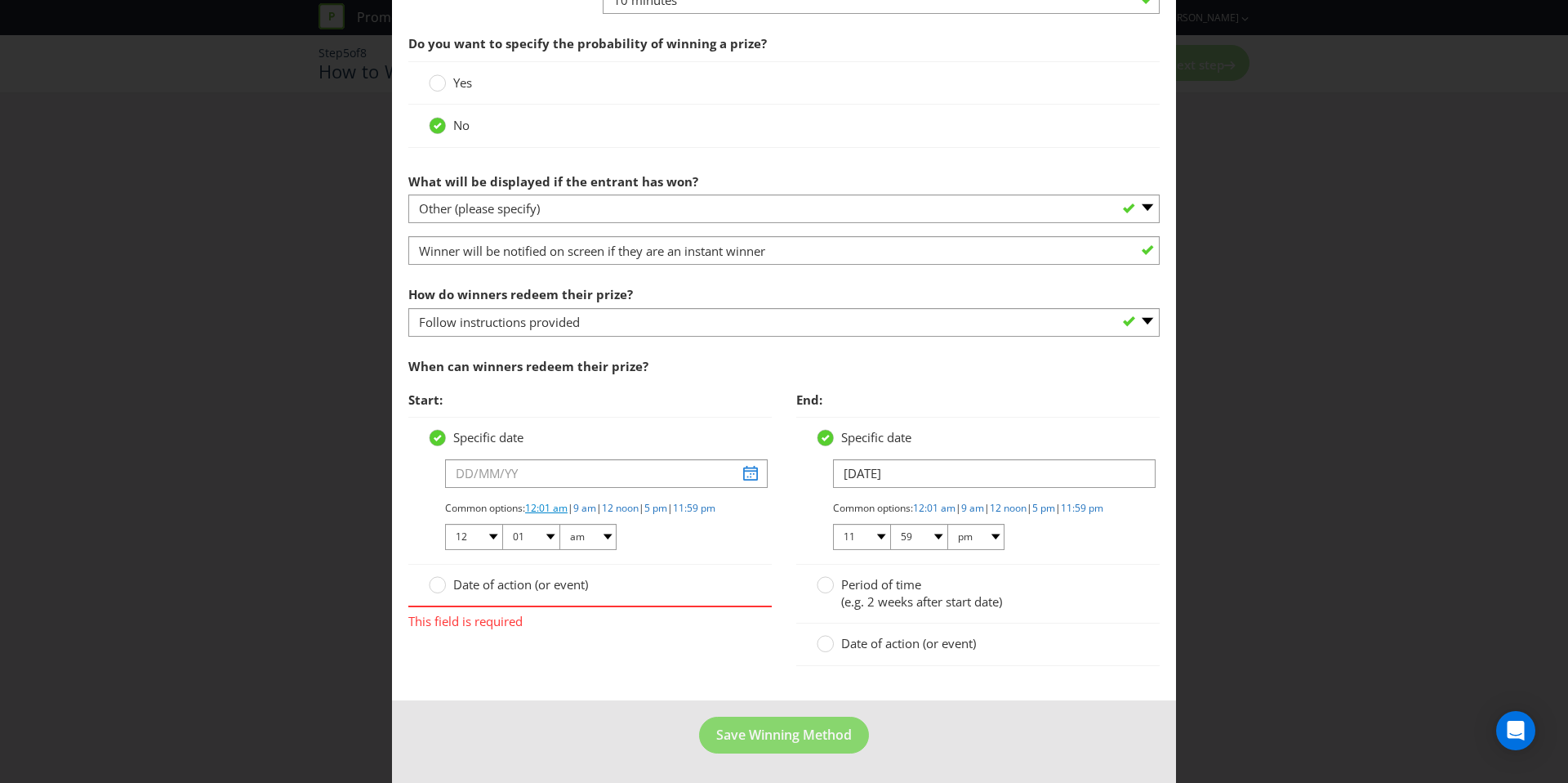
click at [544, 501] on link "12:01 am" at bounding box center [546, 508] width 42 height 14
click at [503, 462] on input "text" at bounding box center [606, 473] width 322 height 29
drag, startPoint x: 779, startPoint y: 468, endPoint x: 738, endPoint y: 464, distance: 41.2
click at [760, 467] on div "Start: Specific date Common options: 12:01 am | 9 am | 12 noon | 5 pm | 11:59 p…" at bounding box center [589, 511] width 388 height 256
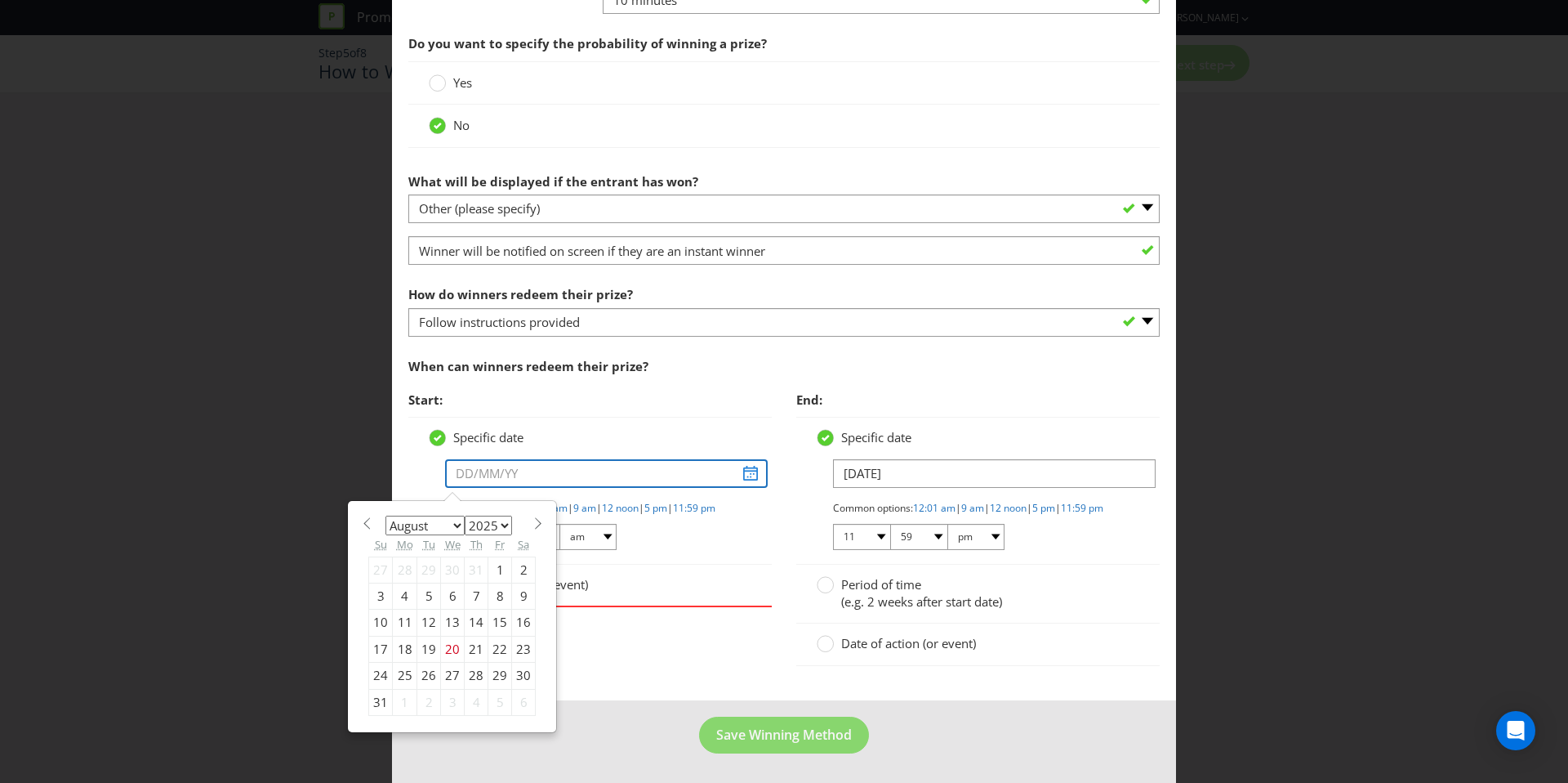
click at [738, 464] on input "text" at bounding box center [606, 473] width 322 height 29
click at [511, 509] on div "January February March April May June July August September October November [D…" at bounding box center [452, 616] width 184 height 215
click at [537, 517] on span at bounding box center [537, 522] width 12 height 12
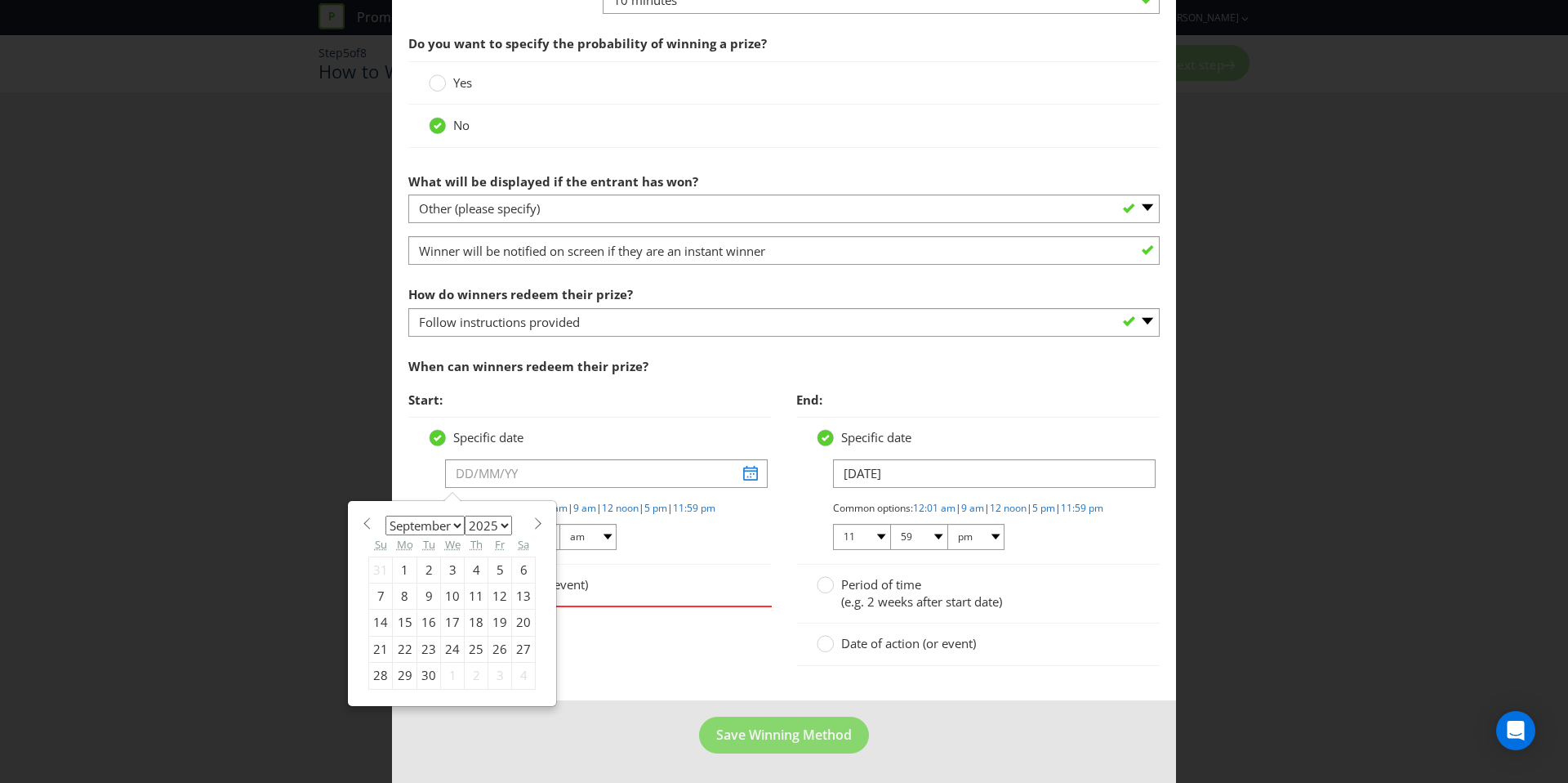
click at [537, 517] on span at bounding box center [537, 522] width 12 height 12
click at [366, 516] on div "January February March April May June July August September October November [D…" at bounding box center [452, 603] width 184 height 189
click at [367, 517] on span at bounding box center [366, 522] width 12 height 12
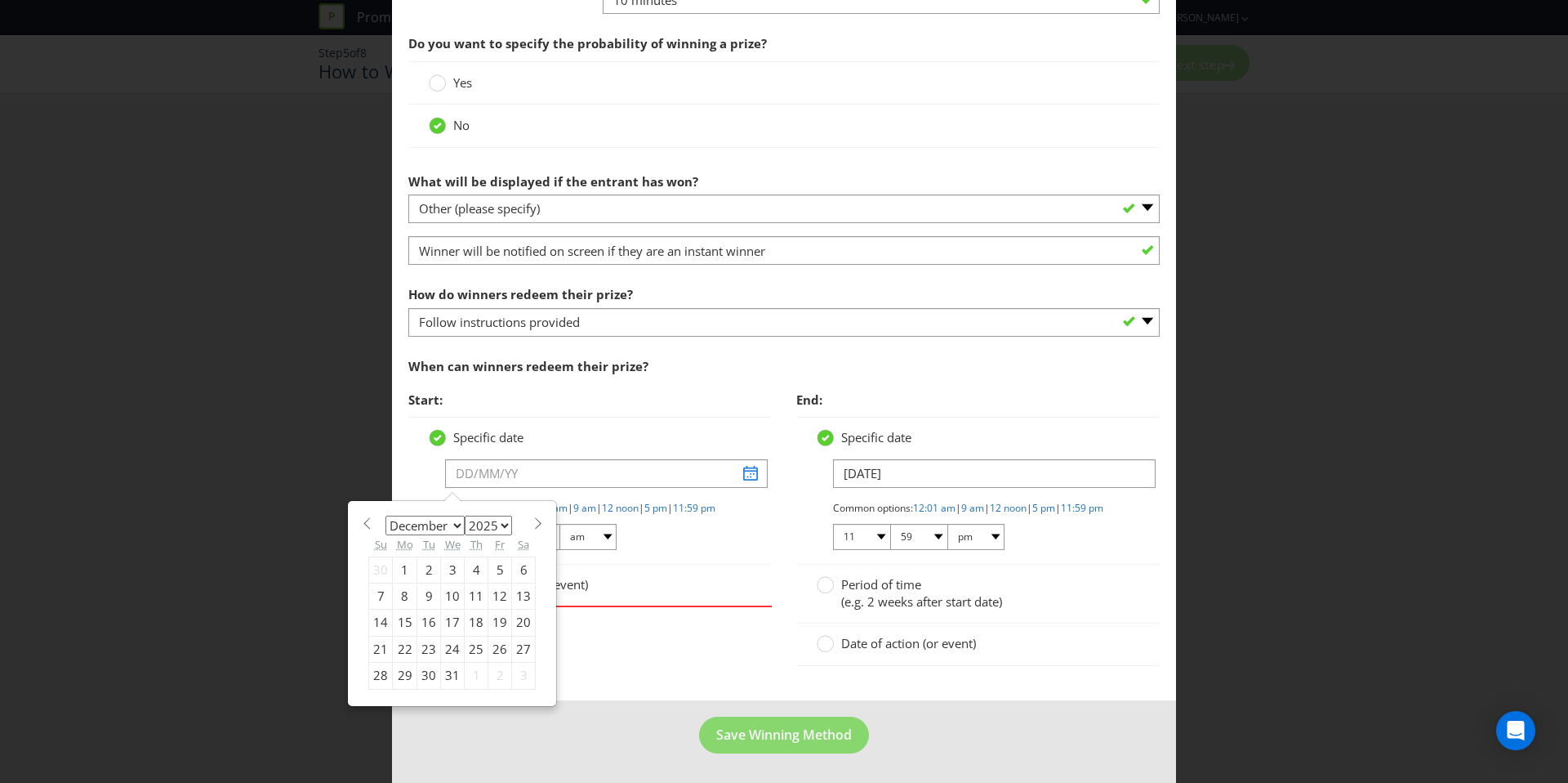
select select "10"
click at [512, 559] on div "1" at bounding box center [524, 569] width 24 height 26
type input "[DATE]"
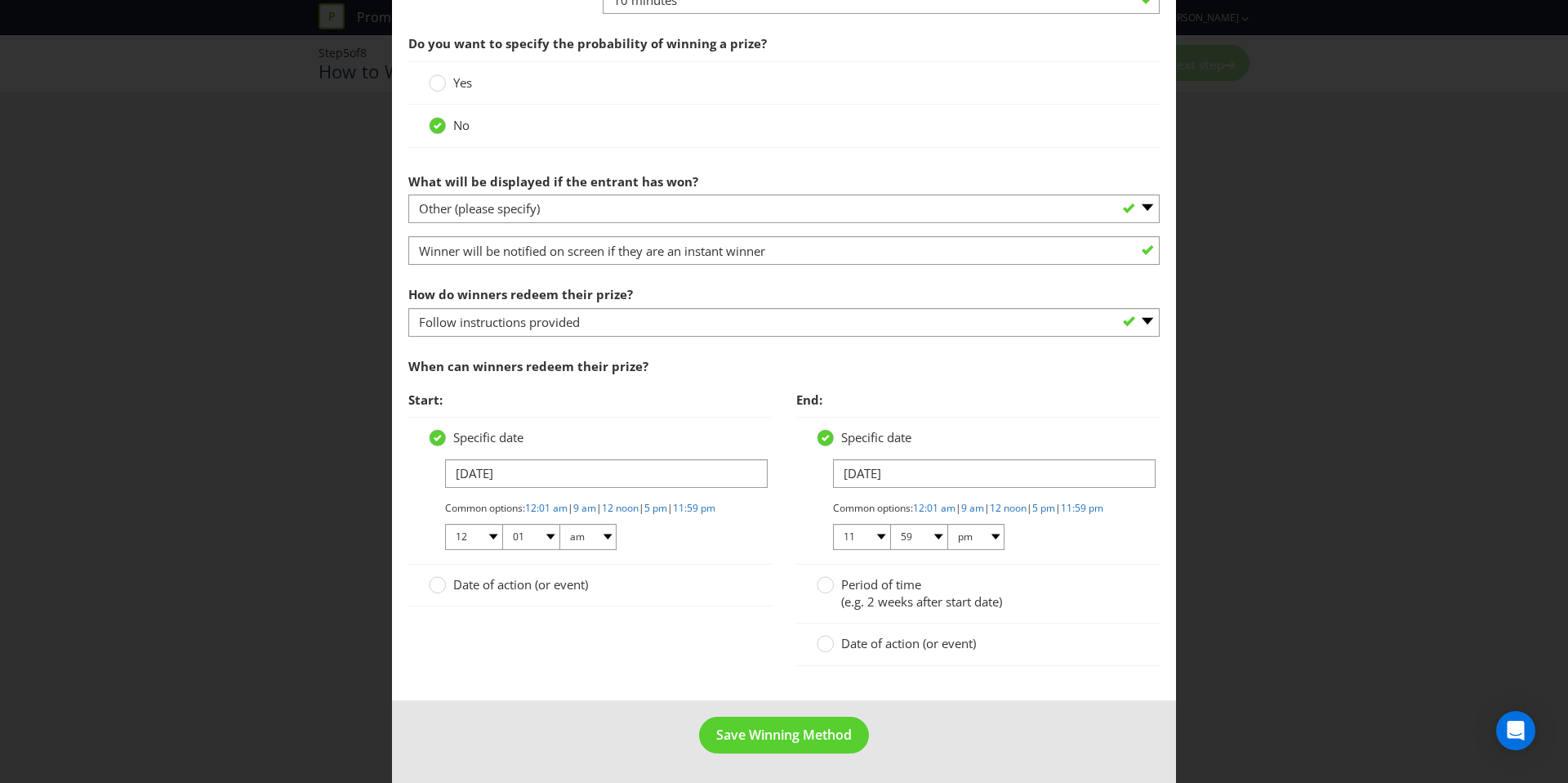
click at [855, 635] on span "Date of action (or event)" at bounding box center [909, 643] width 134 height 17
click at [0, 0] on input "Date of action (or event)" at bounding box center [0, 0] width 0 height 0
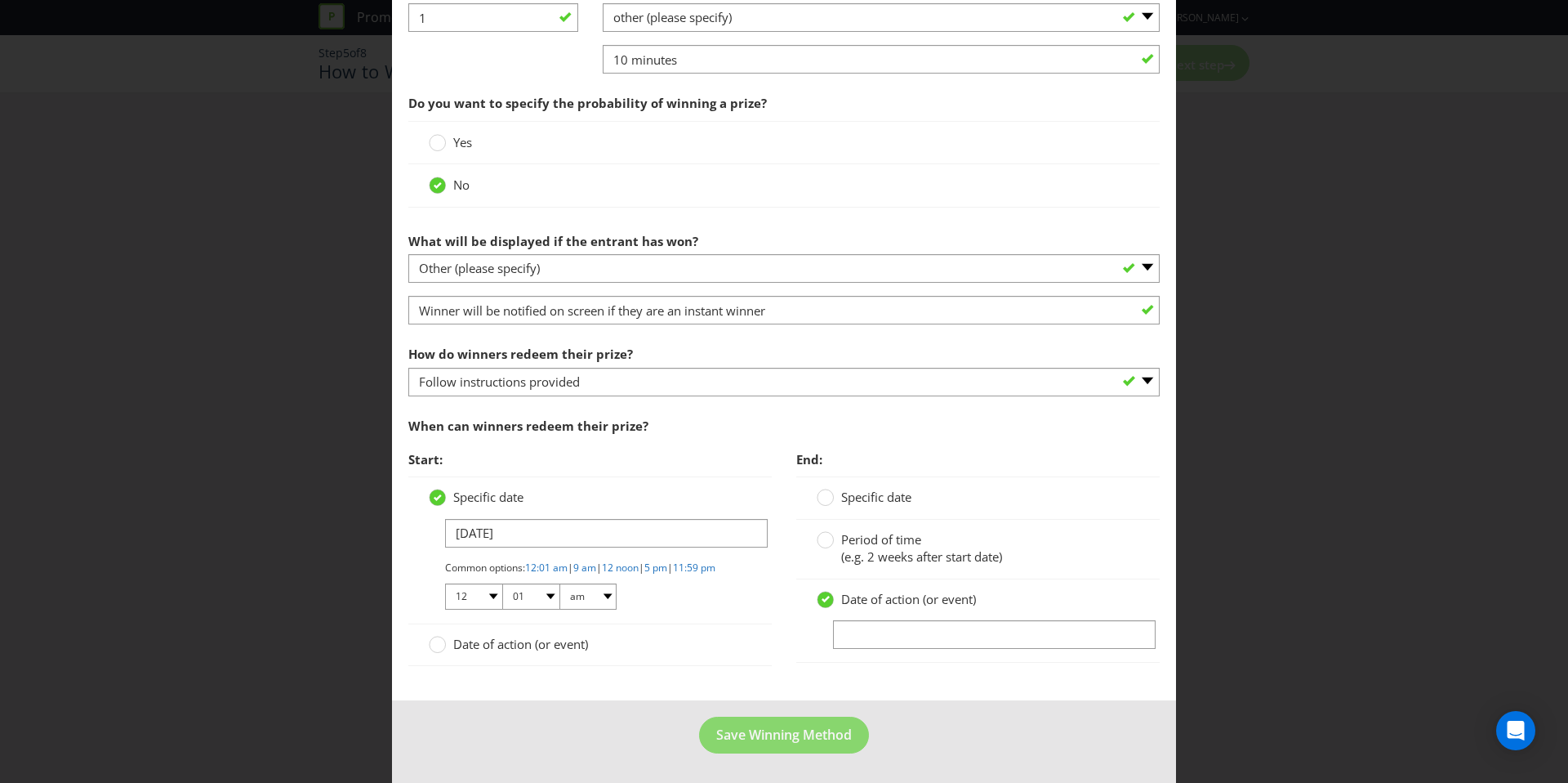
click at [857, 599] on div "Date of action (or event)" at bounding box center [978, 620] width 322 height 59
click at [856, 620] on input "text" at bounding box center [994, 634] width 322 height 29
type input "6 Months after the Promotional Period Ends"
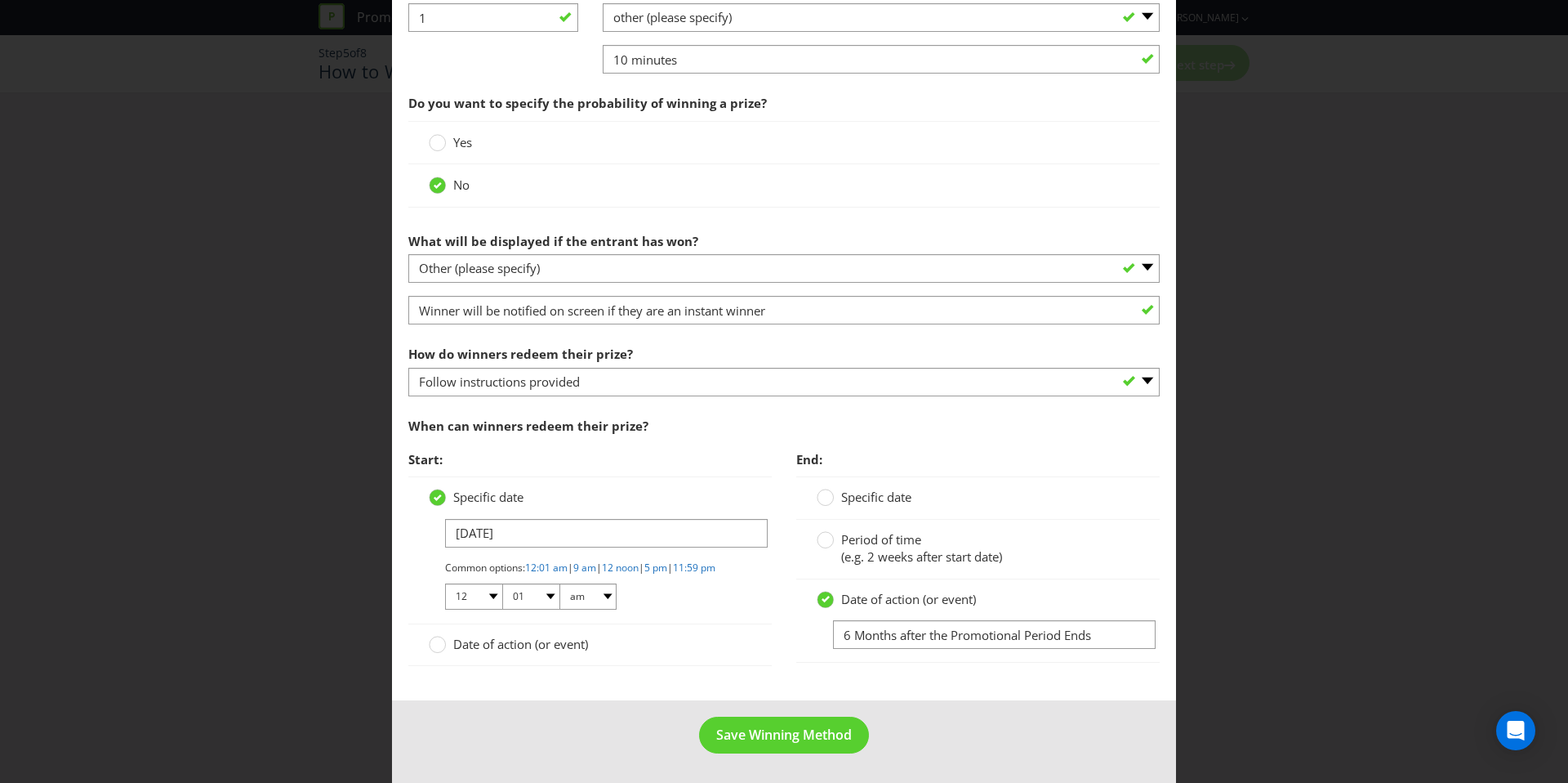
click at [774, 672] on div "Start: Specific date [DATE] Common options: 12:01 am | 9 am | 12 noon | 5 pm | …" at bounding box center [589, 563] width 388 height 240
click at [770, 731] on span "Save Winning Method" at bounding box center [784, 735] width 135 height 18
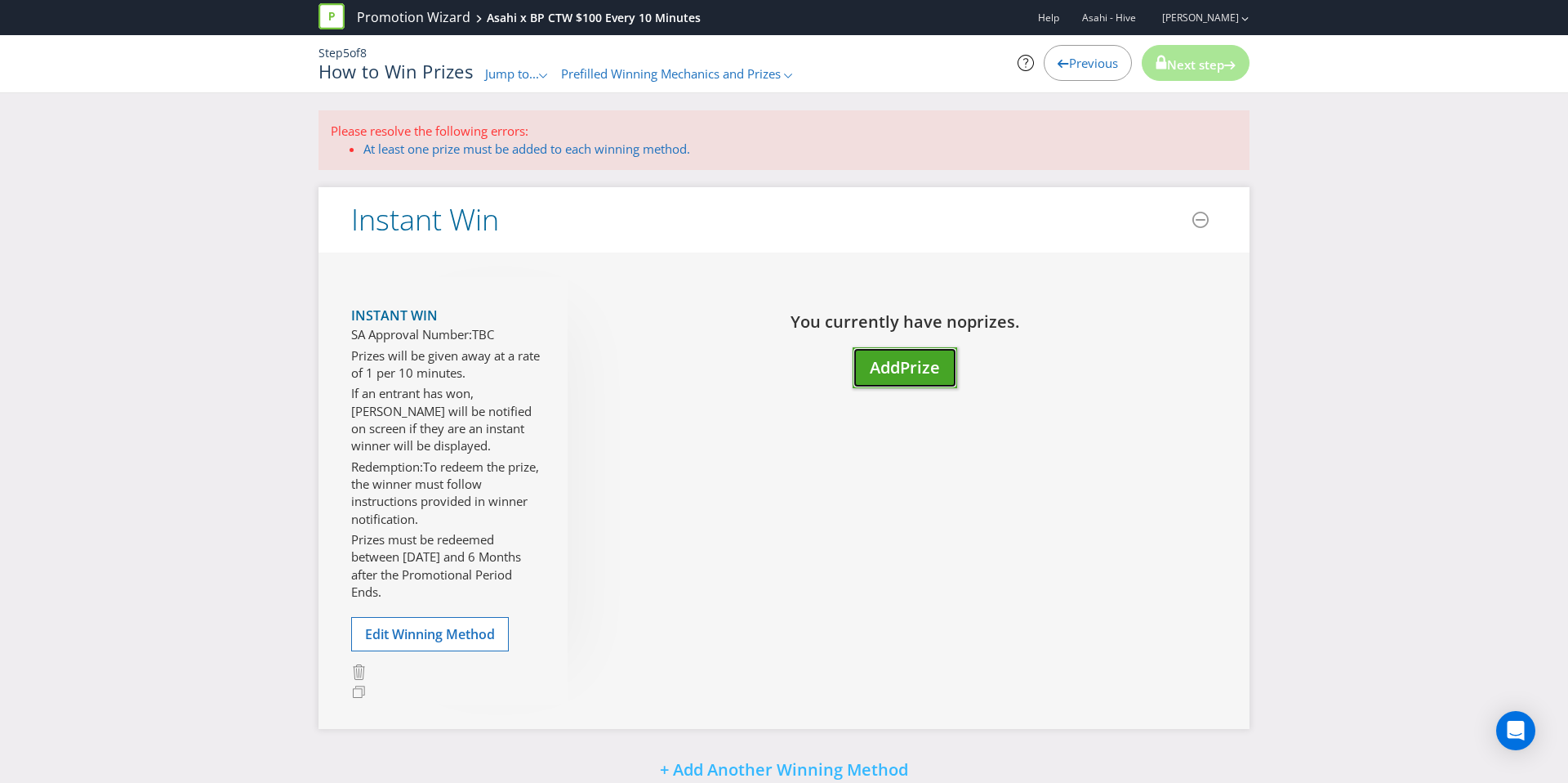
click at [870, 366] on span "Add" at bounding box center [885, 368] width 30 height 22
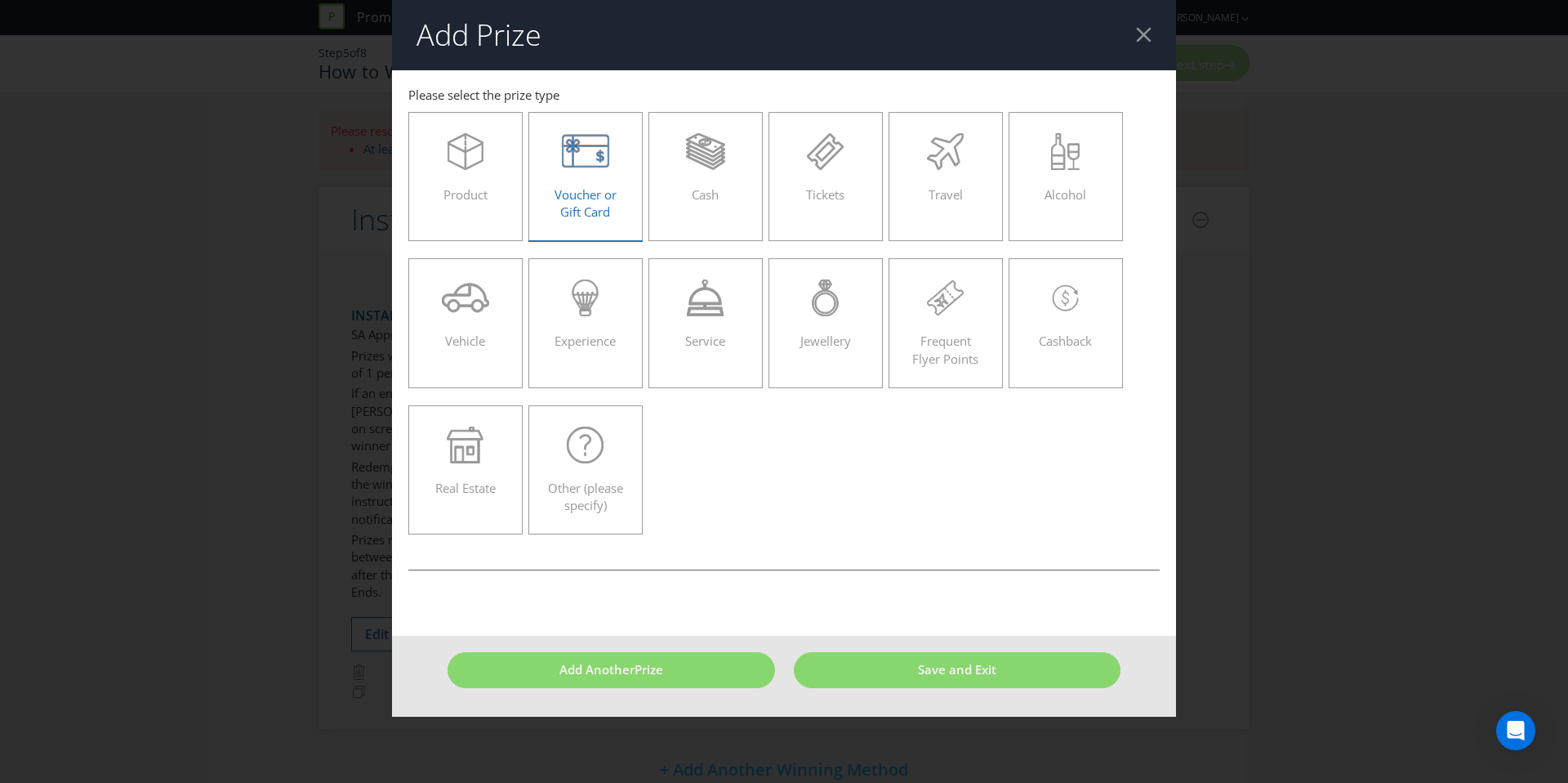
click at [619, 179] on div "Voucher or Gift Card" at bounding box center [586, 170] width 80 height 74
click at [0, 0] on input "Voucher or Gift Card" at bounding box center [0, 0] width 0 height 0
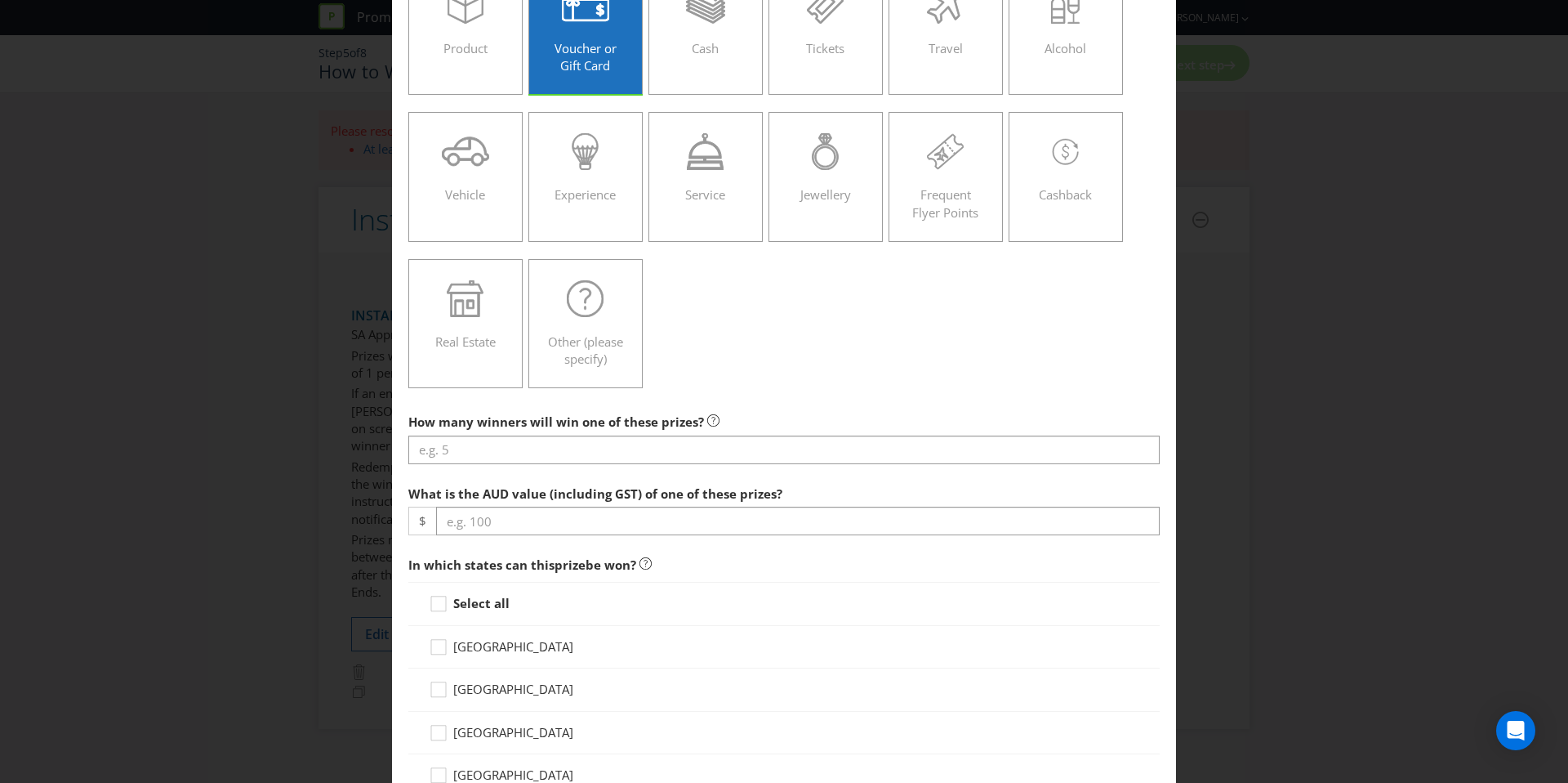
scroll to position [297, 0]
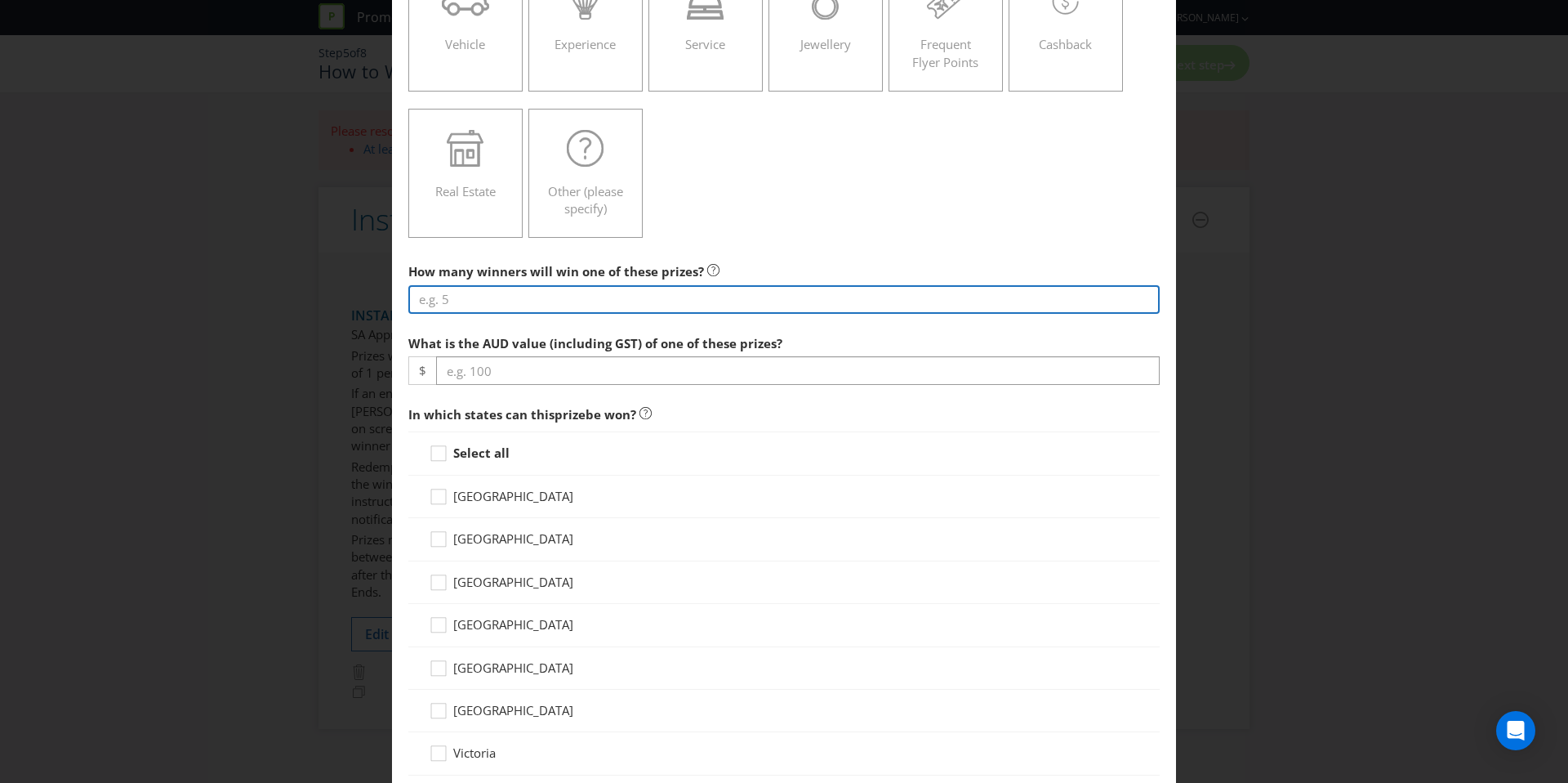
click at [586, 304] on input "number" at bounding box center [784, 299] width 751 height 29
type input "4032"
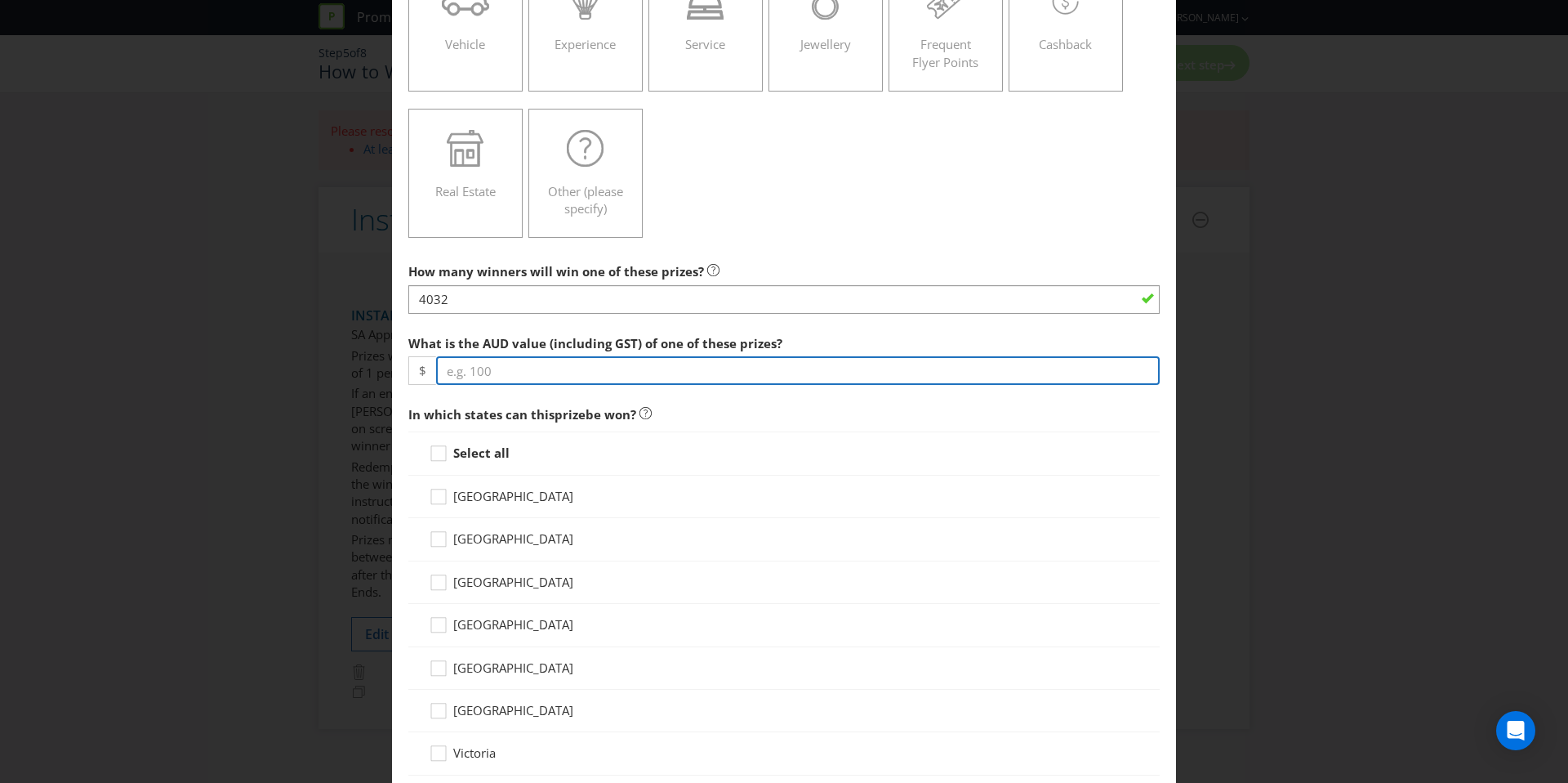
click at [516, 376] on input "number" at bounding box center [798, 370] width 724 height 29
type input "100"
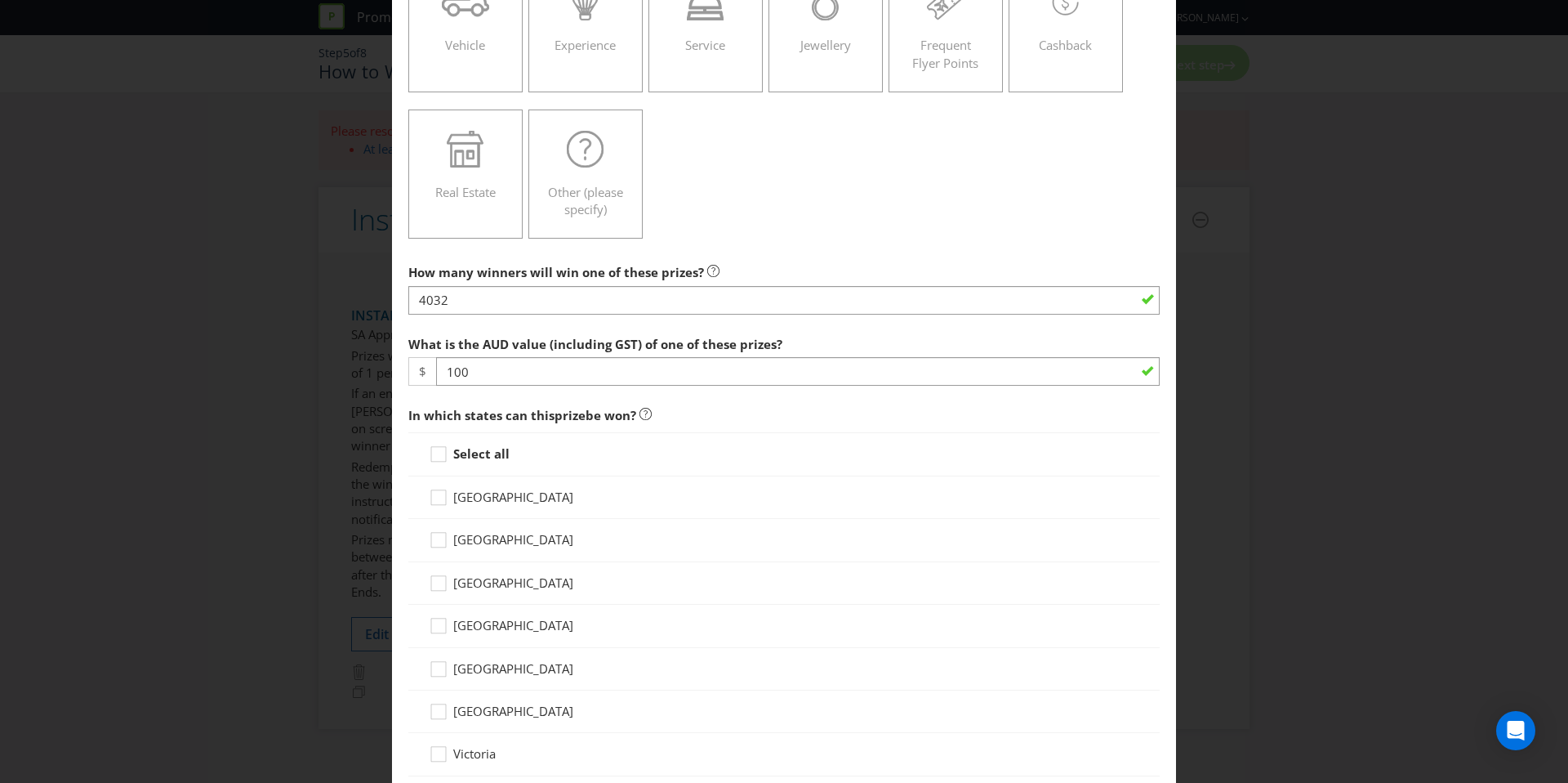
click at [475, 454] on strong "Select all" at bounding box center [481, 453] width 56 height 17
click at [0, 0] on input "Select all" at bounding box center [0, 0] width 0 height 0
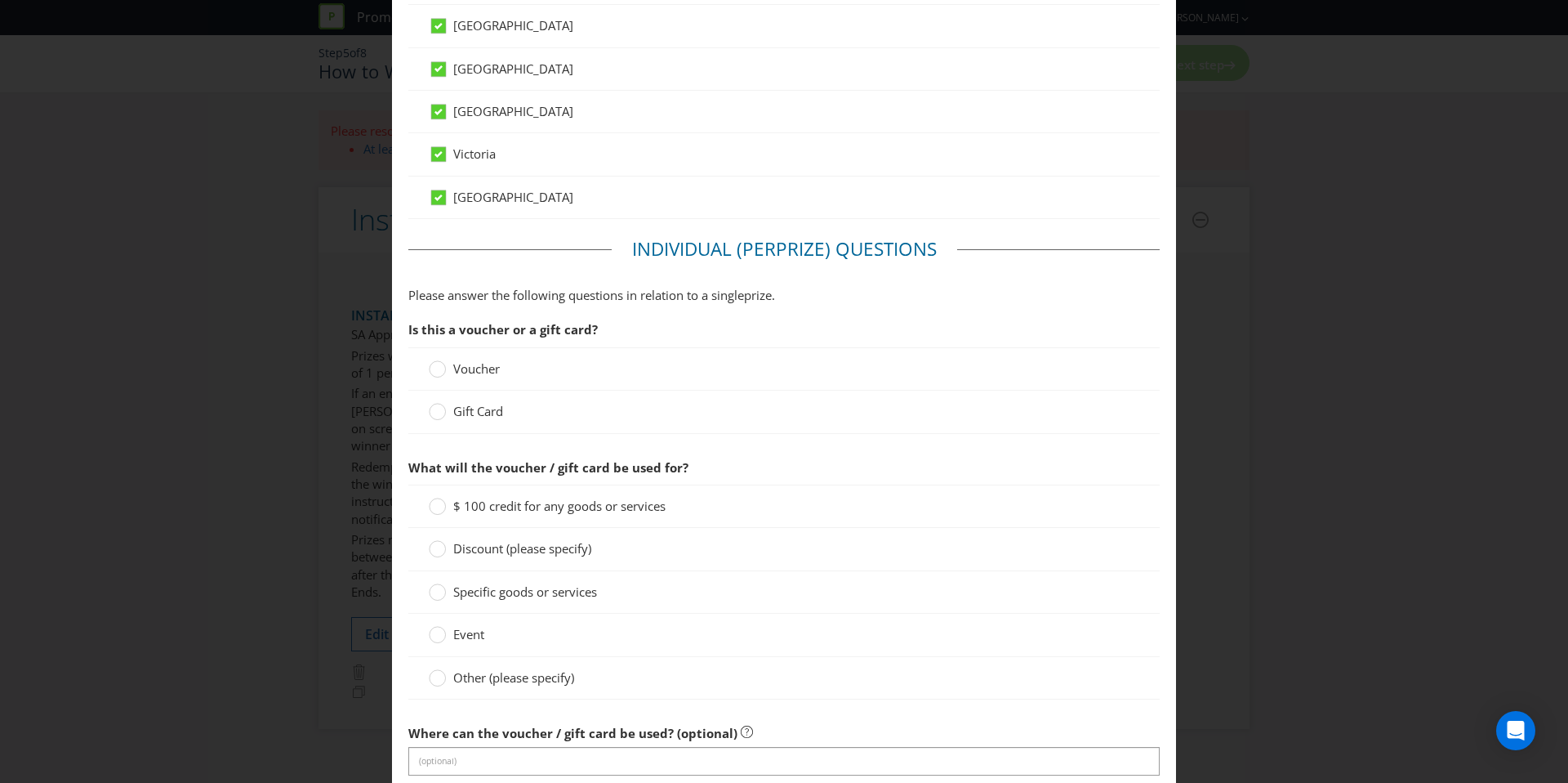
scroll to position [934, 0]
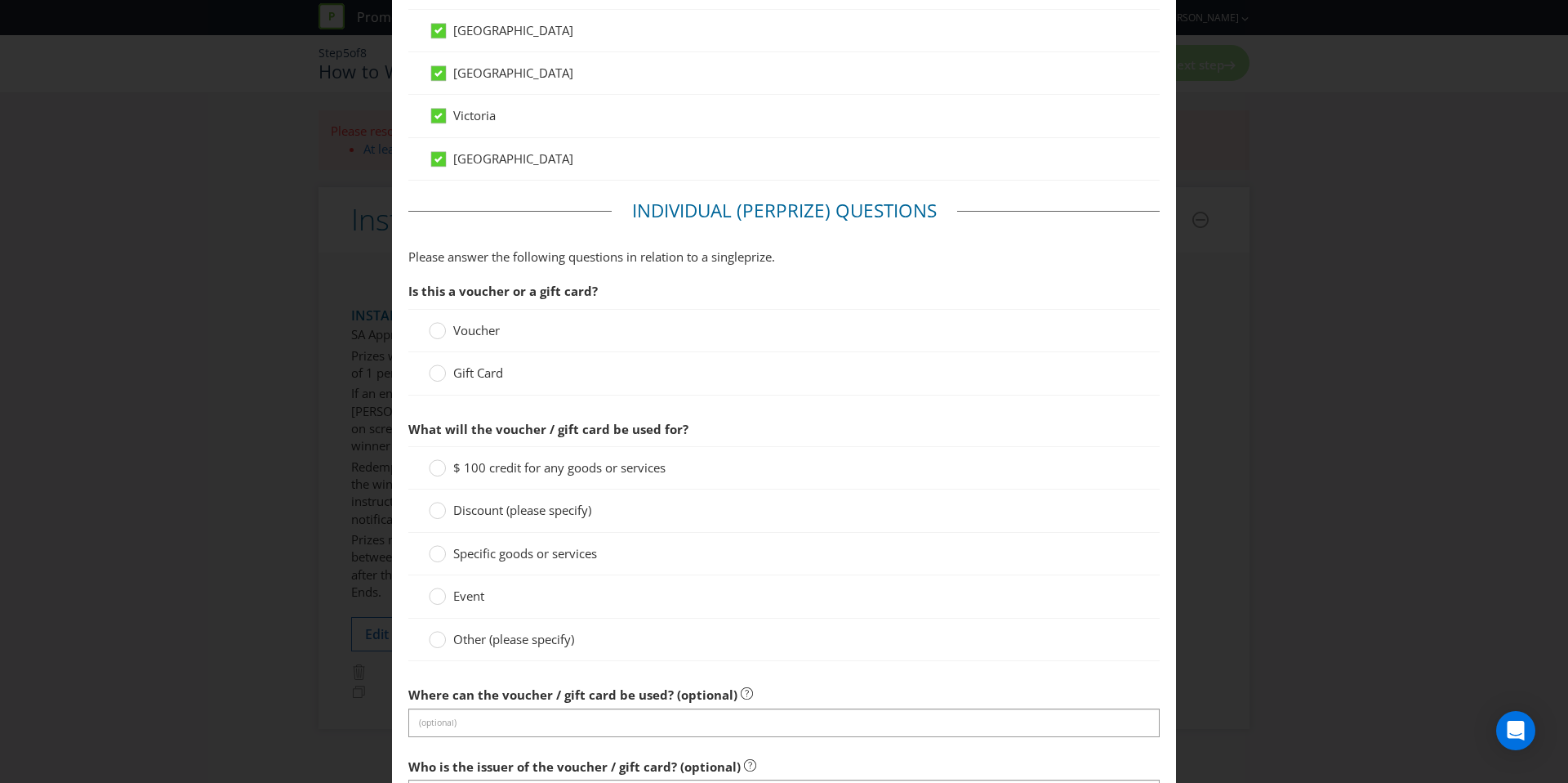
click at [478, 365] on span "Gift Card" at bounding box center [478, 373] width 50 height 17
click at [0, 0] on input "Gift Card" at bounding box center [0, 0] width 0 height 0
click at [478, 368] on span "Gift Card" at bounding box center [478, 373] width 50 height 17
click at [0, 0] on input "Gift Card" at bounding box center [0, 0] width 0 height 0
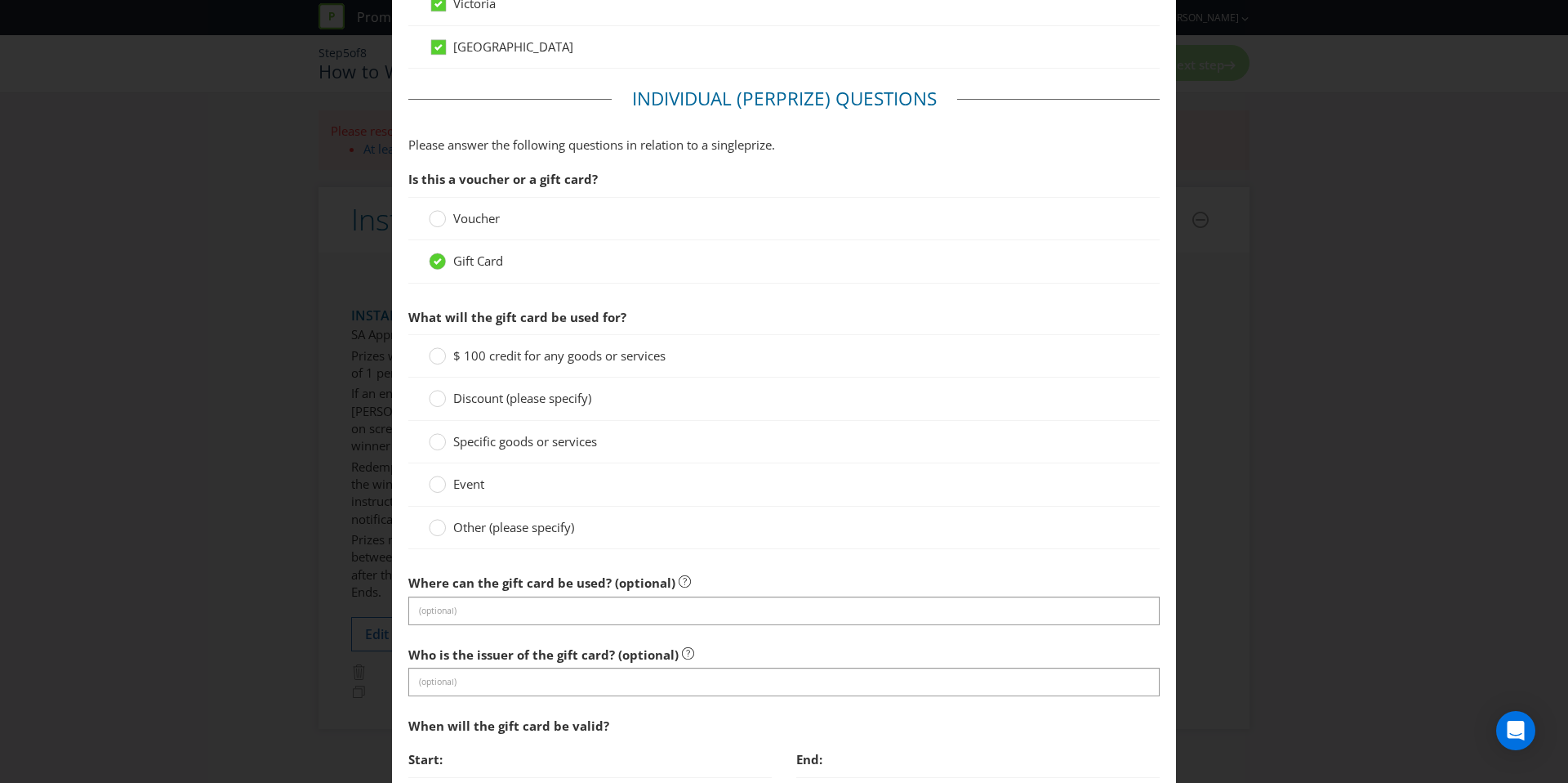
scroll to position [1052, 0]
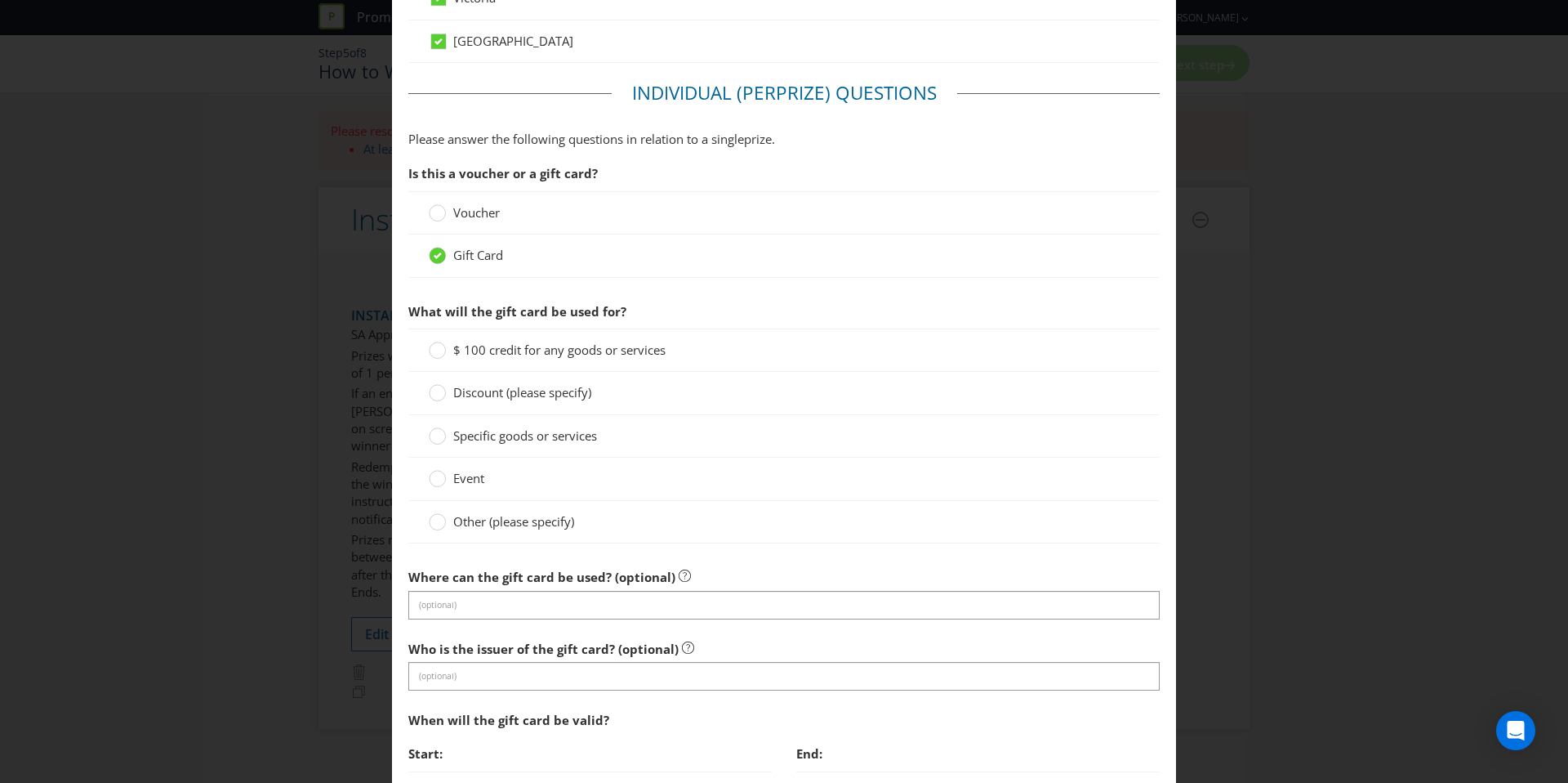
click at [520, 345] on span "$ 100 credit for any goods or services" at bounding box center [559, 350] width 213 height 17
click at [0, 0] on input "$ 100 credit for any goods or services" at bounding box center [0, 0] width 0 height 0
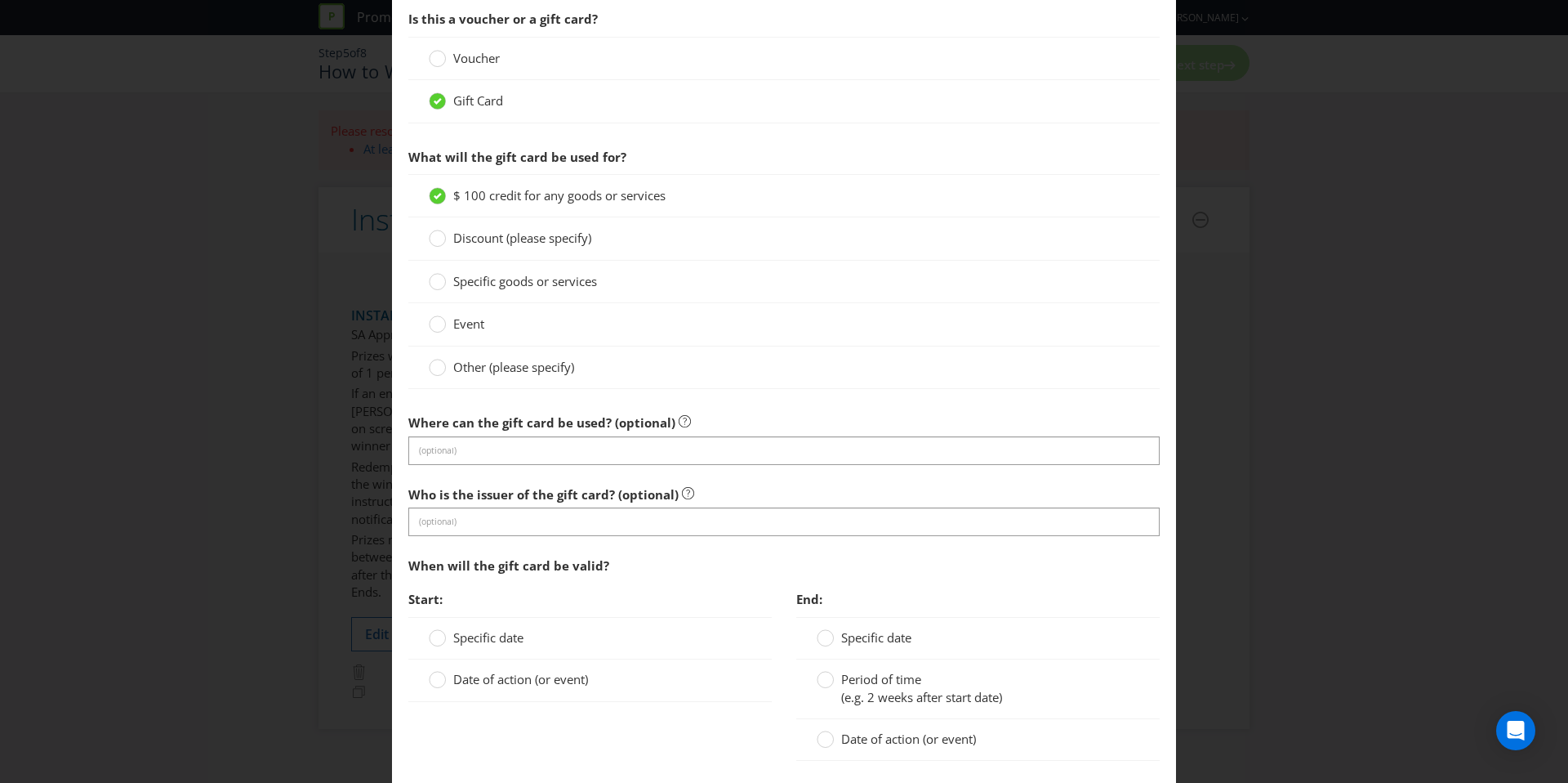
scroll to position [1225, 0]
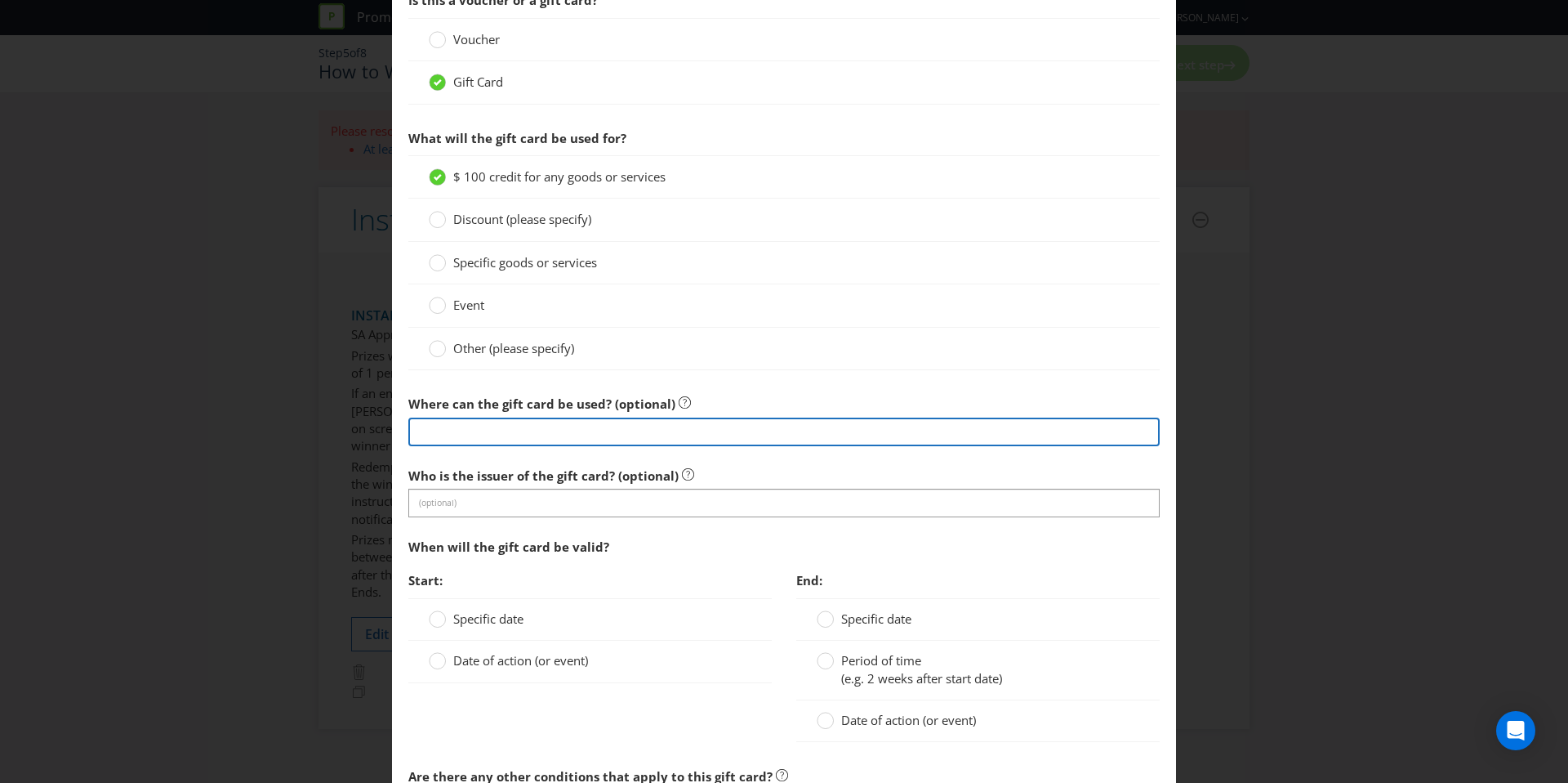
click at [557, 438] on input "text" at bounding box center [784, 431] width 751 height 29
type input "any BP Australia Store"
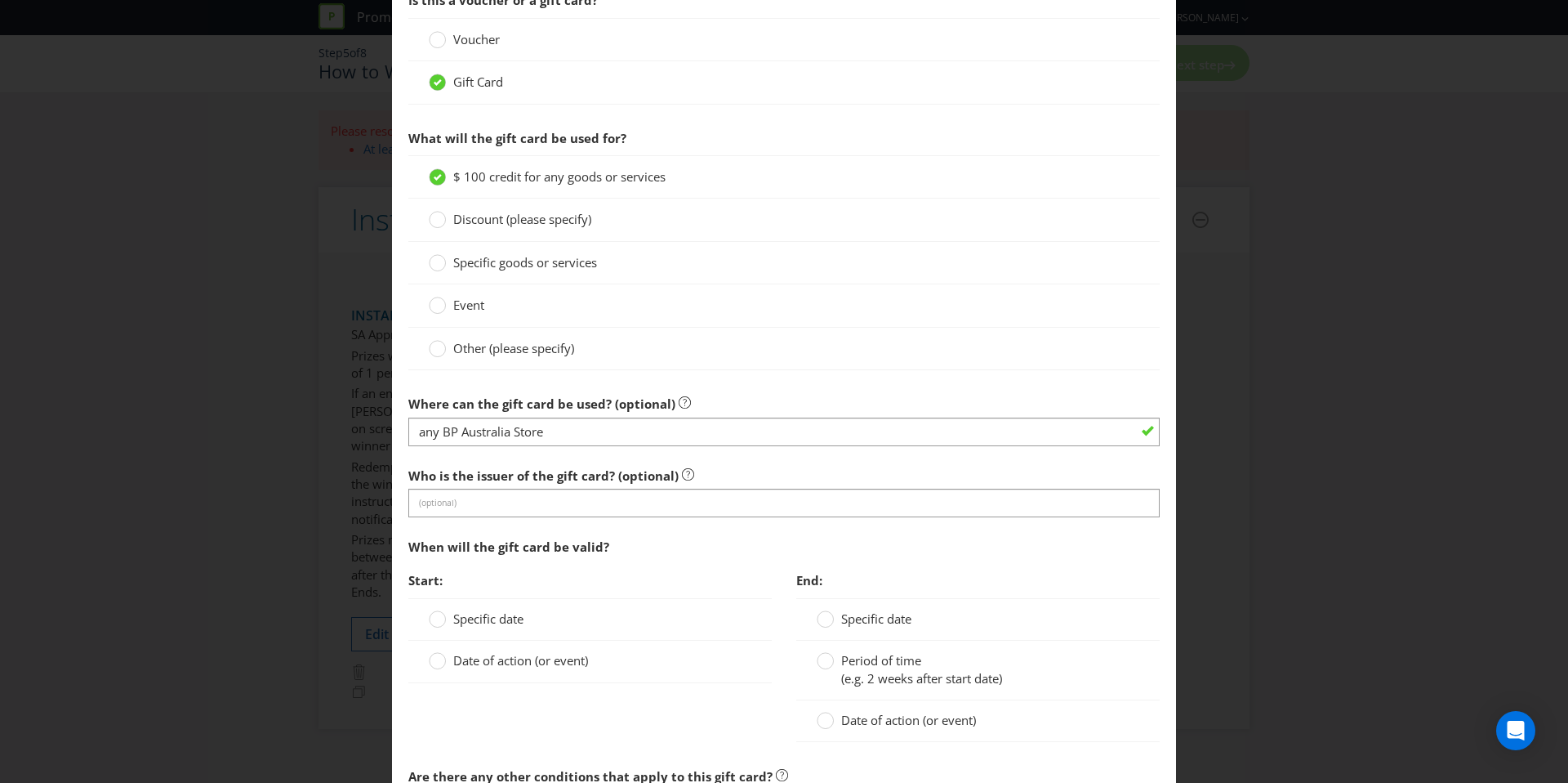
click at [505, 517] on div at bounding box center [784, 518] width 751 height 2
click at [506, 510] on input "text" at bounding box center [784, 502] width 751 height 29
type input "Digital Vault Pays-enabled Prepaid Mastercard®"
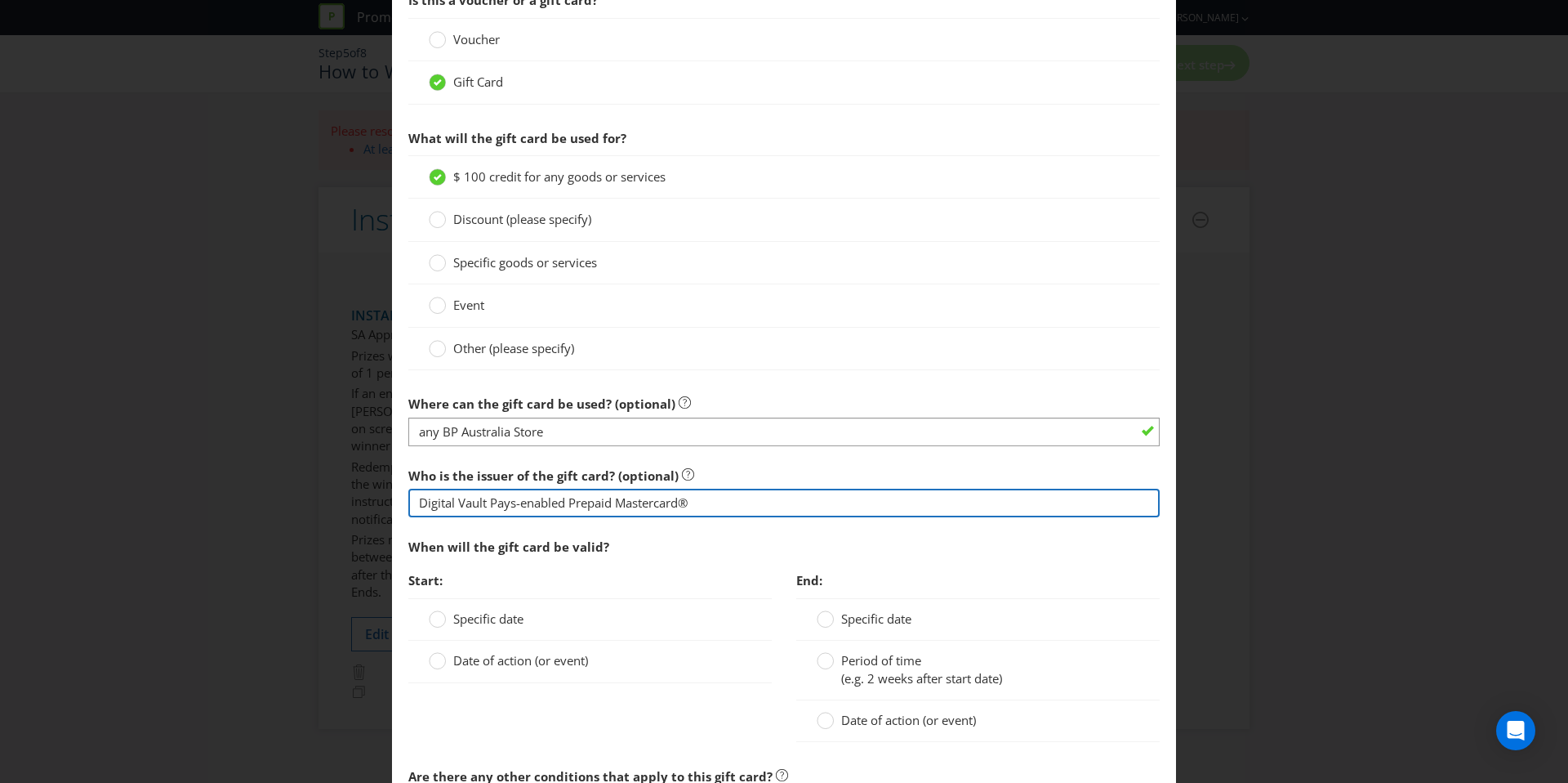
scroll to position [1254, 0]
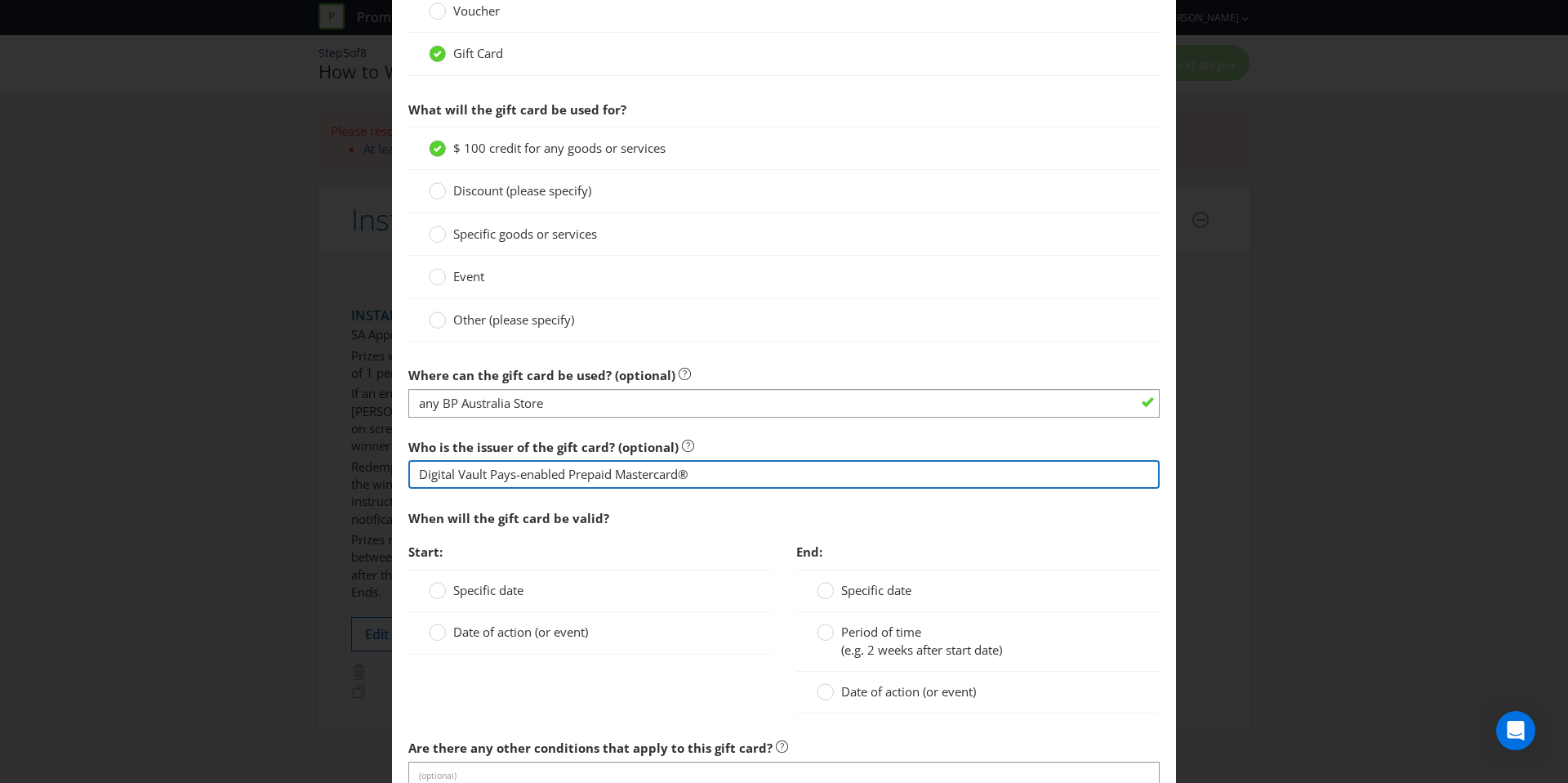
click at [567, 476] on input "Digital Vault Pays-enabled Prepaid Mastercard®" at bounding box center [784, 473] width 751 height 29
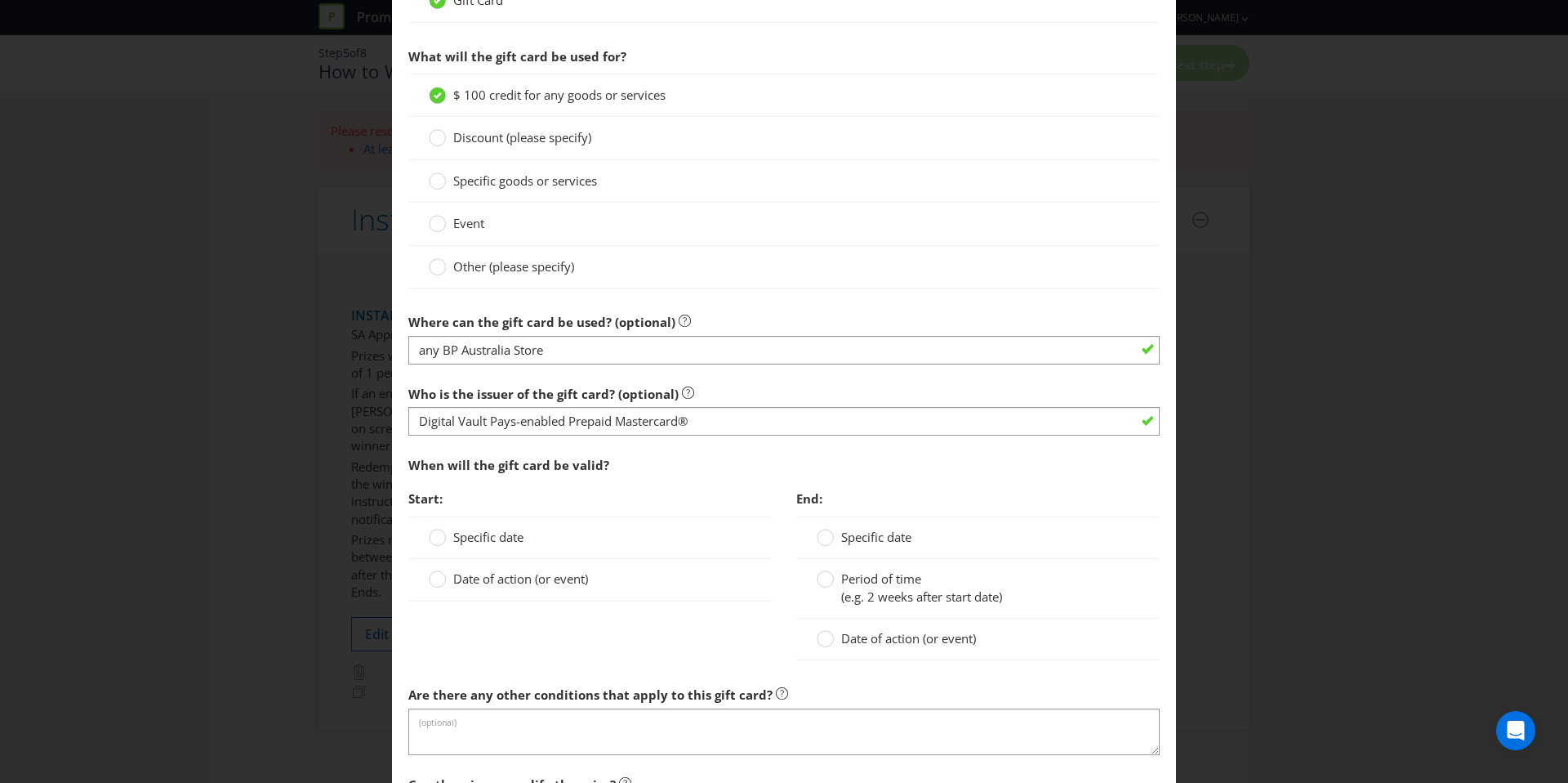
click at [626, 482] on span "Start:" at bounding box center [590, 498] width 364 height 33
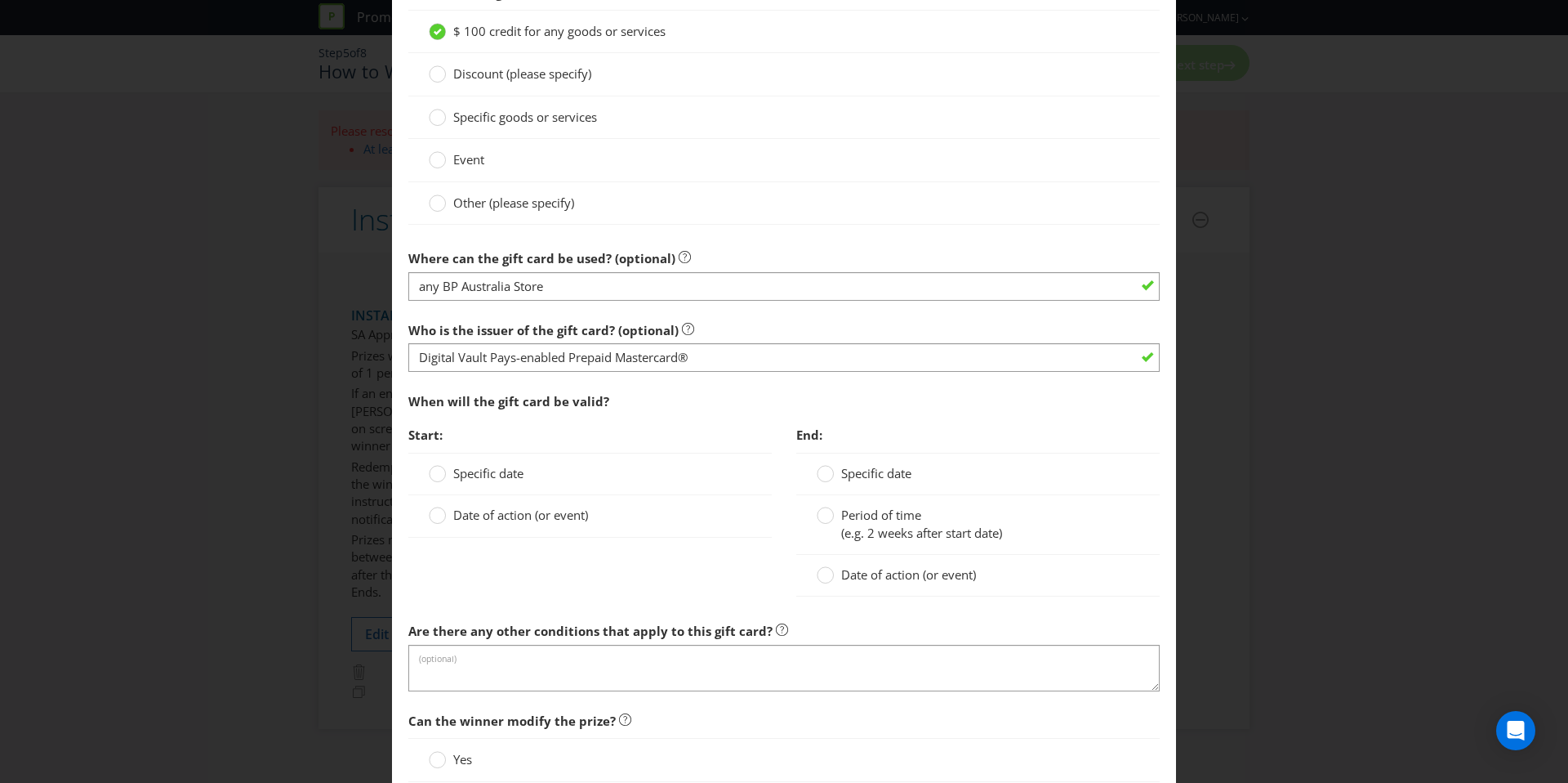
scroll to position [1405, 0]
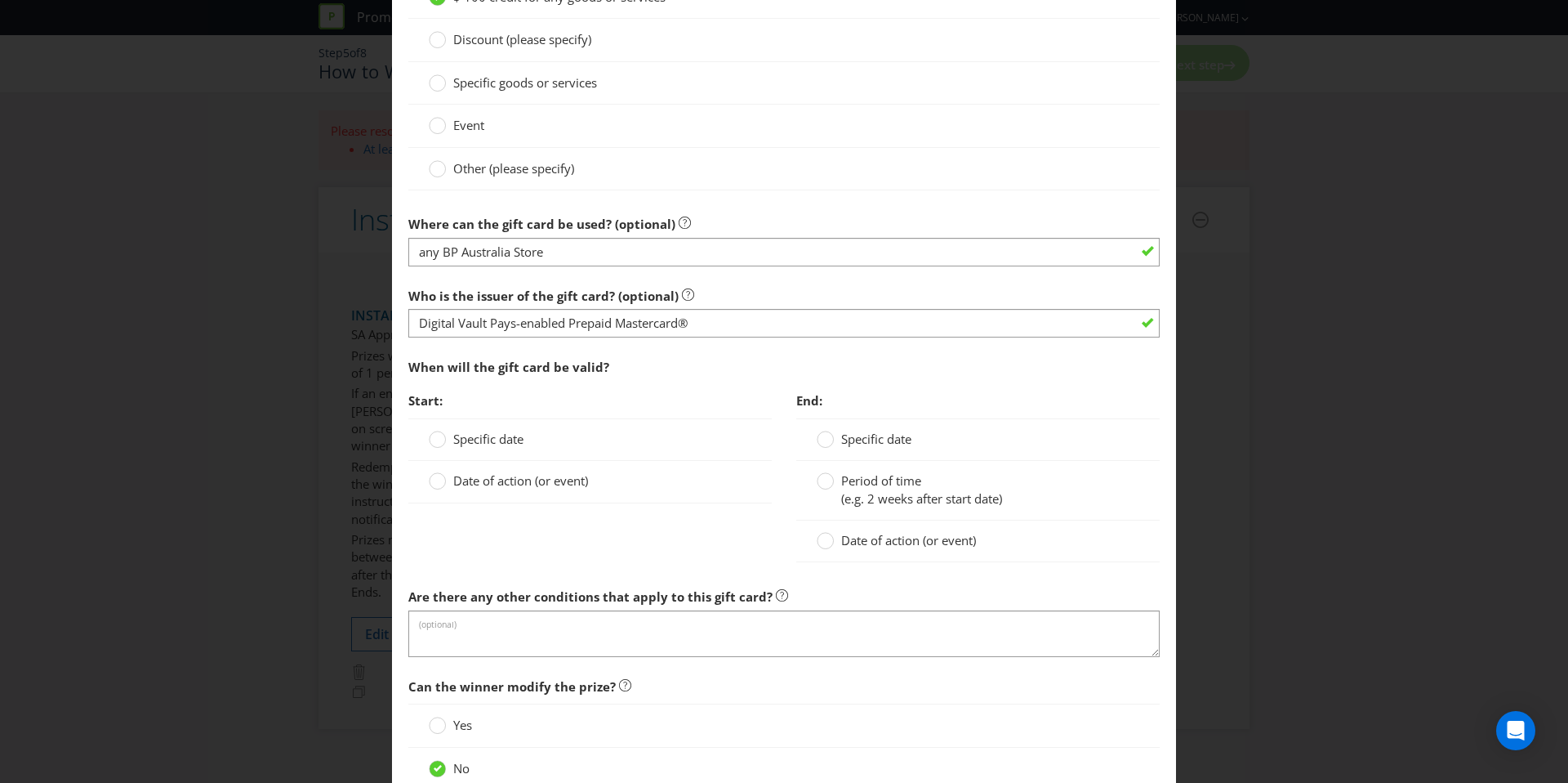
click at [502, 475] on span "Date of action (or event)" at bounding box center [520, 481] width 134 height 17
click at [0, 0] on input "Date of action (or event)" at bounding box center [0, 0] width 0 height 0
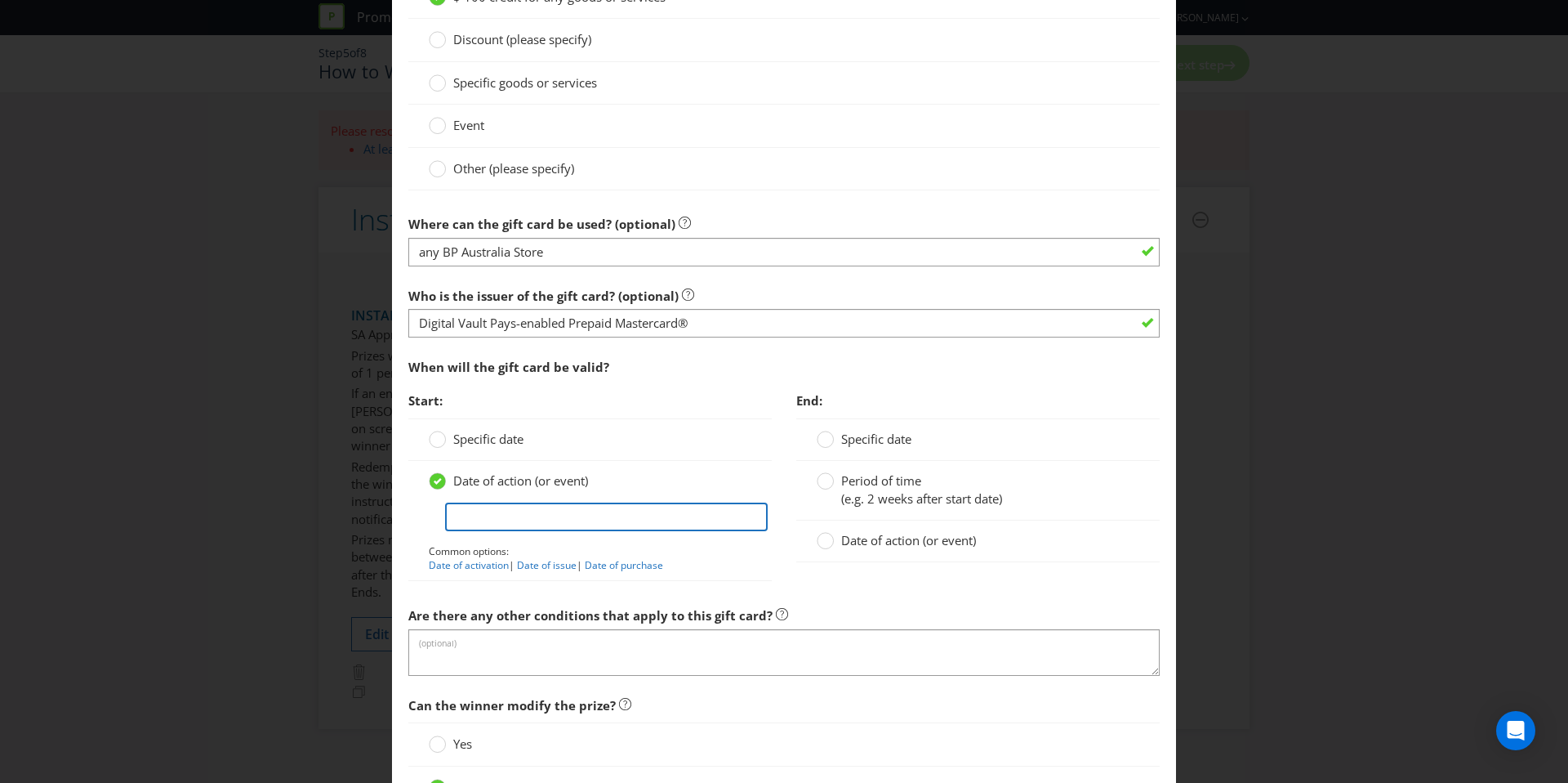
click at [517, 523] on input "text" at bounding box center [606, 517] width 322 height 29
type input "From when the winner is awarded the eGift Card"
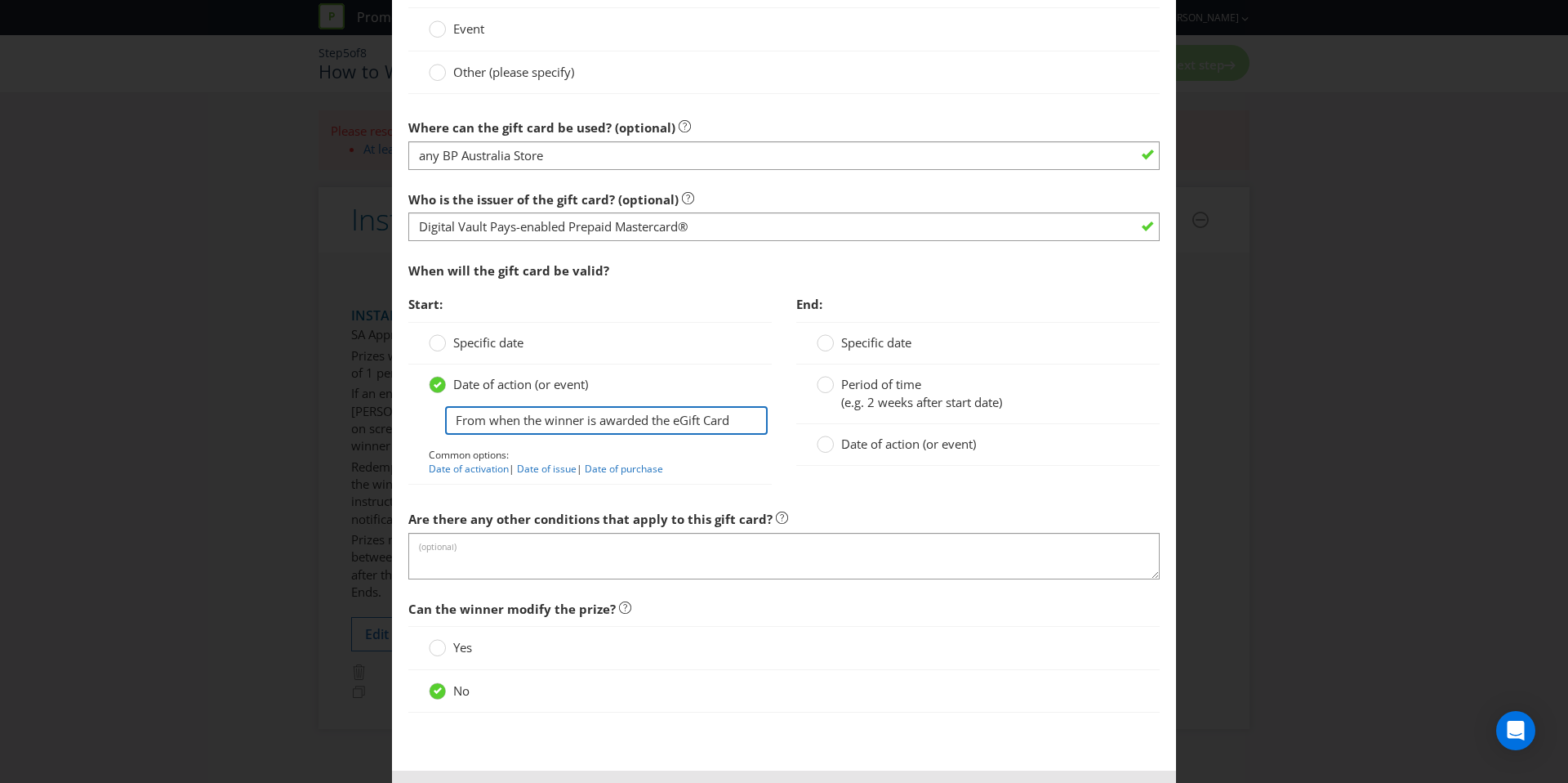
scroll to position [1502, 0]
click at [739, 418] on input "From when the winner is awarded the eGift Card" at bounding box center [606, 419] width 322 height 29
click at [854, 439] on span "Date of action (or event)" at bounding box center [909, 443] width 134 height 17
click at [0, 0] on input "Date of action (or event)" at bounding box center [0, 0] width 0 height 0
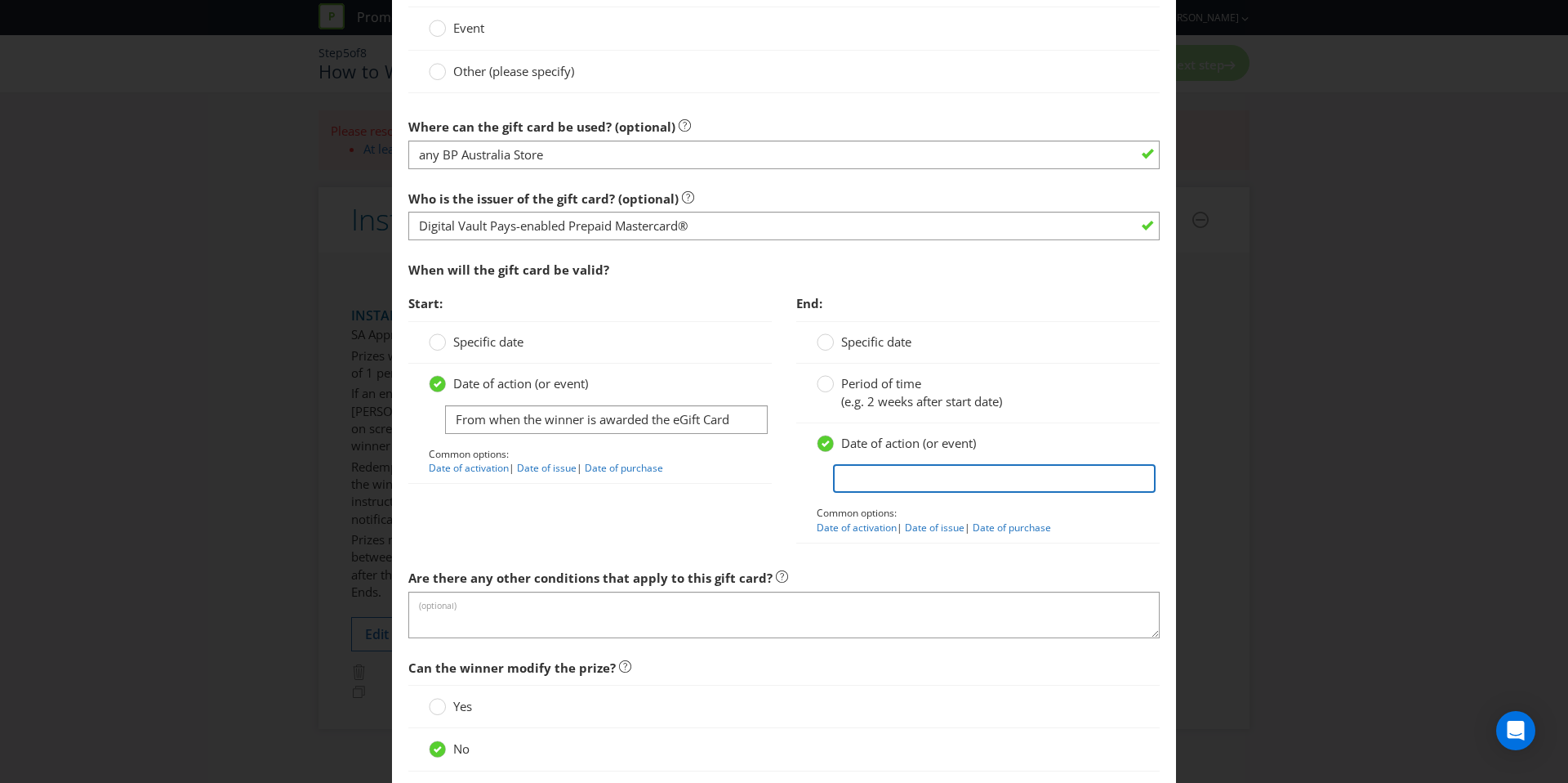
click at [875, 471] on input "text" at bounding box center [994, 478] width 322 height 29
click at [900, 477] on input "The eGift must be redeemed [DATE] from when the winner is awarded the eGift Card" at bounding box center [994, 478] width 322 height 29
type input "The eGift must be redeemed [DATE] from when the winner is awarded the eGift Card"
click at [691, 497] on div "Start: Specific date Date of action (or event) From when the winner is awarded …" at bounding box center [589, 393] width 388 height 214
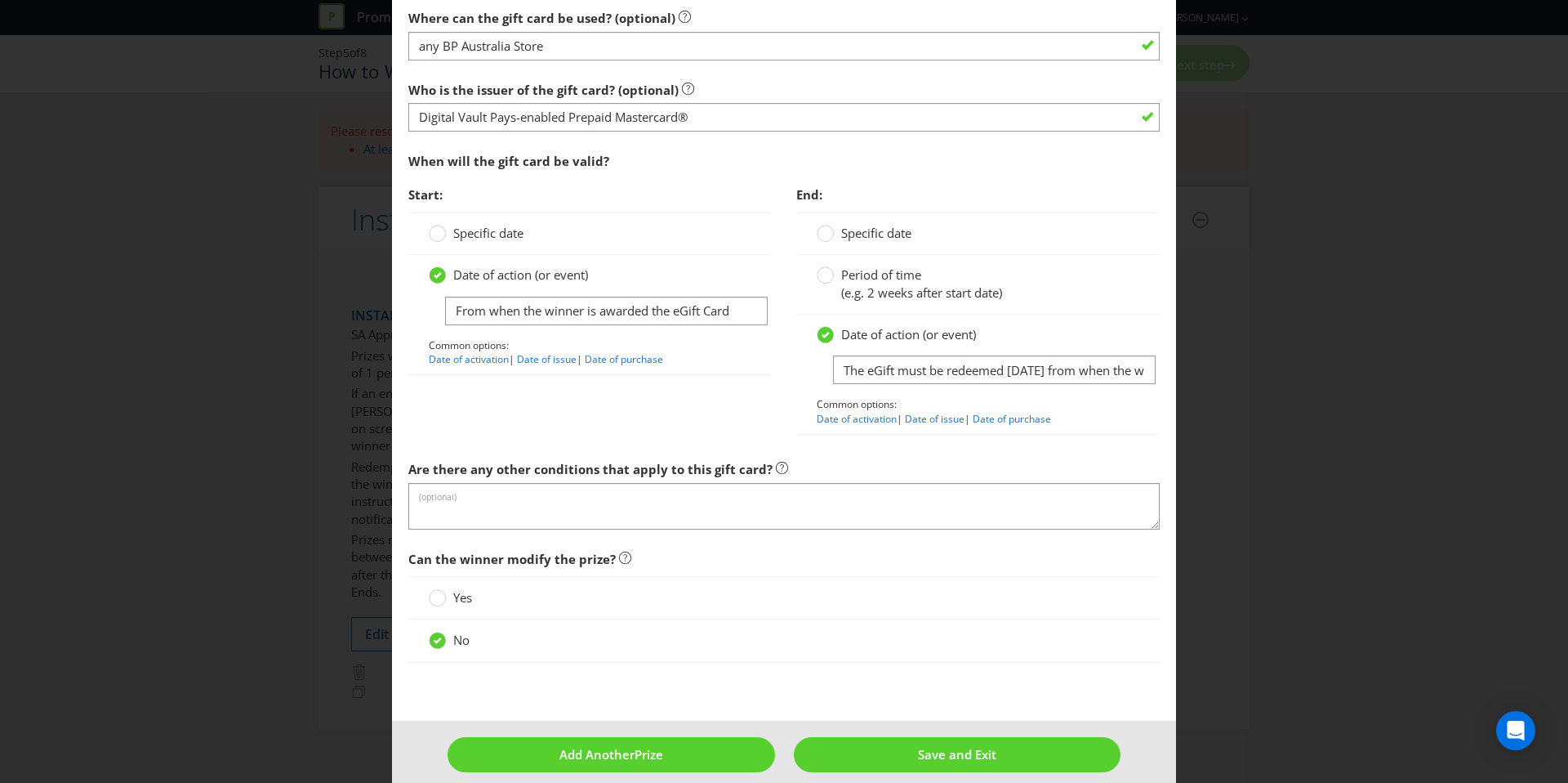
scroll to position [1614, 0]
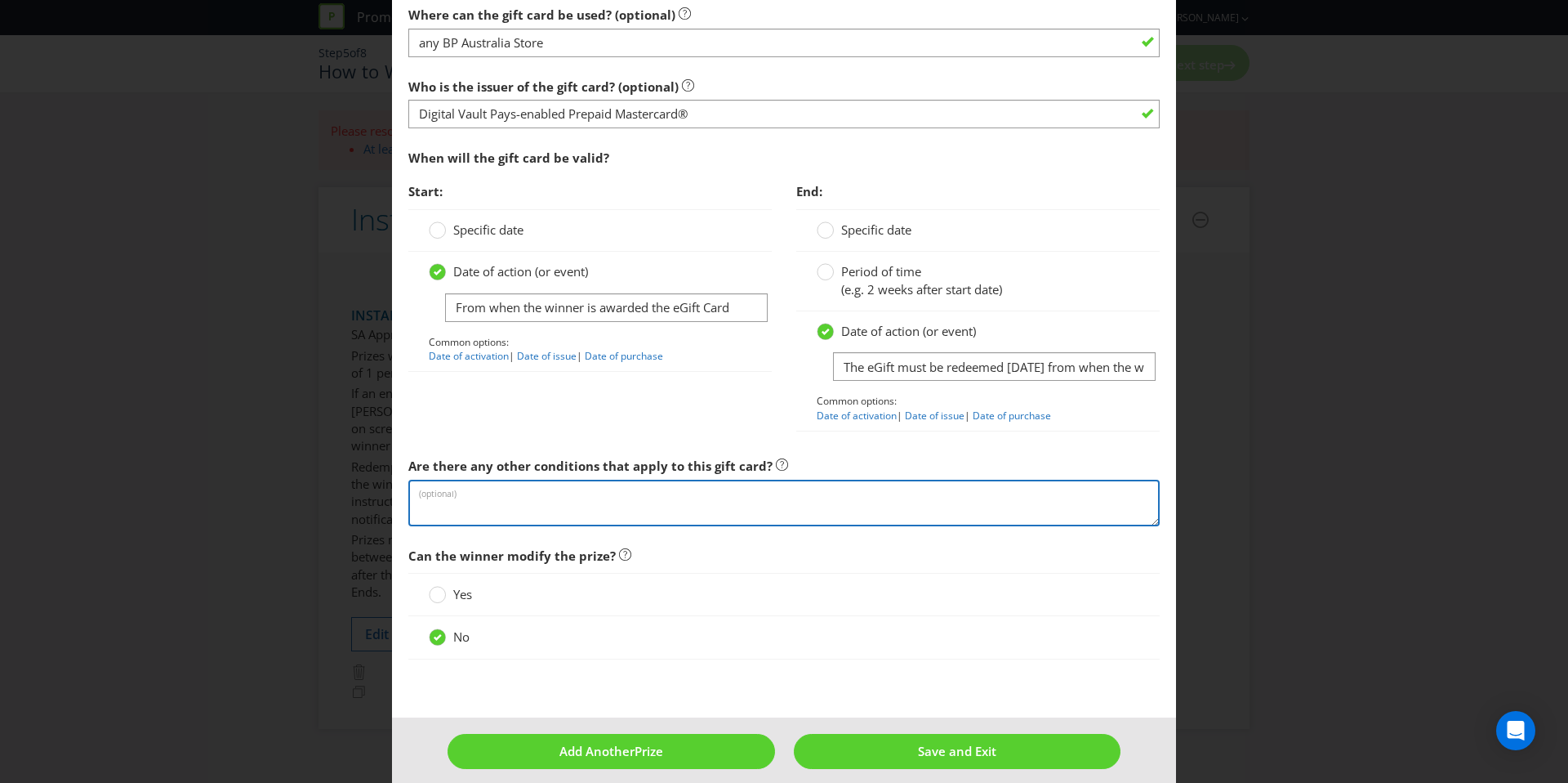
click at [695, 517] on textarea at bounding box center [784, 503] width 751 height 47
click at [515, 504] on textarea at bounding box center [784, 503] width 751 height 47
paste textarea "Any ancillary costs associated with redeeming the Digital BP Bucket List Promot…"
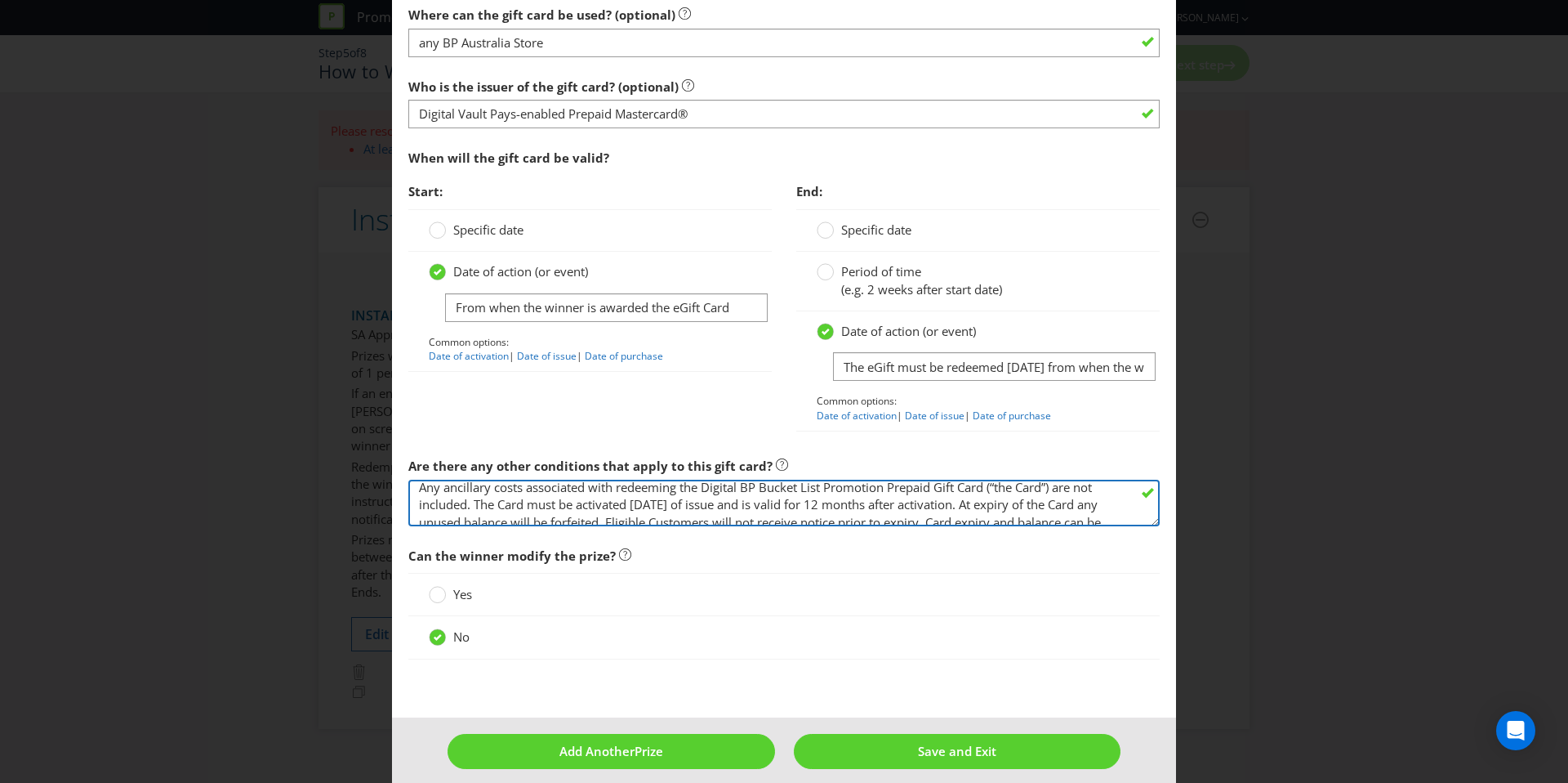
scroll to position [0, 0]
click at [748, 493] on textarea "Any ancillary costs associated with redeeming the Digital BP Bucket List Promot…" at bounding box center [784, 503] width 751 height 47
drag, startPoint x: 766, startPoint y: 494, endPoint x: 806, endPoint y: 493, distance: 40.0
click at [806, 493] on textarea "Any ancillary costs associated with redeeming the Digital BP Bucket List Promot…" at bounding box center [784, 503] width 751 height 47
drag, startPoint x: 762, startPoint y: 494, endPoint x: 823, endPoint y: 493, distance: 61.0
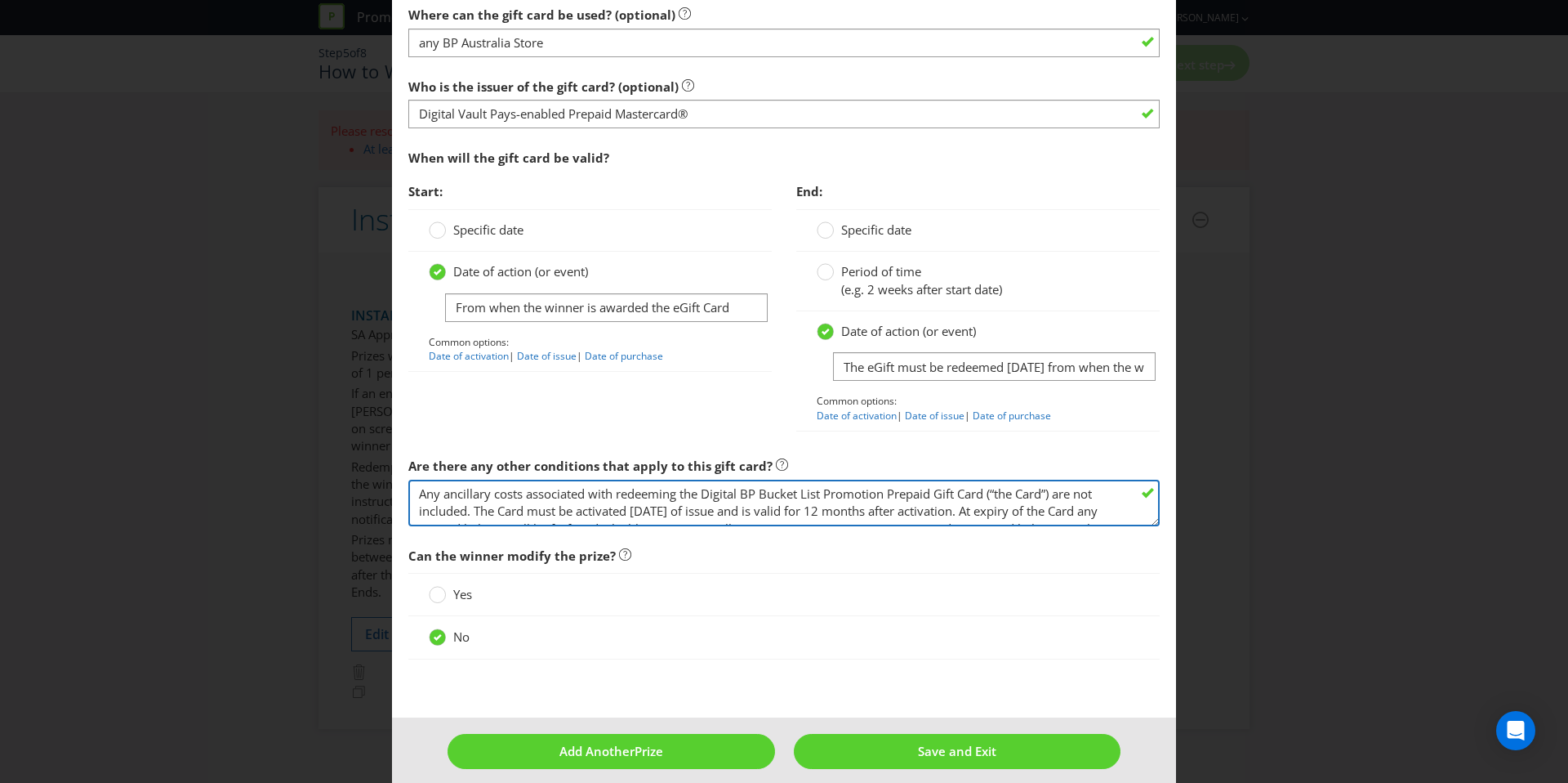
click at [823, 493] on textarea "Any ancillary costs associated with redeeming the Digital BP Bucket List Promot…" at bounding box center [784, 503] width 751 height 47
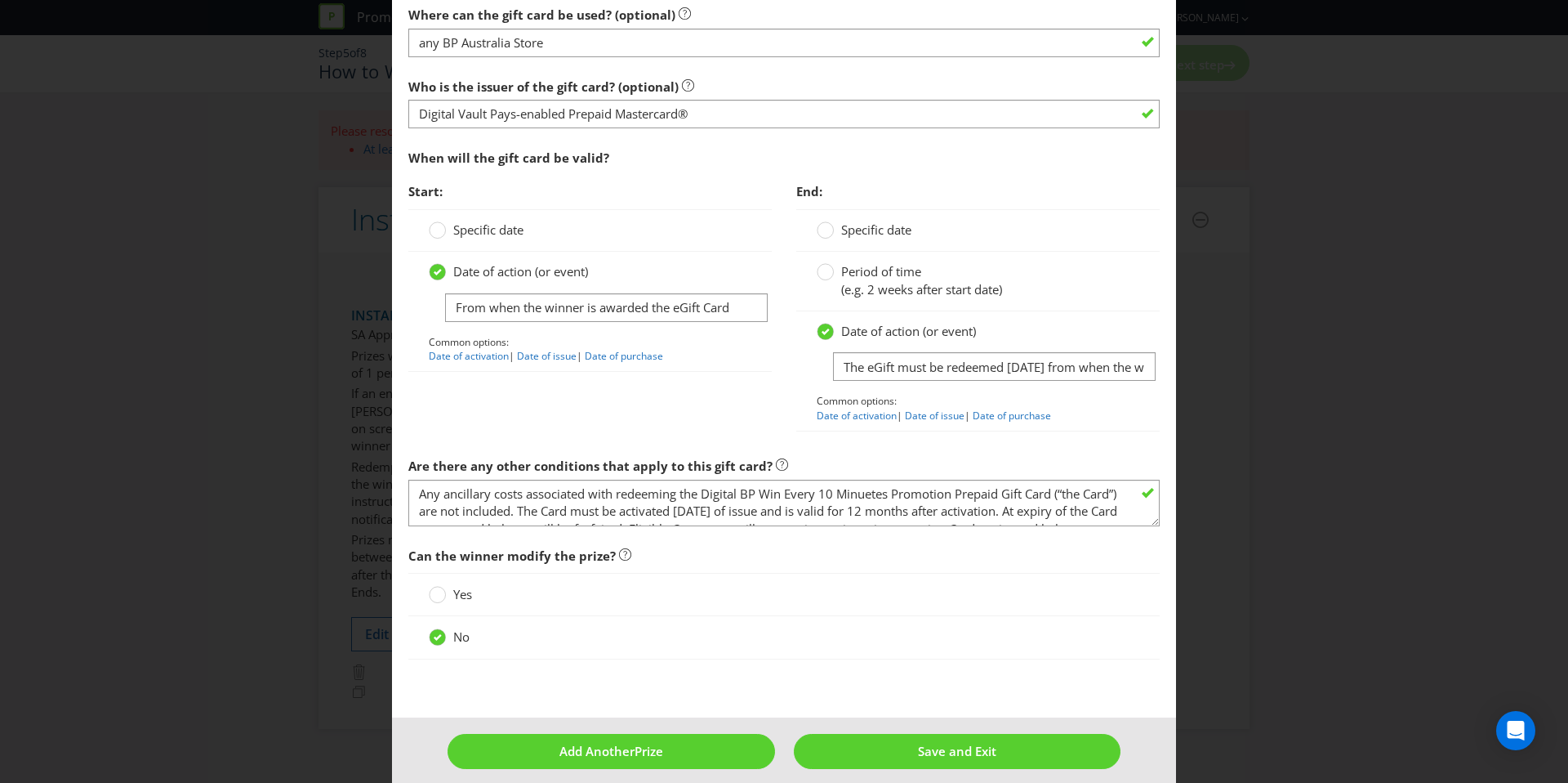
click at [817, 525] on div at bounding box center [784, 526] width 751 height 2
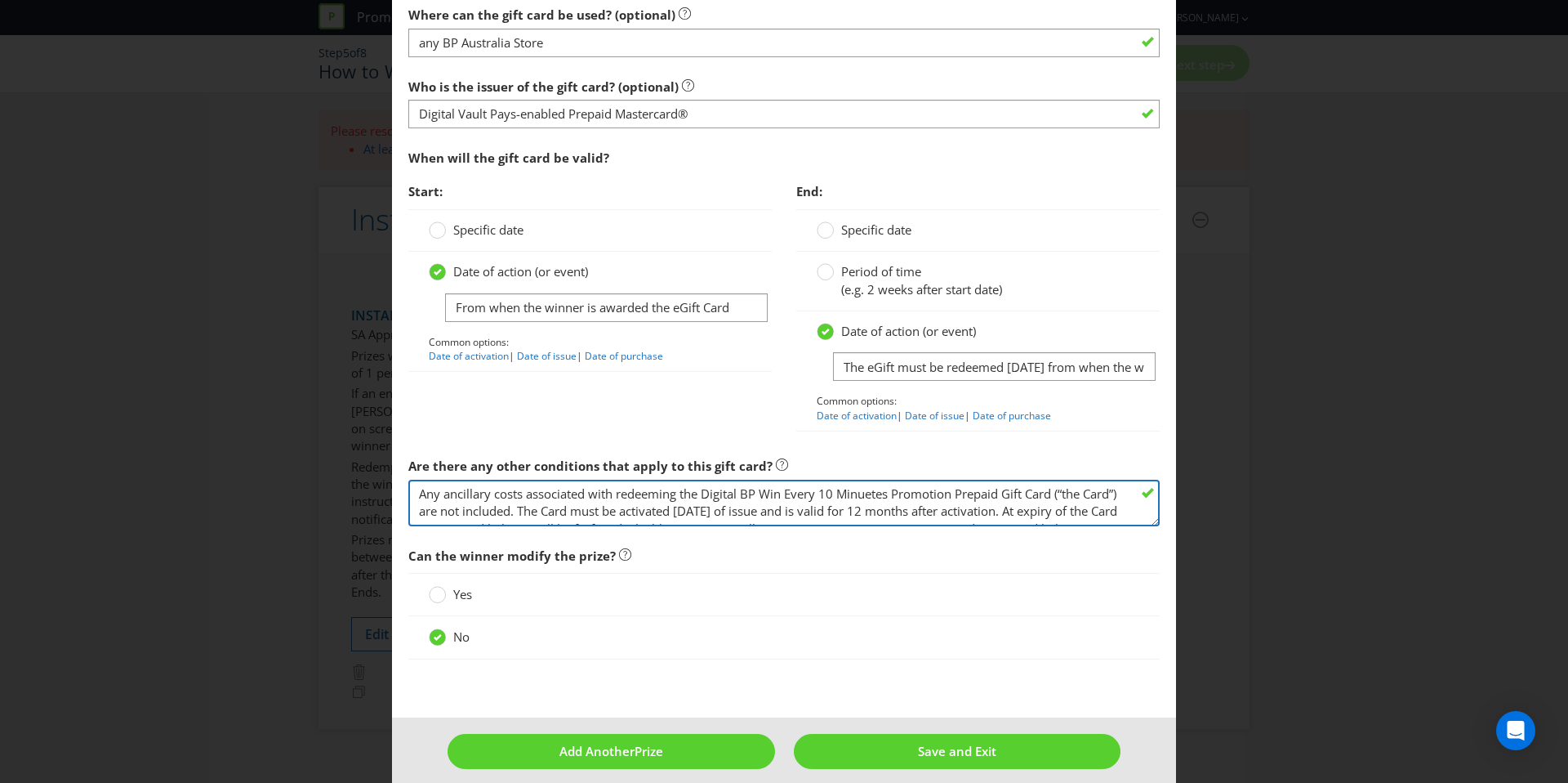
click at [858, 506] on textarea "Any ancillary costs associated with redeeming the Digital BP Win Every 10 Minue…" at bounding box center [784, 503] width 751 height 47
drag, startPoint x: 864, startPoint y: 497, endPoint x: 879, endPoint y: 495, distance: 15.1
click at [865, 497] on textarea "Any ancillary costs associated with redeeming the Digital BP Win Every 10 Minue…" at bounding box center [784, 503] width 751 height 47
click at [886, 493] on textarea "Any ancillary costs associated with redeeming the Digital BP Win Every 10 Minue…" at bounding box center [784, 503] width 751 height 47
click at [892, 492] on textarea "Any ancillary costs associated with redeeming the Digital BP Win Every 10 Minue…" at bounding box center [784, 503] width 751 height 47
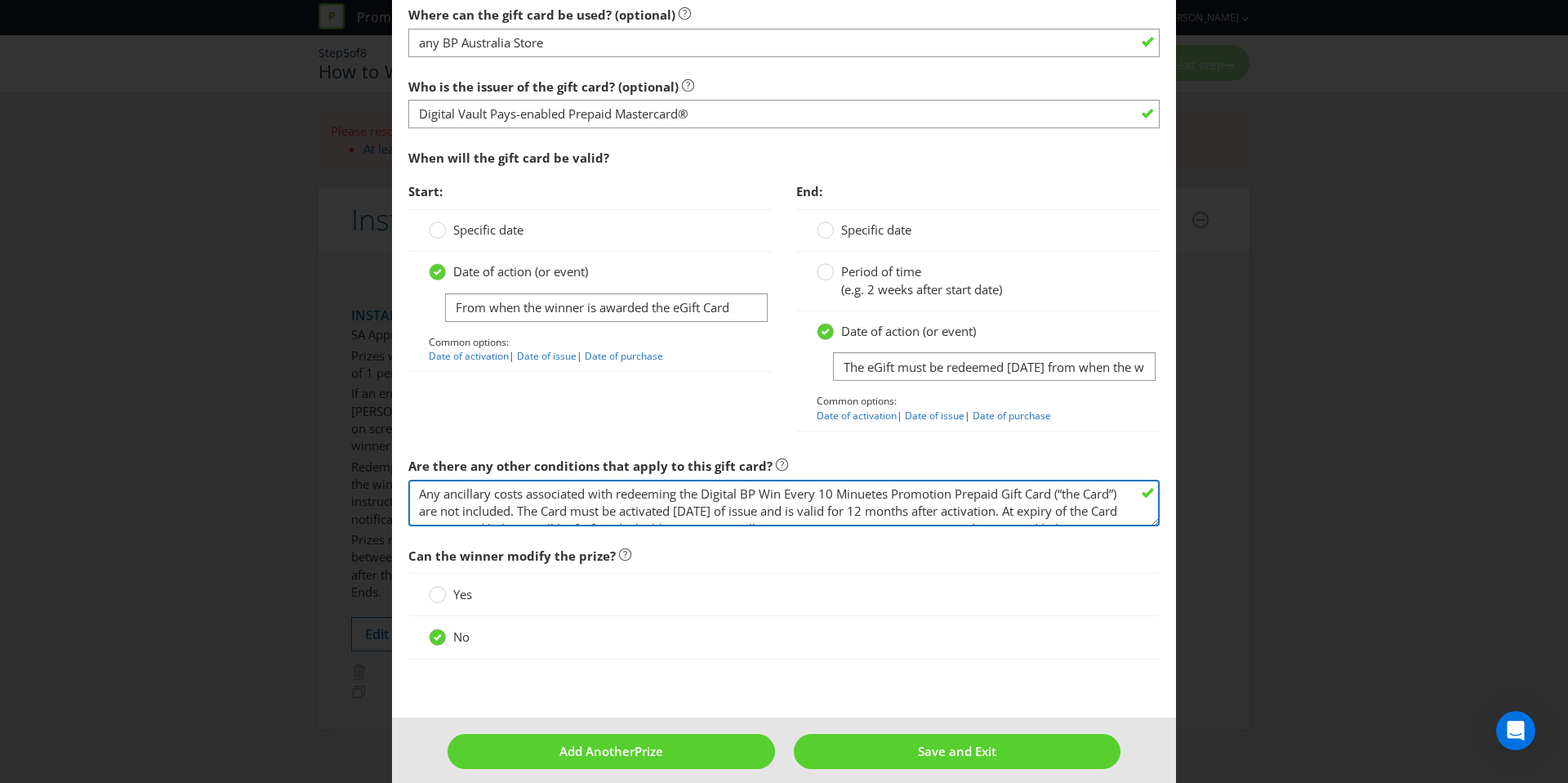
click at [860, 500] on textarea "Any ancillary costs associated with redeeming the Digital BP Win Every 10 Minue…" at bounding box center [784, 503] width 751 height 47
click at [865, 495] on textarea "Any ancillary costs associated with redeeming the Digital BP Win Every 10 Miniu…" at bounding box center [784, 503] width 751 height 47
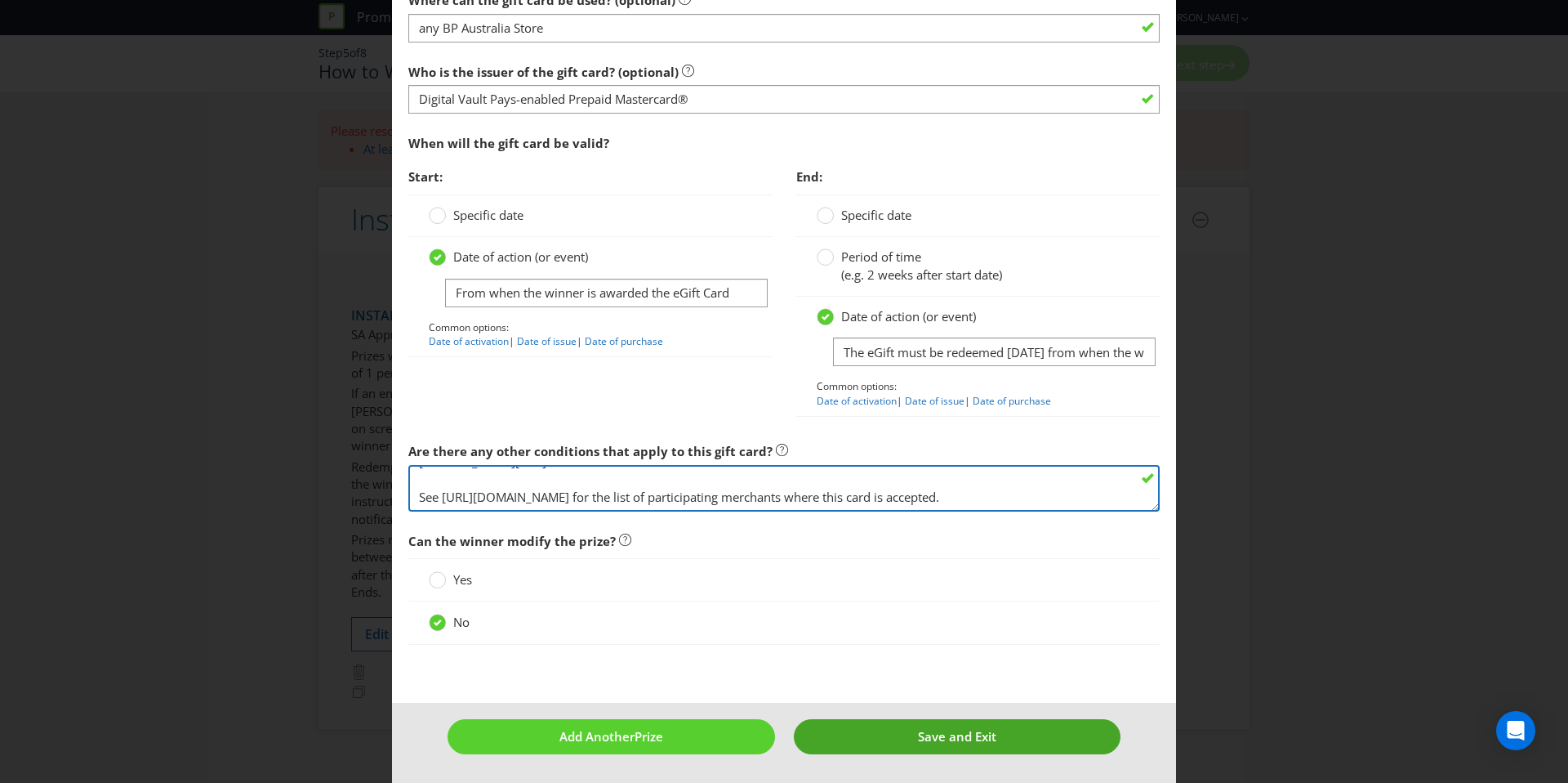
type textarea "Any ancillary costs associated with redeeming the Digital BP Win Every 10 Minut…"
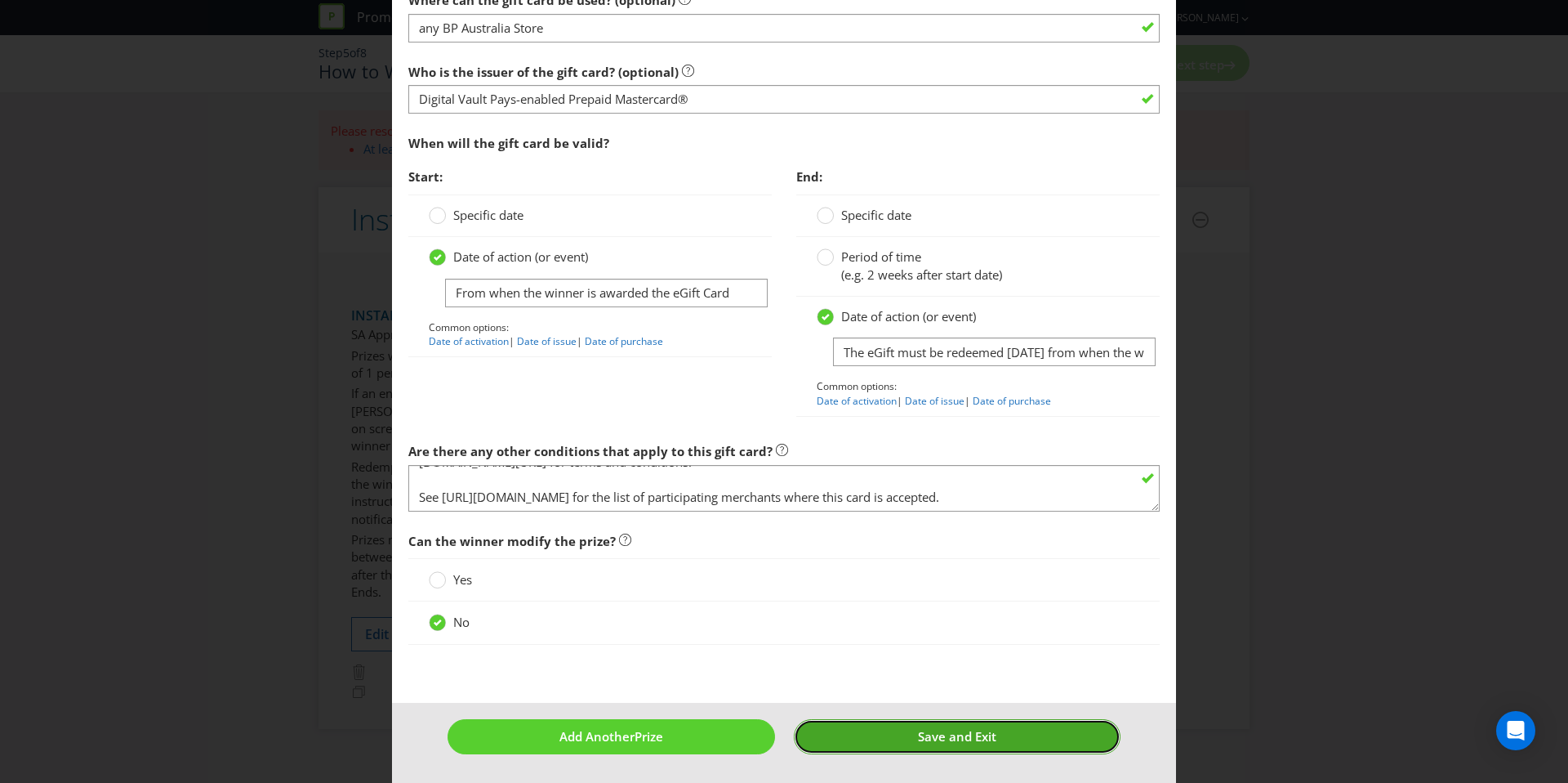
click at [942, 730] on span "Save and Exit" at bounding box center [957, 736] width 78 height 17
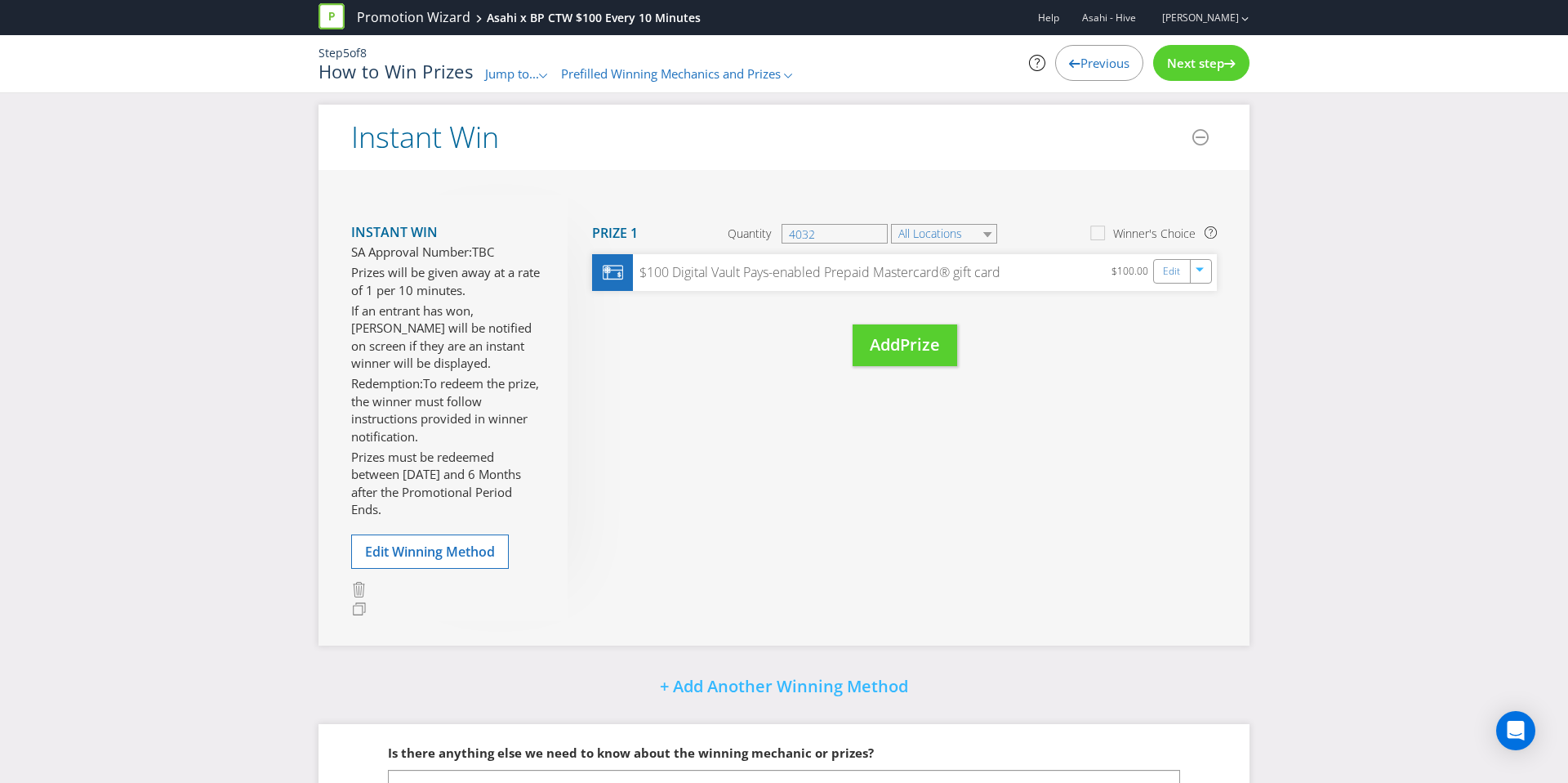
scroll to position [393, 0]
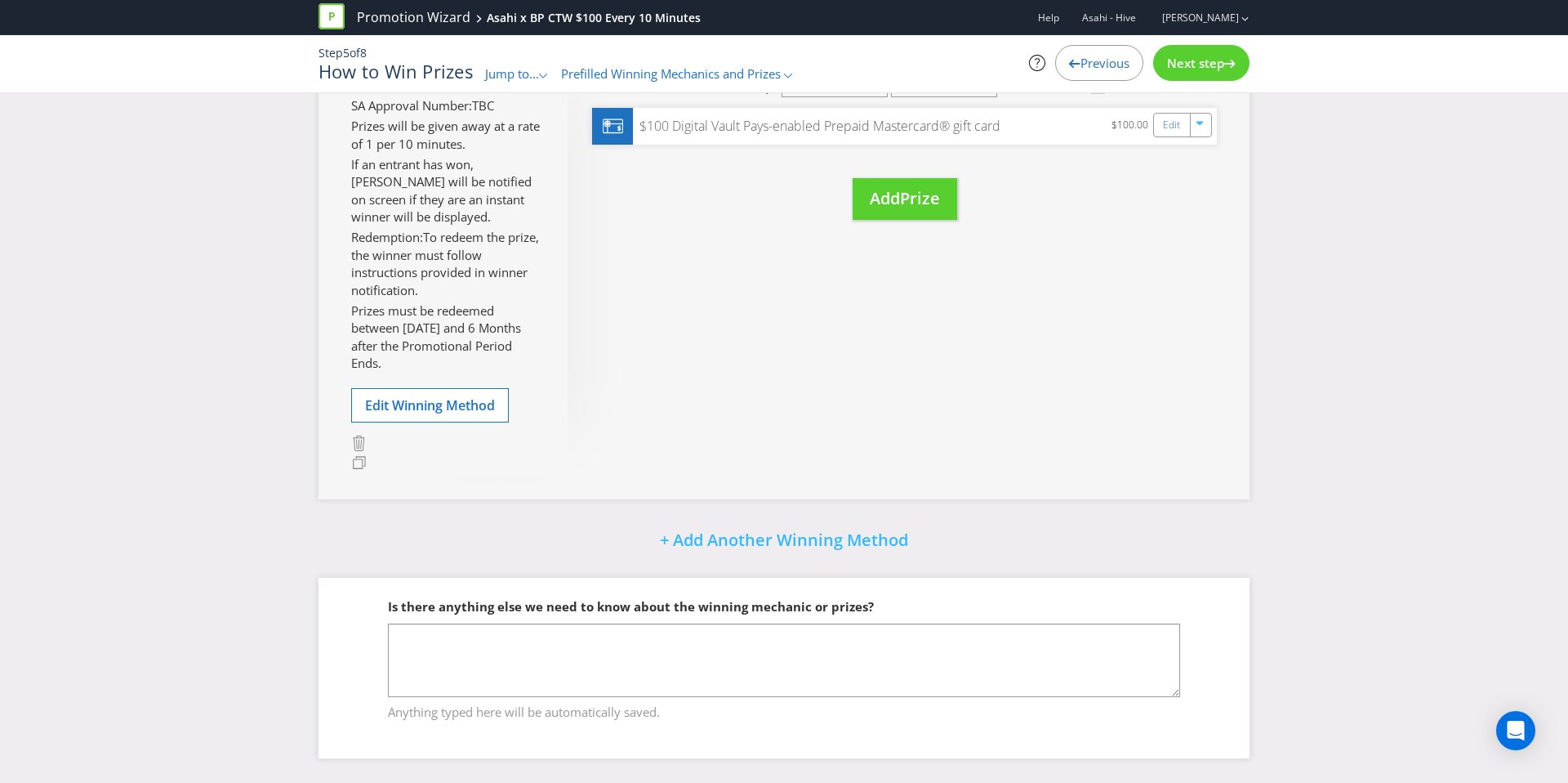
click at [1202, 76] on div "Next step" at bounding box center [1201, 63] width 97 height 36
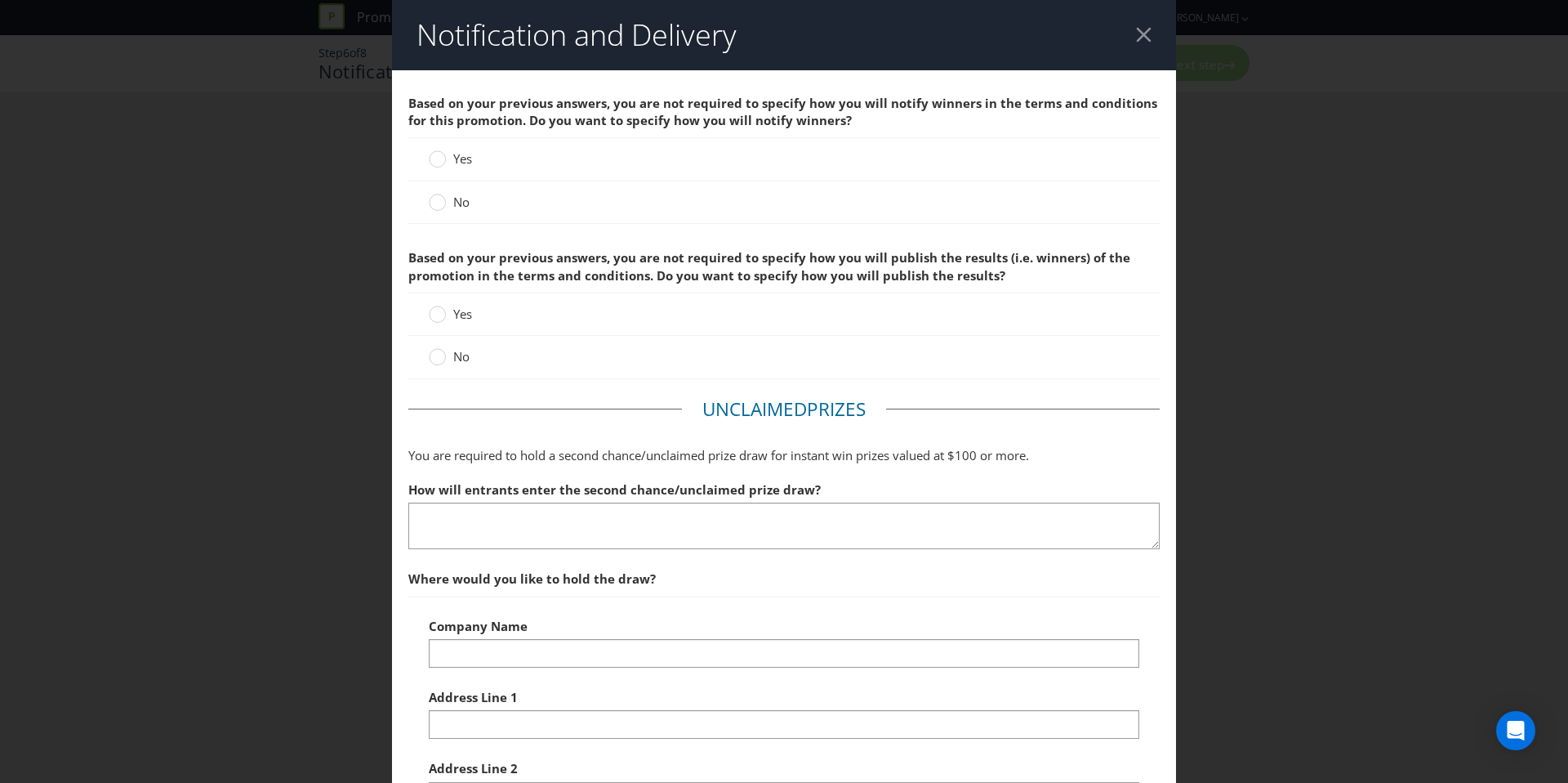
click at [458, 201] on span "No" at bounding box center [461, 202] width 17 height 17
click at [0, 0] on input "No" at bounding box center [0, 0] width 0 height 0
click at [461, 360] on span "No" at bounding box center [461, 356] width 17 height 17
click at [0, 0] on input "No" at bounding box center [0, 0] width 0 height 0
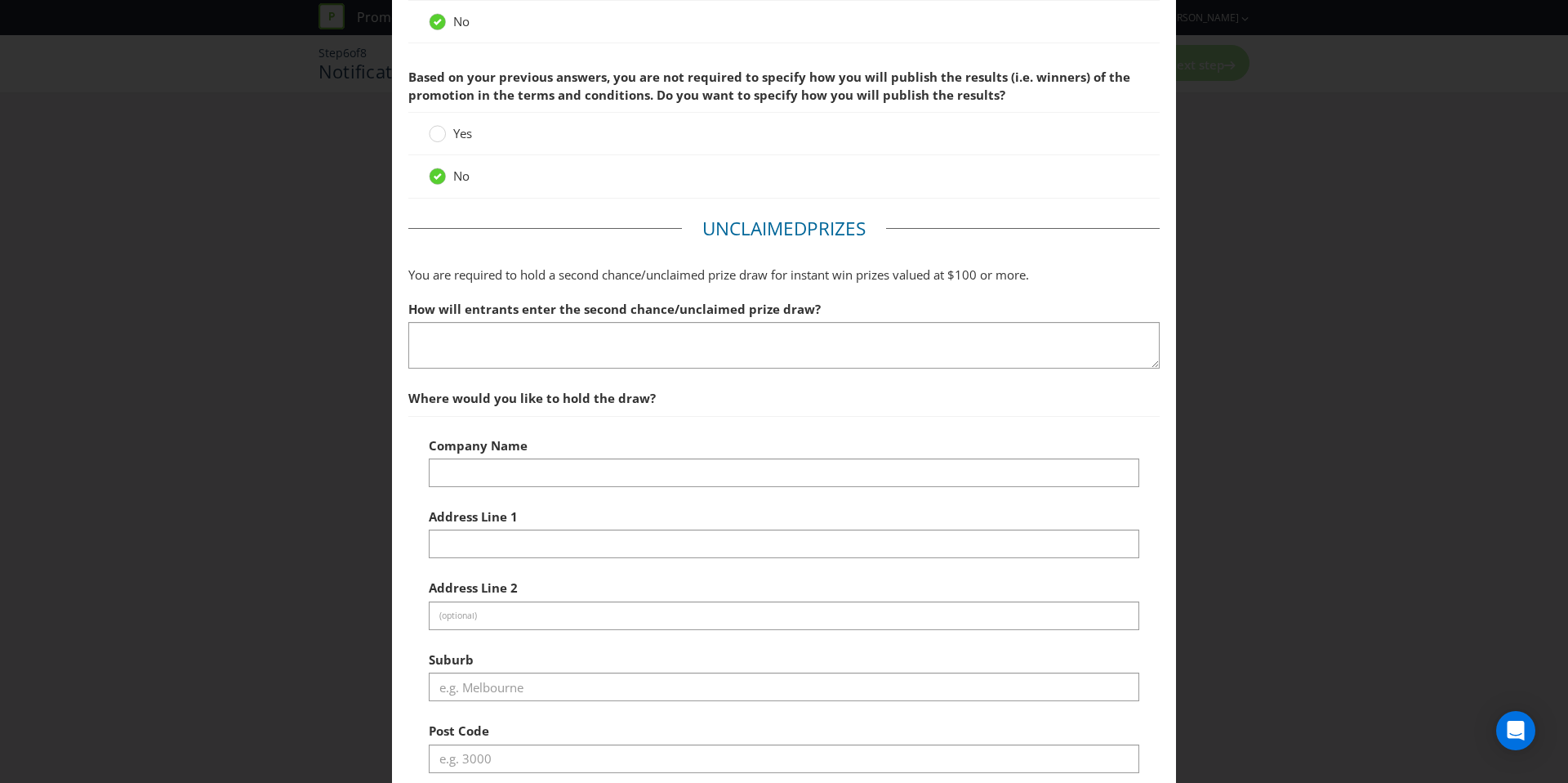
scroll to position [221, 0]
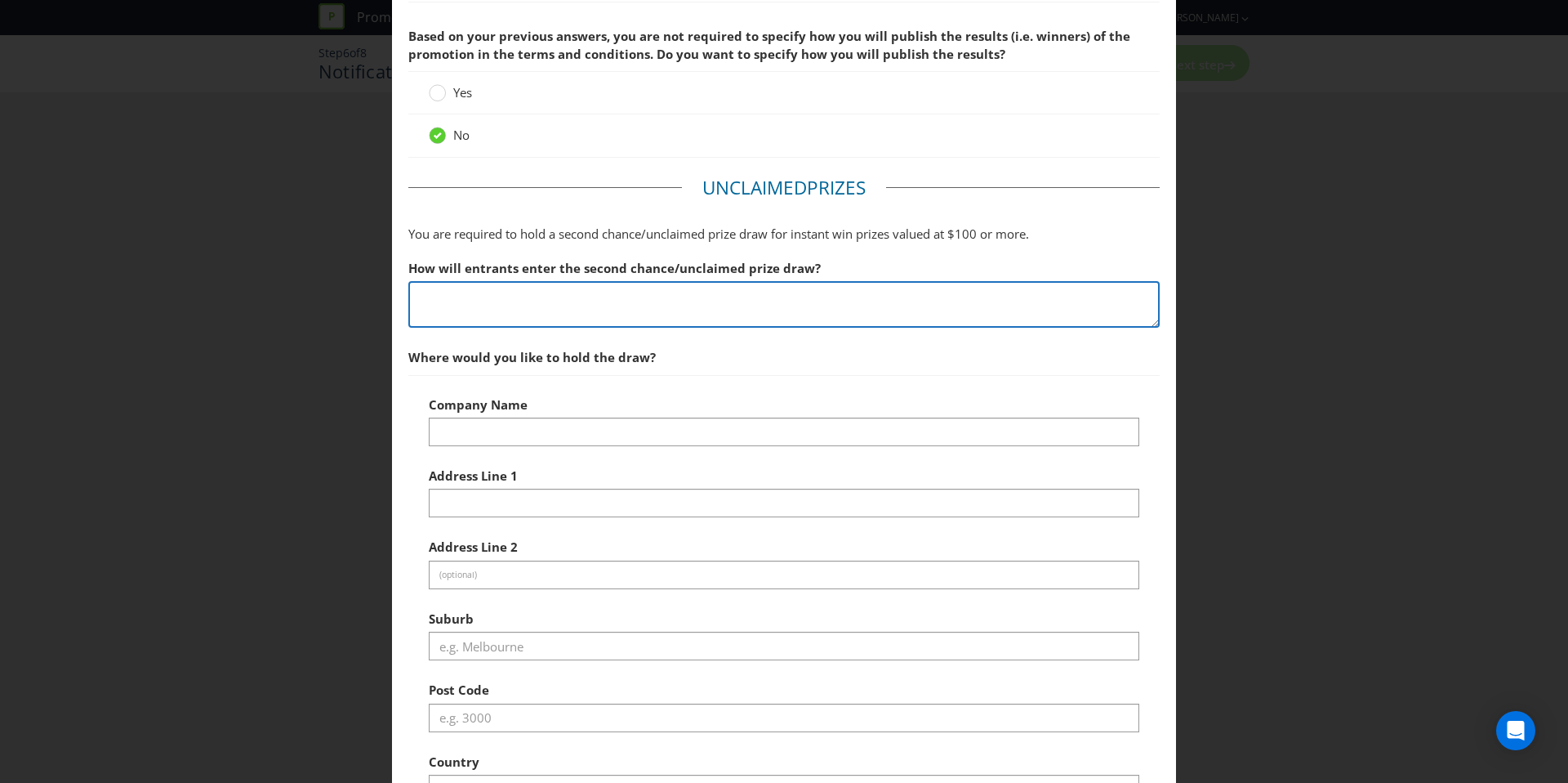
click at [488, 310] on textarea at bounding box center [784, 304] width 751 height 47
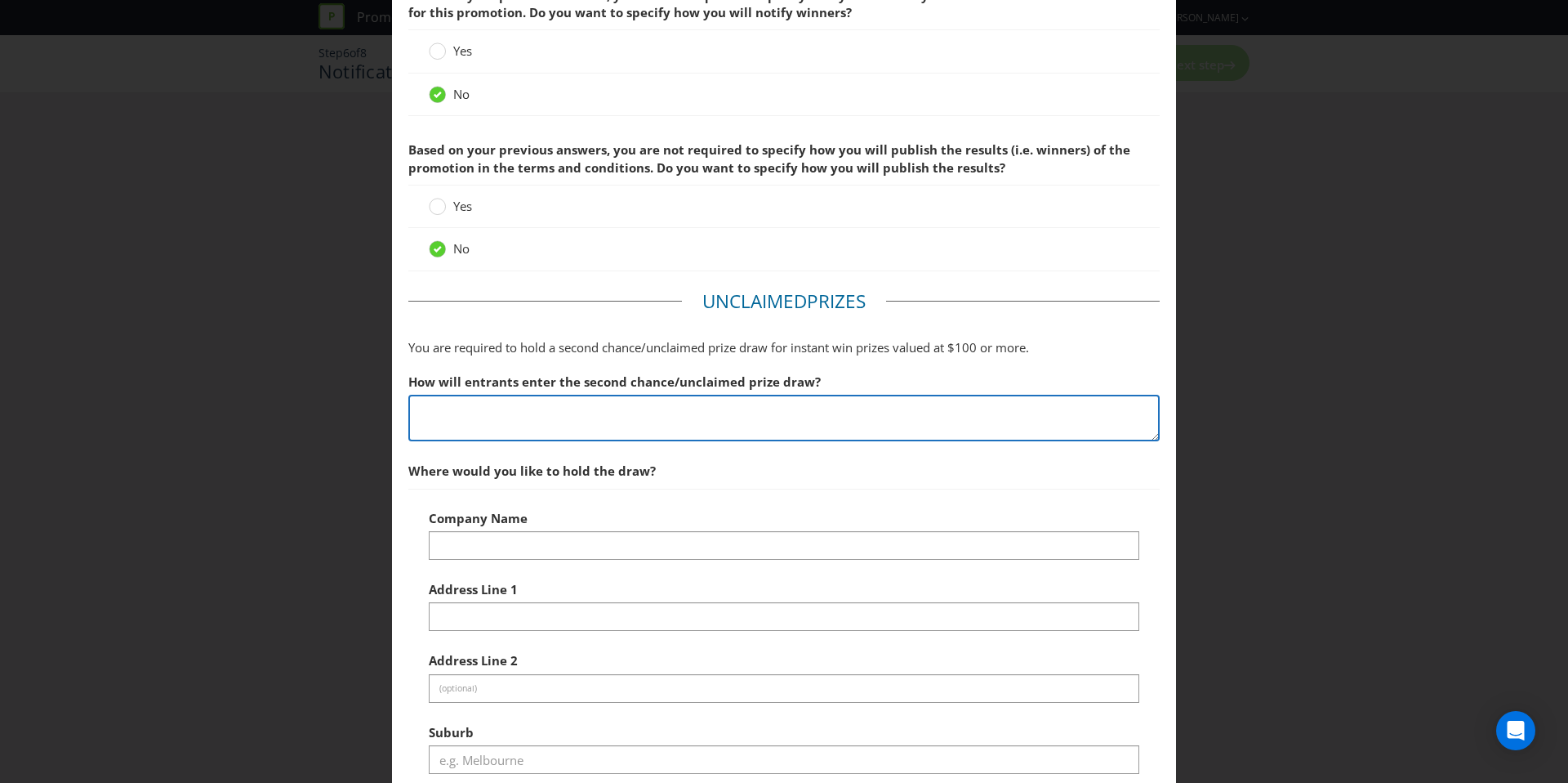
scroll to position [0, 0]
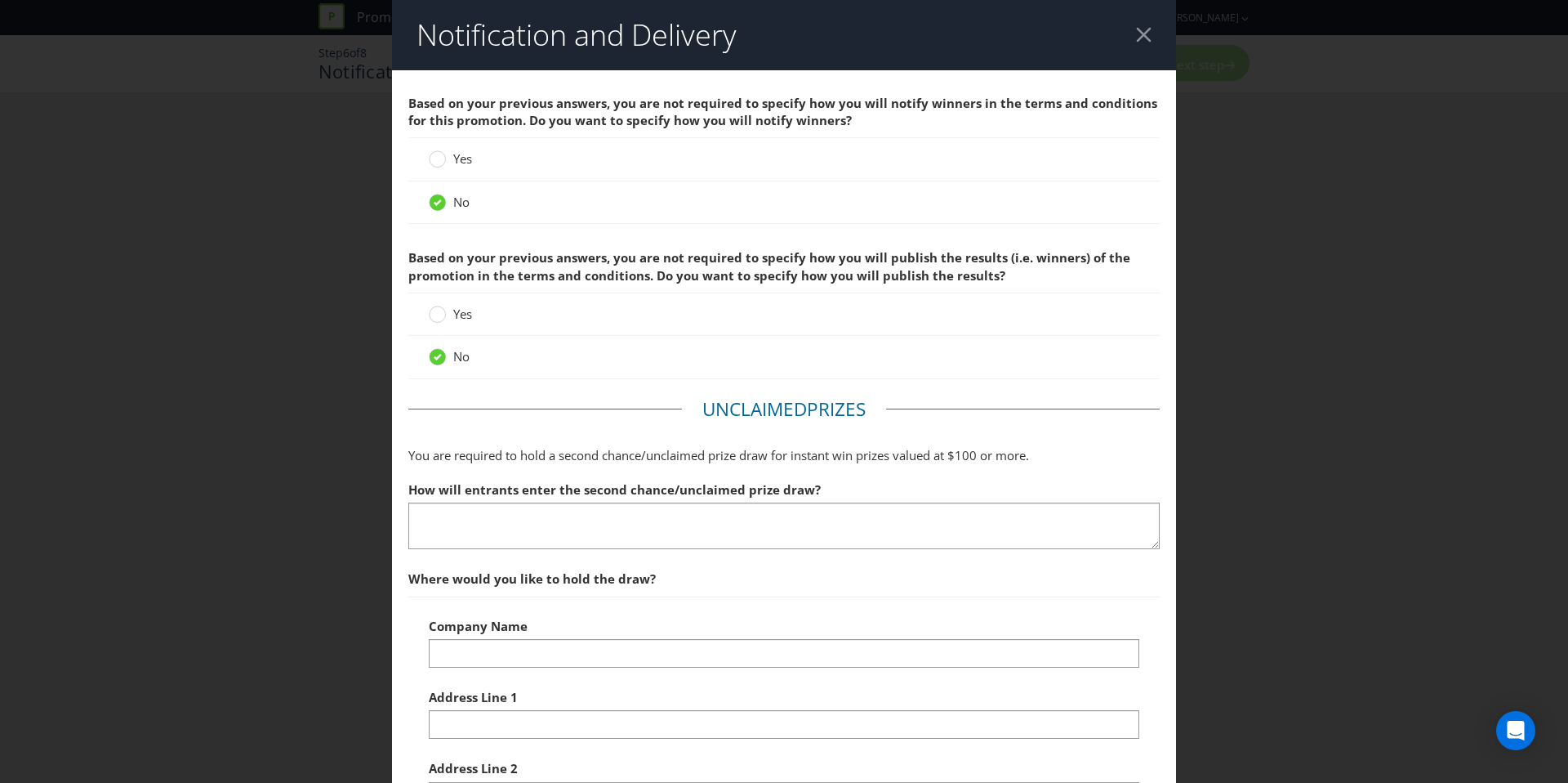
click at [1147, 41] on div at bounding box center [1144, 34] width 16 height 16
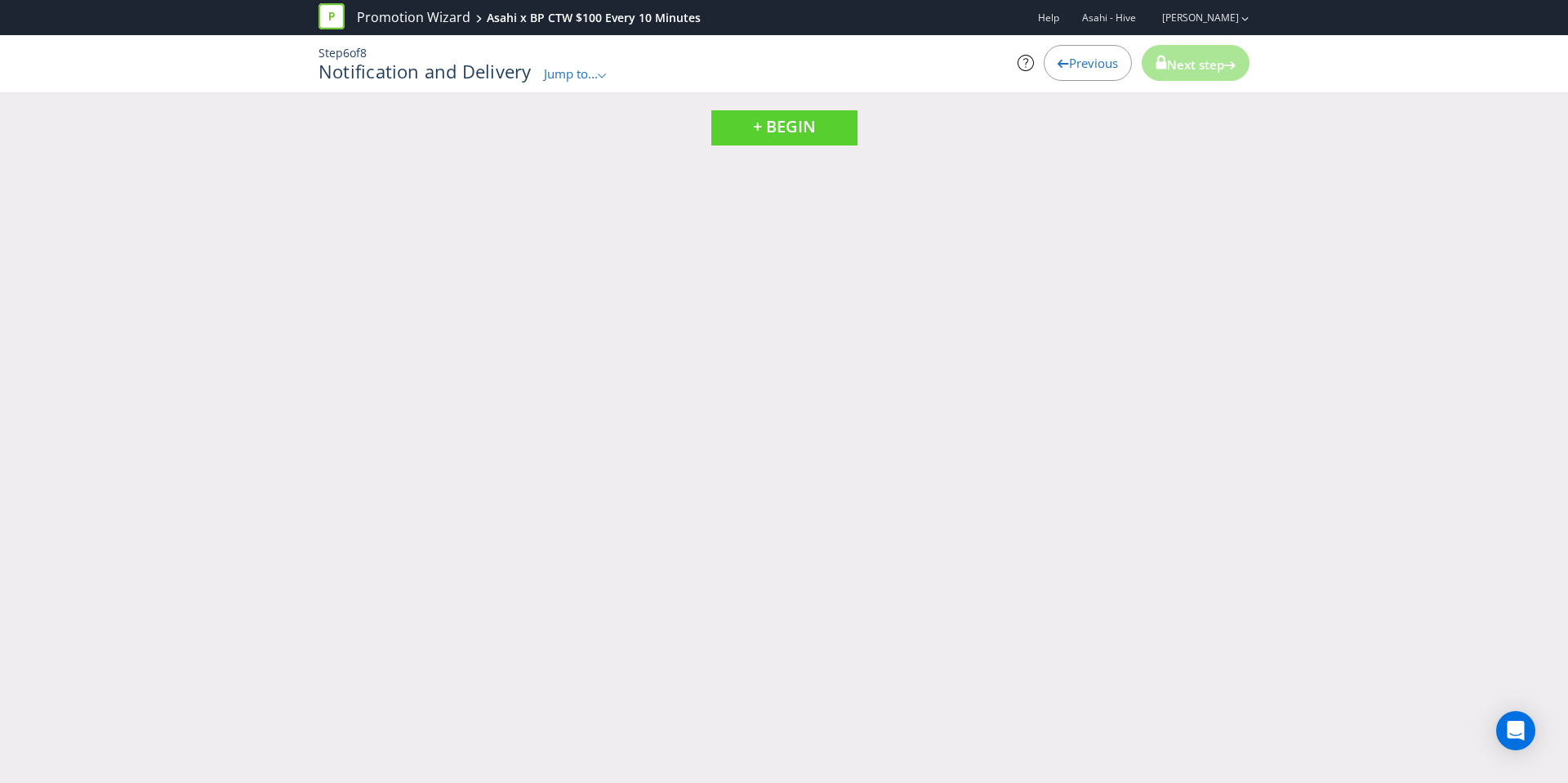
click at [1090, 71] on div "Previous" at bounding box center [1088, 63] width 88 height 36
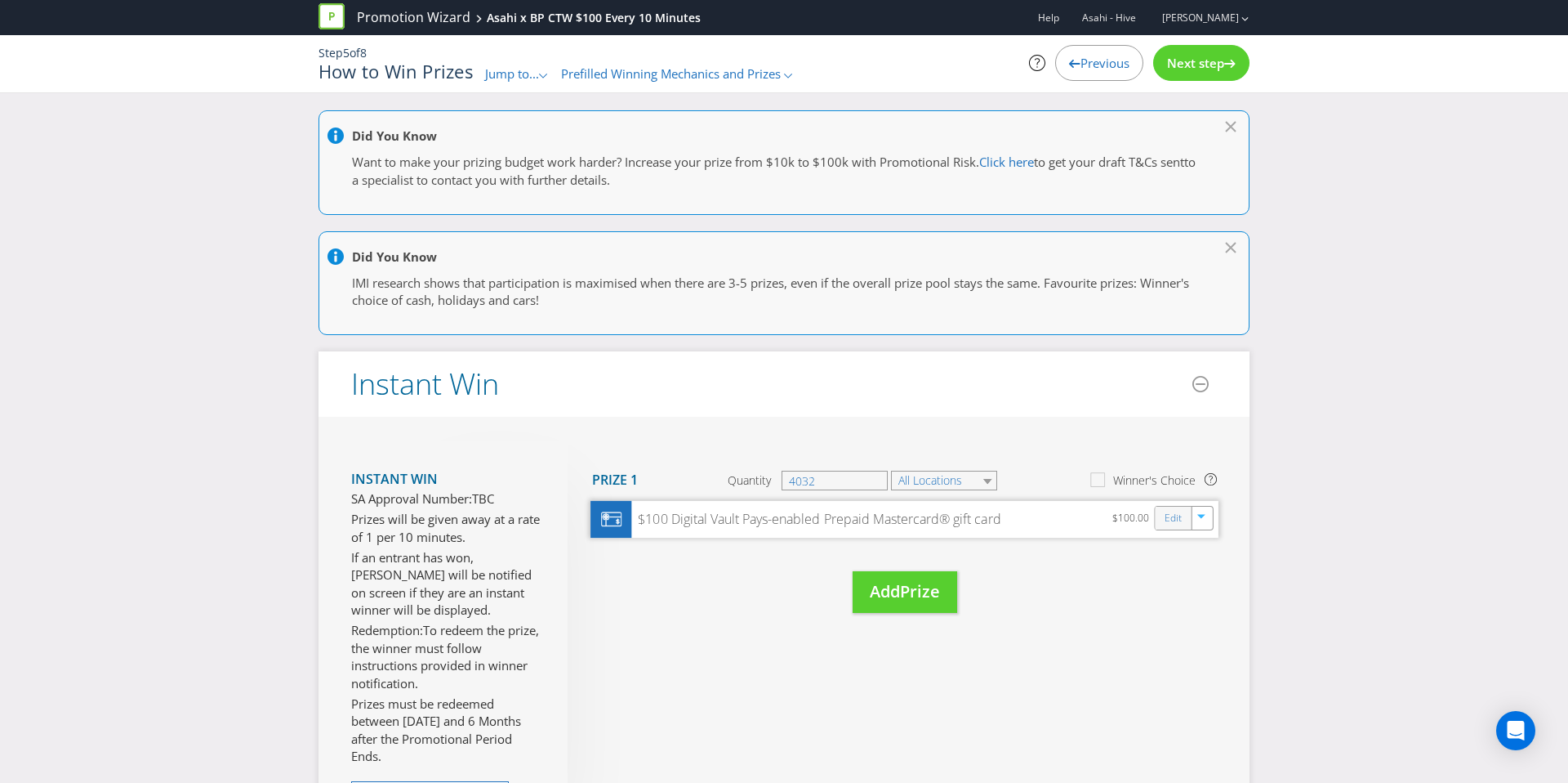
click at [1183, 525] on div "Edit" at bounding box center [1174, 518] width 37 height 23
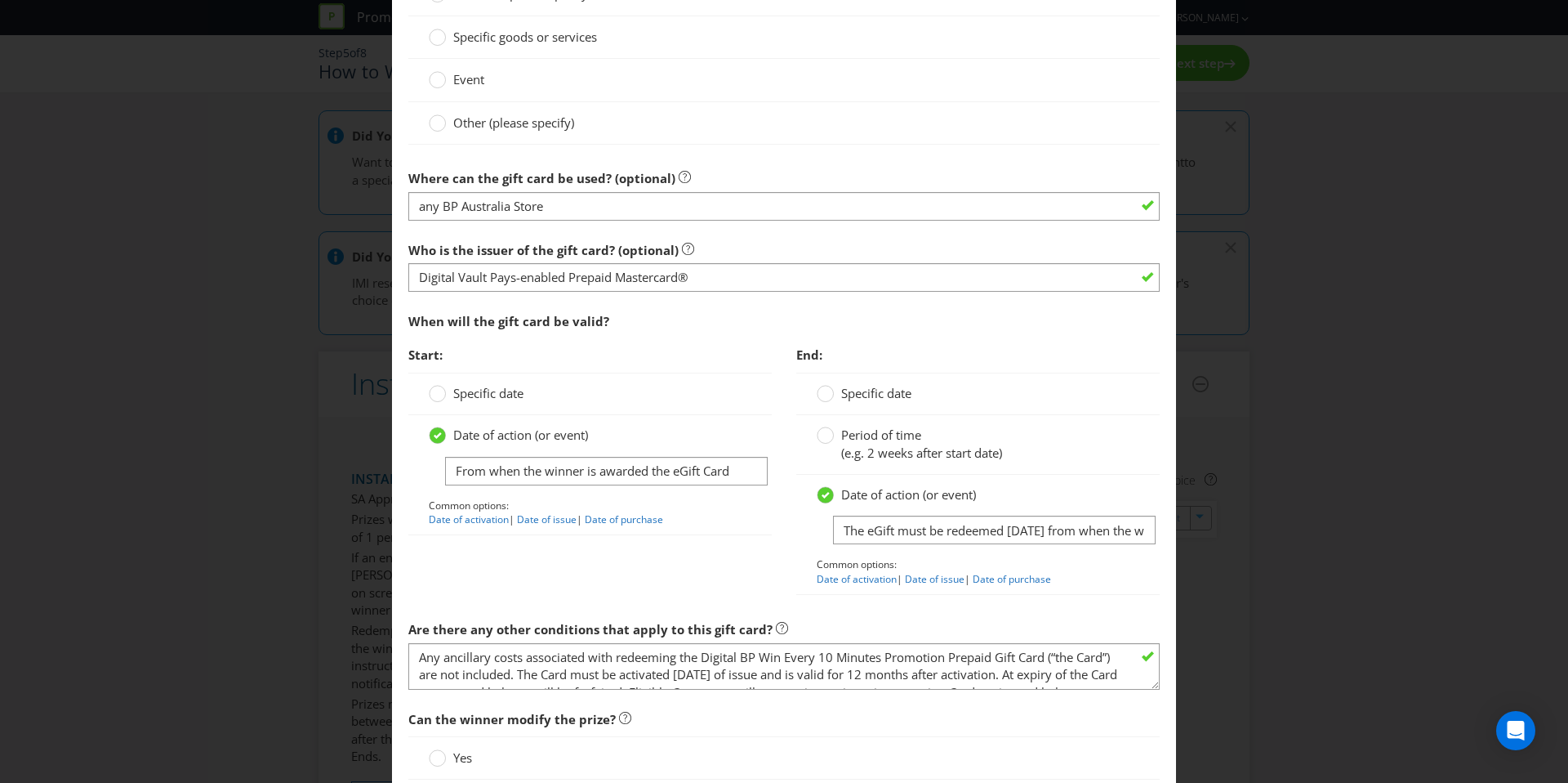
scroll to position [1629, 0]
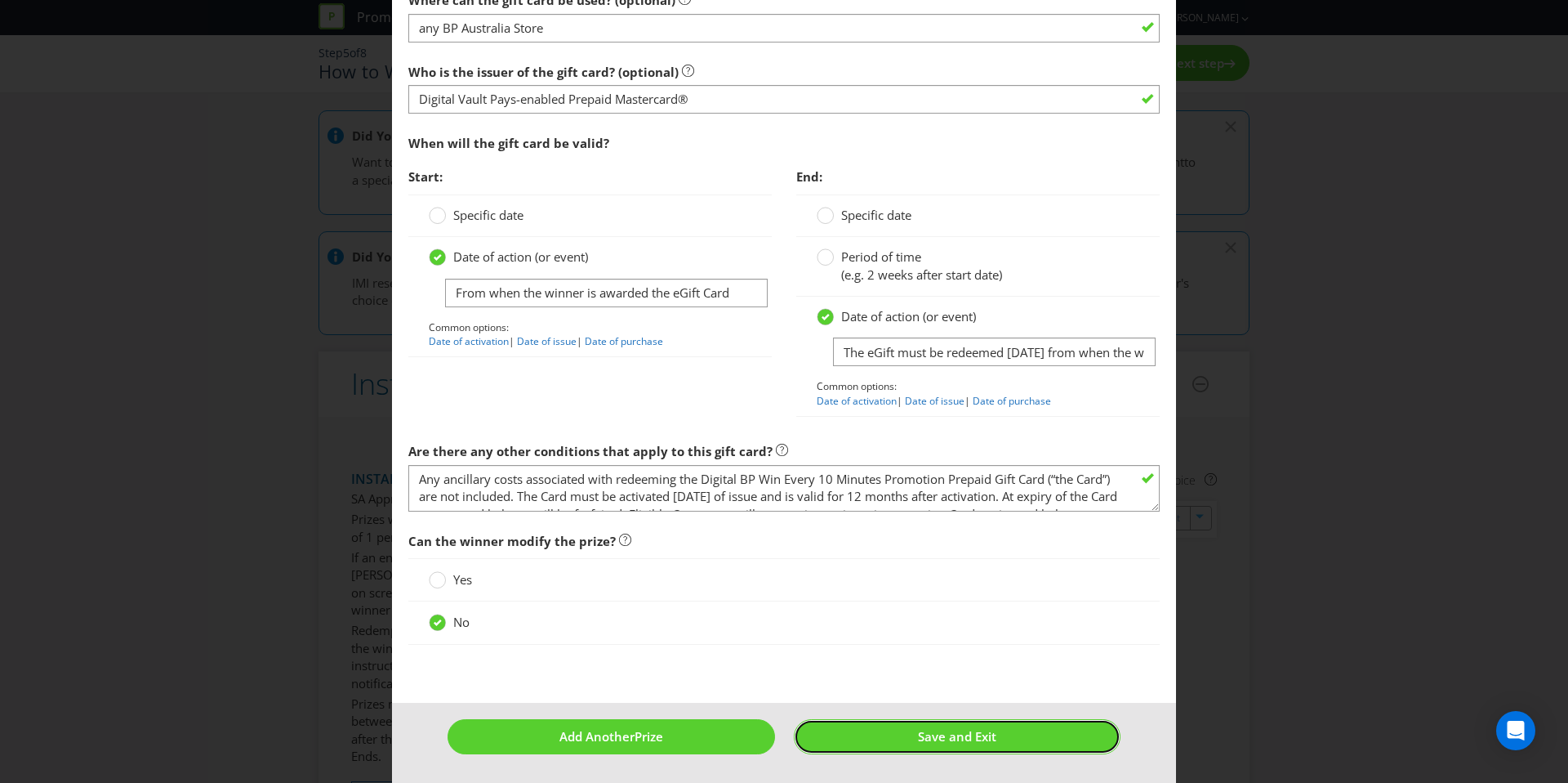
click at [972, 742] on span "Save and Exit" at bounding box center [957, 736] width 78 height 17
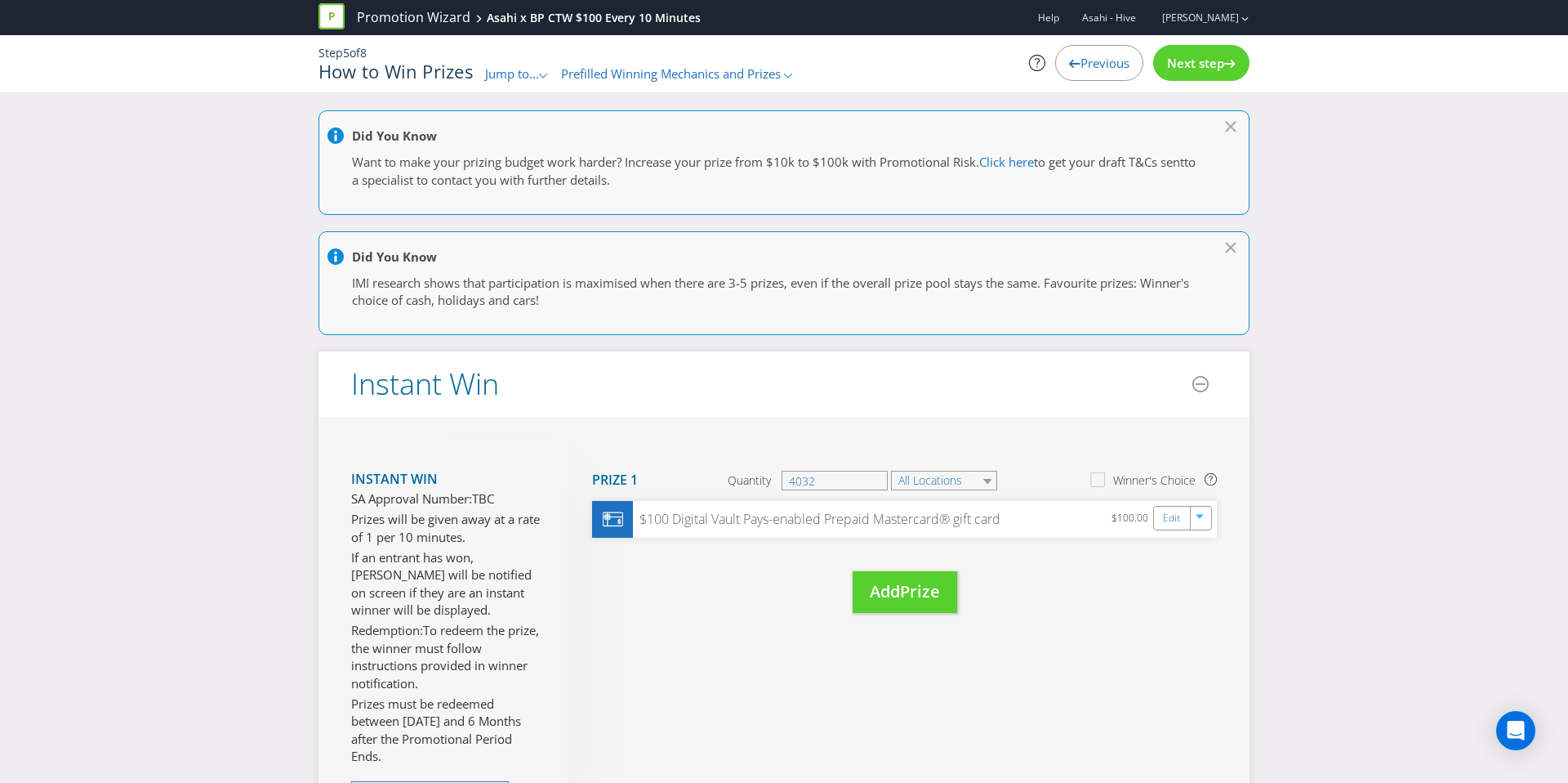
click at [1180, 65] on span "Next step" at bounding box center [1196, 63] width 57 height 17
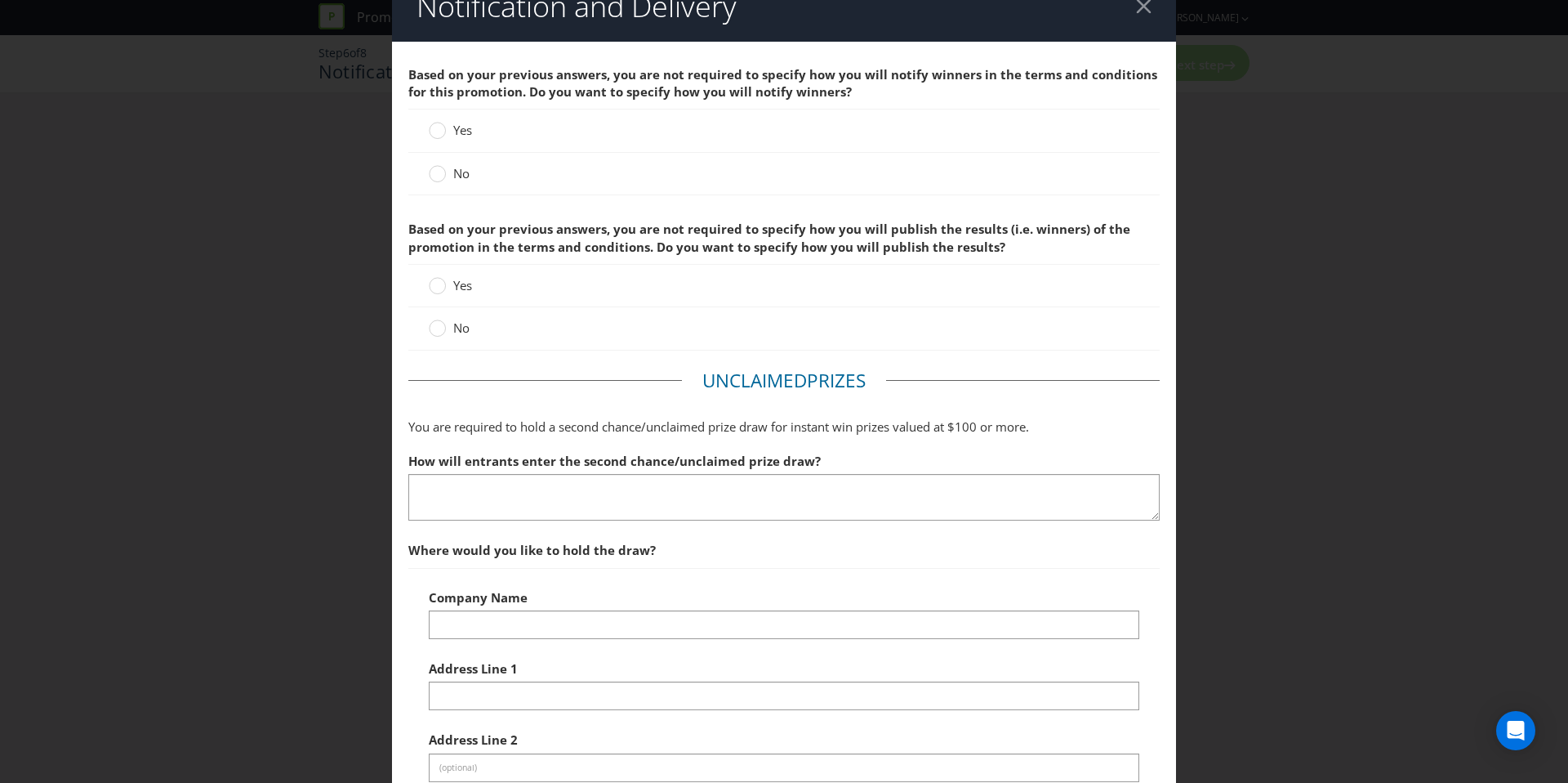
scroll to position [30, 0]
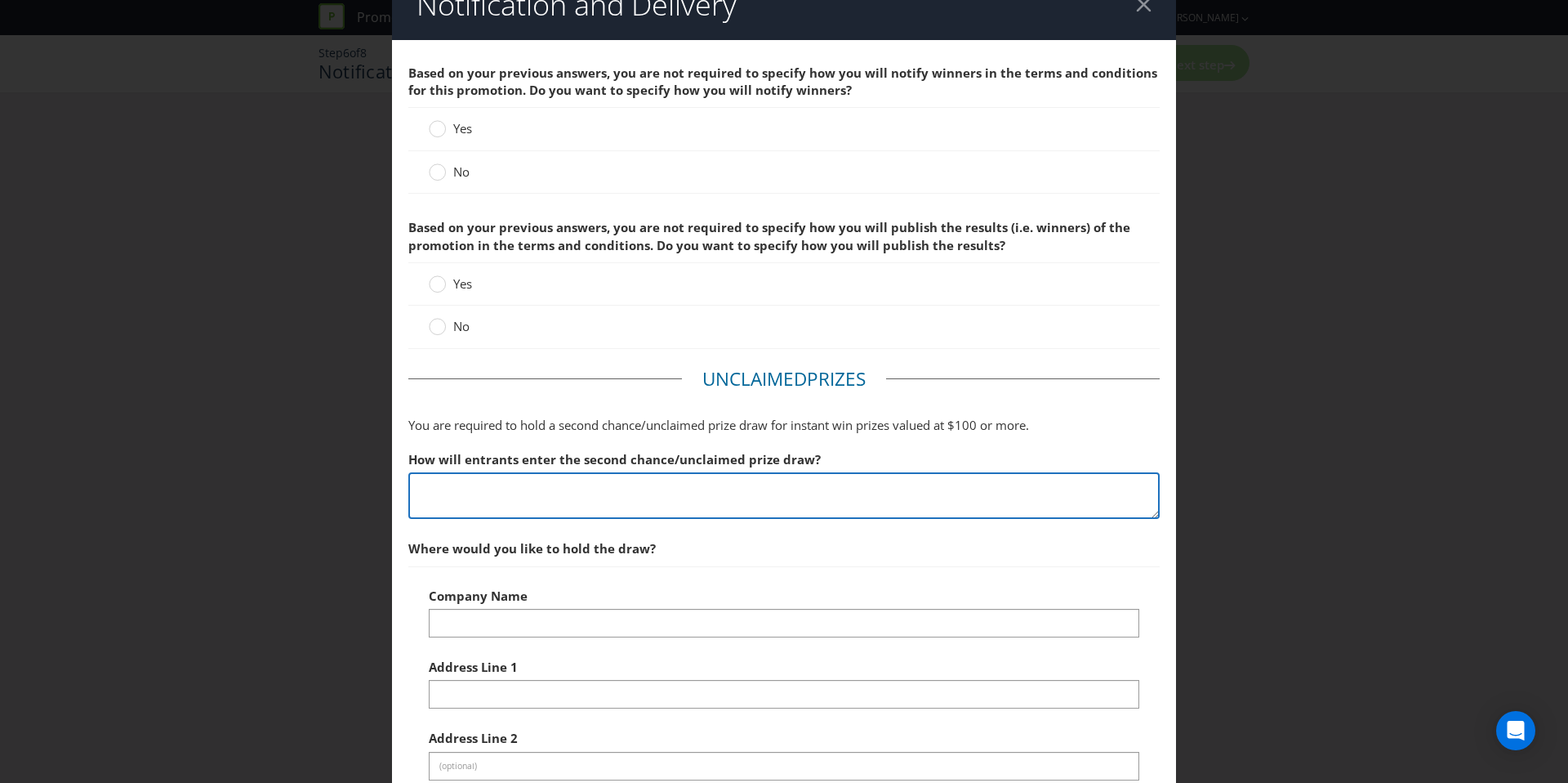
click at [686, 503] on textarea at bounding box center [784, 496] width 751 height 47
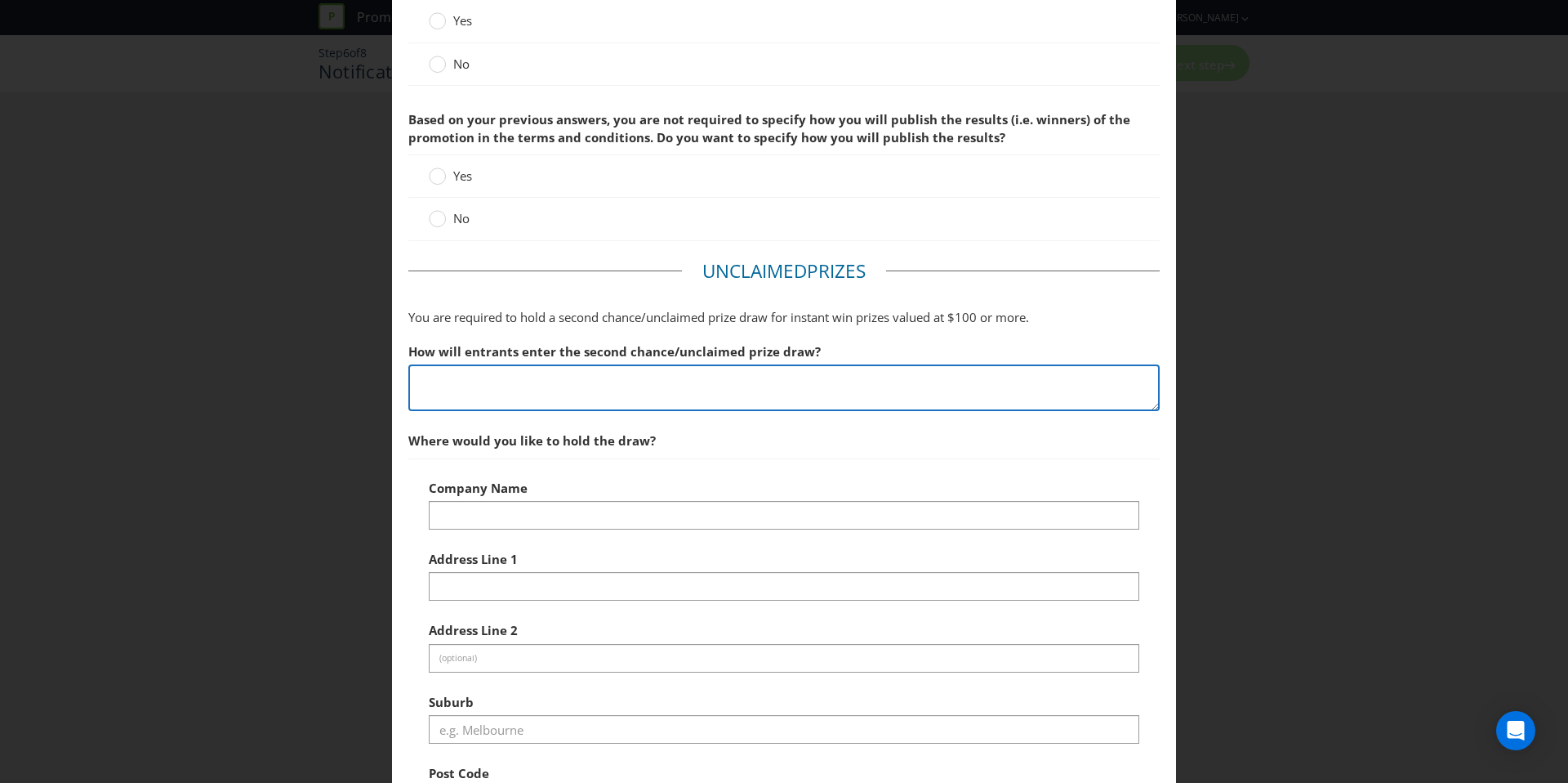
scroll to position [171, 0]
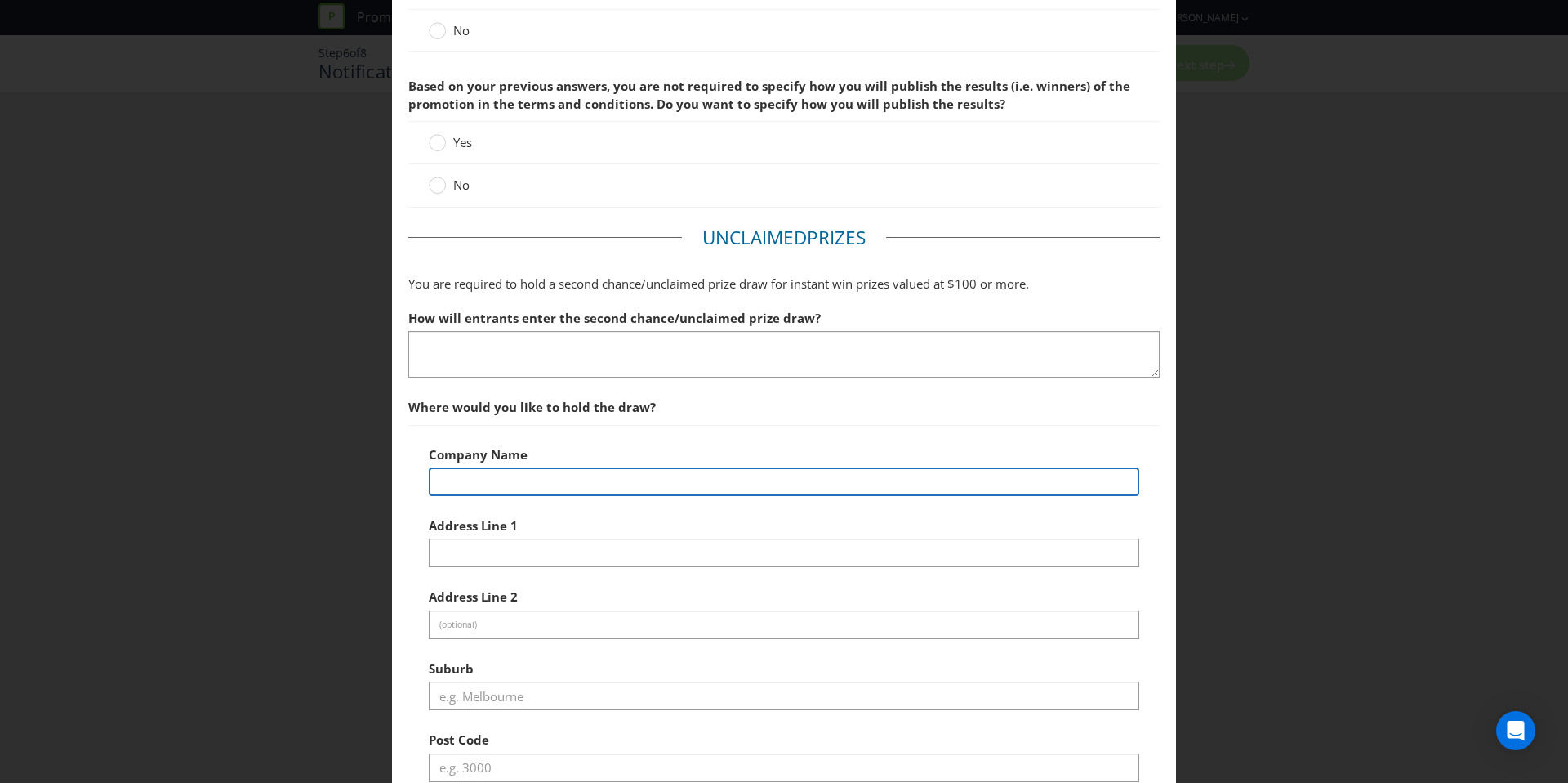
click at [686, 490] on input "text" at bounding box center [784, 481] width 711 height 29
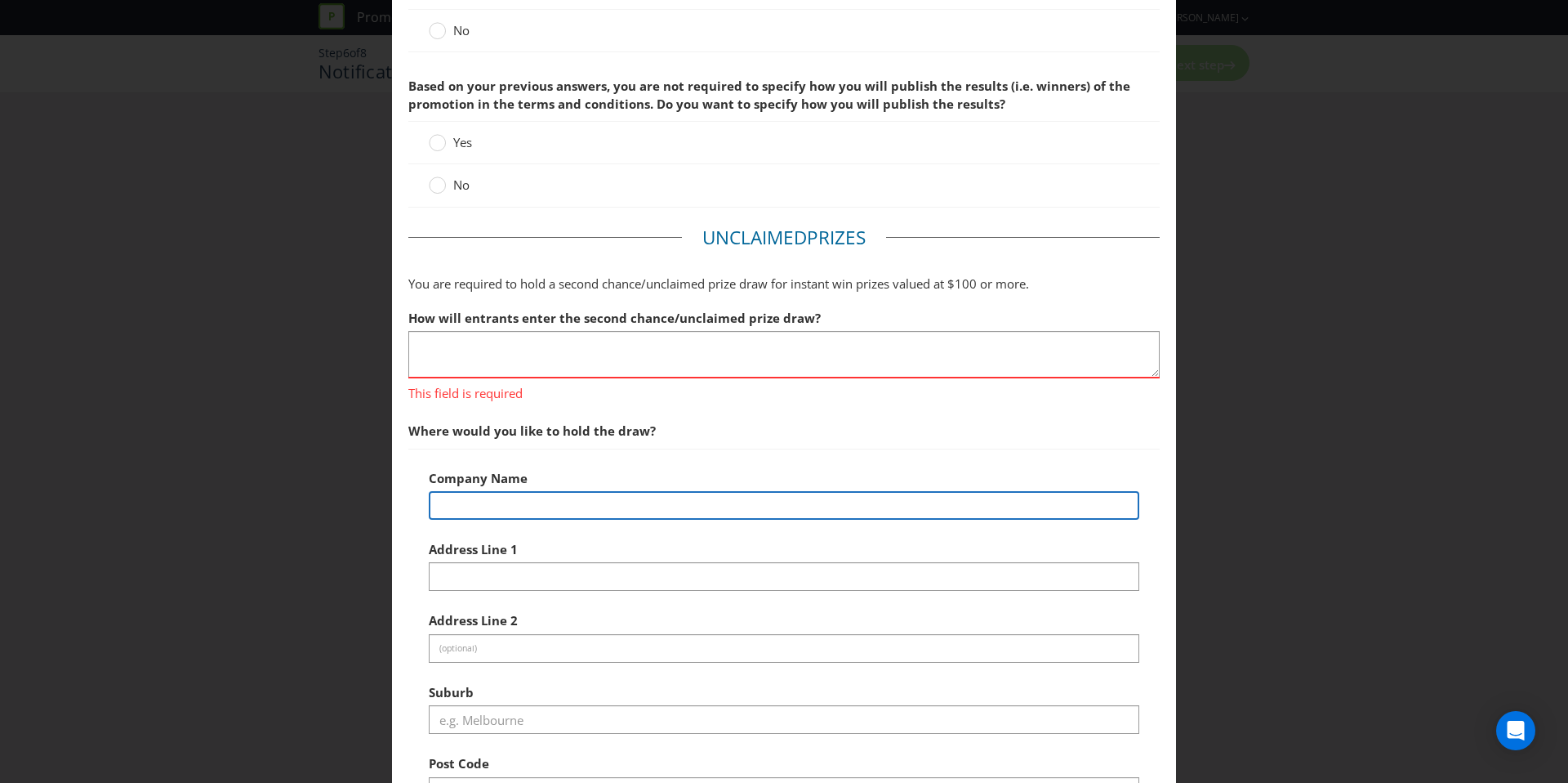
type input "Greeneagle Distribution and Fulfilment"
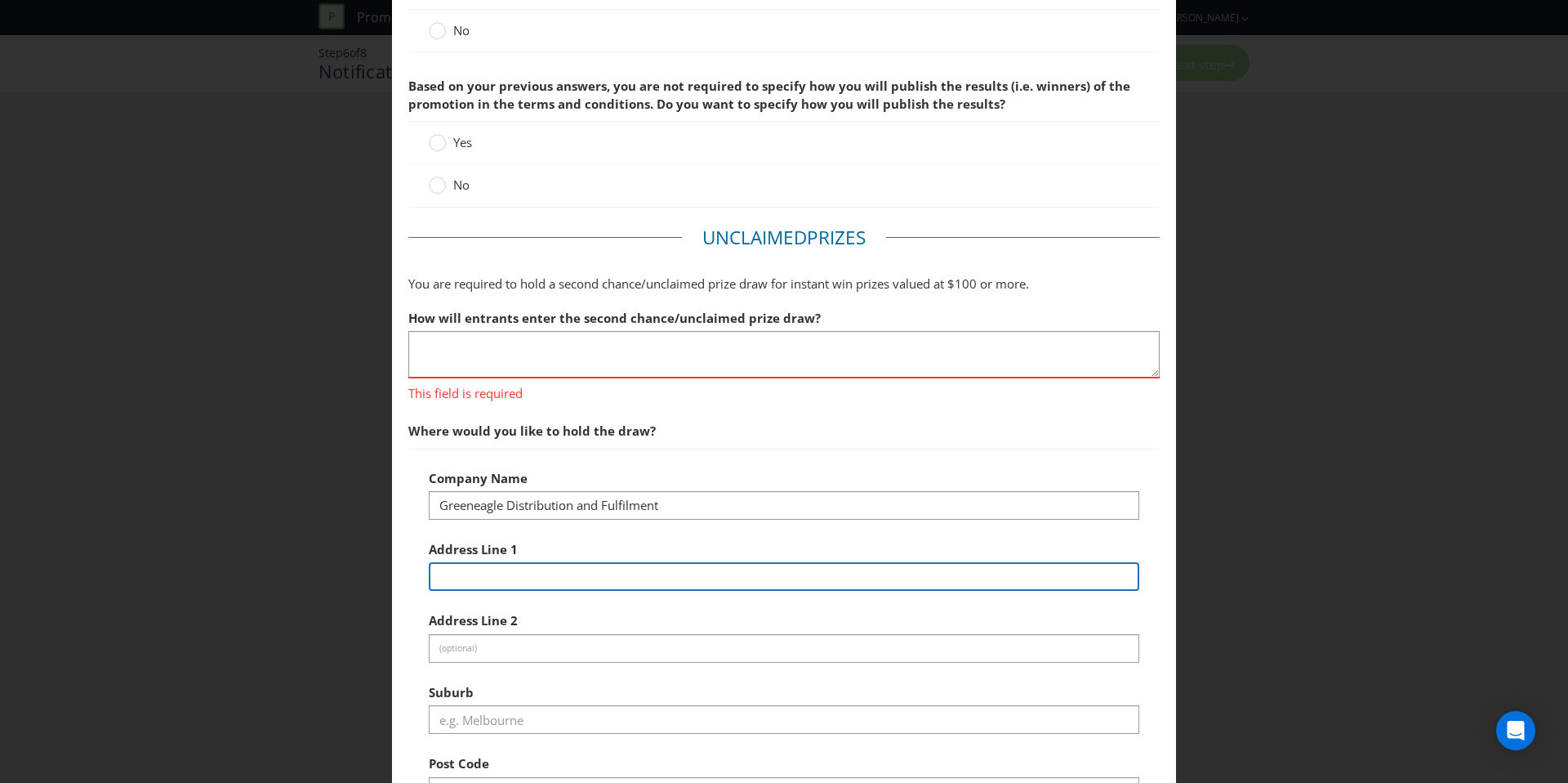
type input "[STREET_ADDRESS][PERSON_NAME]"
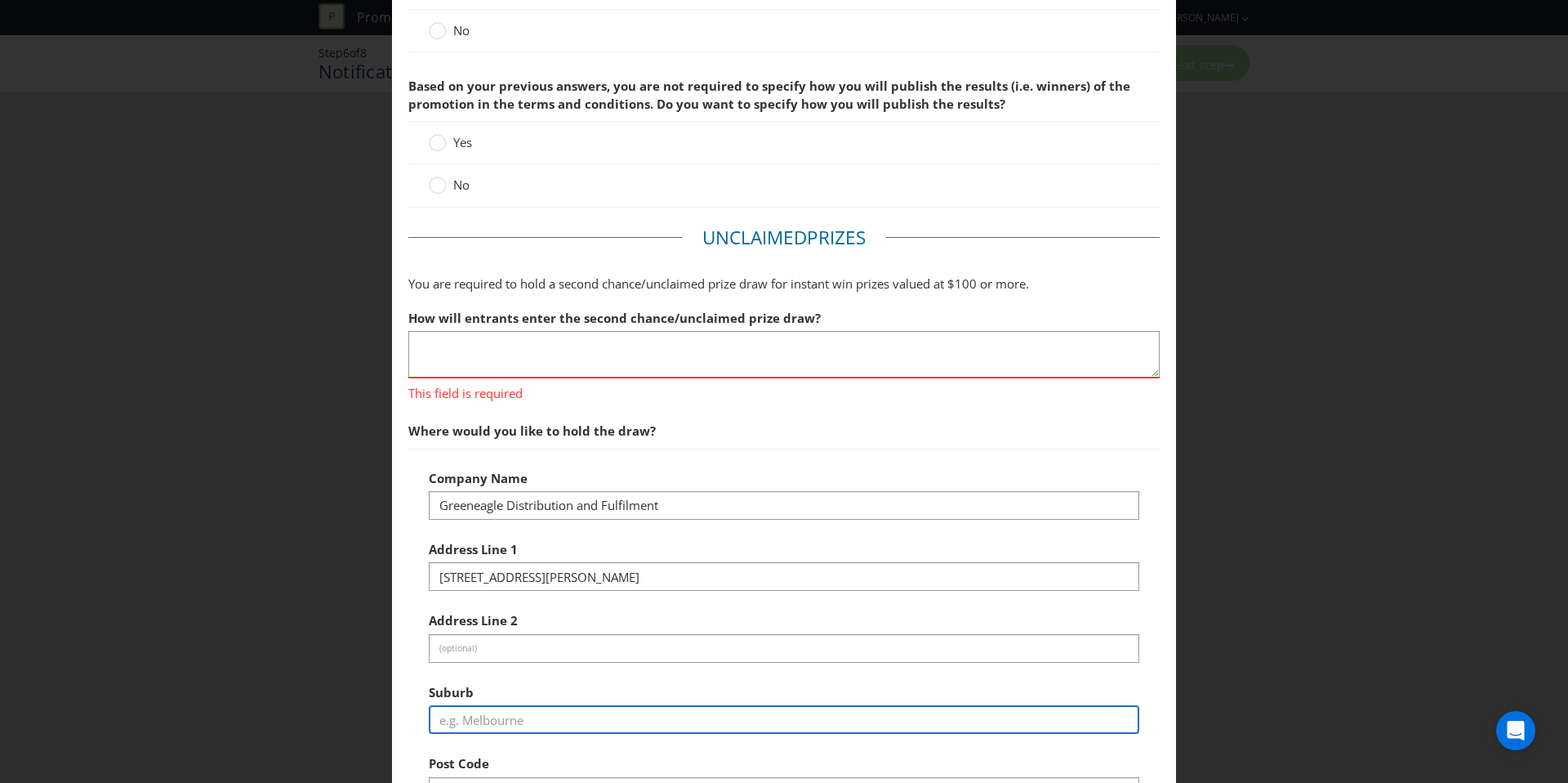
type input "Revesby"
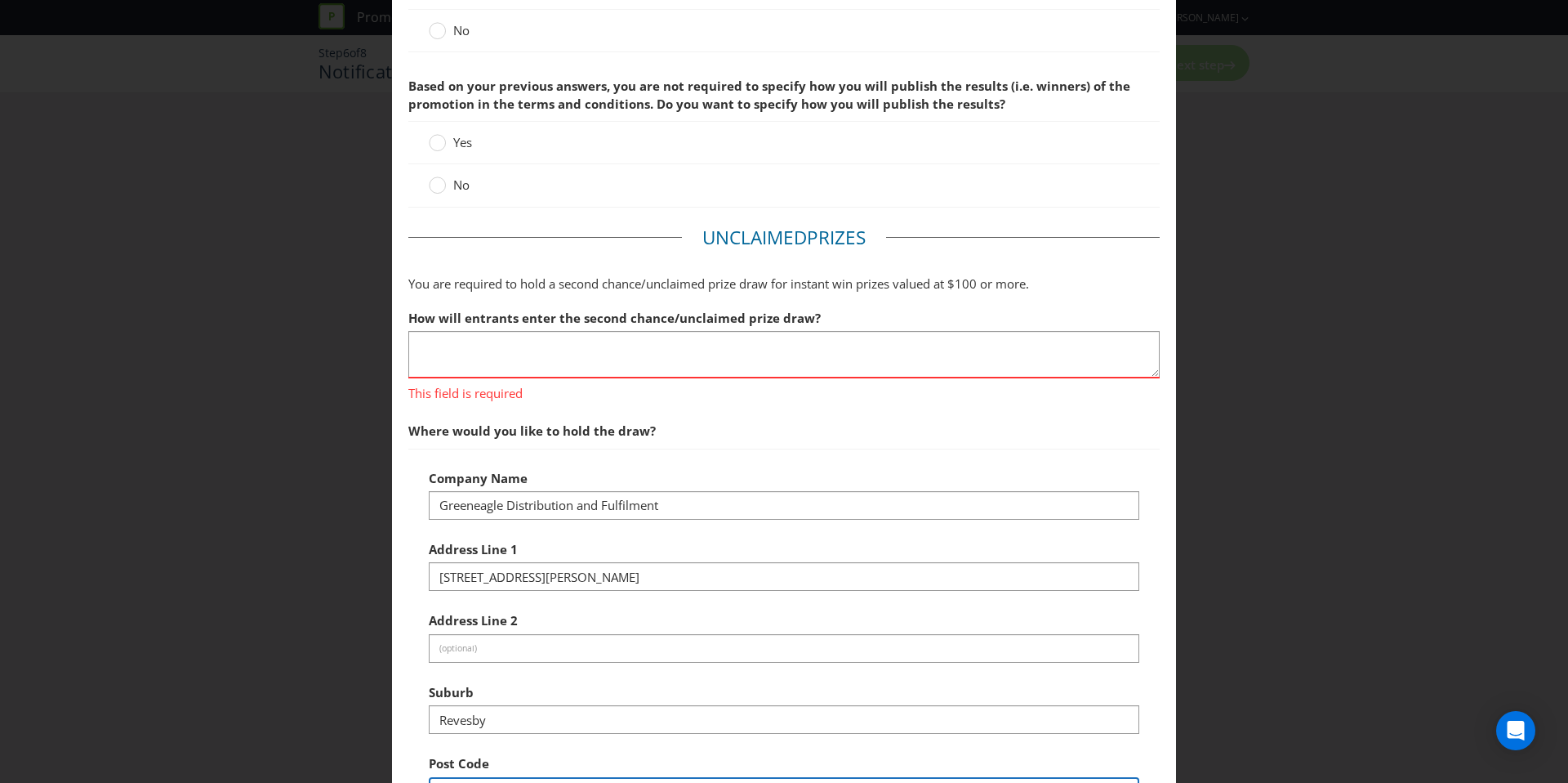
type input "2212"
select select "AU"
select select "[GEOGRAPHIC_DATA]"
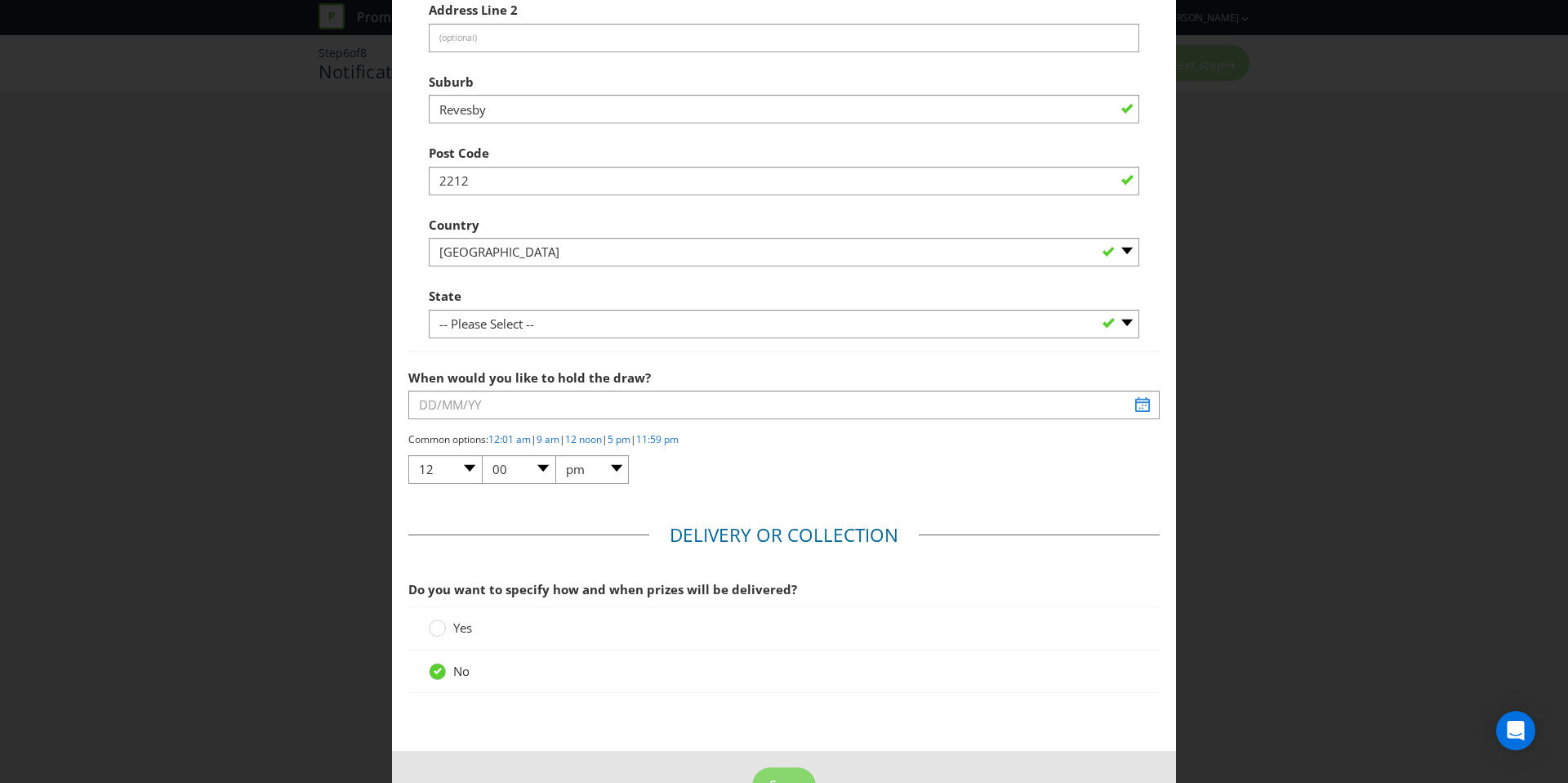
scroll to position [784, 0]
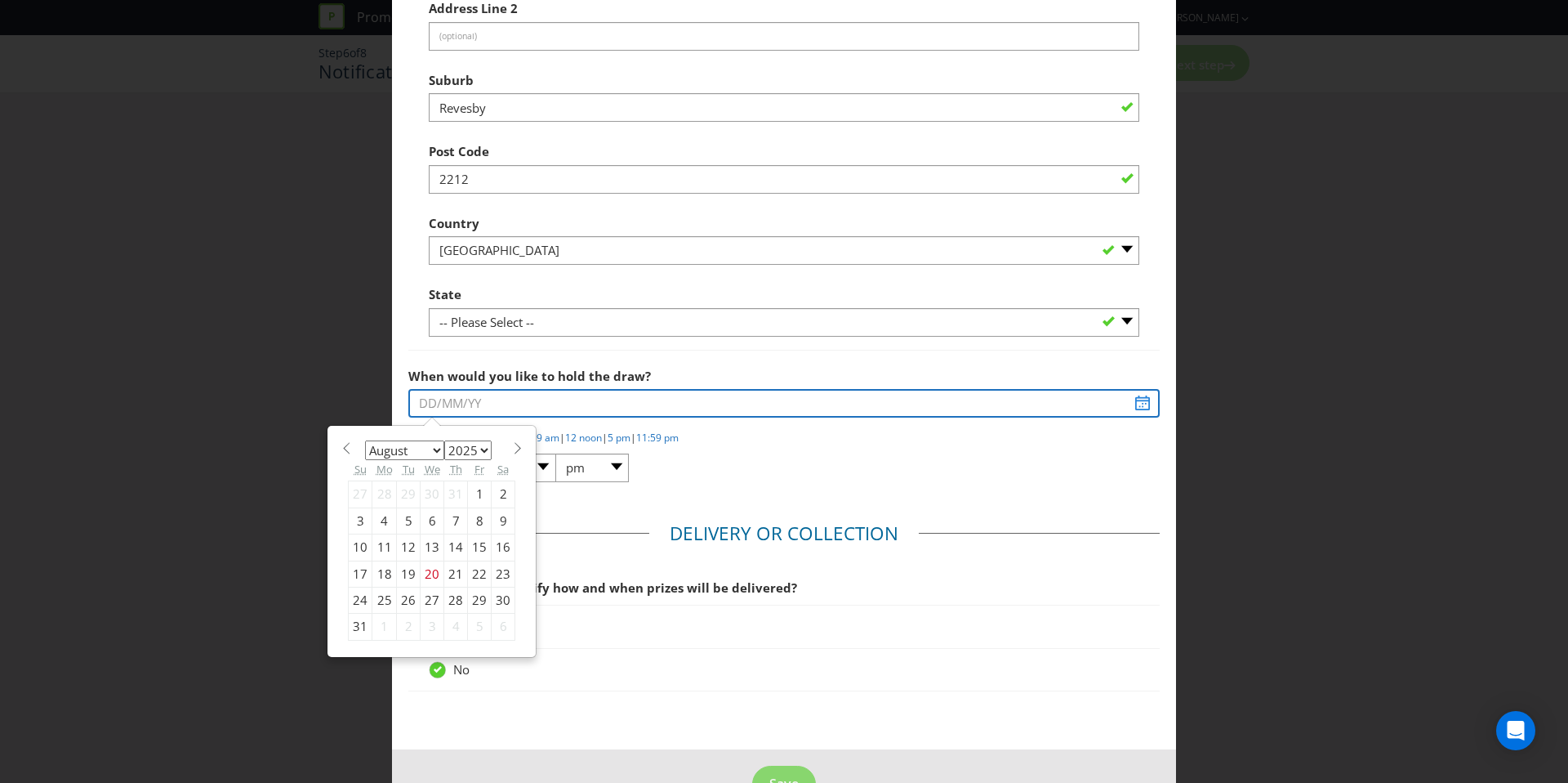
click at [668, 409] on input "text" at bounding box center [784, 403] width 751 height 29
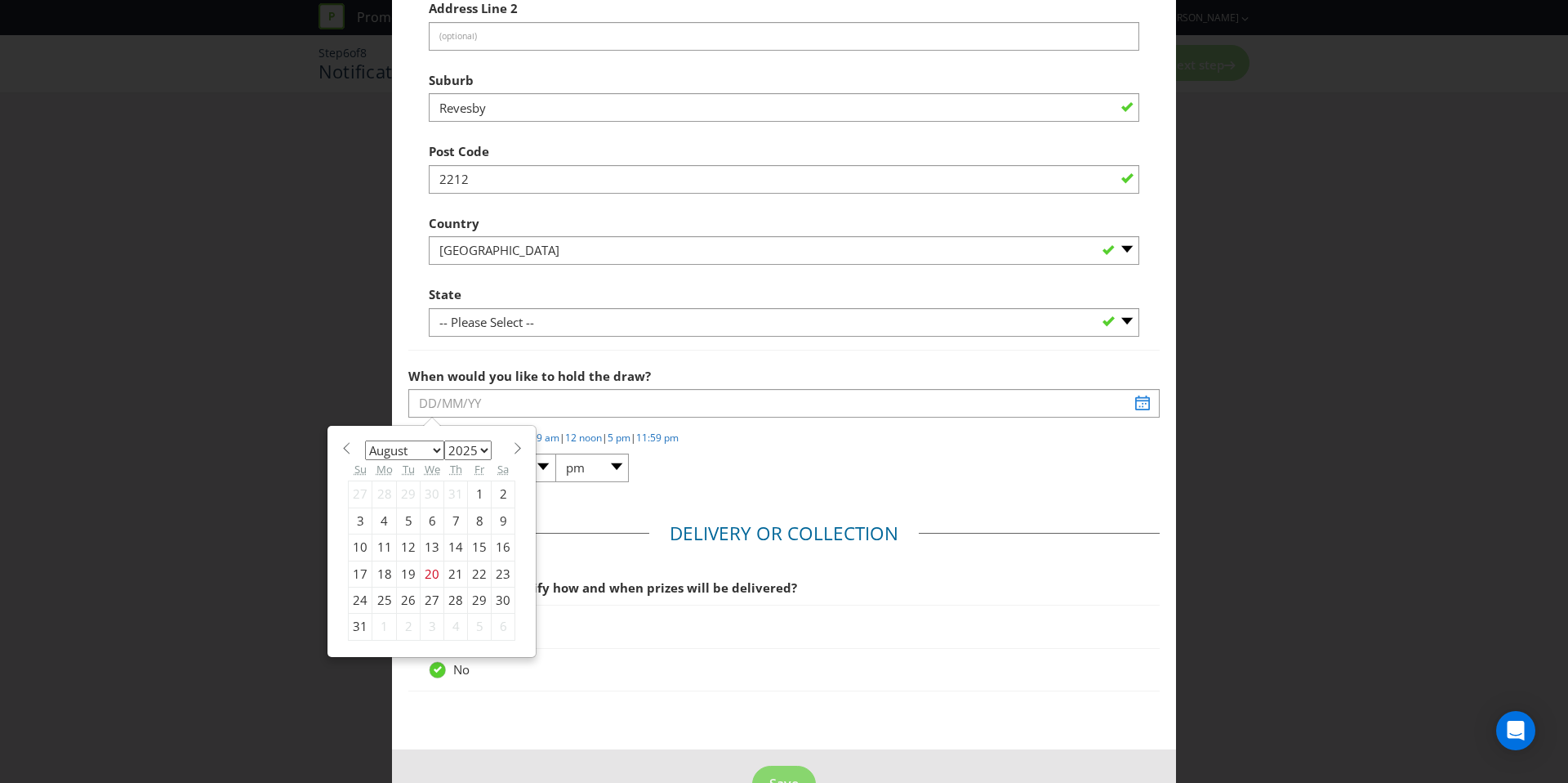
click at [674, 370] on div "When would you like to hold the draw?" at bounding box center [784, 389] width 751 height 59
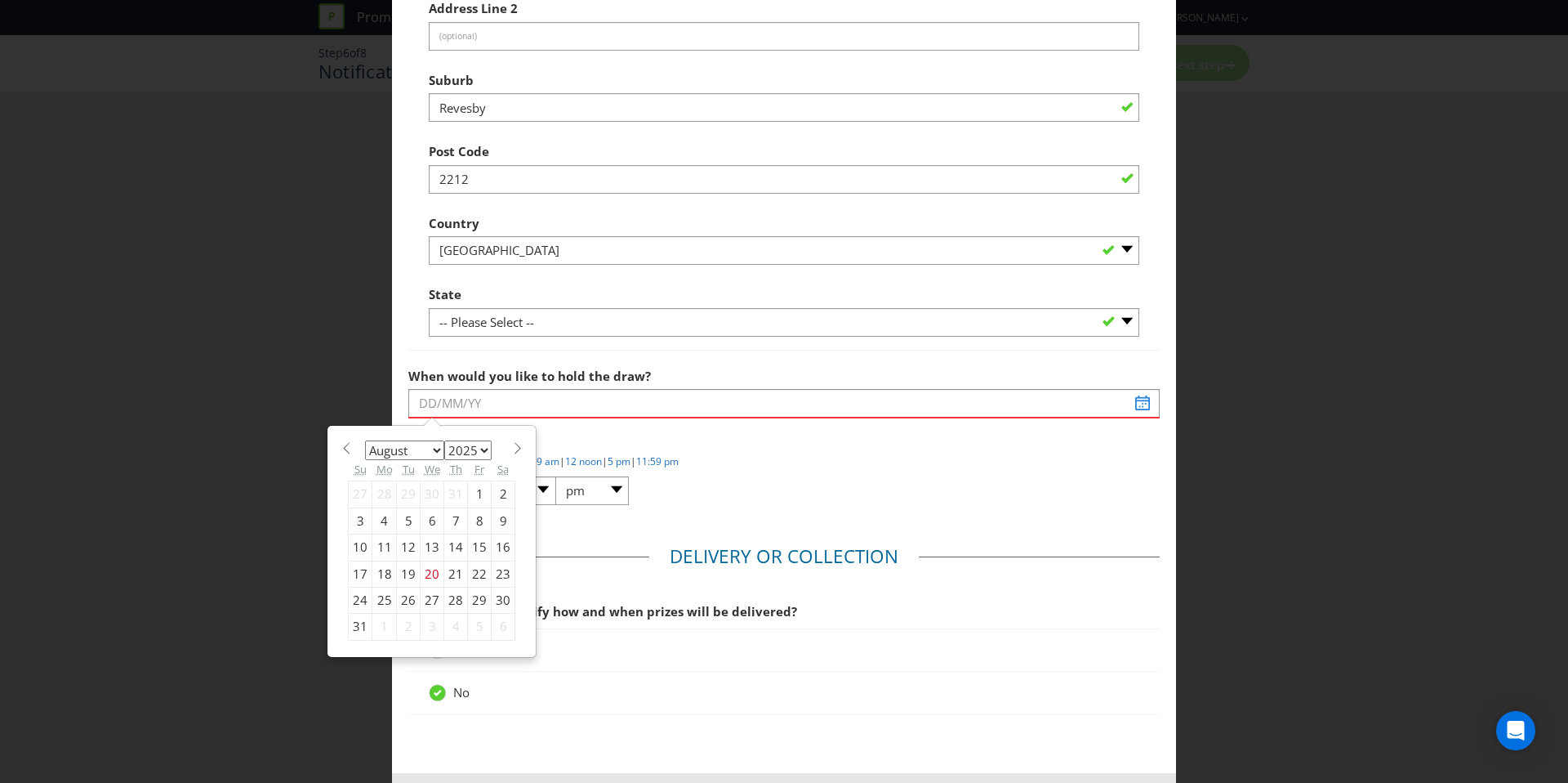
click at [751, 507] on fieldset "Unclaimed Prize s You are required to hold a second chance/unclaimed prize draw…" at bounding box center [784, 66] width 751 height 907
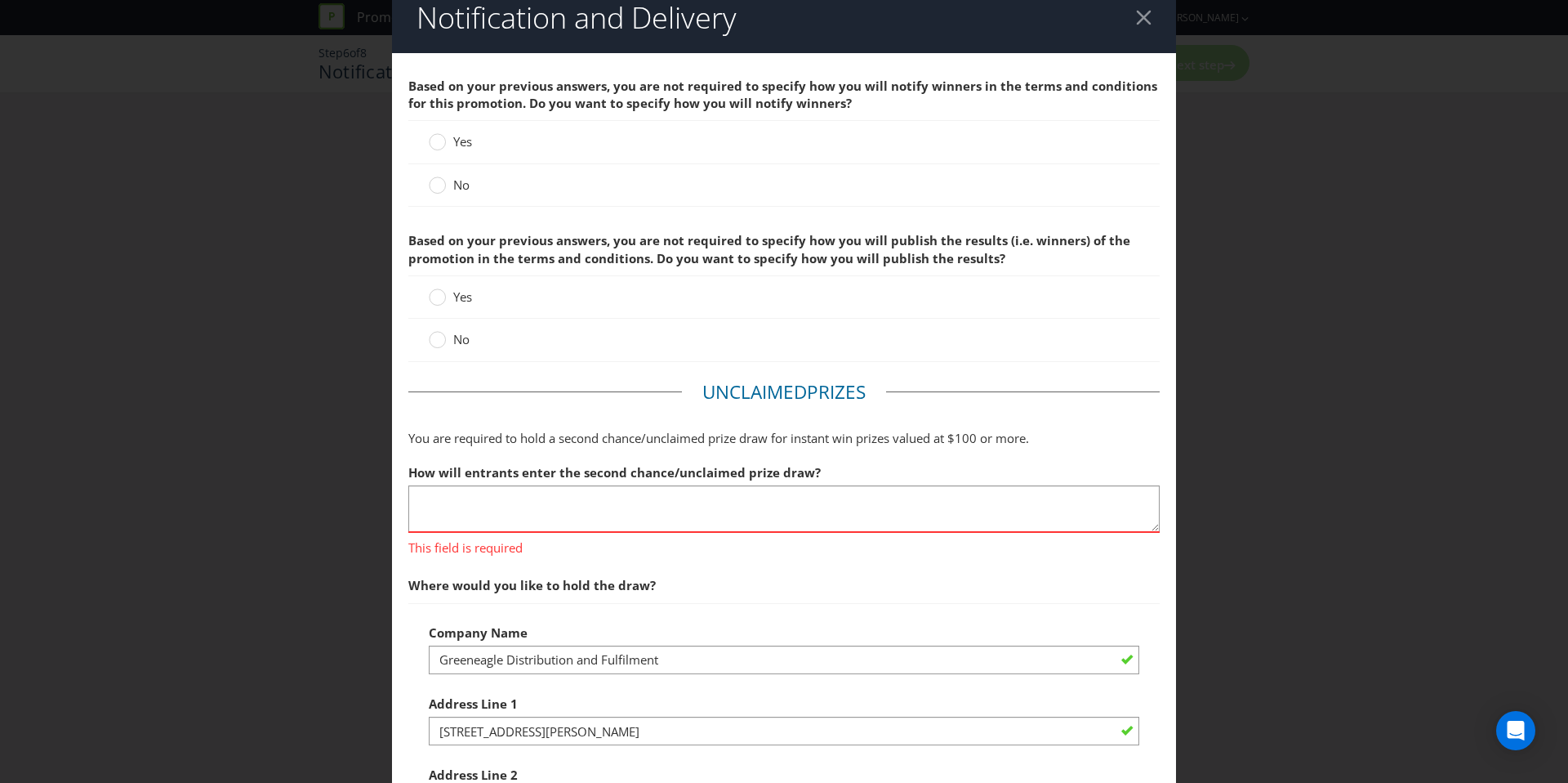
scroll to position [20, 0]
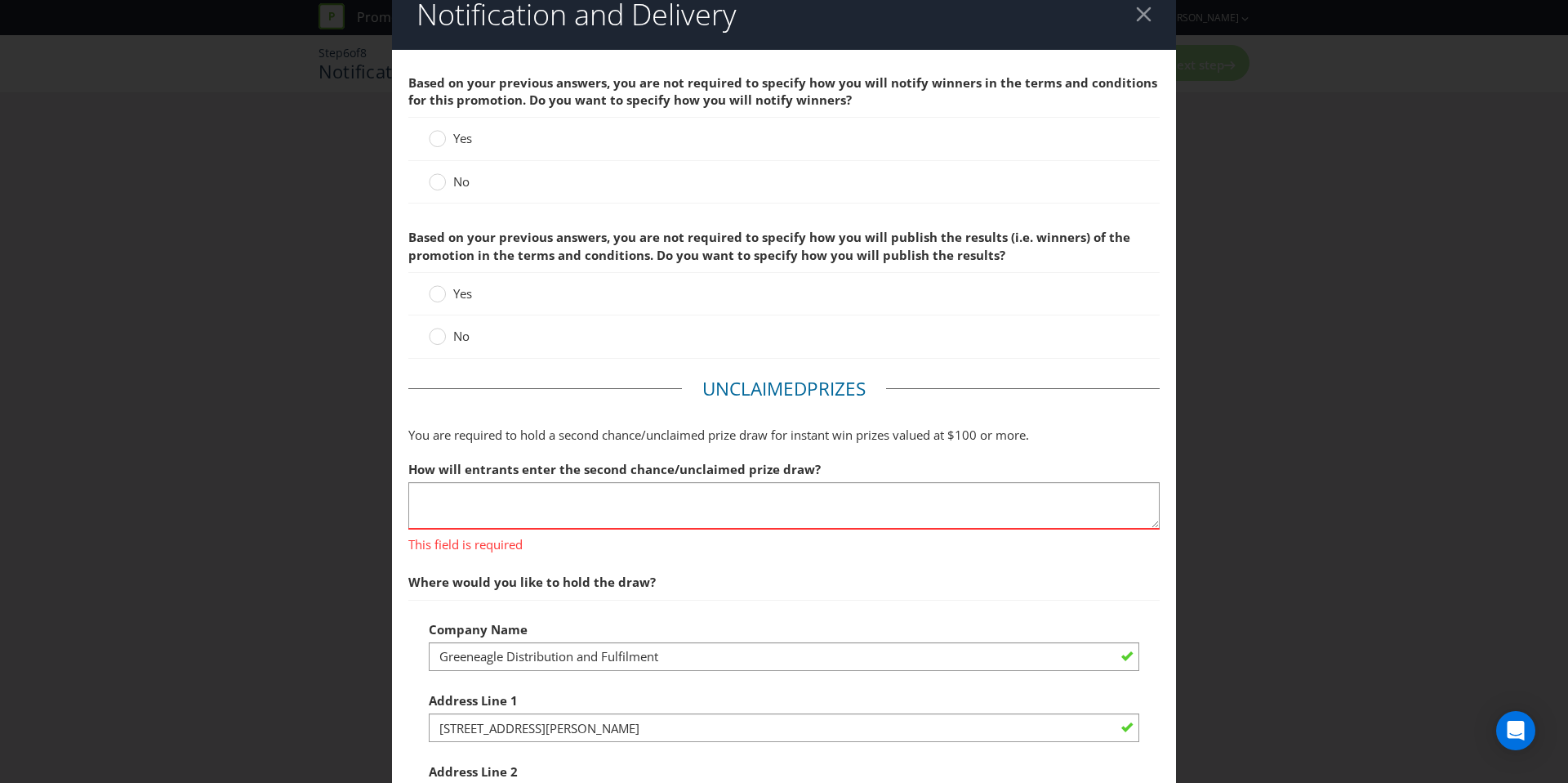
click at [455, 177] on span "No" at bounding box center [461, 181] width 17 height 17
click at [0, 0] on input "No" at bounding box center [0, 0] width 0 height 0
click at [456, 345] on label "No" at bounding box center [451, 336] width 44 height 18
click at [0, 0] on input "No" at bounding box center [0, 0] width 0 height 0
click at [531, 488] on textarea at bounding box center [784, 505] width 751 height 47
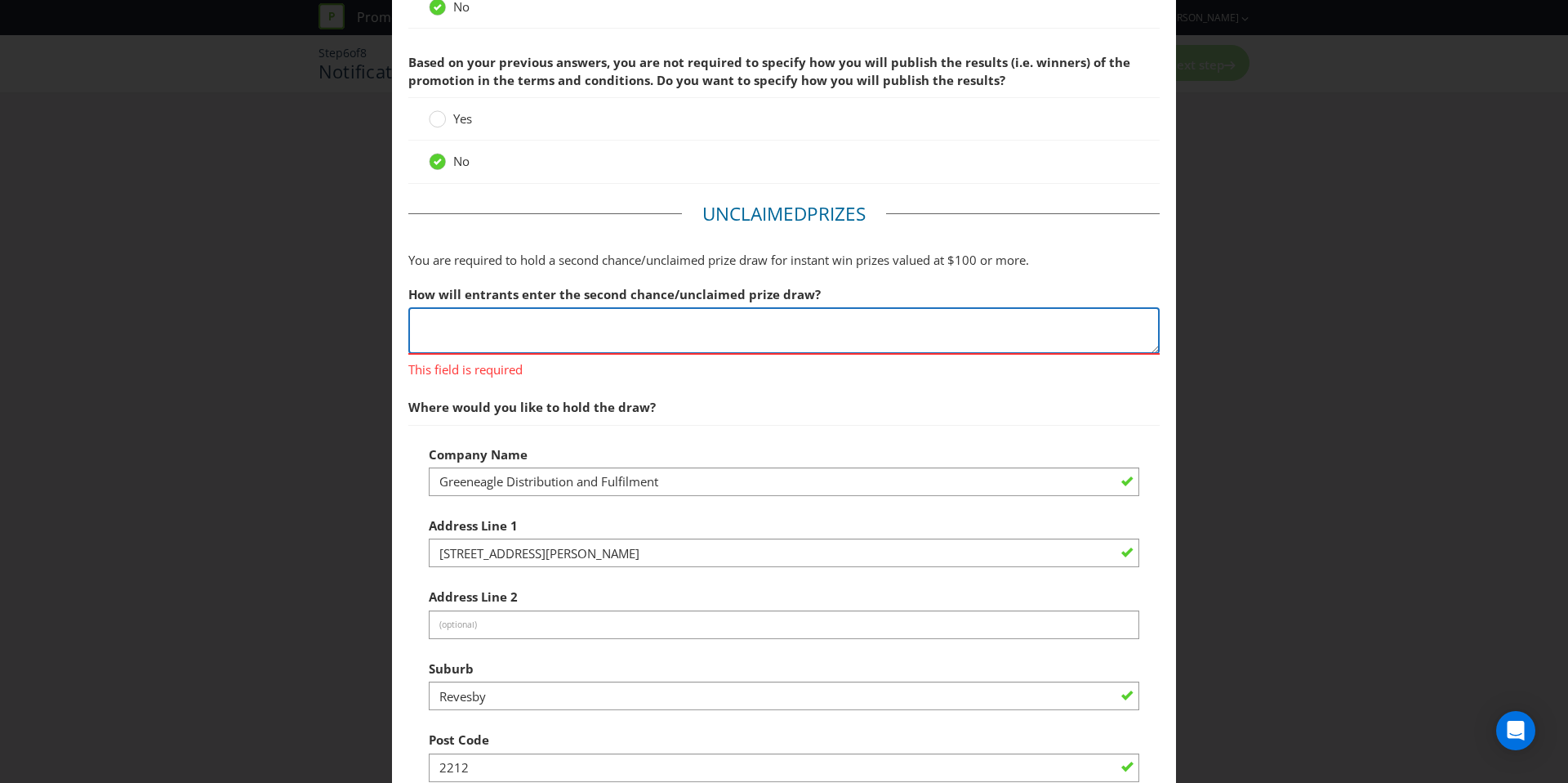
scroll to position [200, 0]
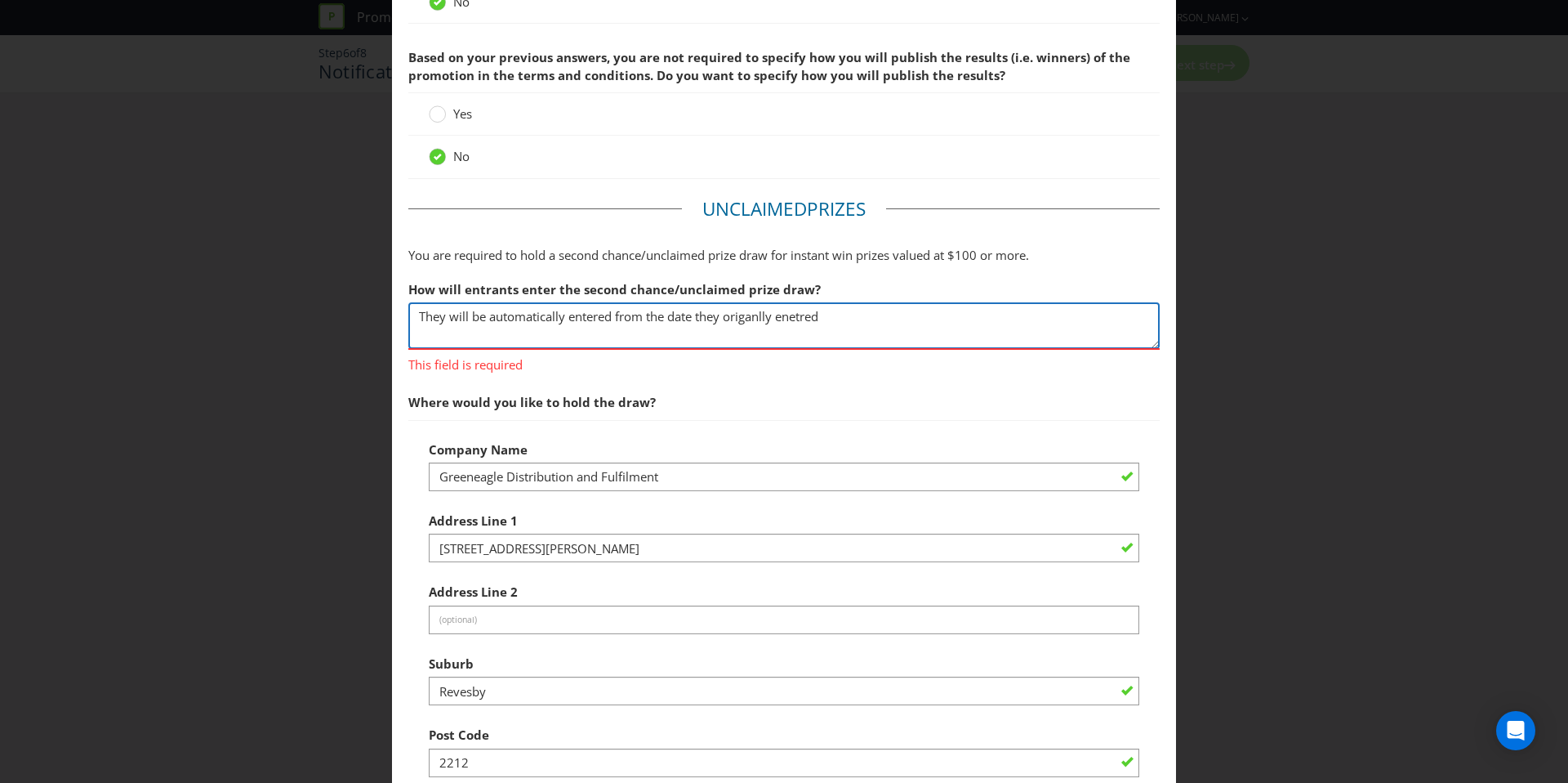
click at [807, 306] on textarea "They will be automatically entered from the date they origanlly enetred" at bounding box center [784, 325] width 751 height 47
click at [750, 321] on textarea "They will be automatically entered from the date they origanlly entered" at bounding box center [784, 325] width 751 height 47
click at [866, 313] on textarea "They will be automatically entered from the date they originally entered" at bounding box center [784, 325] width 751 height 47
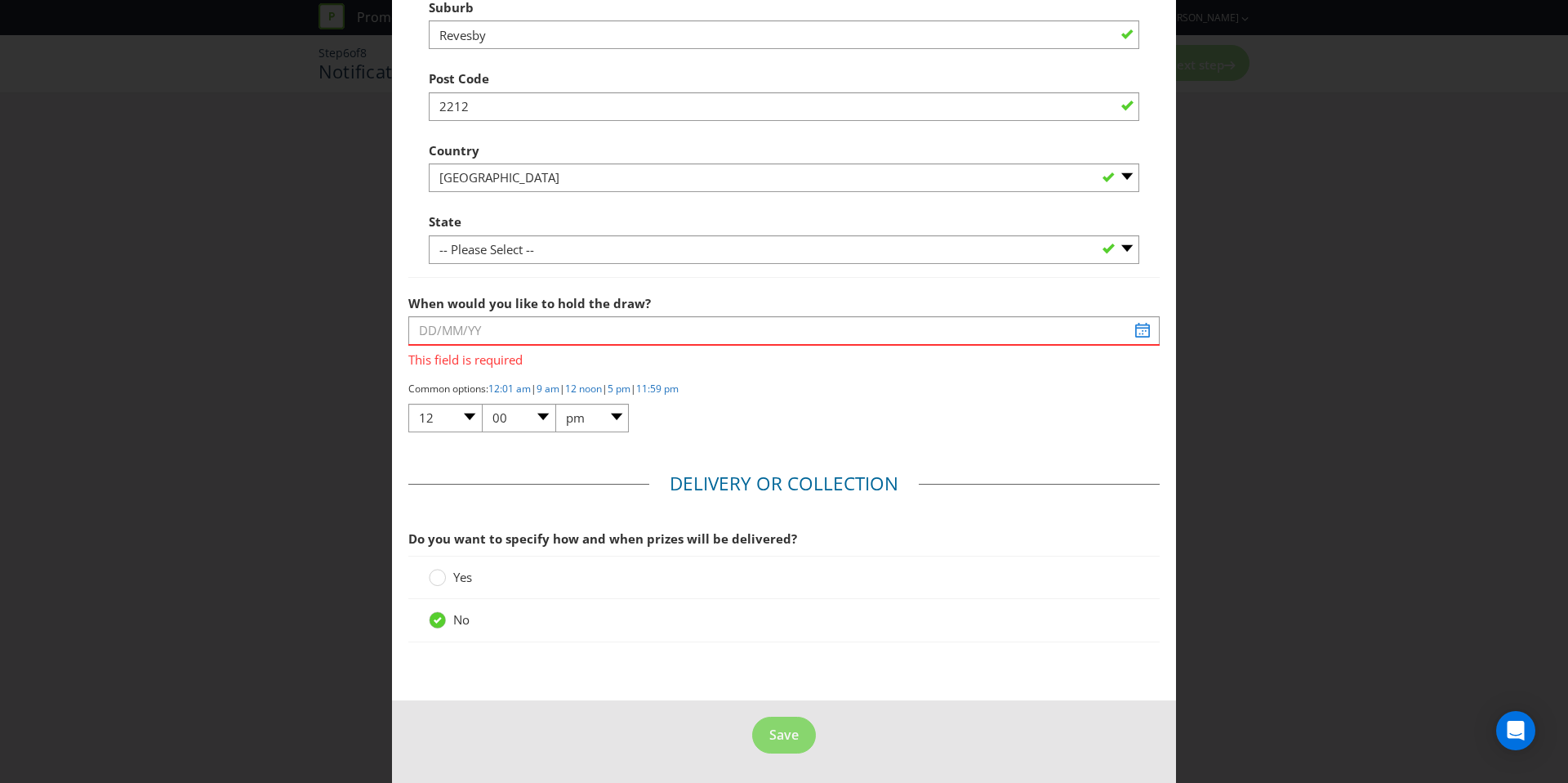
type textarea "They will be automatically entered from the date they originally entered the Pr…"
click at [578, 336] on input "text" at bounding box center [784, 330] width 751 height 29
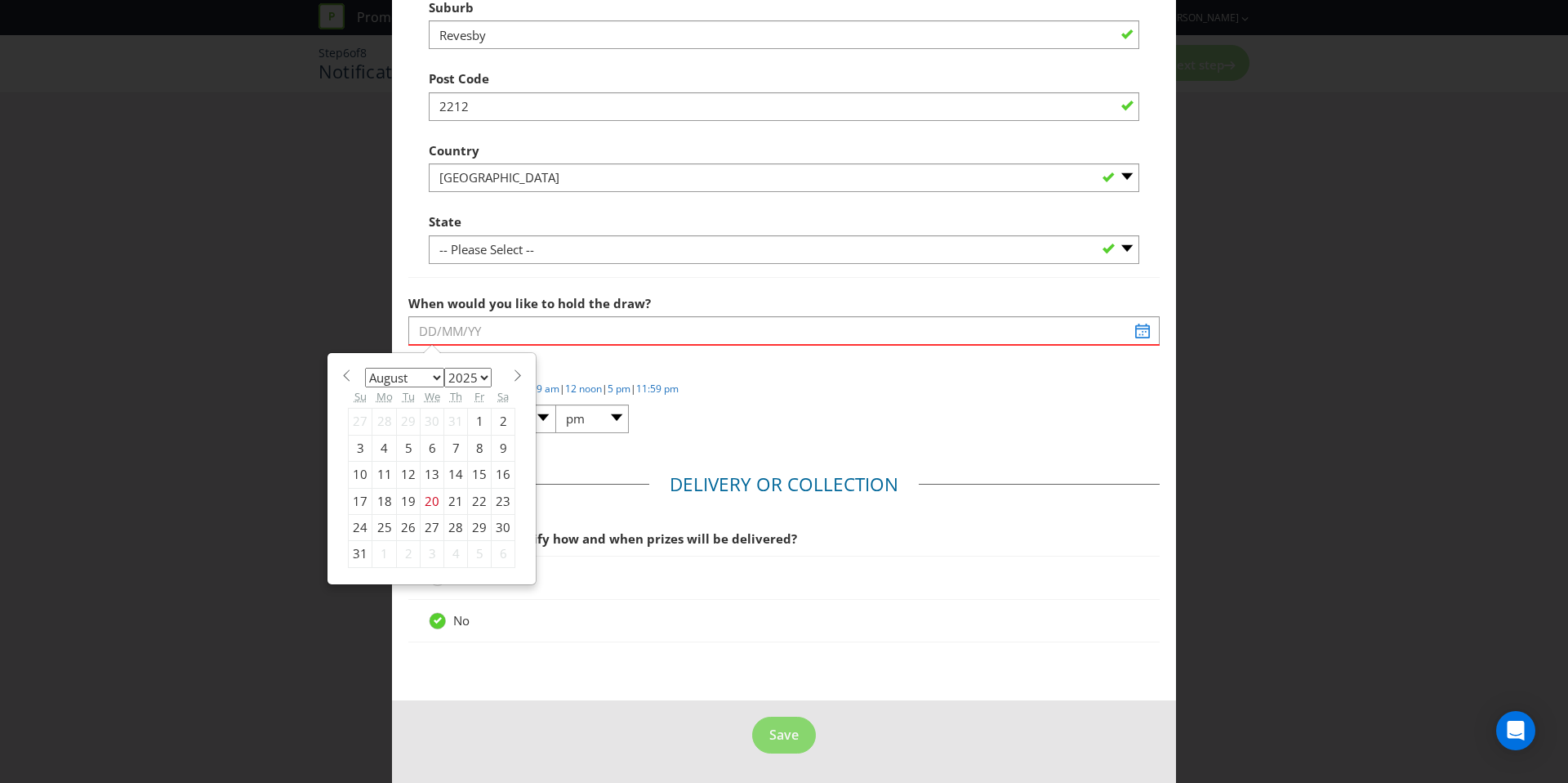
click at [517, 370] on span at bounding box center [517, 375] width 12 height 12
click at [517, 370] on span at bounding box center [517, 375] width 12 height 12
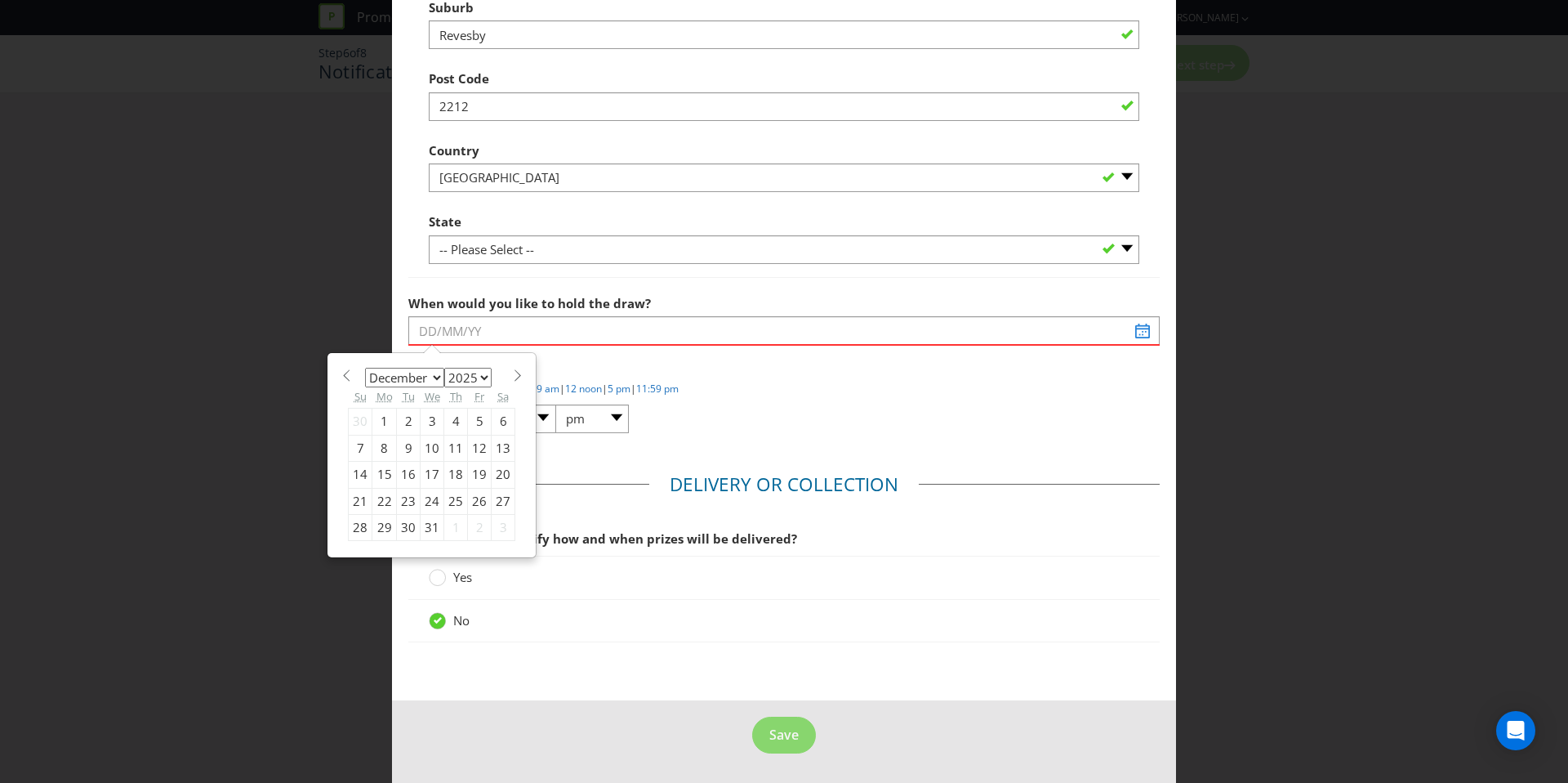
select select "0"
select select "2026"
click at [382, 451] on div "5" at bounding box center [384, 448] width 25 height 26
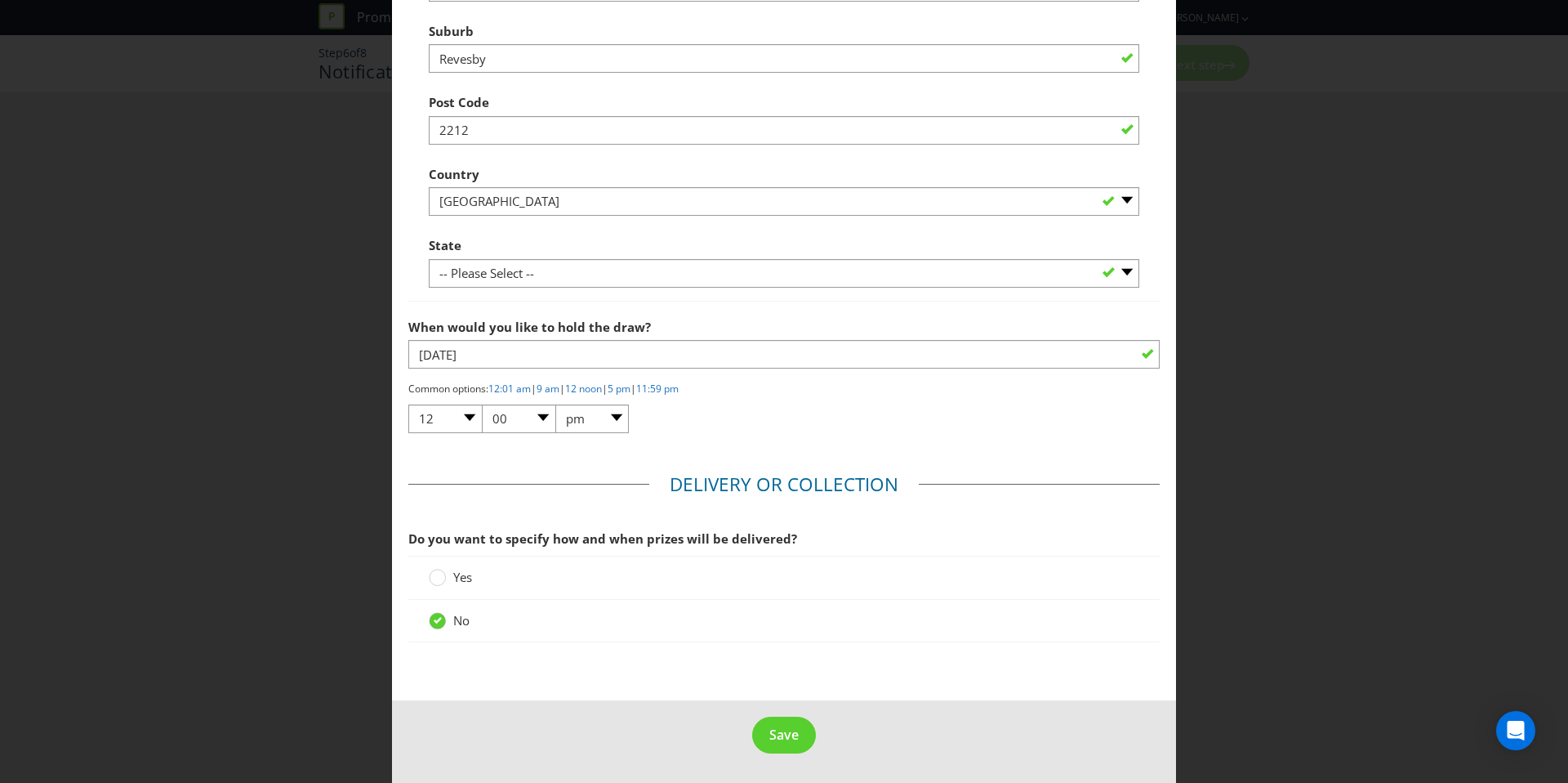
scroll to position [809, 0]
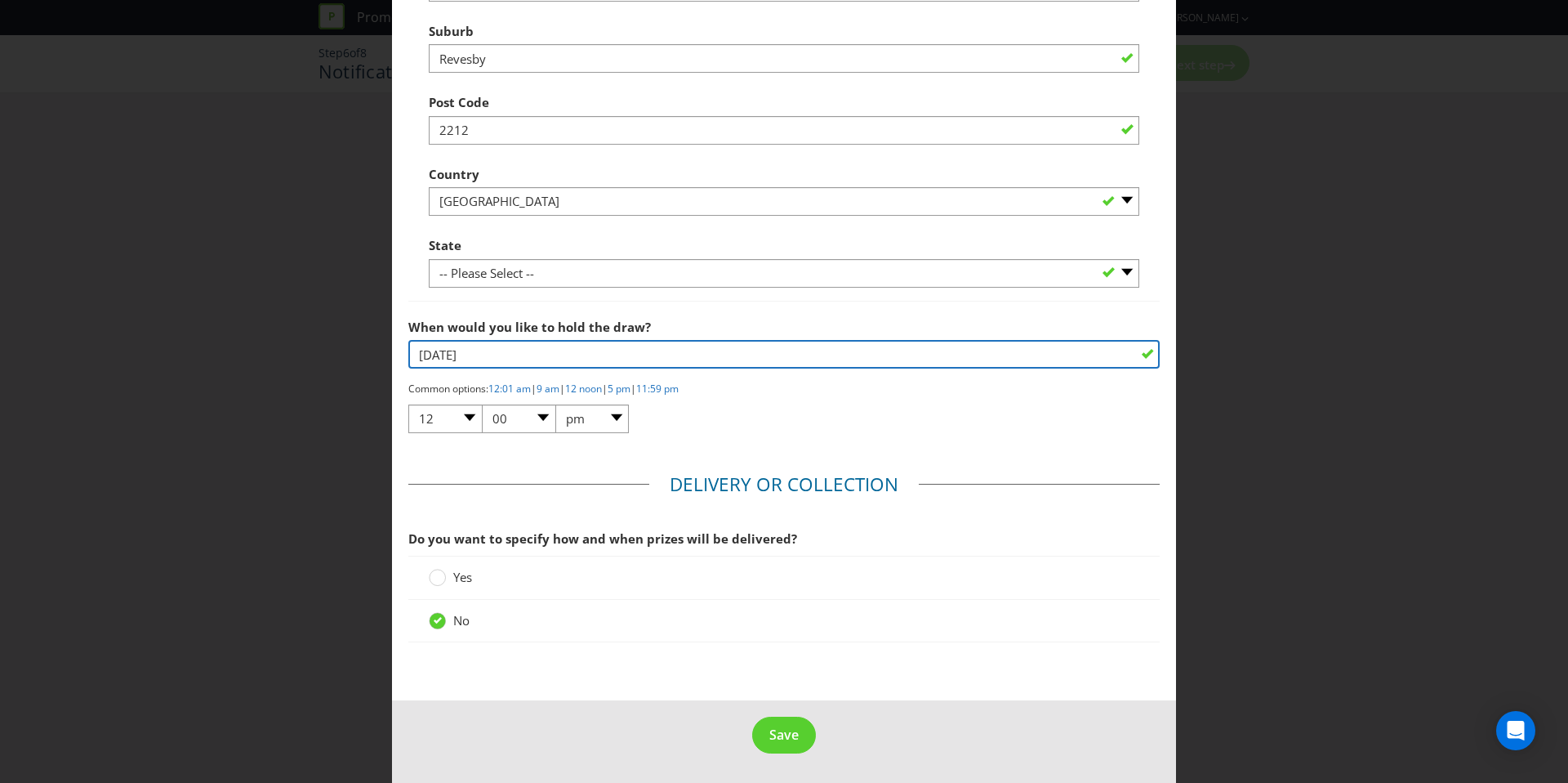
click at [540, 360] on input "[DATE]" at bounding box center [784, 354] width 751 height 29
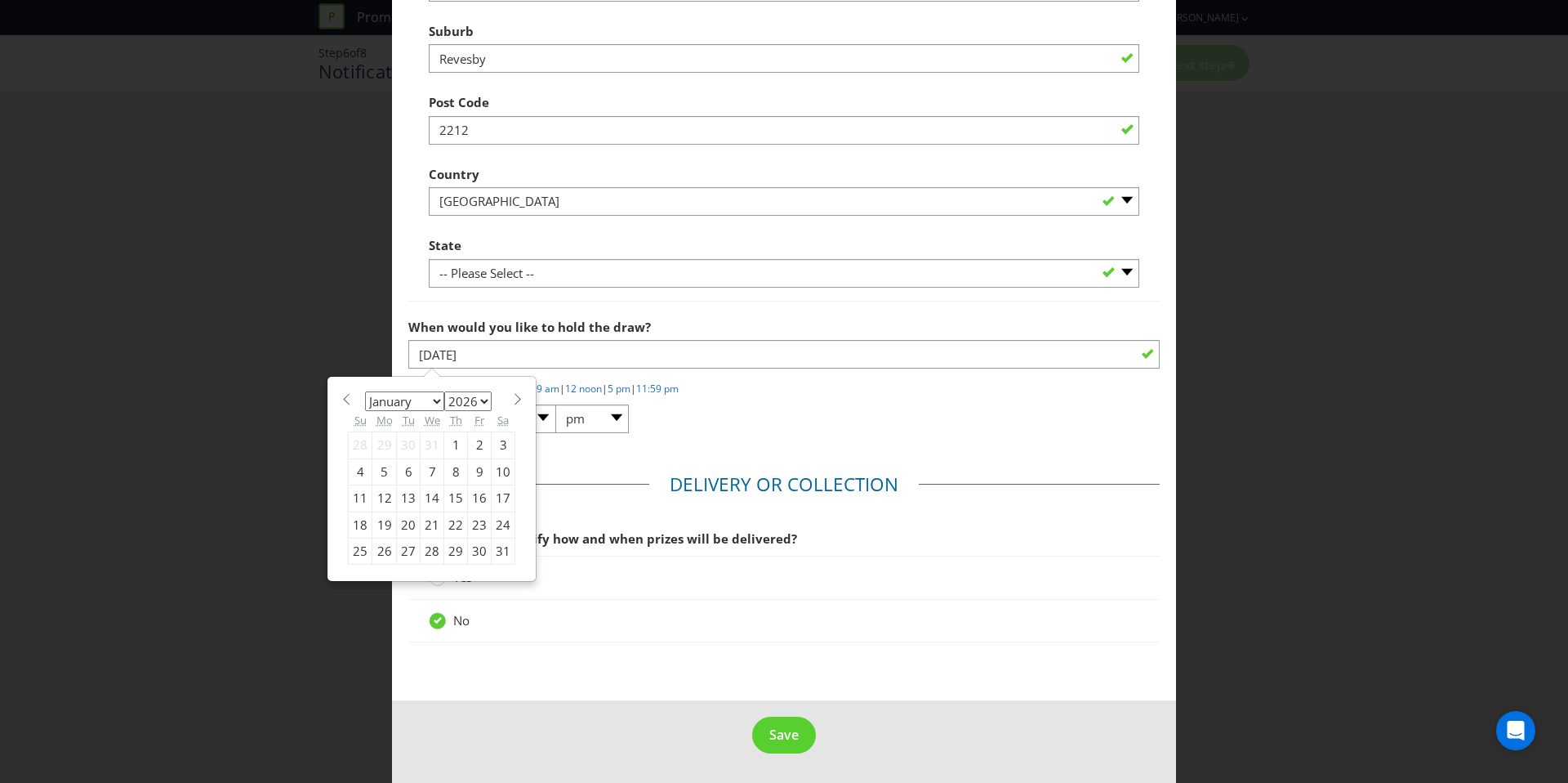
click at [379, 499] on div "12" at bounding box center [384, 498] width 25 height 26
type input "[DATE]"
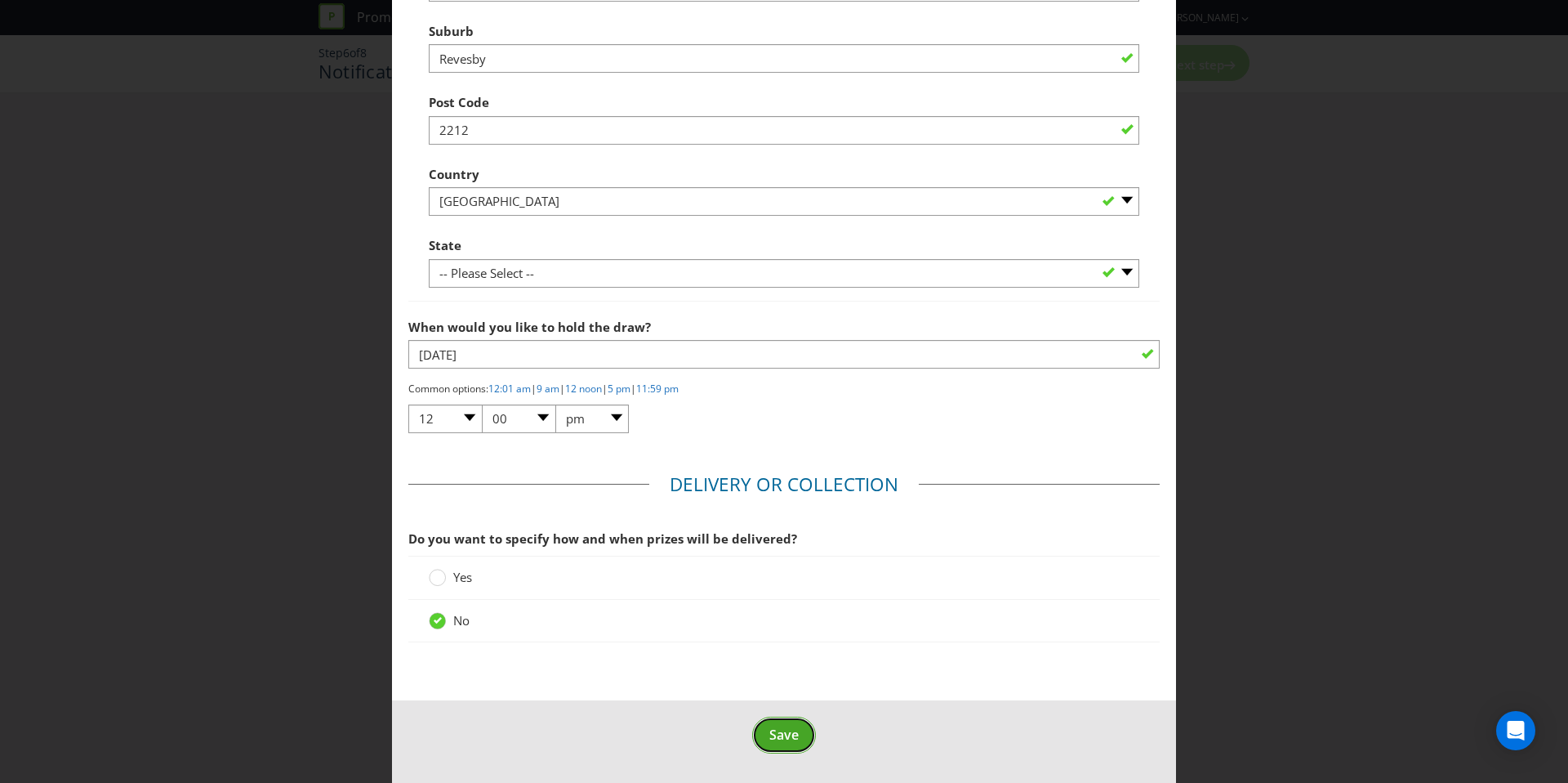
click at [772, 732] on span "Save" at bounding box center [784, 735] width 29 height 18
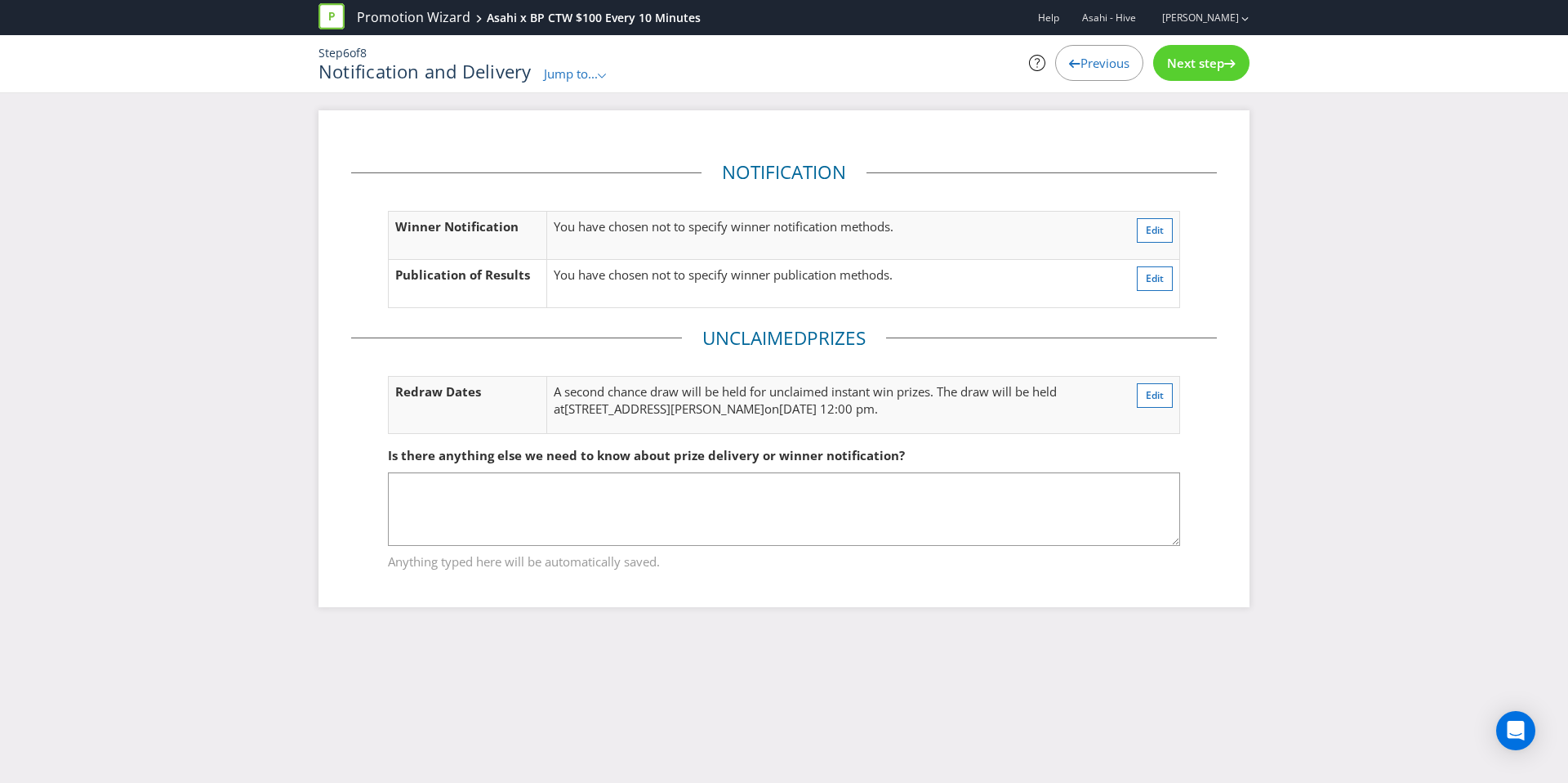
click at [1189, 64] on span "Next step" at bounding box center [1196, 63] width 57 height 17
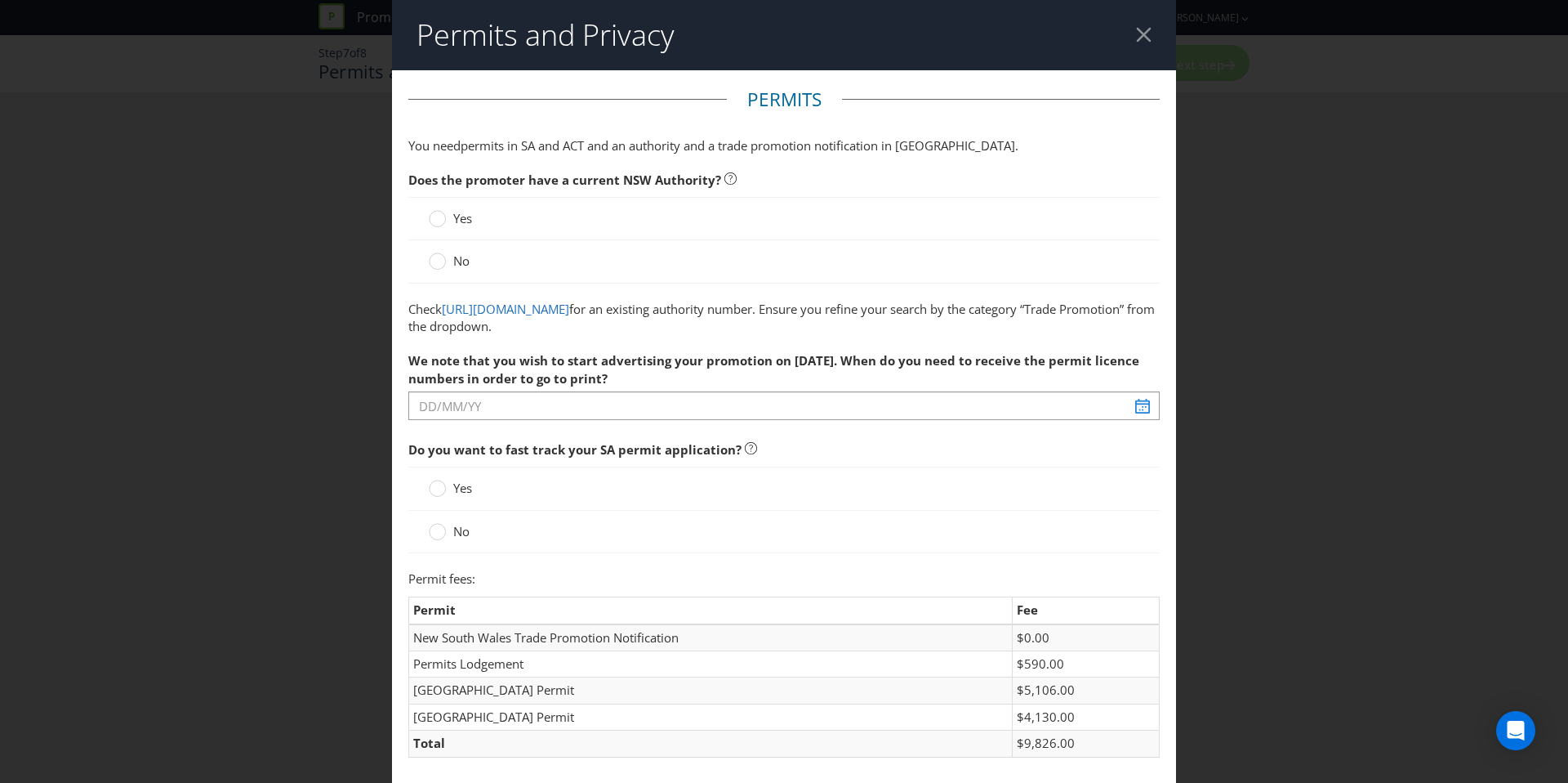
click at [469, 224] on span "Yes" at bounding box center [462, 218] width 18 height 17
click at [0, 0] on input "Yes" at bounding box center [0, 0] width 0 height 0
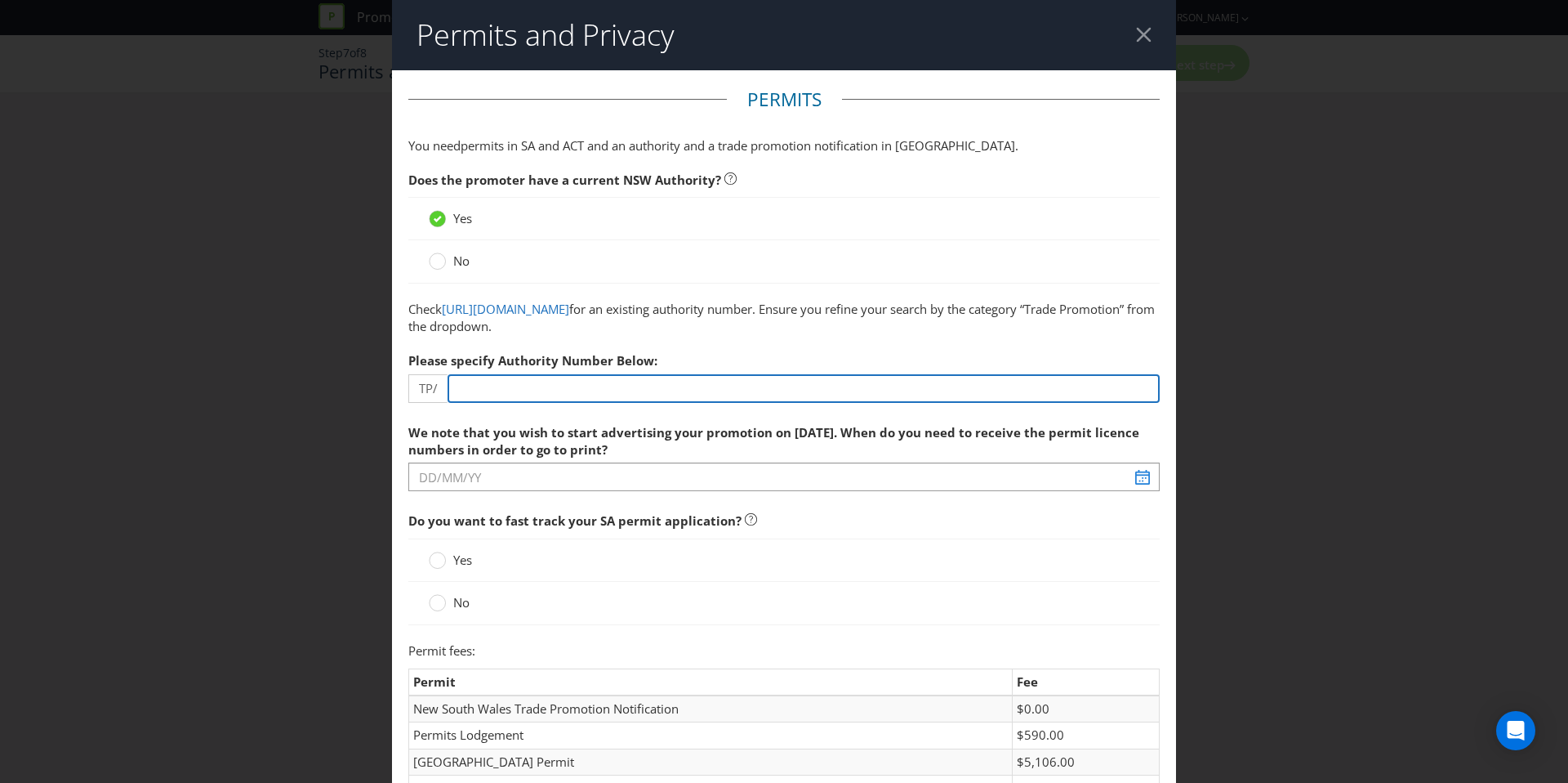
click at [510, 385] on input "number" at bounding box center [803, 388] width 712 height 29
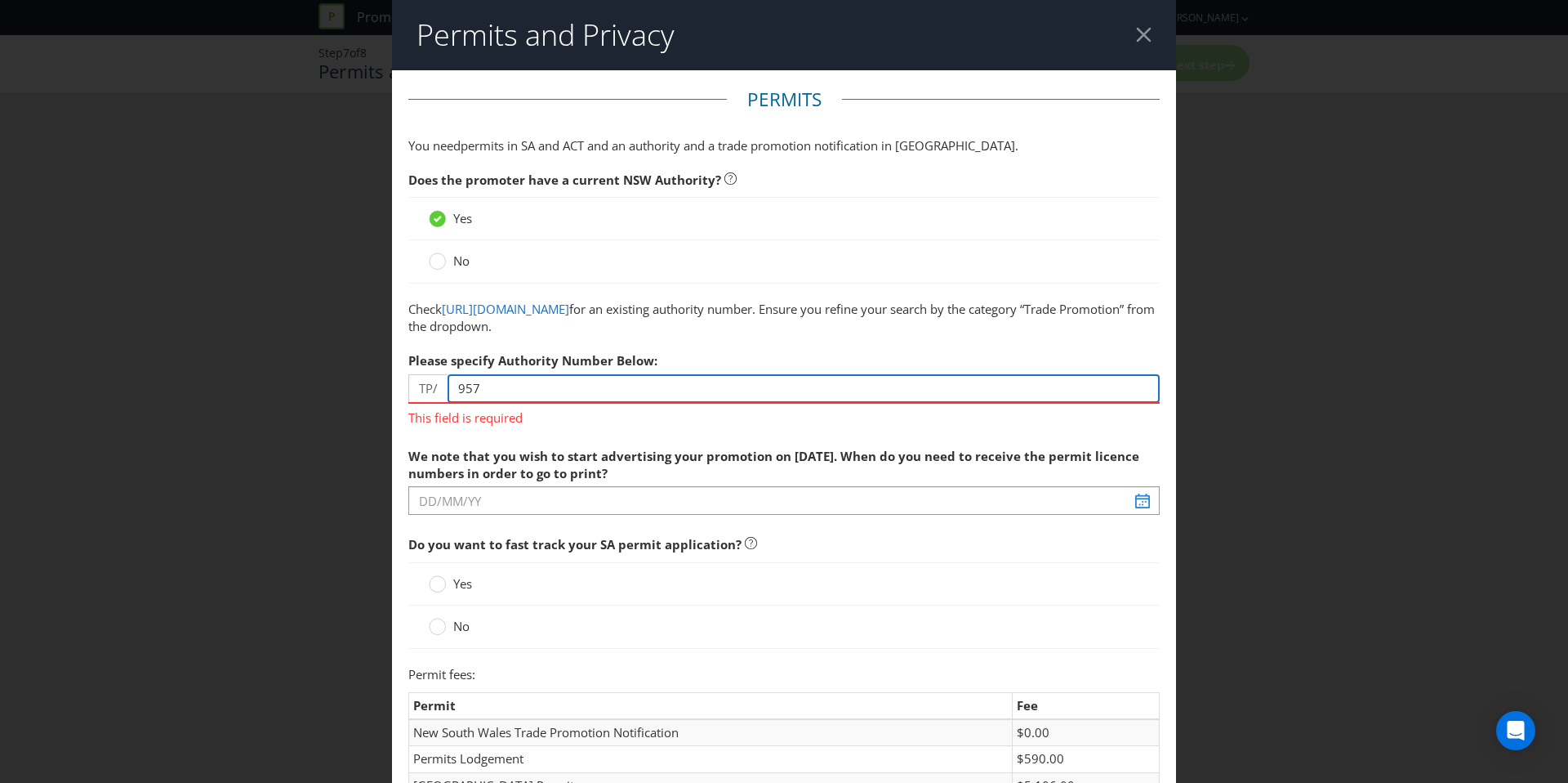
type input "957"
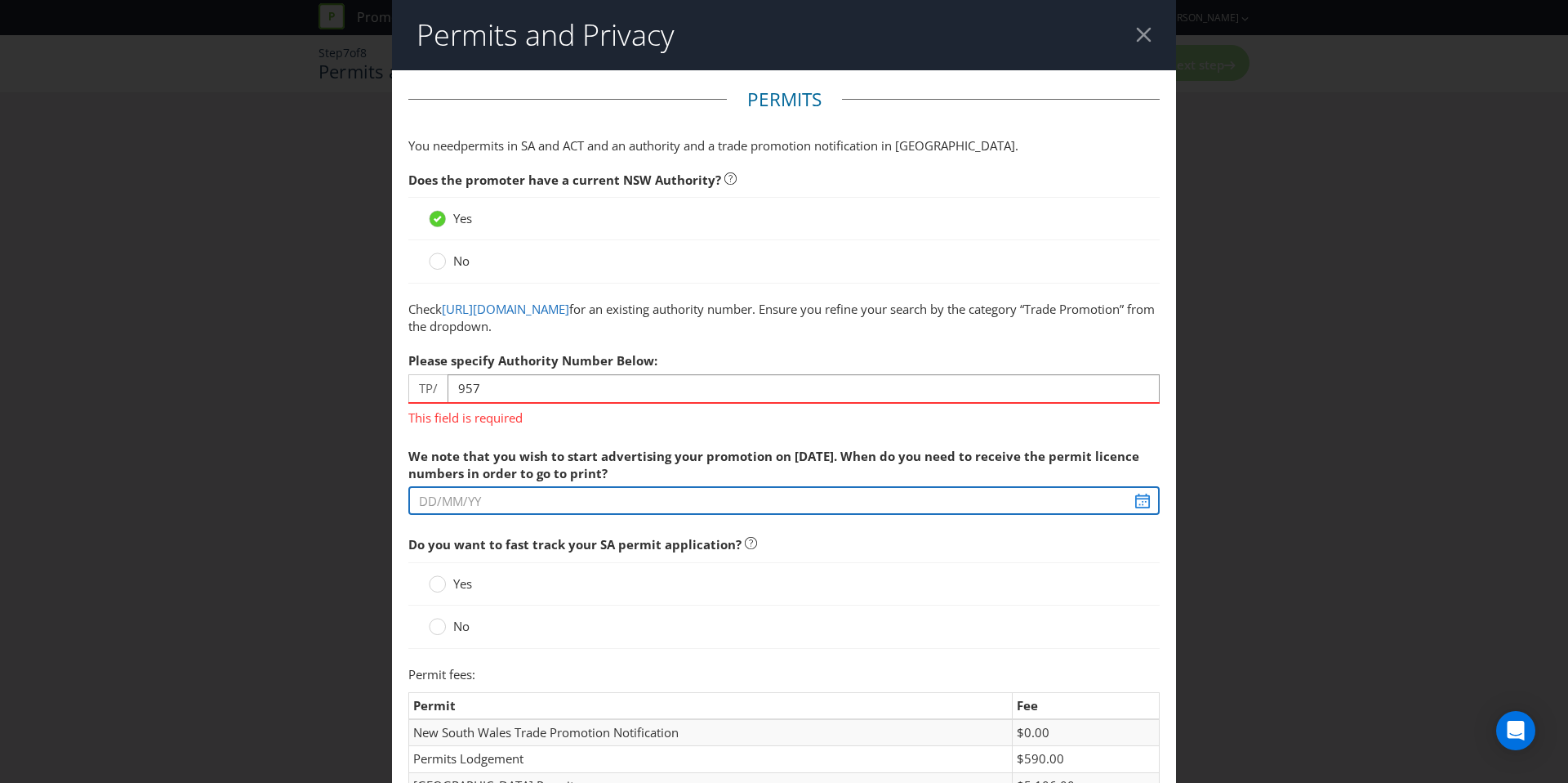
click at [585, 502] on span "We note that you wish to start advertising your promotion on [DATE]. When do yo…" at bounding box center [784, 548] width 751 height 218
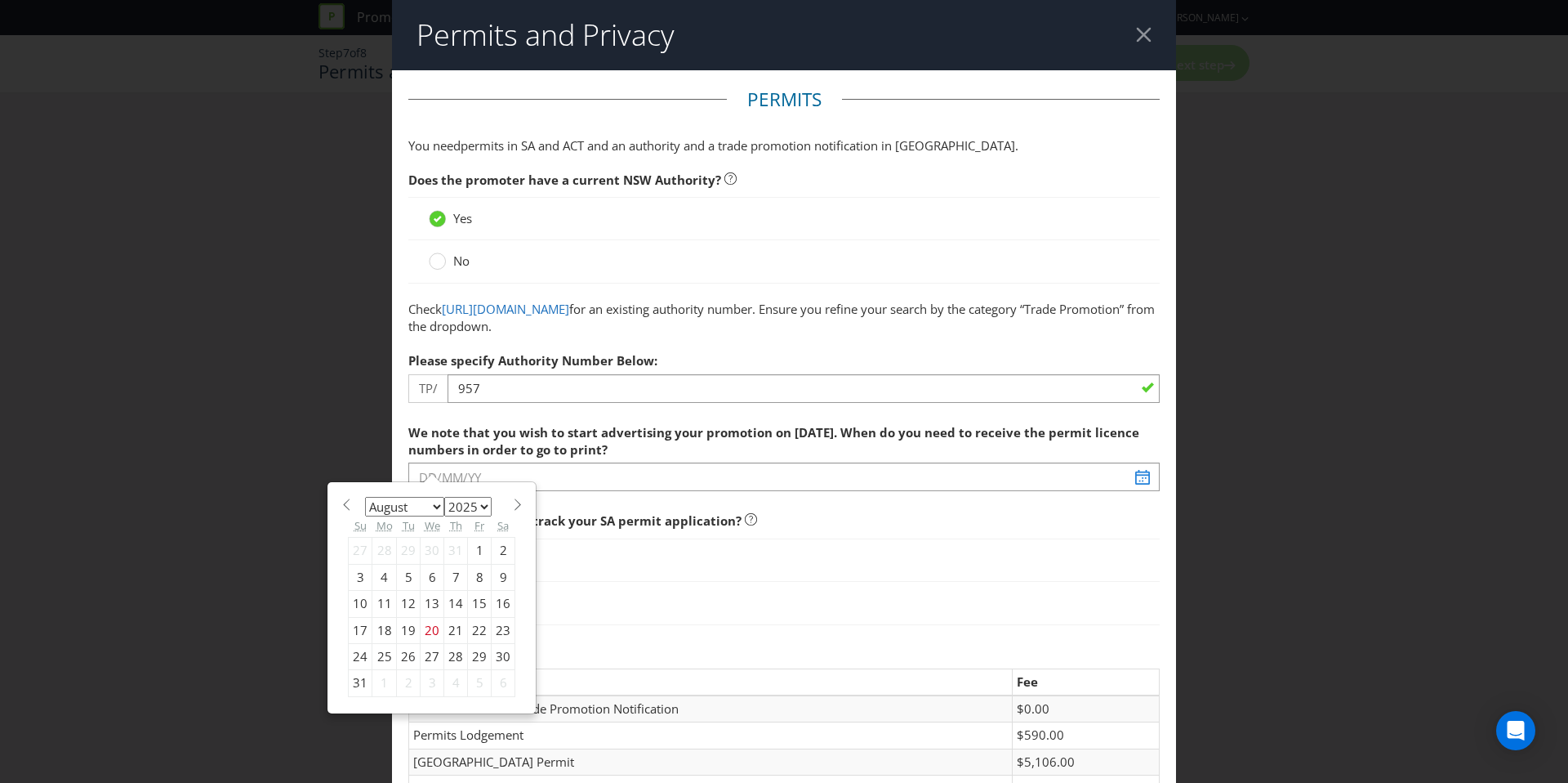
click at [498, 490] on div "January February March April May June July August September October November [D…" at bounding box center [432, 597] width 184 height 215
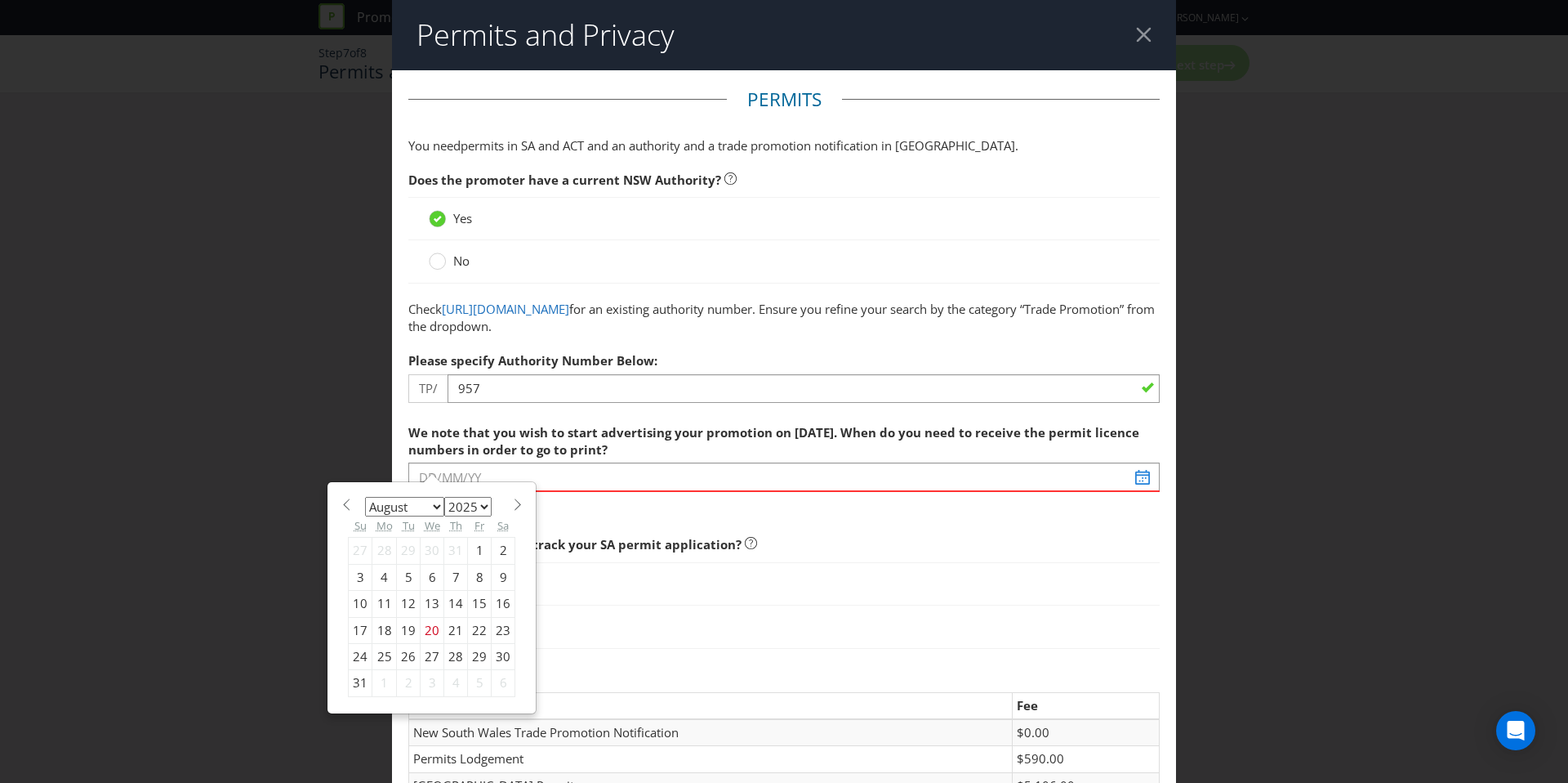
click at [511, 504] on span at bounding box center [517, 504] width 12 height 12
click at [515, 503] on span at bounding box center [517, 504] width 12 height 12
click at [365, 509] on select "January February March April May June July August September October November De…" at bounding box center [404, 506] width 79 height 19
click at [347, 506] on span at bounding box center [345, 504] width 12 height 12
select select "8"
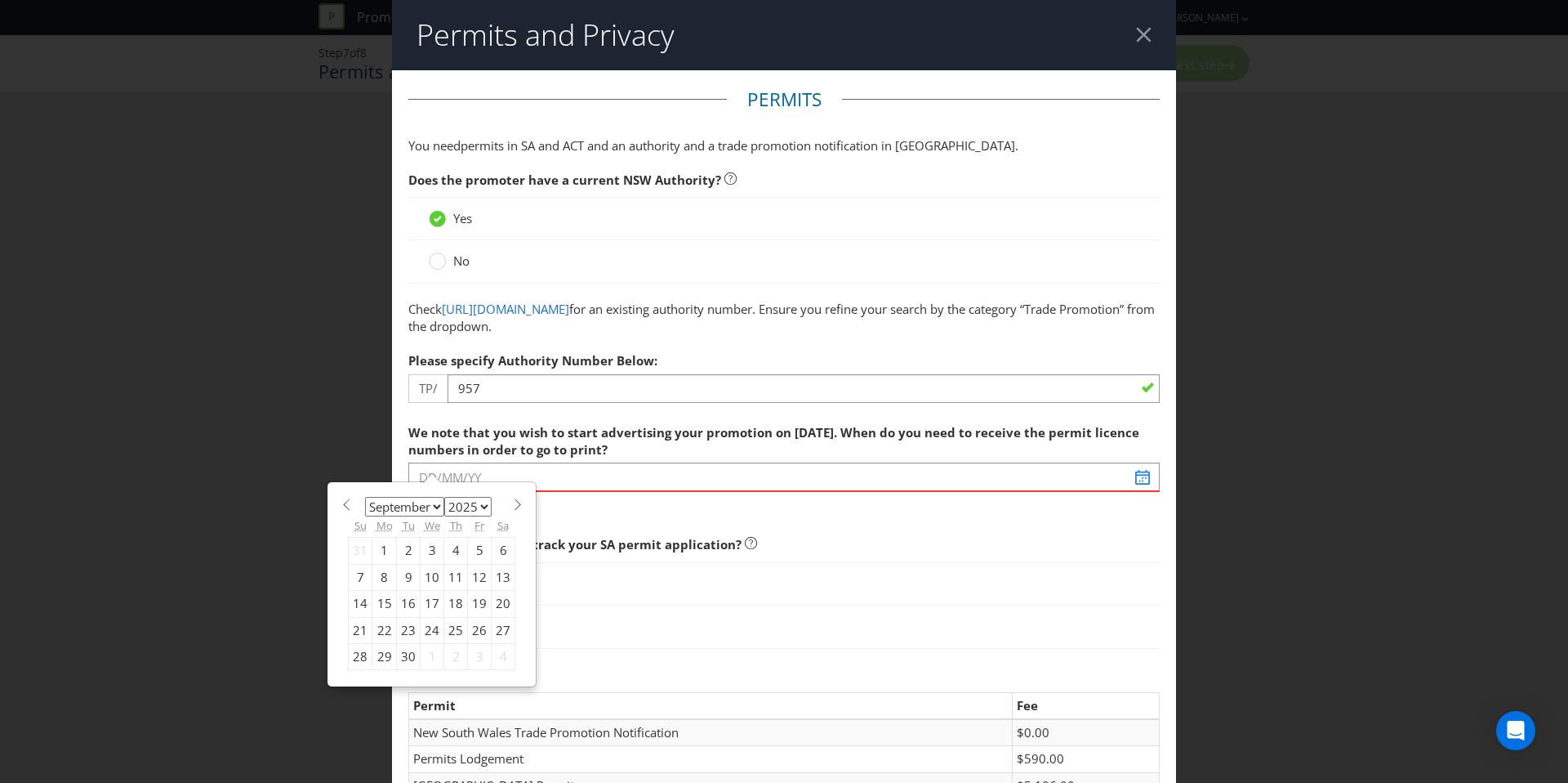
click at [403, 653] on div "30" at bounding box center [409, 657] width 24 height 26
type input "[DATE]"
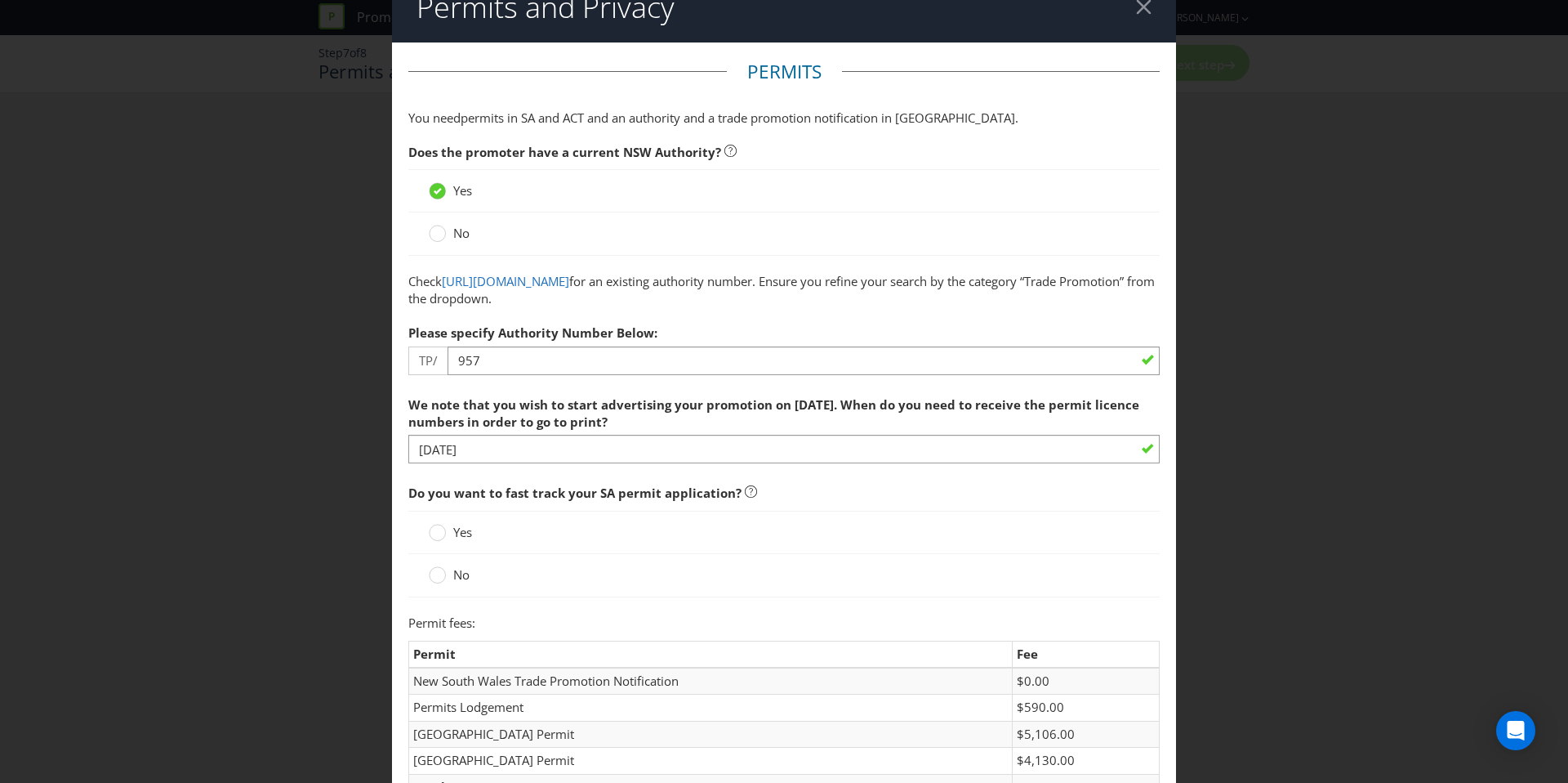
scroll to position [103, 0]
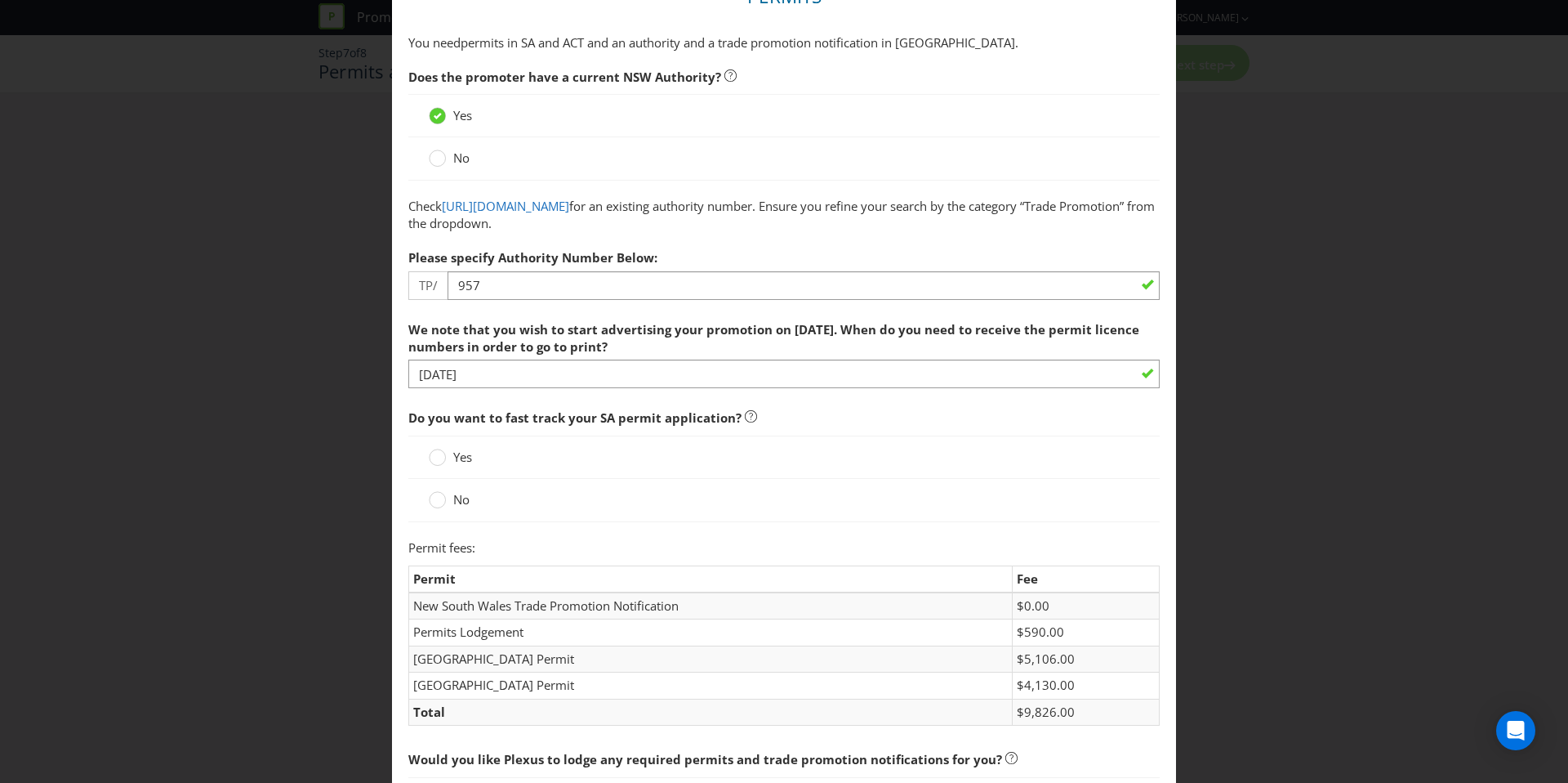
click at [460, 502] on span "No" at bounding box center [461, 499] width 17 height 17
click at [0, 0] on input "No" at bounding box center [0, 0] width 0 height 0
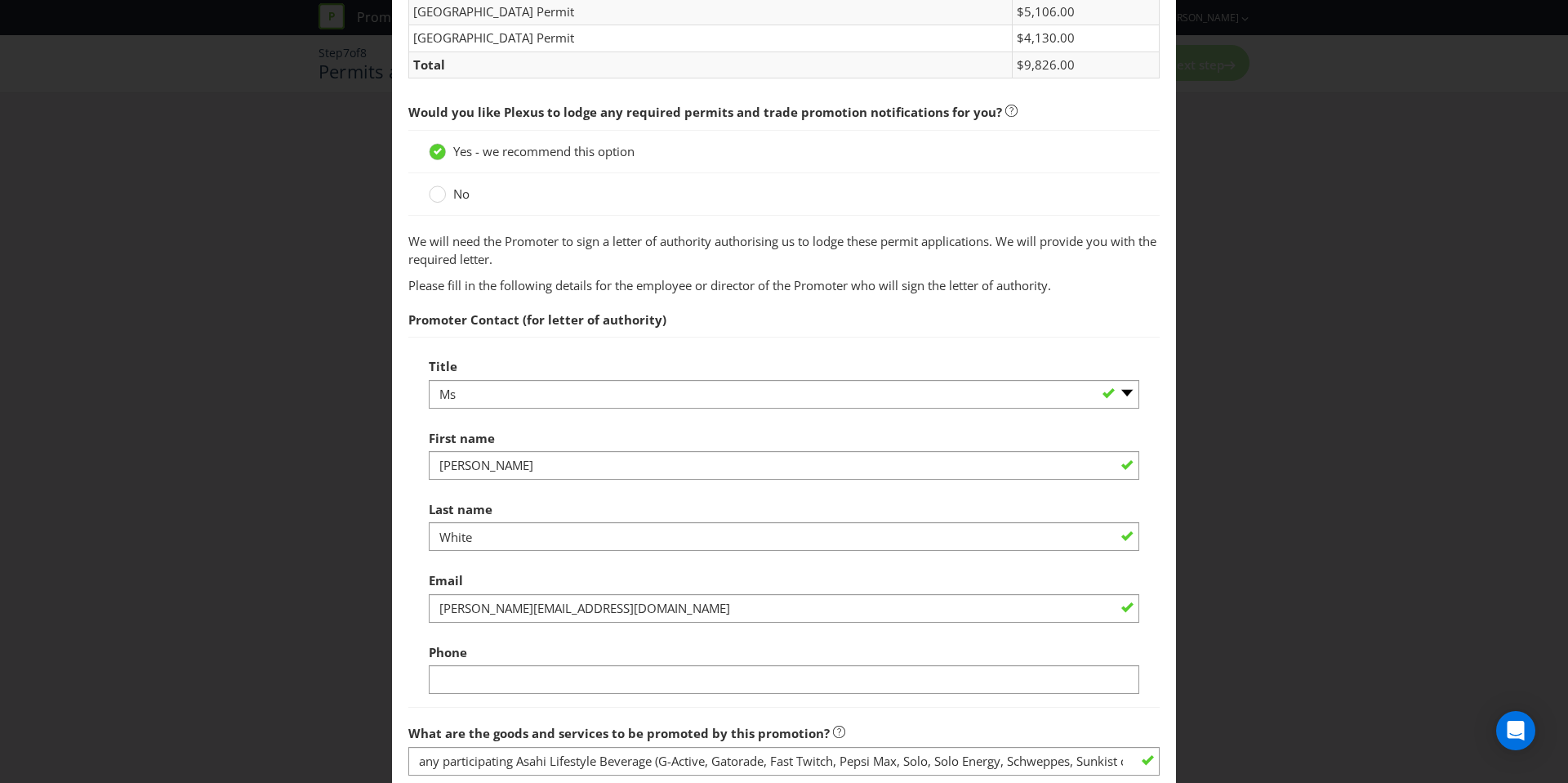
scroll to position [759, 0]
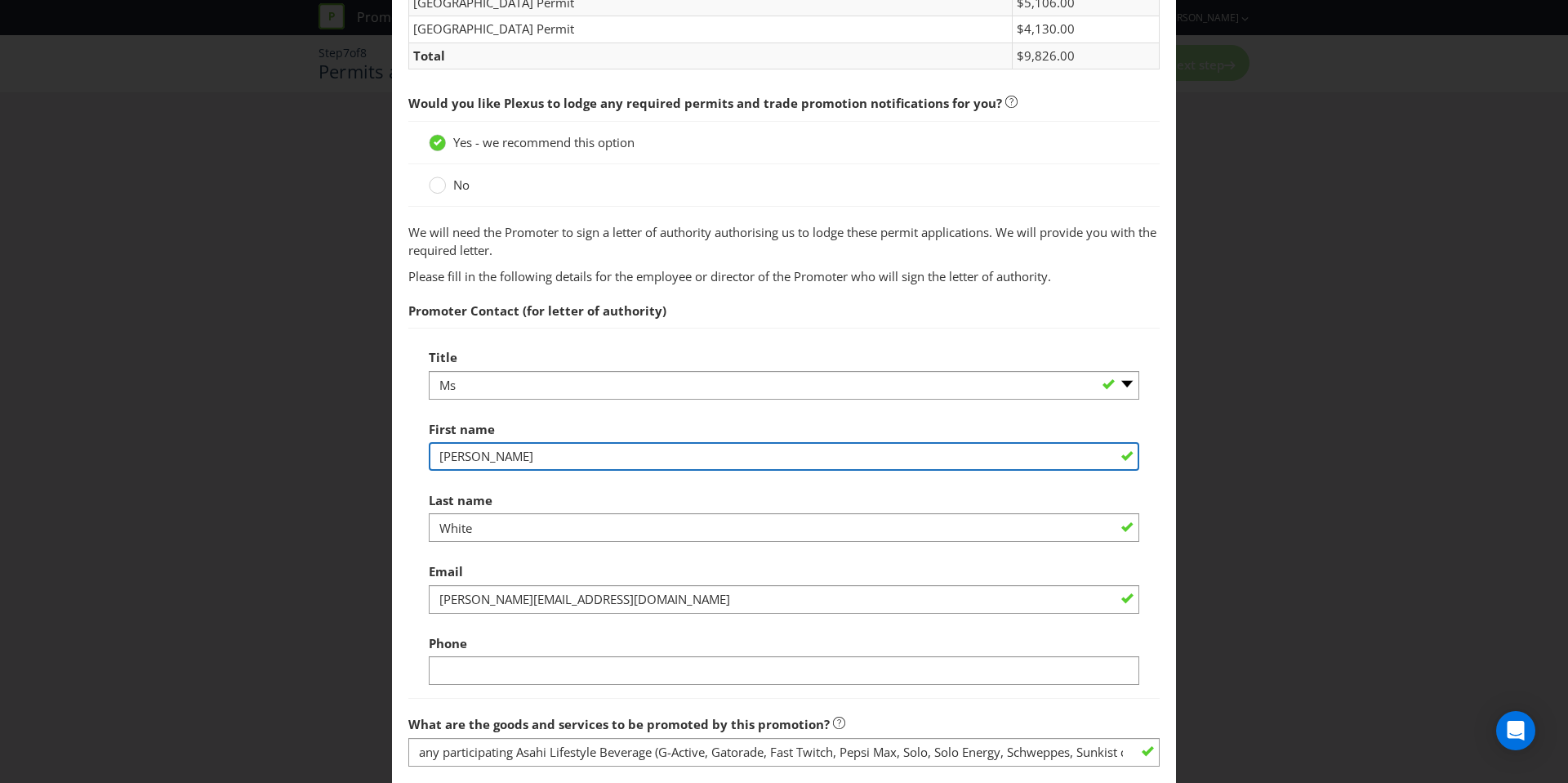
drag, startPoint x: 570, startPoint y: 459, endPoint x: 419, endPoint y: 459, distance: 151.0
click at [421, 459] on div "Title -- Please select -- Mr Ms Mrs [PERSON_NAME] [PERSON_NAME] (please specify…" at bounding box center [784, 513] width 751 height 371
type input "[PERSON_NAME]"
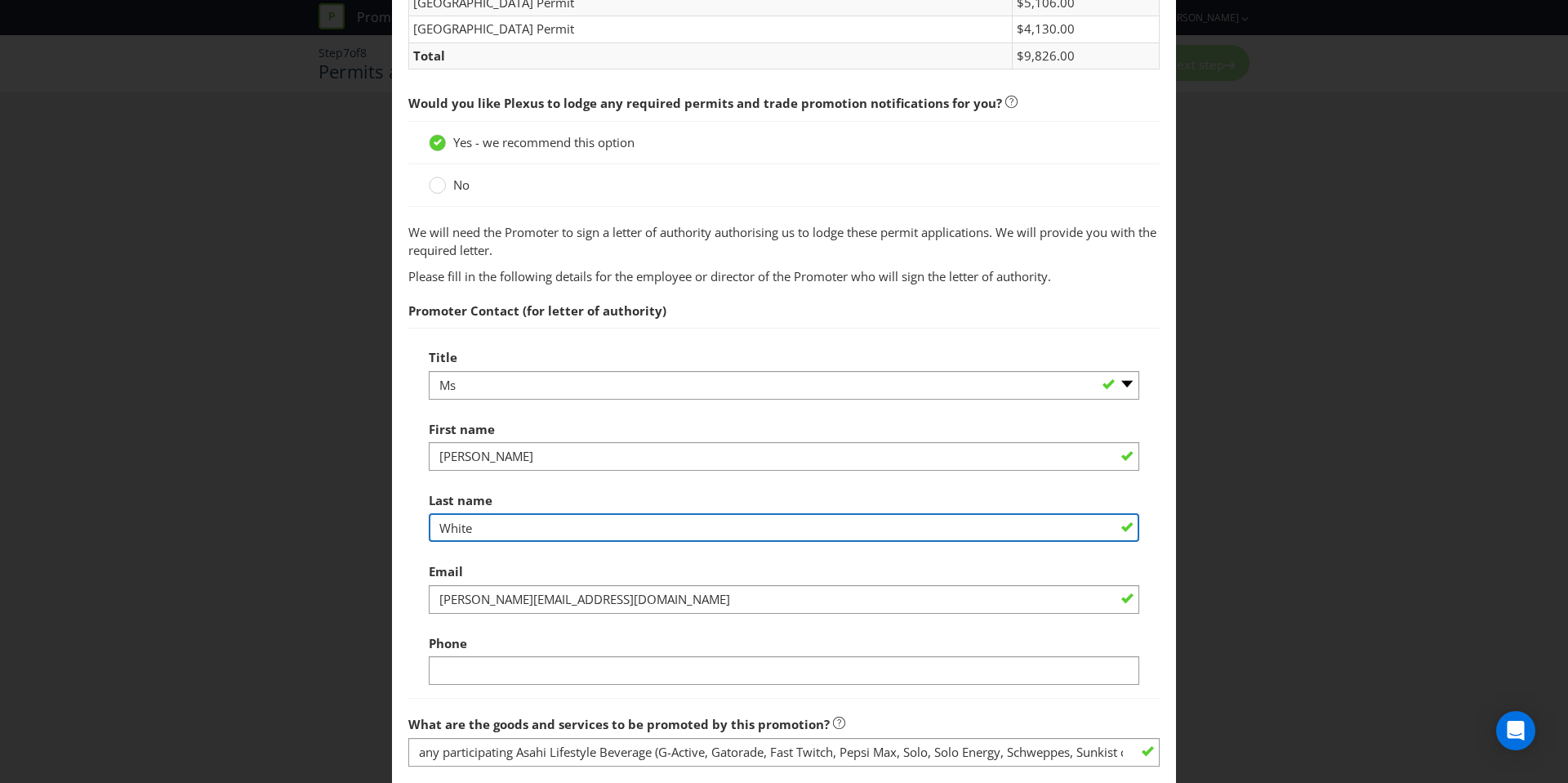
drag, startPoint x: 499, startPoint y: 538, endPoint x: 319, endPoint y: 517, distance: 181.2
click at [335, 528] on div "Permits and Privacy Permits You need permits in SA and ACT and an authority and…" at bounding box center [784, 392] width 1568 height 783
type input "="
type input "[PERSON_NAME]"
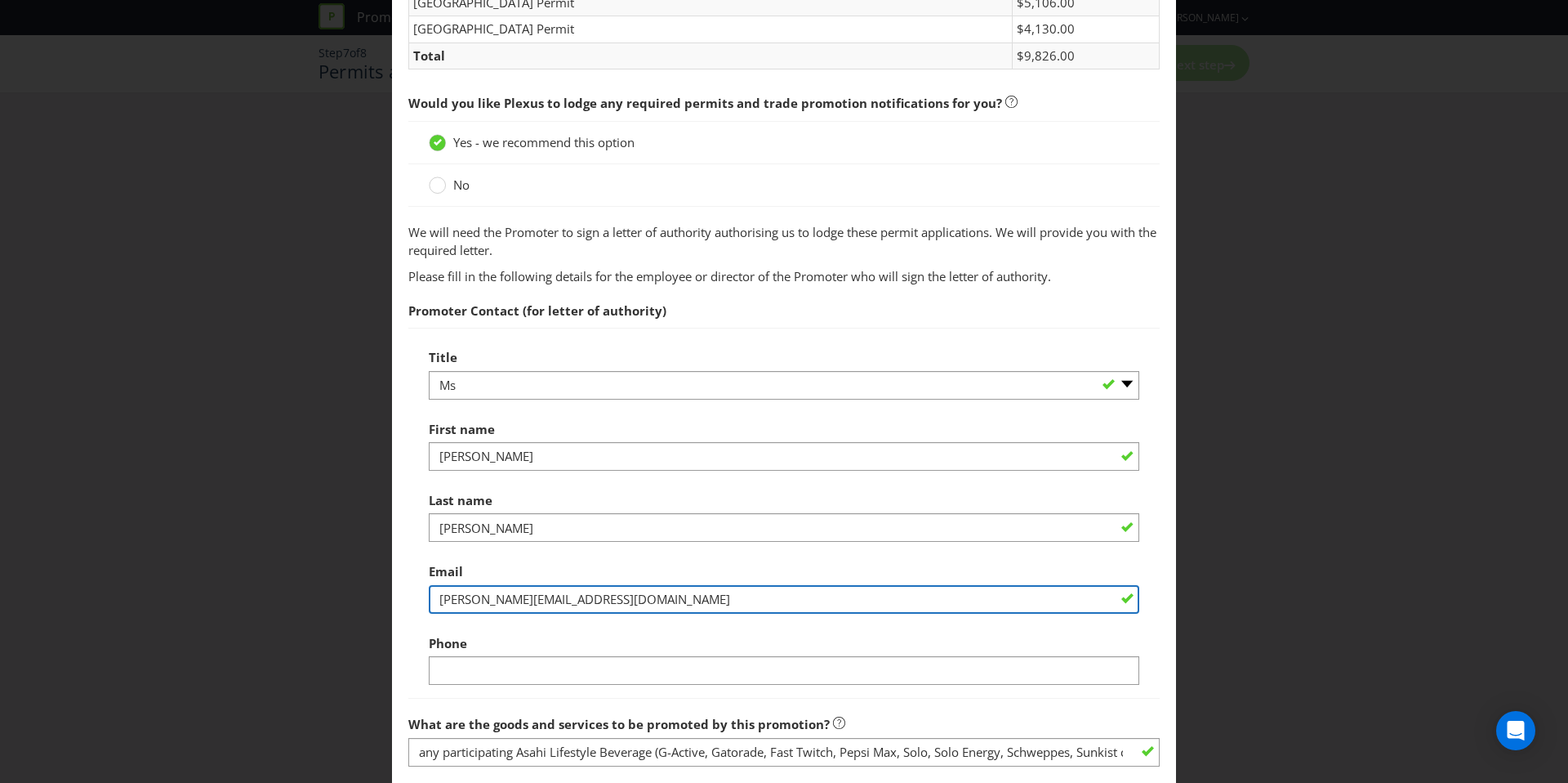
drag, startPoint x: 663, startPoint y: 602, endPoint x: 18, endPoint y: 563, distance: 646.2
click at [18, 563] on div "Permits and Privacy Permits You need permits in SA and ACT and an authority and…" at bounding box center [784, 392] width 1568 height 783
type input "[PERSON_NAME][EMAIL_ADDRESS][PERSON_NAME][DOMAIN_NAME]"
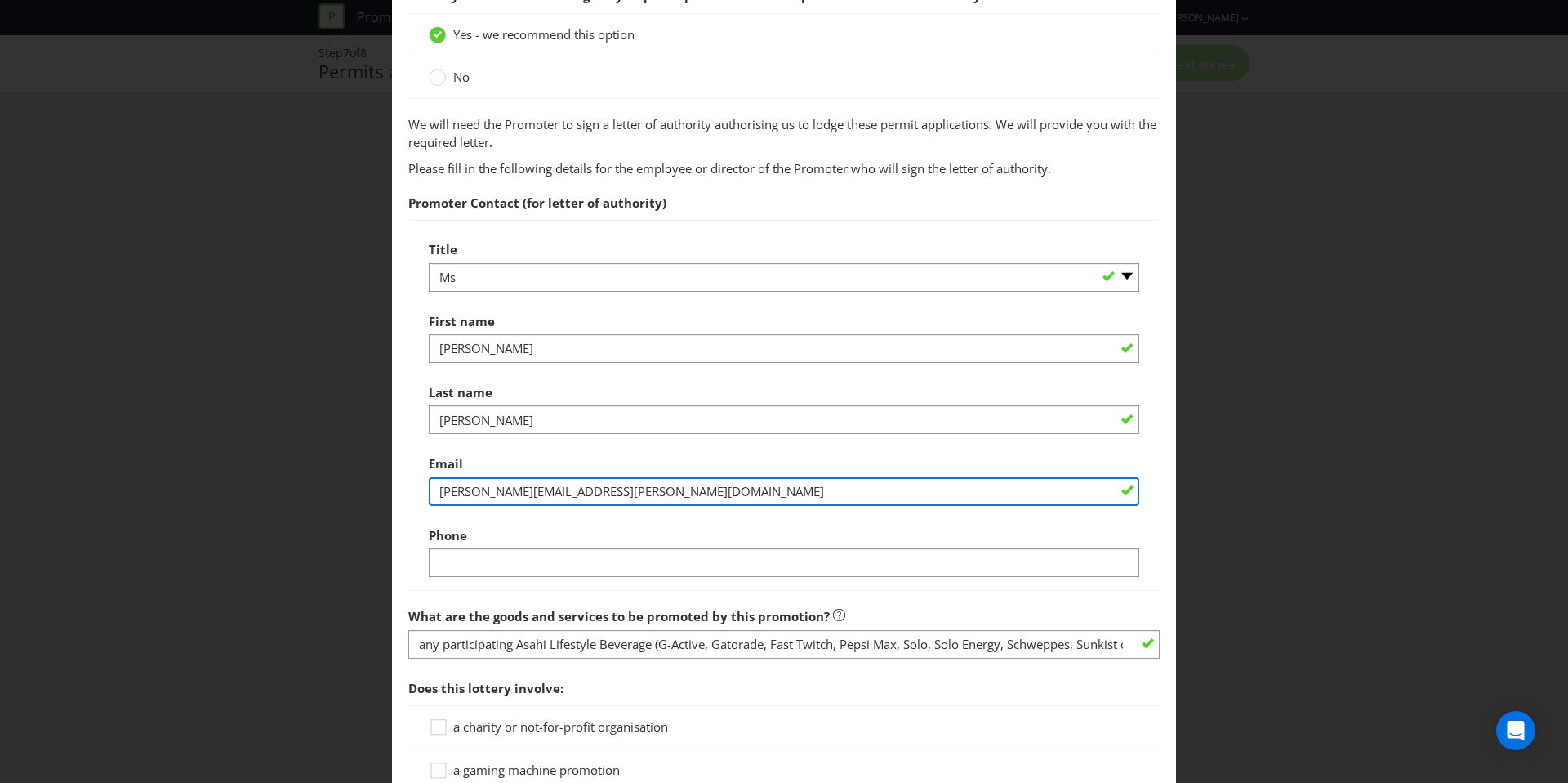
scroll to position [922, 0]
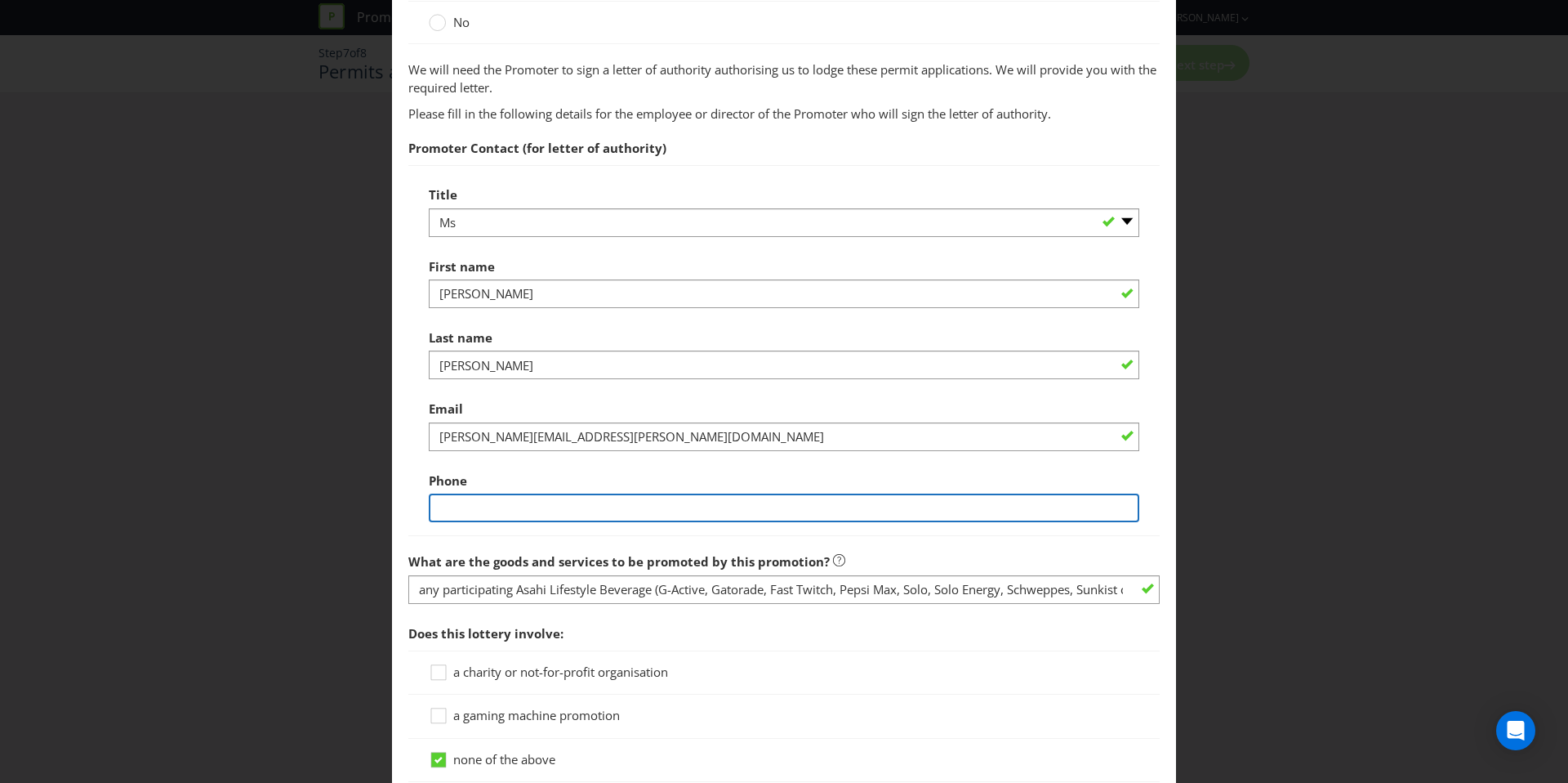
click at [533, 508] on input "text" at bounding box center [784, 508] width 711 height 29
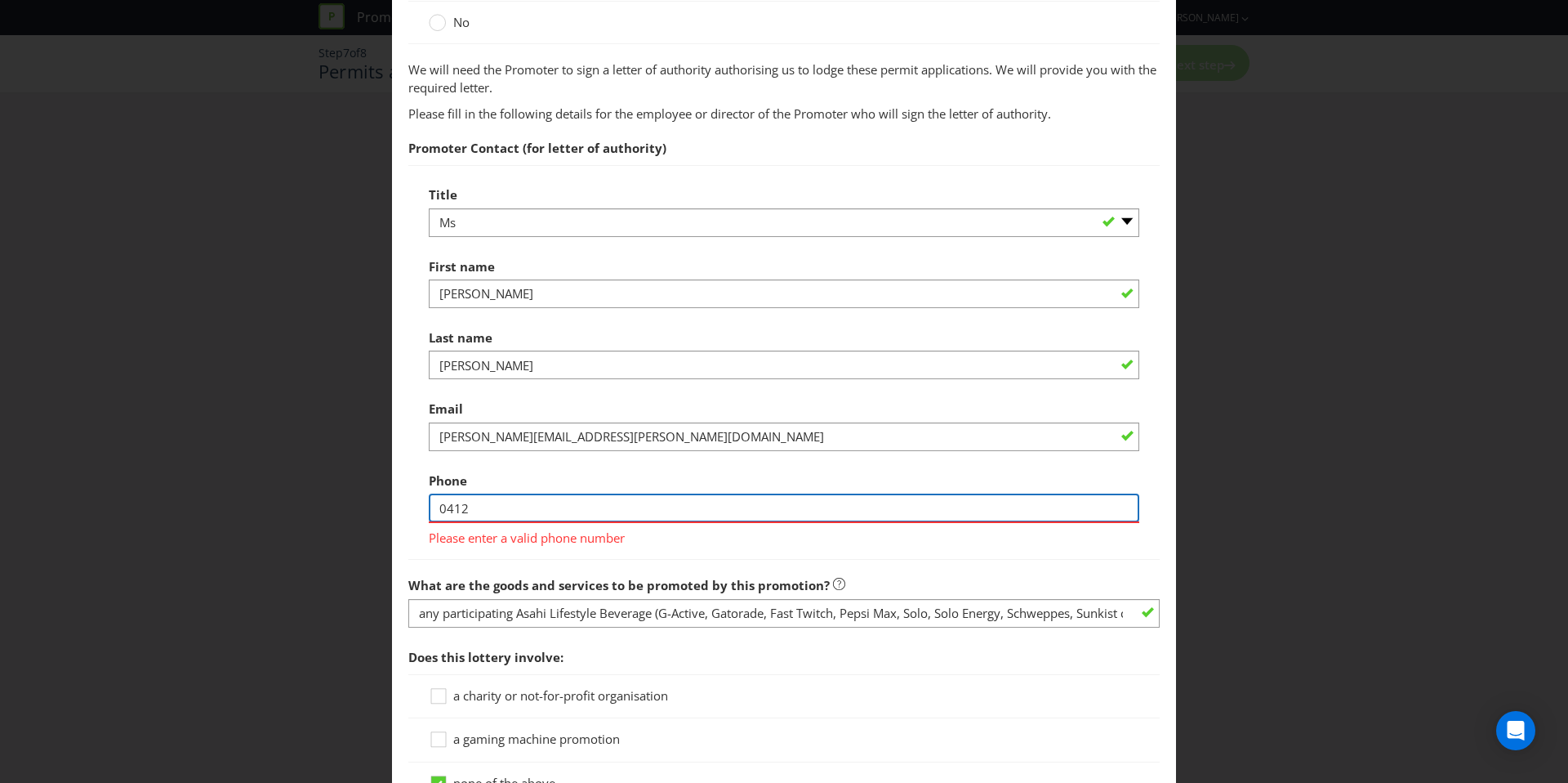
type input "0412759313"
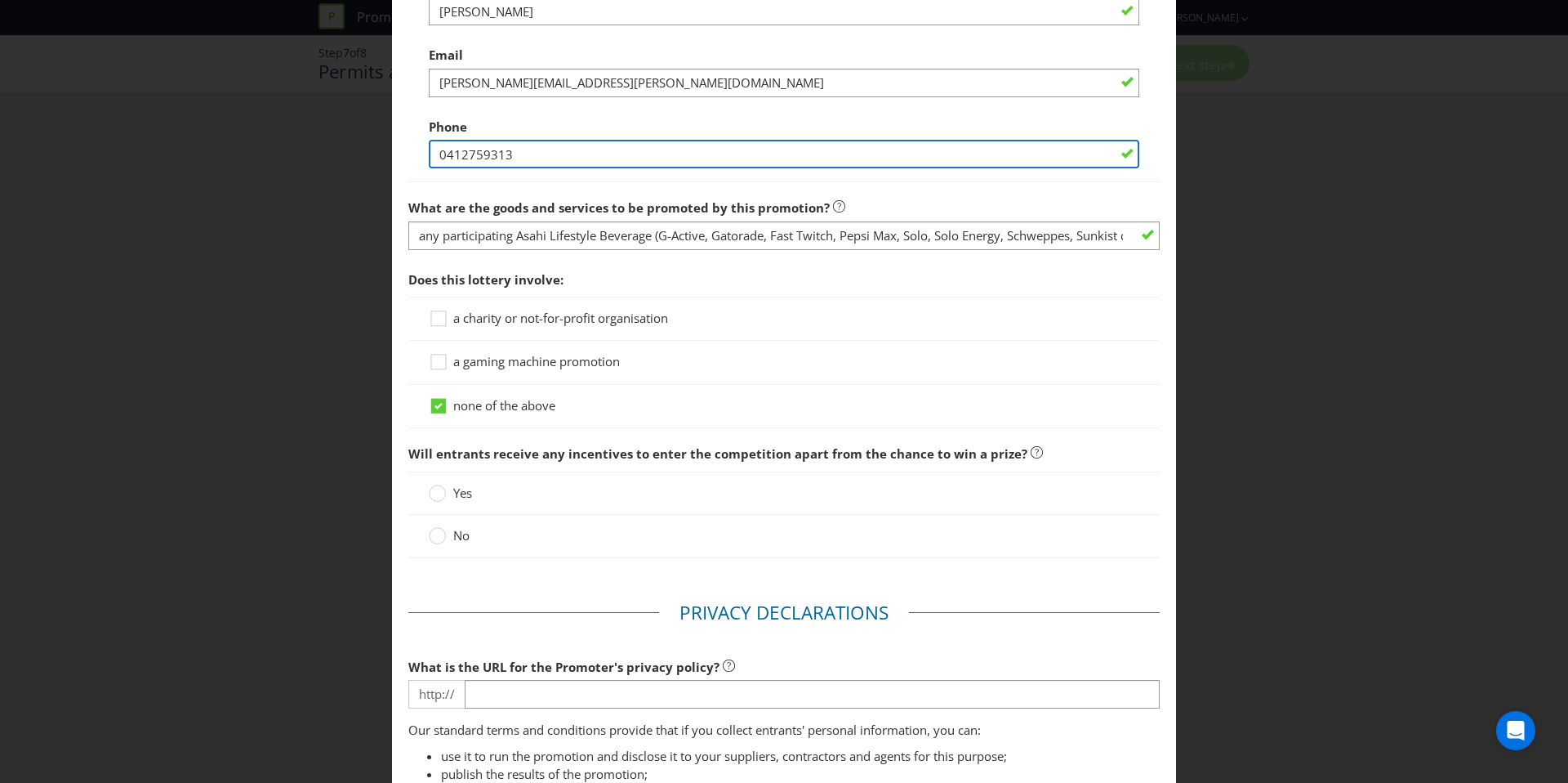
scroll to position [1304, 0]
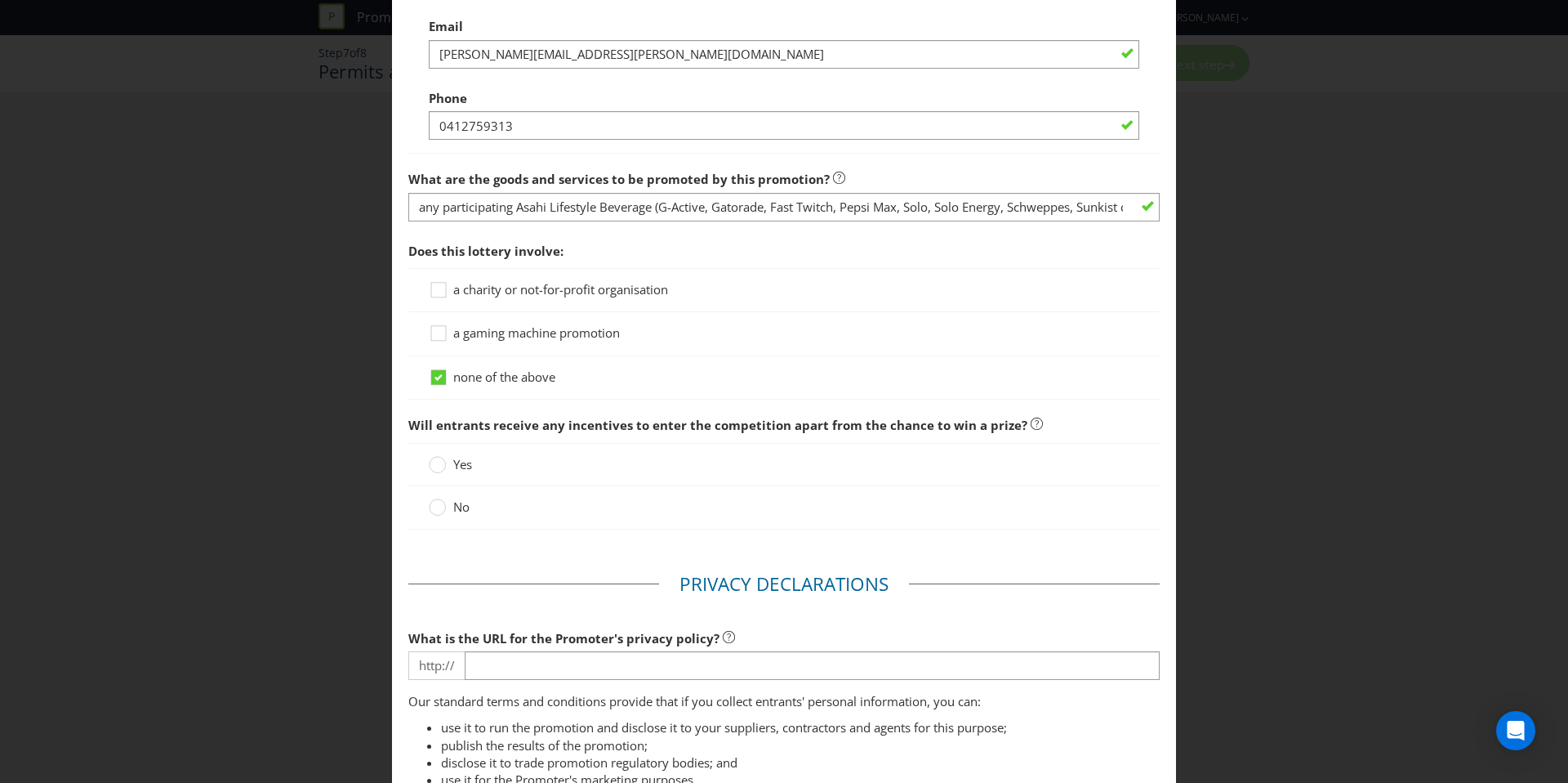
click at [450, 507] on label "No" at bounding box center [451, 507] width 44 height 18
click at [0, 0] on input "No" at bounding box center [0, 0] width 0 height 0
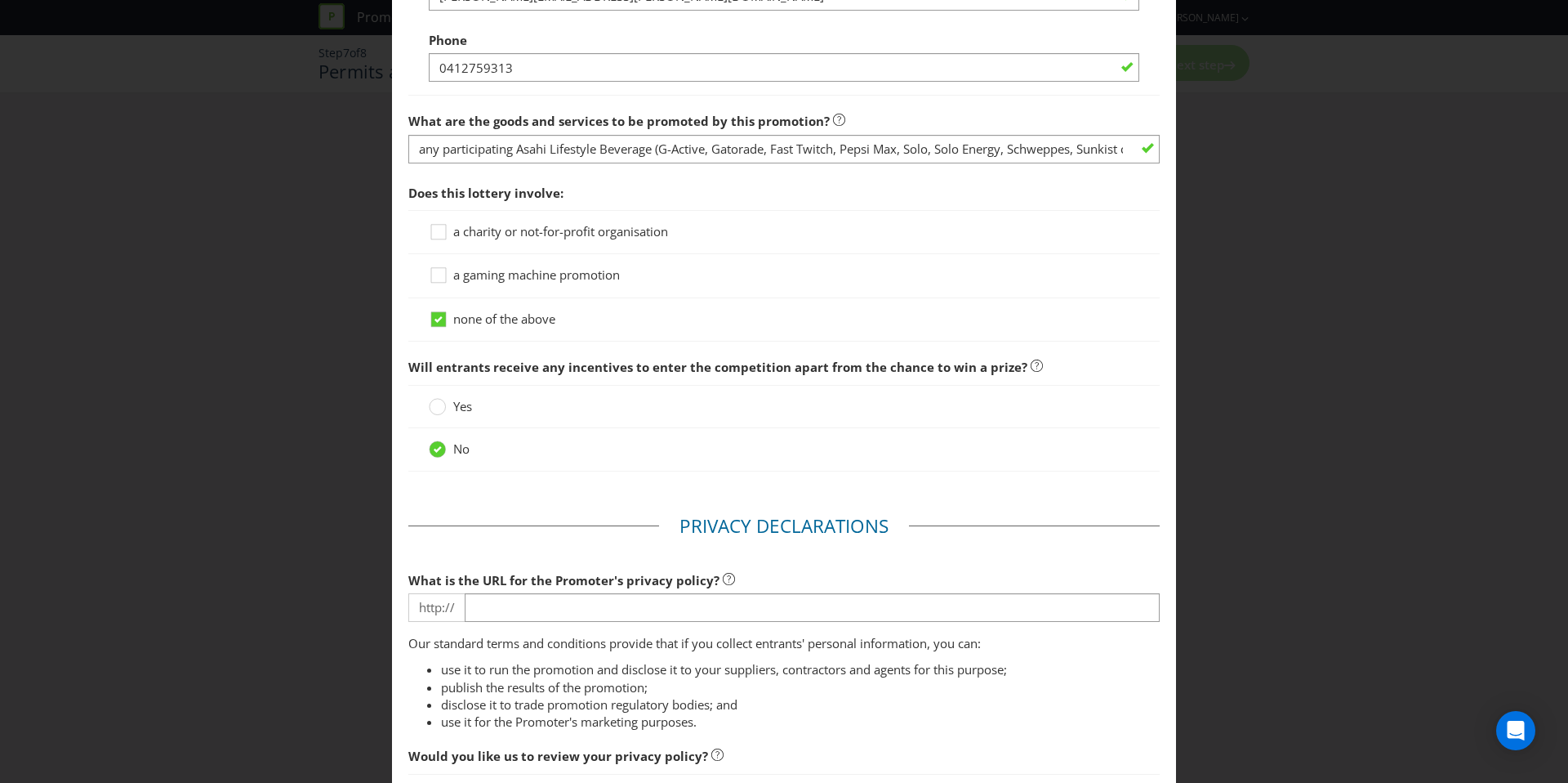
scroll to position [1468, 0]
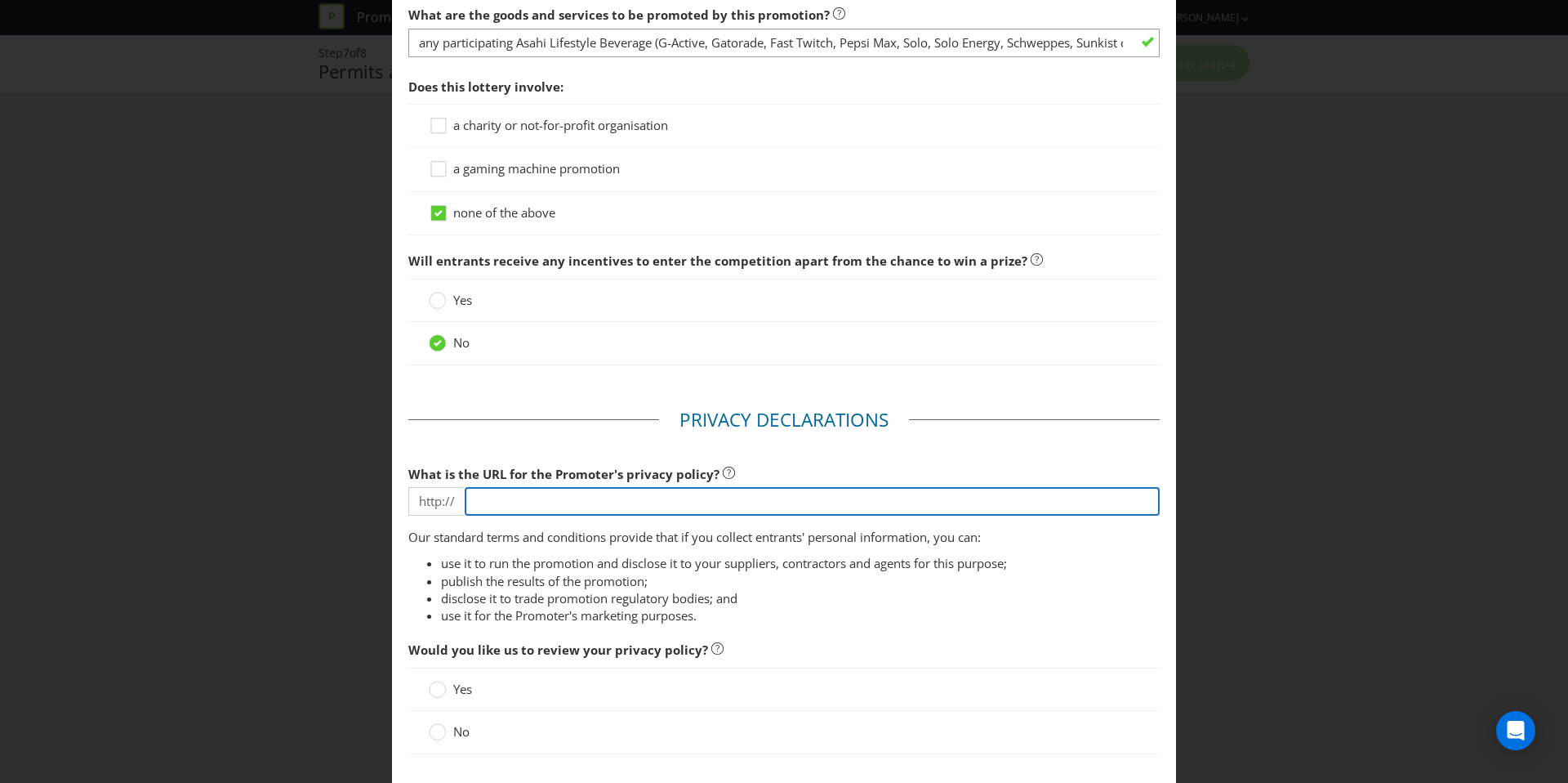
click at [535, 498] on input "text" at bounding box center [812, 501] width 695 height 29
type input "[URL][DOMAIN_NAME]"
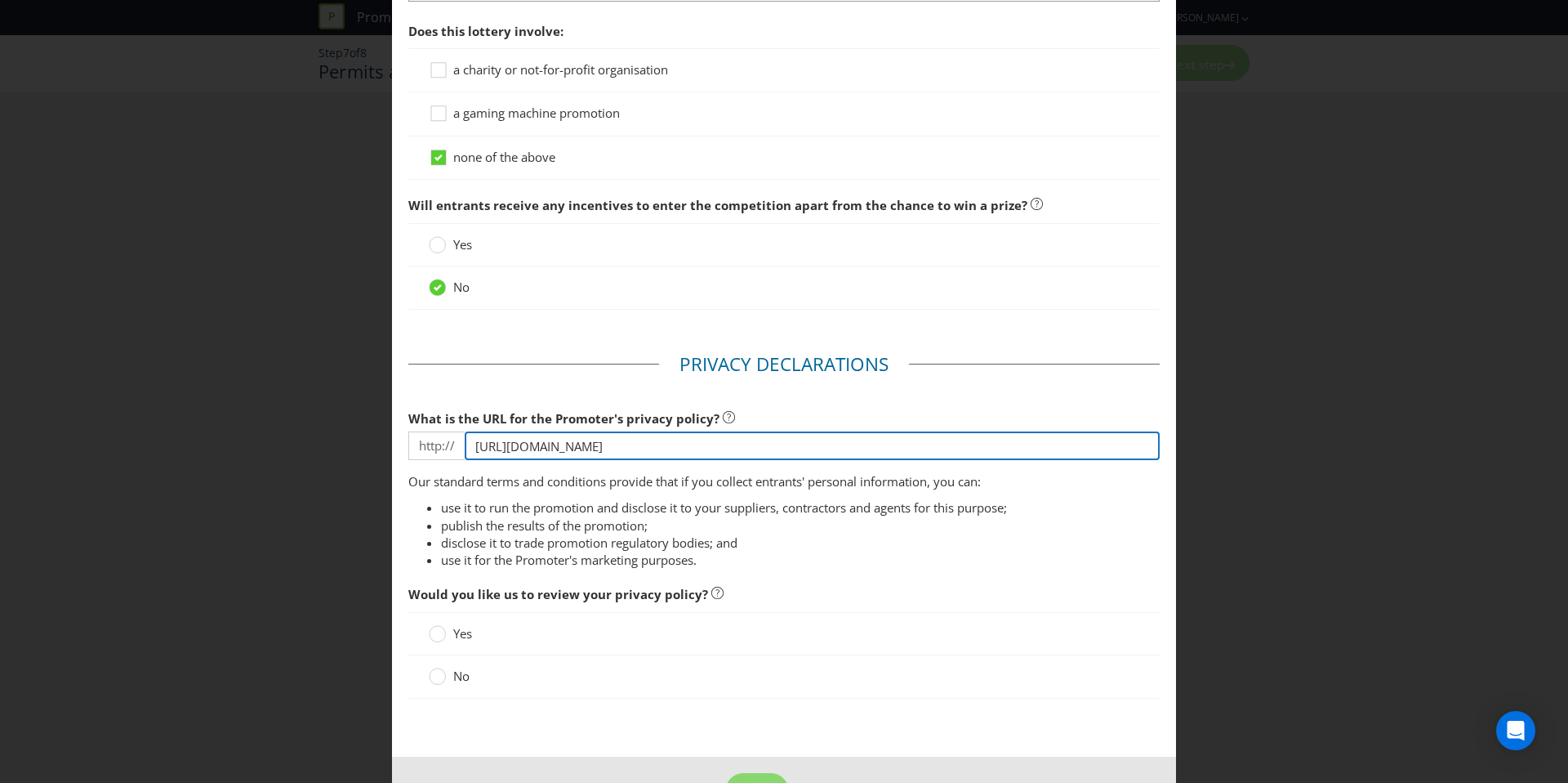
scroll to position [1580, 0]
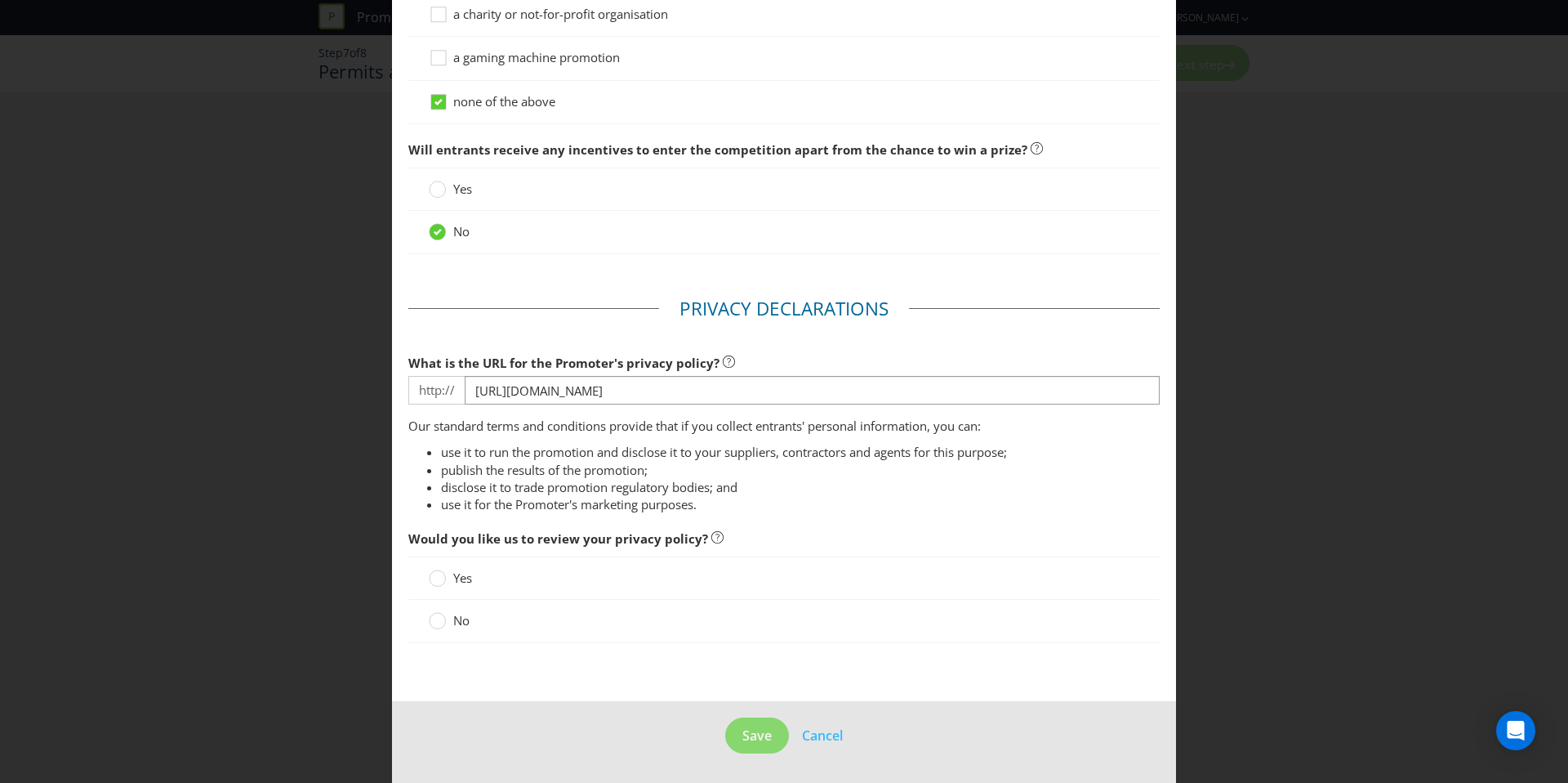
click at [459, 619] on span "No" at bounding box center [461, 620] width 17 height 17
click at [0, 0] on input "No" at bounding box center [0, 0] width 0 height 0
click at [755, 741] on span "Save" at bounding box center [757, 736] width 29 height 18
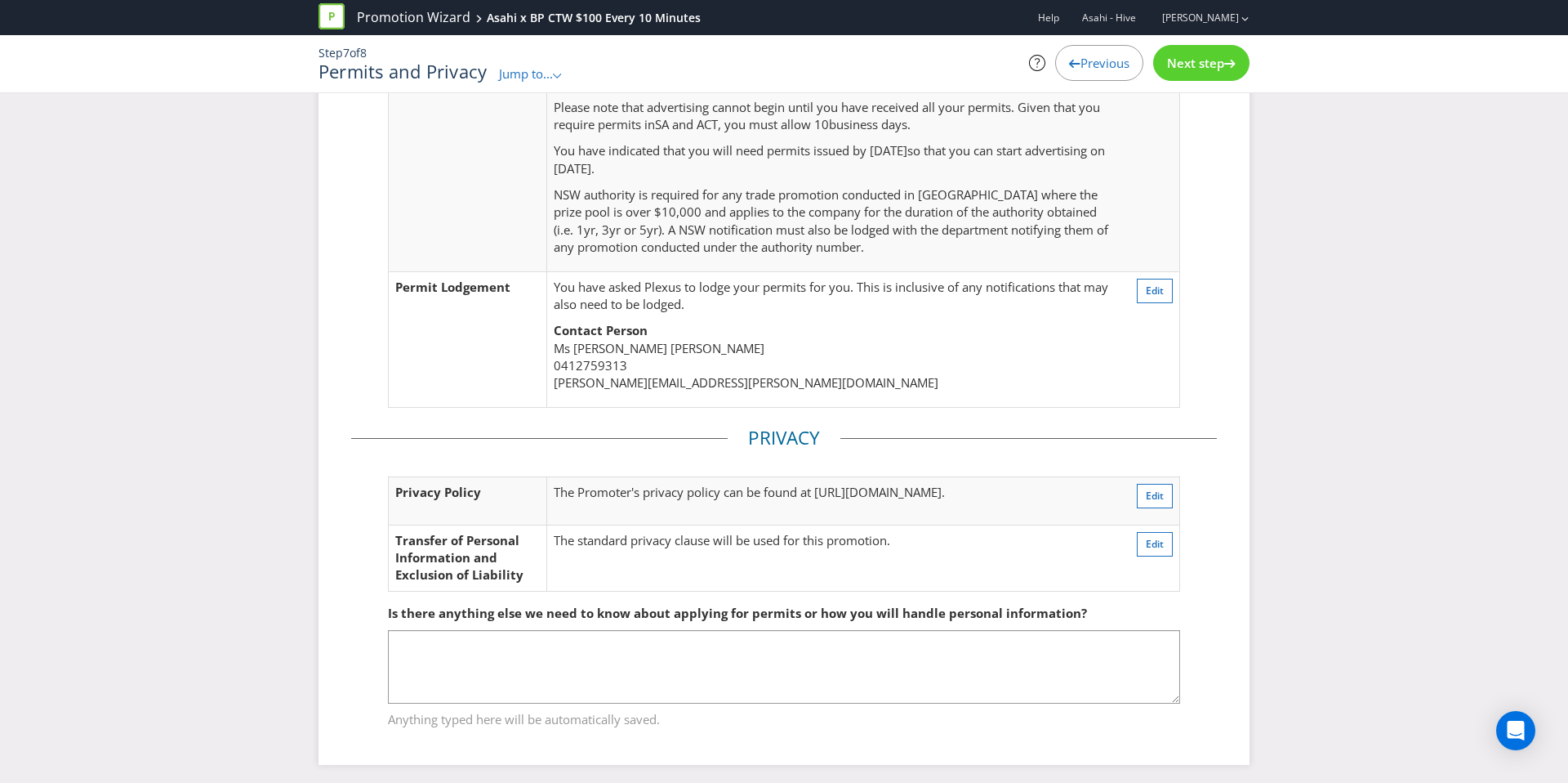
scroll to position [305, 0]
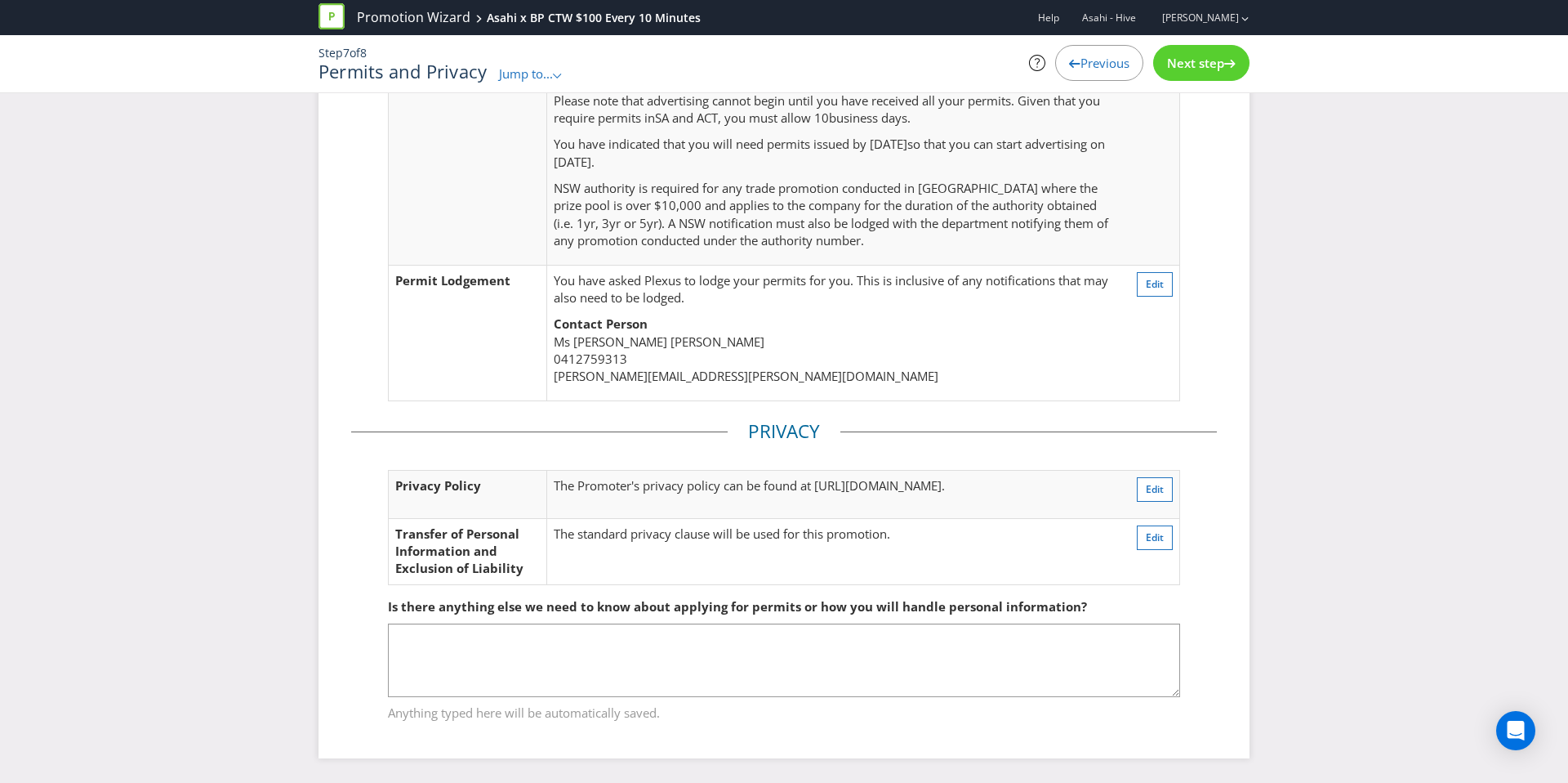
click at [1192, 81] on div "Step 7 of 8 Permits and Privacy Jump to... .st0{fill-rule:evenodd;clip-rule:eve…" at bounding box center [784, 64] width 956 height 38
click at [1191, 76] on div "Next step" at bounding box center [1201, 63] width 97 height 36
